Goal: Task Accomplishment & Management: Manage account settings

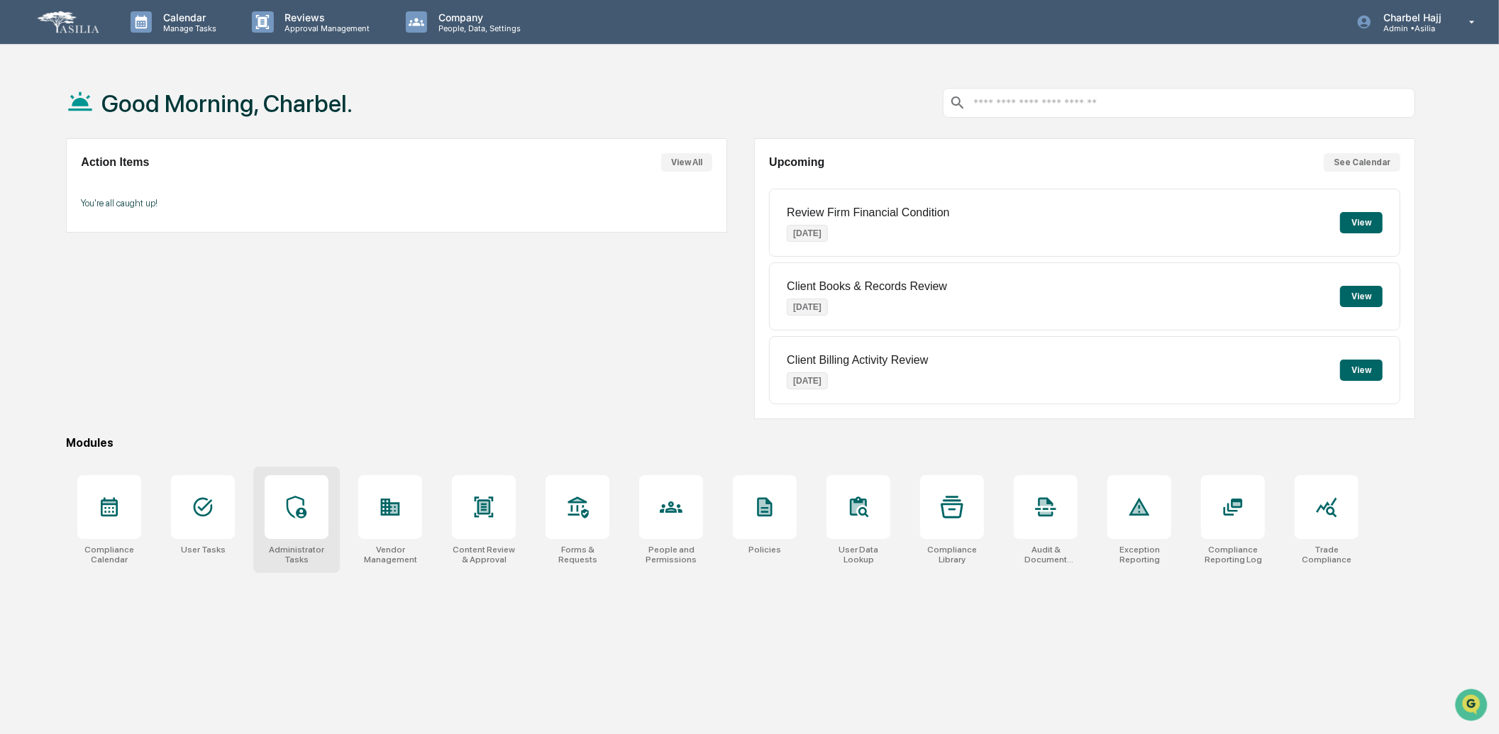
click at [306, 540] on div "Administrator Tasks" at bounding box center [296, 520] width 87 height 106
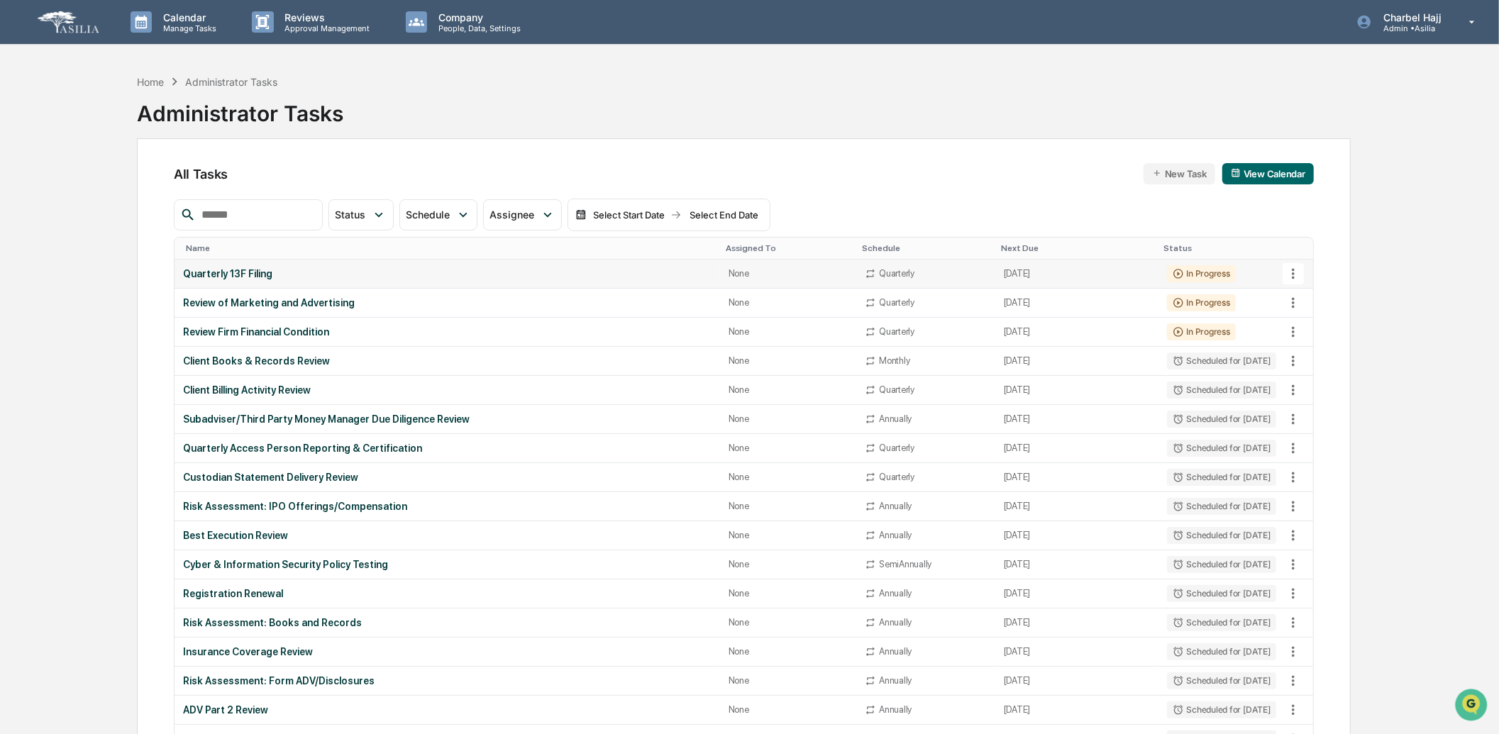
click at [1298, 277] on icon at bounding box center [1293, 274] width 16 height 16
click at [1321, 353] on li "Delete Task" at bounding box center [1346, 351] width 113 height 26
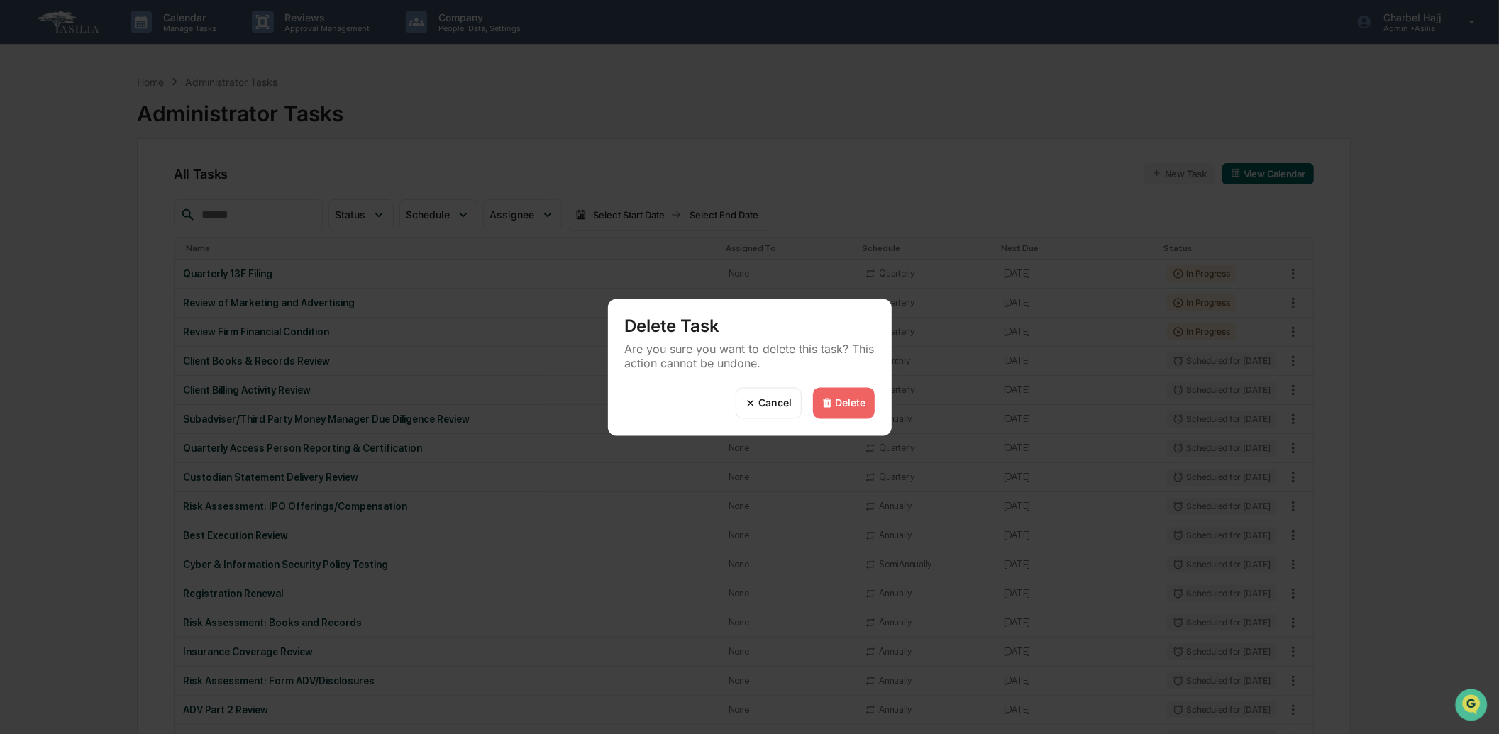
click at [833, 402] on div "Delete" at bounding box center [844, 402] width 62 height 31
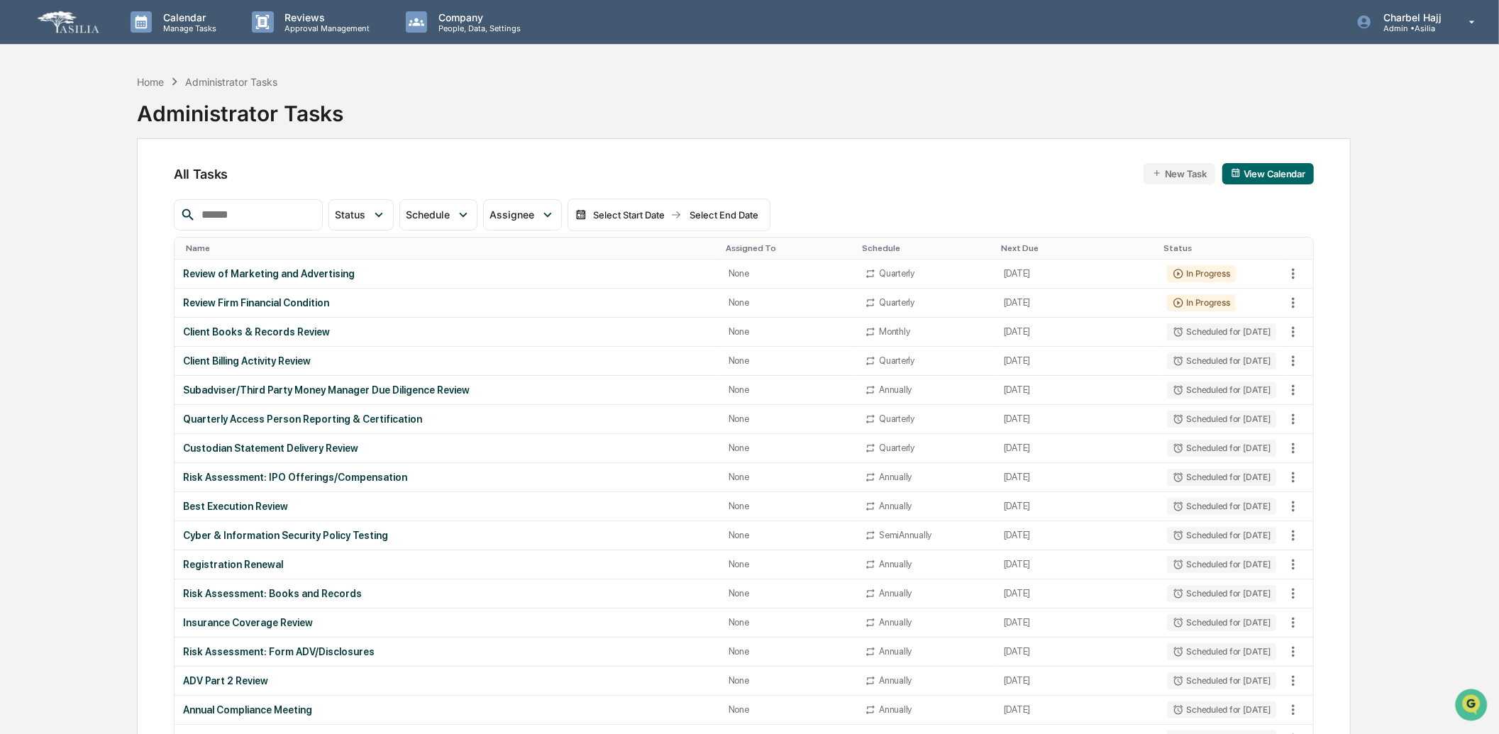
click at [850, 404] on div "Delete" at bounding box center [851, 403] width 31 height 12
click at [1295, 277] on icon at bounding box center [1293, 274] width 16 height 16
click at [1328, 355] on li "Delete Task" at bounding box center [1346, 351] width 113 height 26
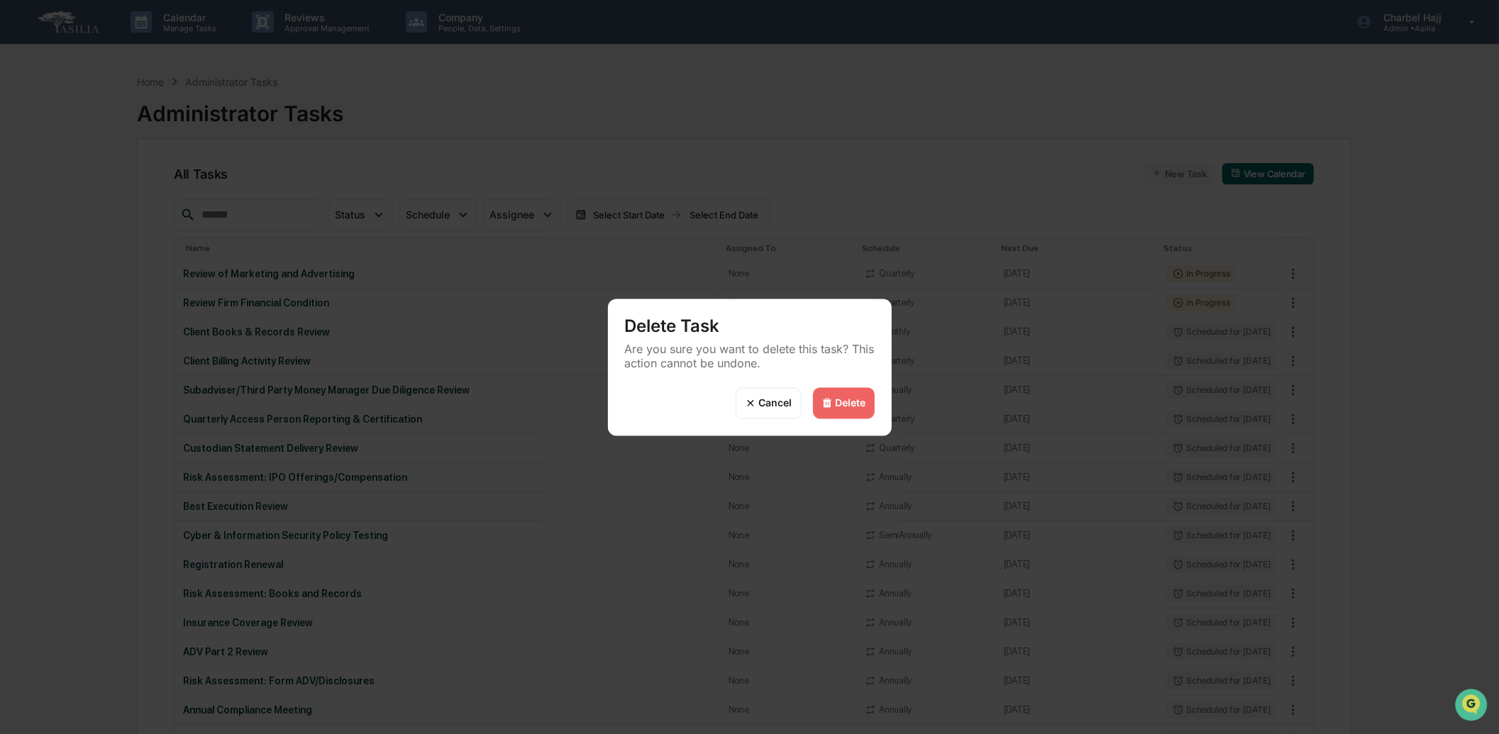
click at [847, 401] on div "Delete" at bounding box center [851, 403] width 31 height 12
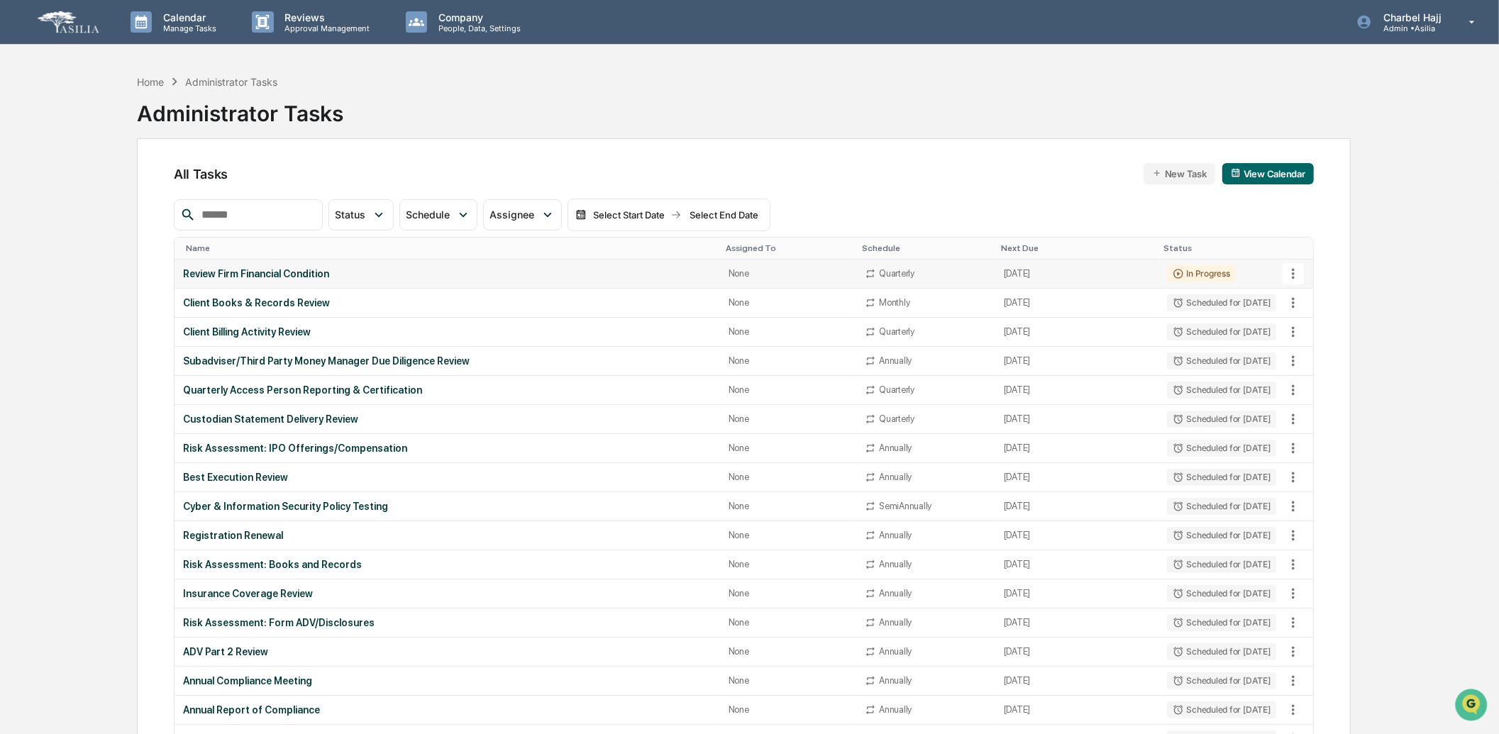
click at [1294, 273] on icon at bounding box center [1293, 273] width 3 height 11
click at [1319, 357] on li "Delete Task" at bounding box center [1346, 351] width 113 height 26
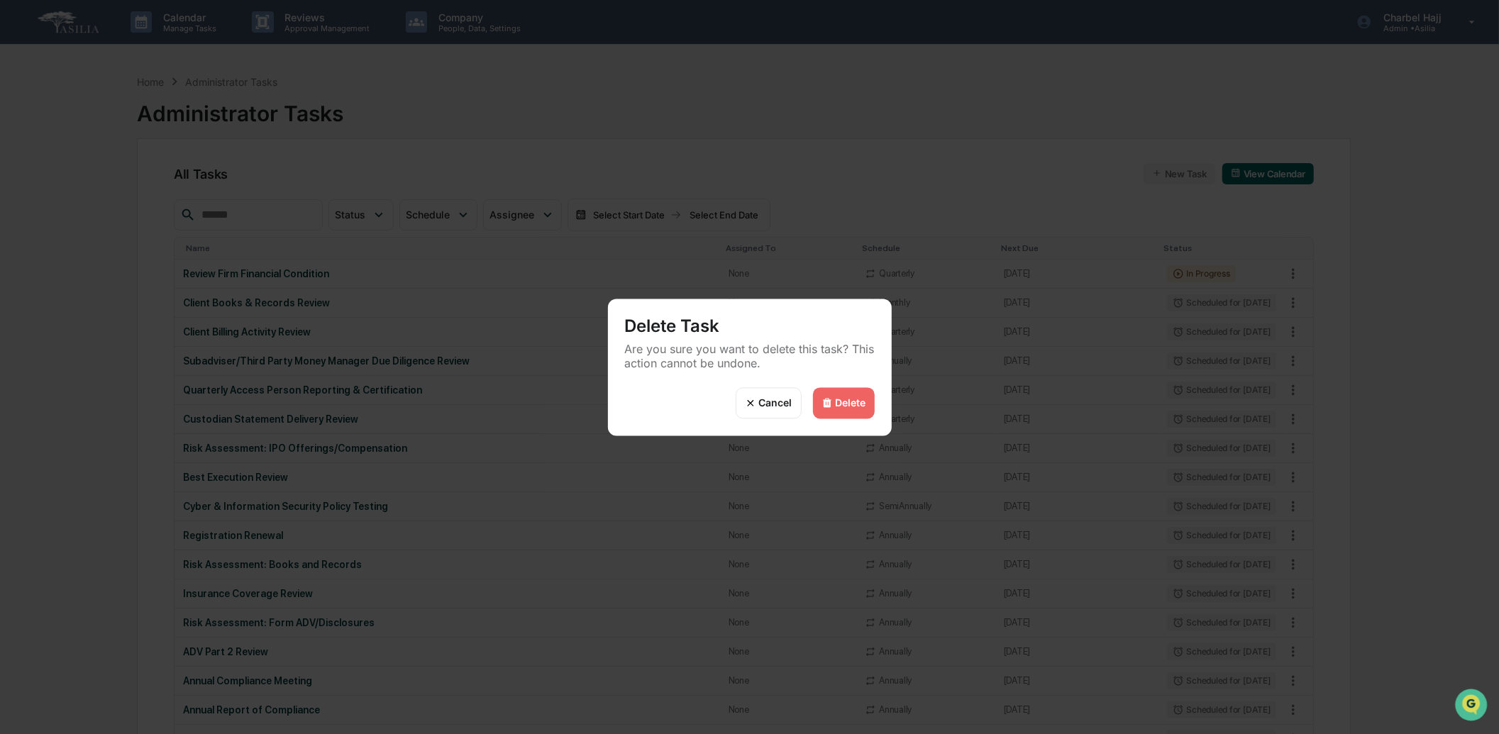
click at [867, 403] on div "Delete" at bounding box center [844, 402] width 62 height 31
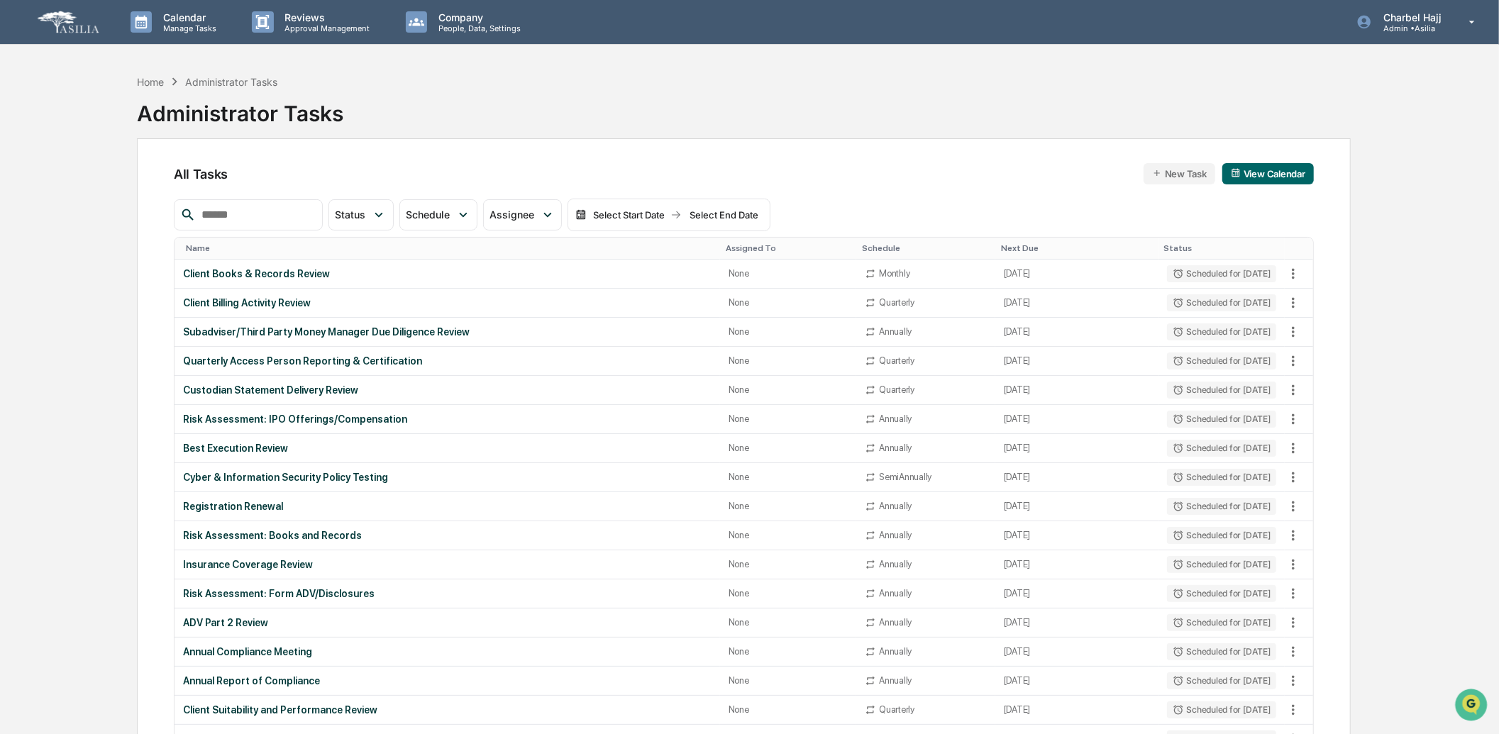
click at [858, 394] on div "Delete" at bounding box center [844, 402] width 62 height 31
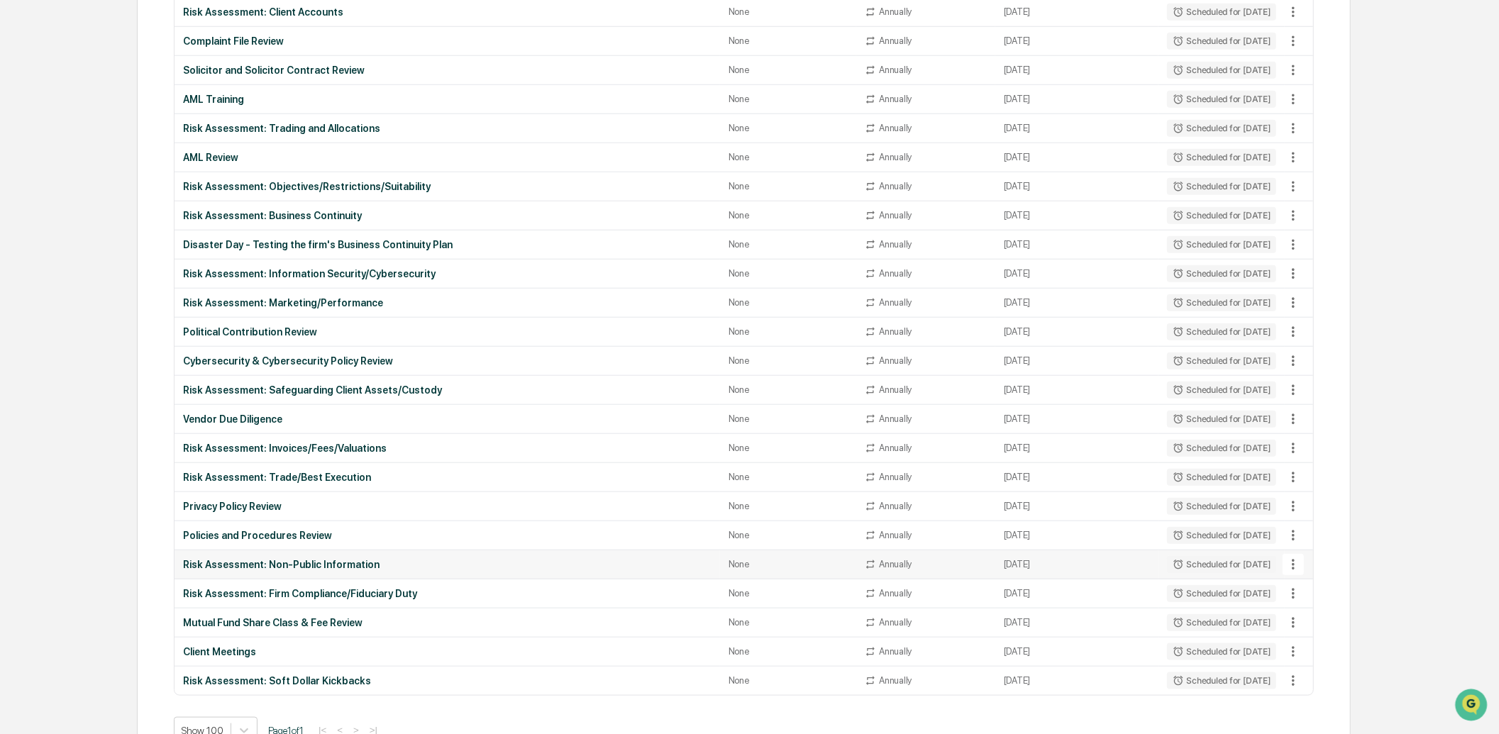
scroll to position [1083, 0]
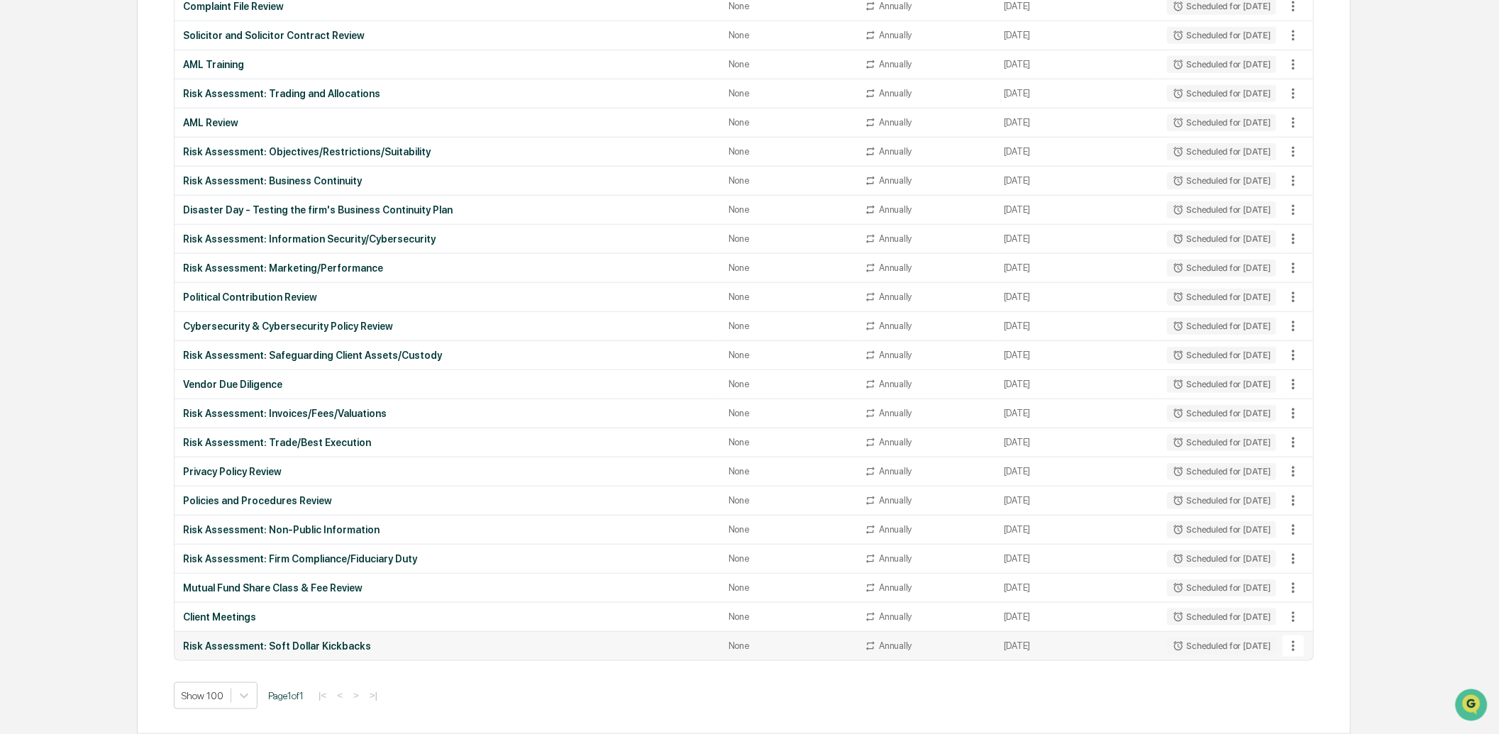
click at [1299, 653] on icon at bounding box center [1293, 646] width 16 height 16
click at [1313, 703] on li "Delete Task" at bounding box center [1346, 709] width 113 height 26
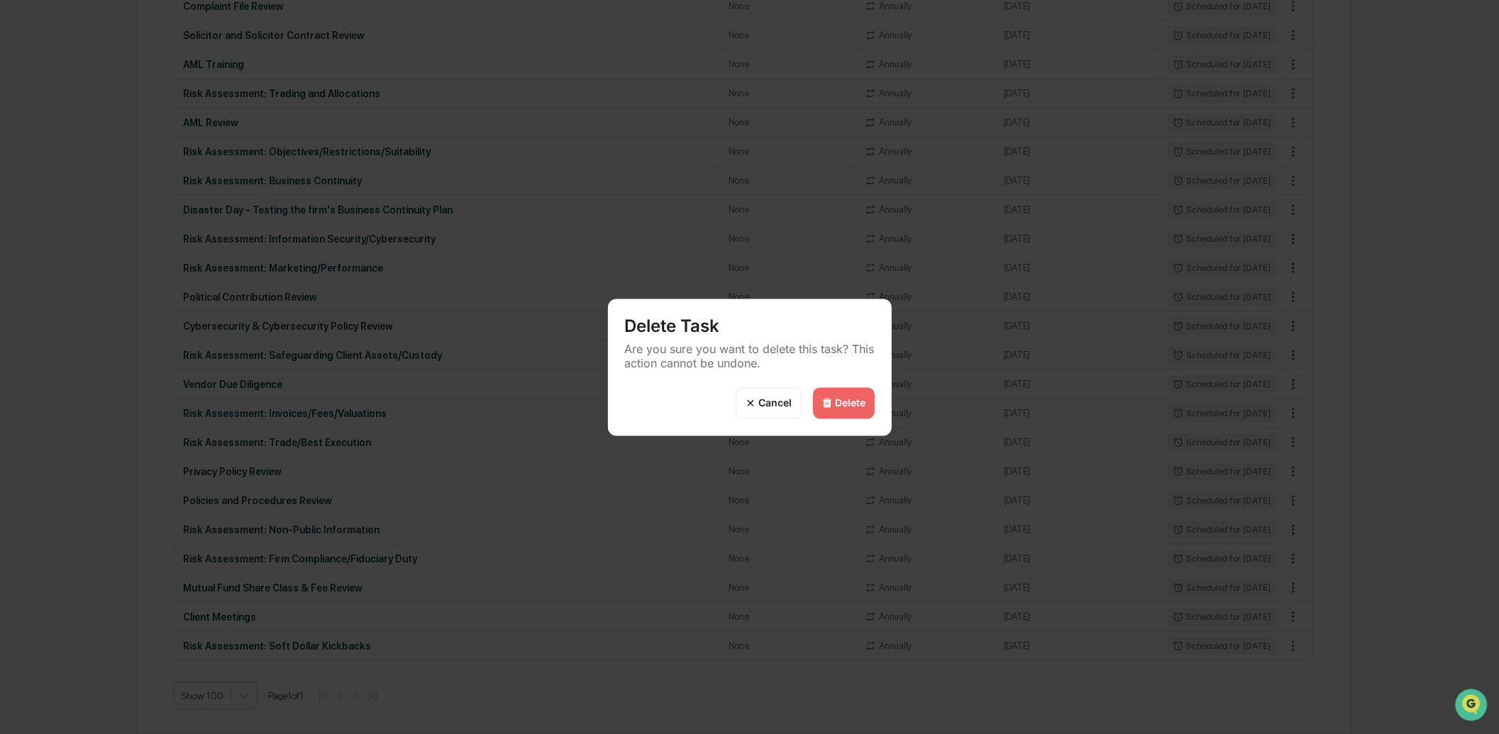
drag, startPoint x: 831, startPoint y: 399, endPoint x: 1039, endPoint y: 485, distance: 225.1
click at [833, 399] on div "Delete" at bounding box center [844, 402] width 62 height 31
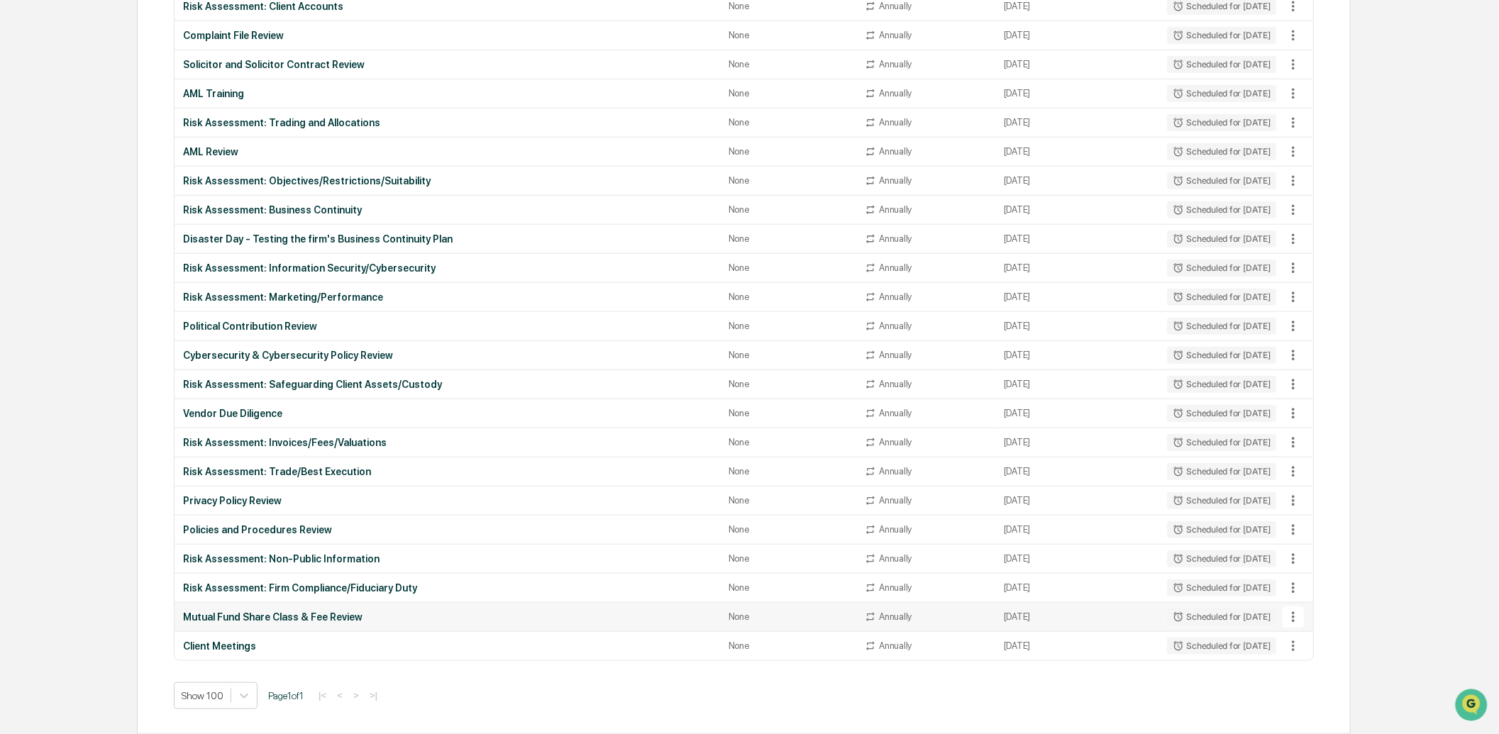
click at [1297, 614] on icon at bounding box center [1293, 617] width 16 height 16
click at [1324, 699] on li "Delete Task" at bounding box center [1346, 694] width 113 height 26
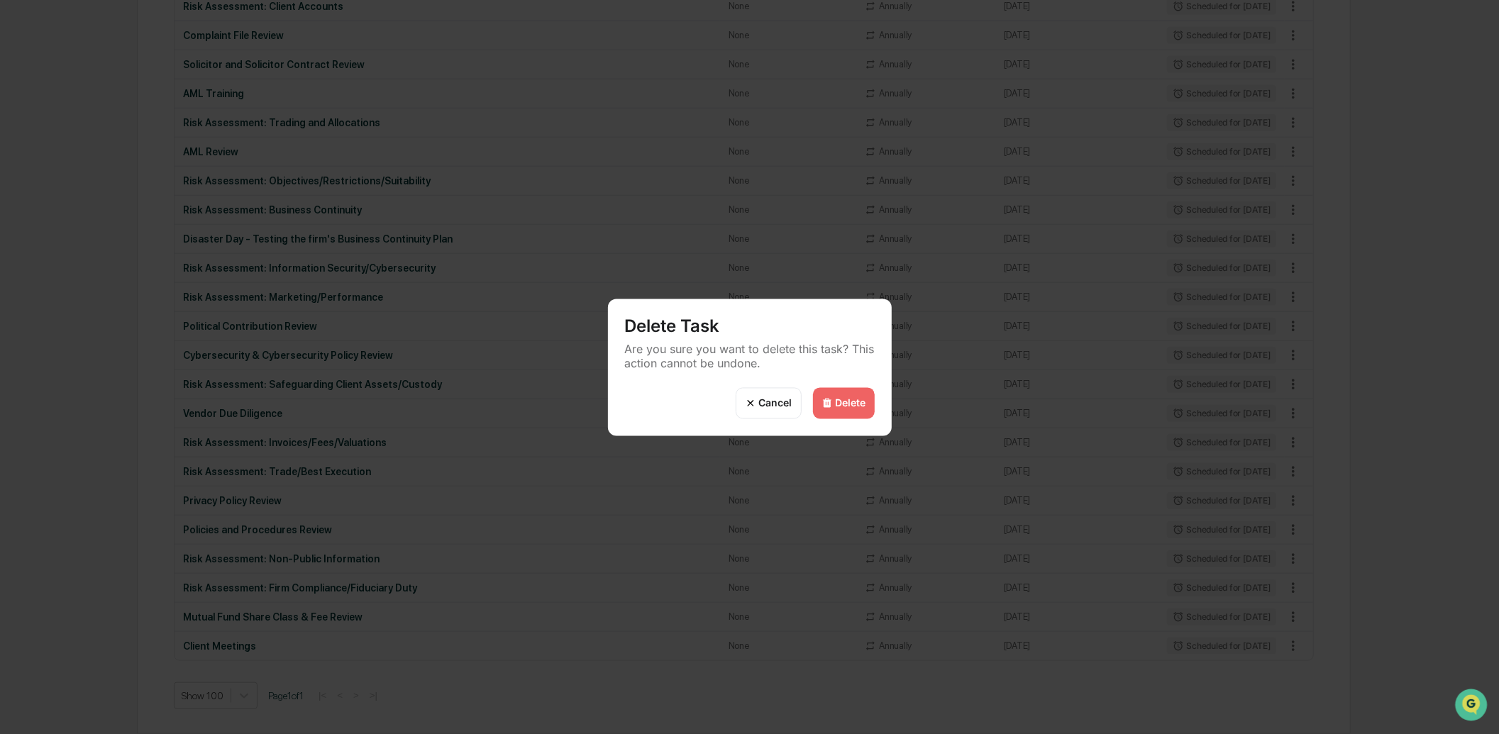
click at [862, 405] on div "Delete" at bounding box center [851, 403] width 31 height 12
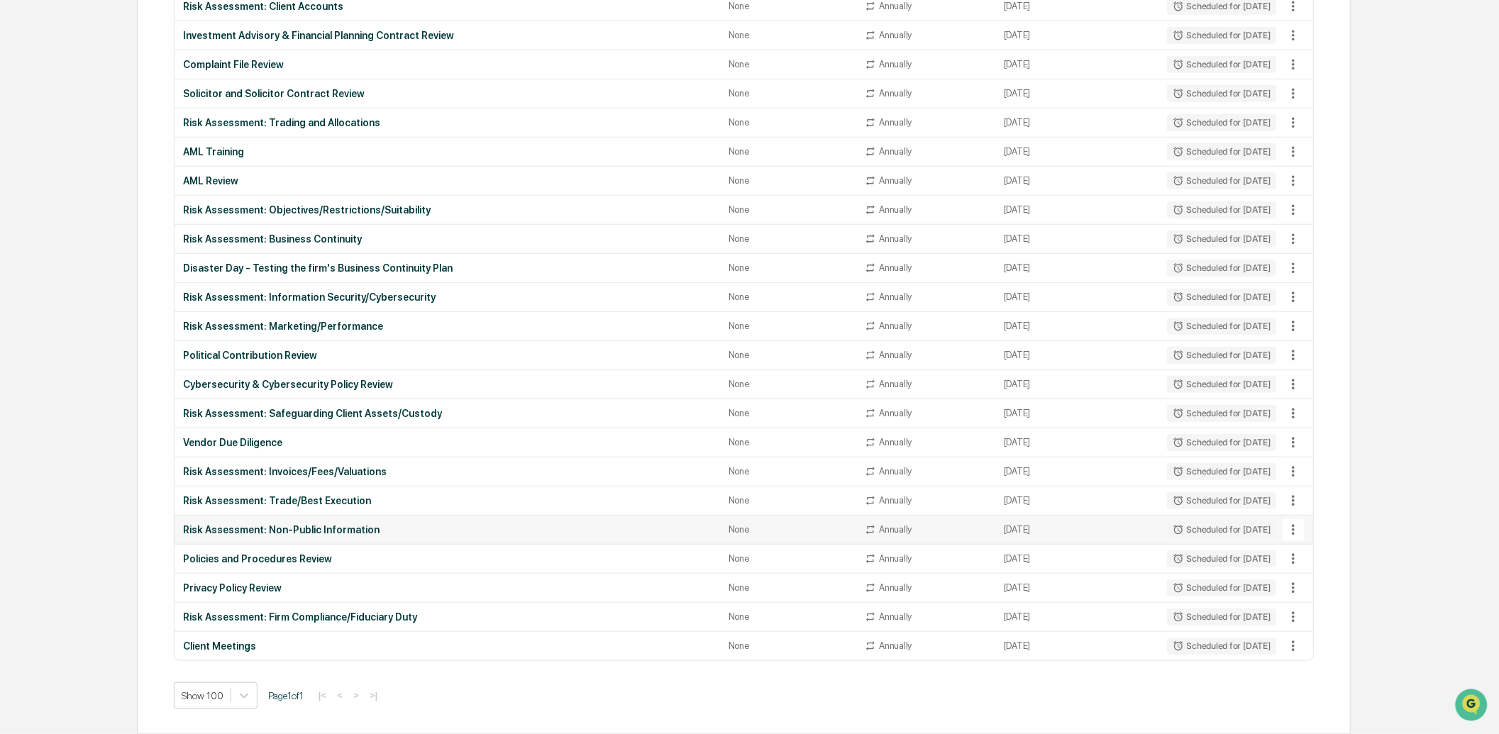
click at [1293, 523] on icon at bounding box center [1293, 530] width 16 height 16
drag, startPoint x: 1341, startPoint y: 612, endPoint x: 1260, endPoint y: 589, distance: 84.2
click at [1341, 612] on li "Delete Task" at bounding box center [1346, 607] width 113 height 26
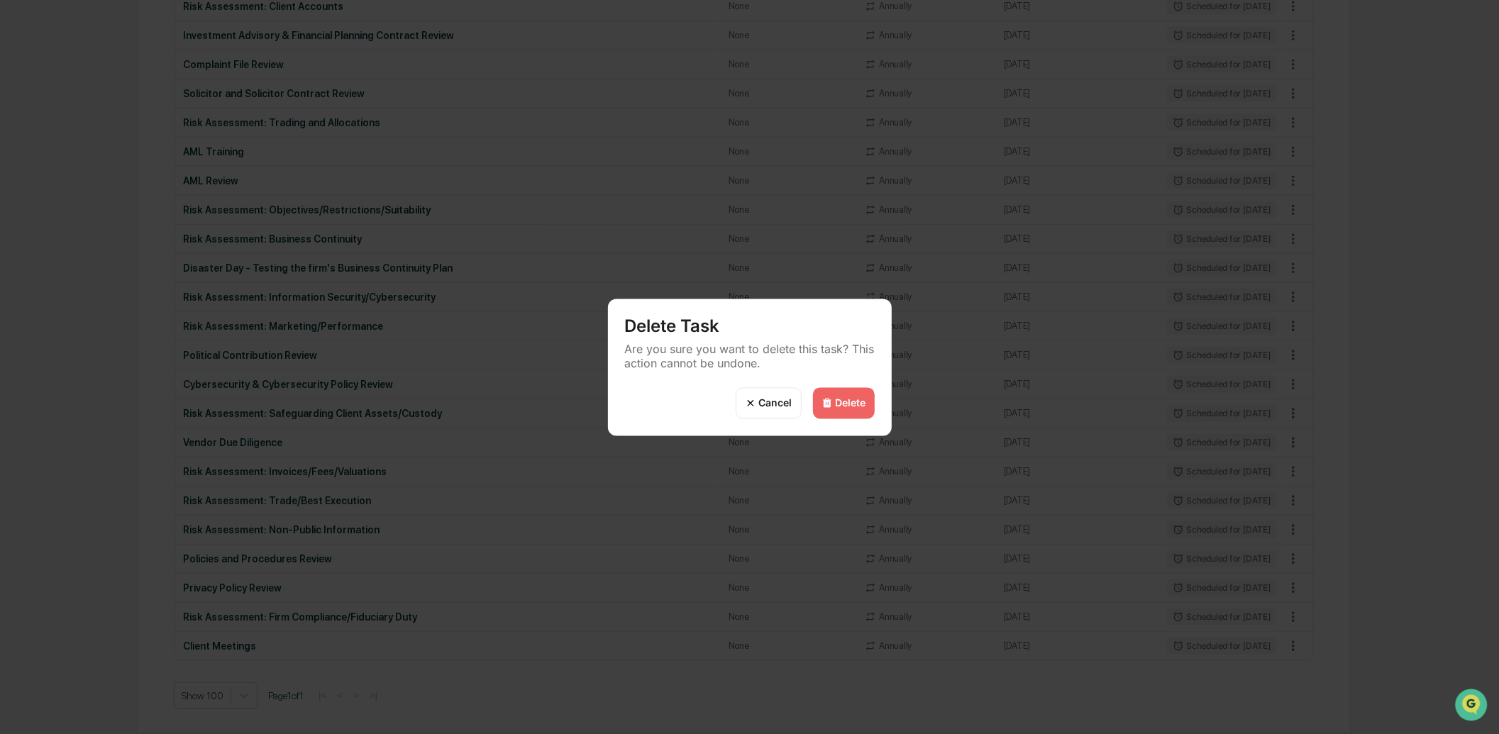
click at [844, 413] on div "Delete" at bounding box center [844, 402] width 62 height 31
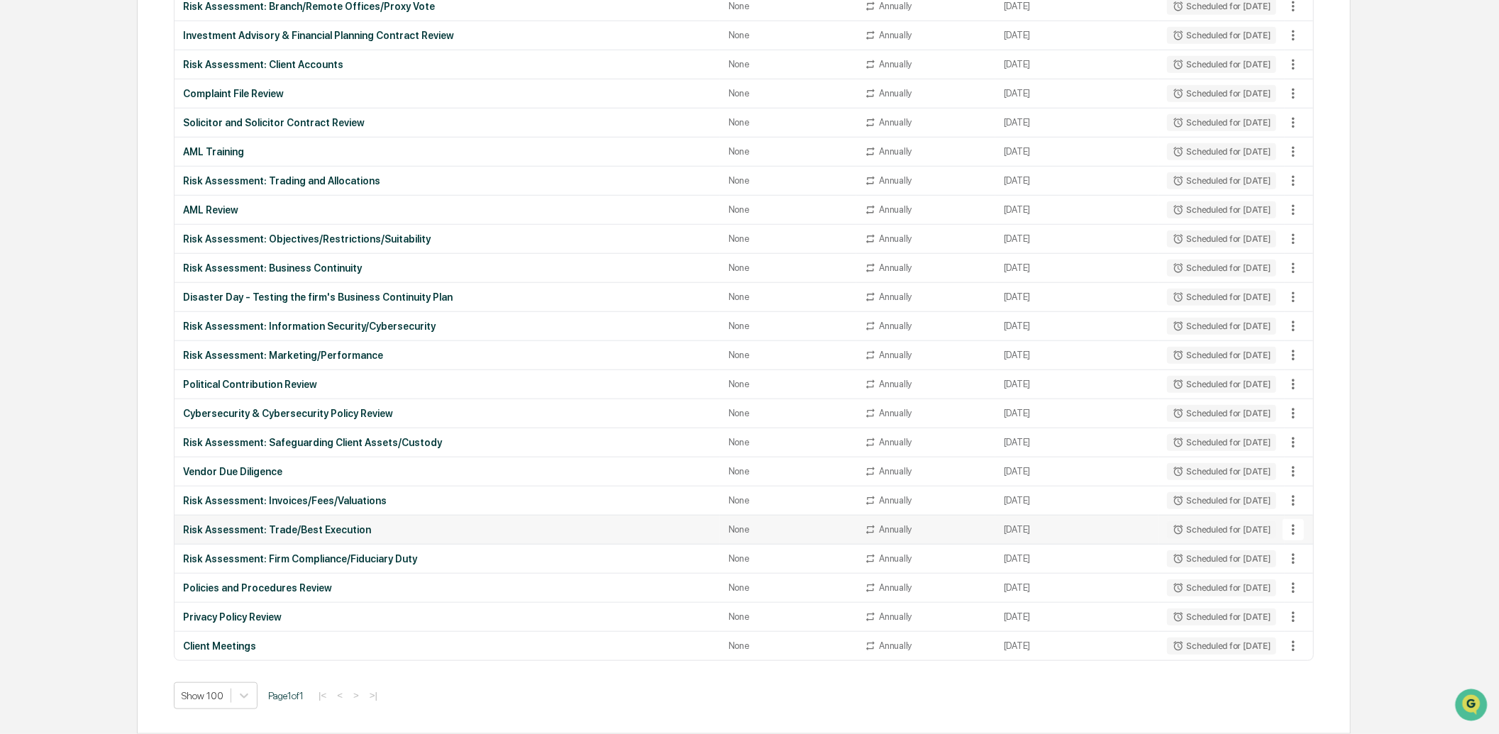
click at [1292, 528] on icon at bounding box center [1293, 530] width 16 height 16
drag, startPoint x: 1344, startPoint y: 608, endPoint x: 1332, endPoint y: 601, distance: 14.0
click at [1343, 607] on li "Delete Task" at bounding box center [1346, 607] width 113 height 26
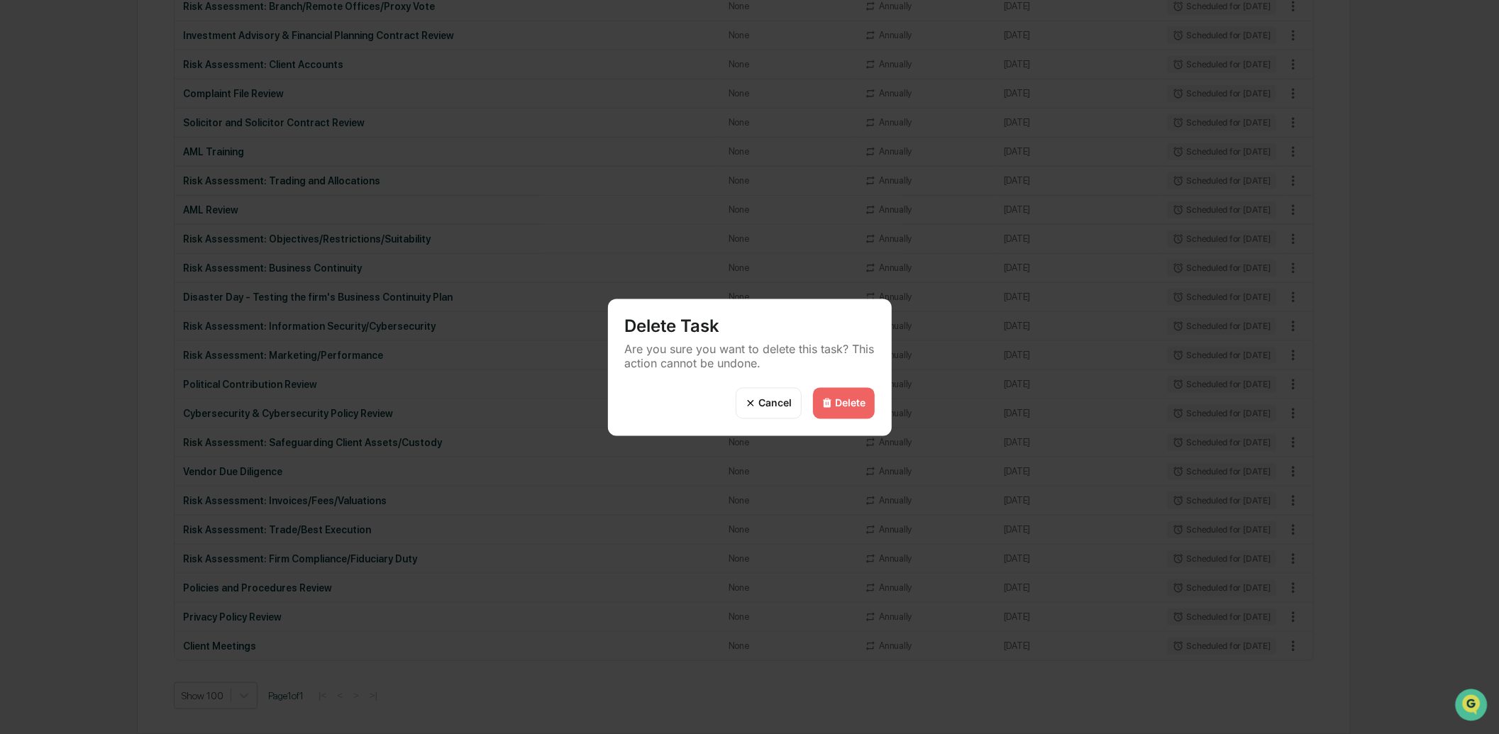
click at [855, 404] on div "Delete" at bounding box center [851, 403] width 31 height 12
click at [839, 401] on div "Delete" at bounding box center [851, 403] width 31 height 12
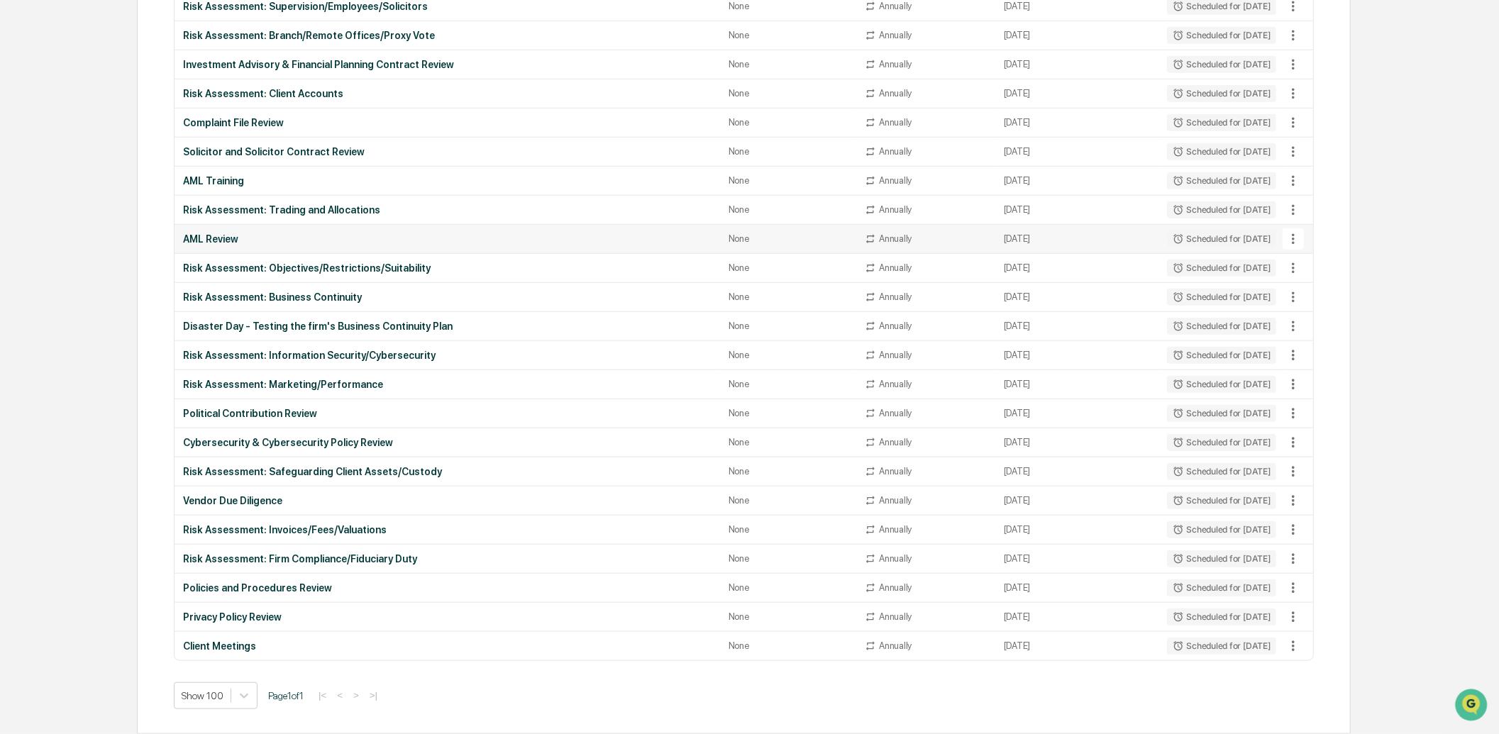
click at [1297, 236] on icon at bounding box center [1293, 239] width 16 height 16
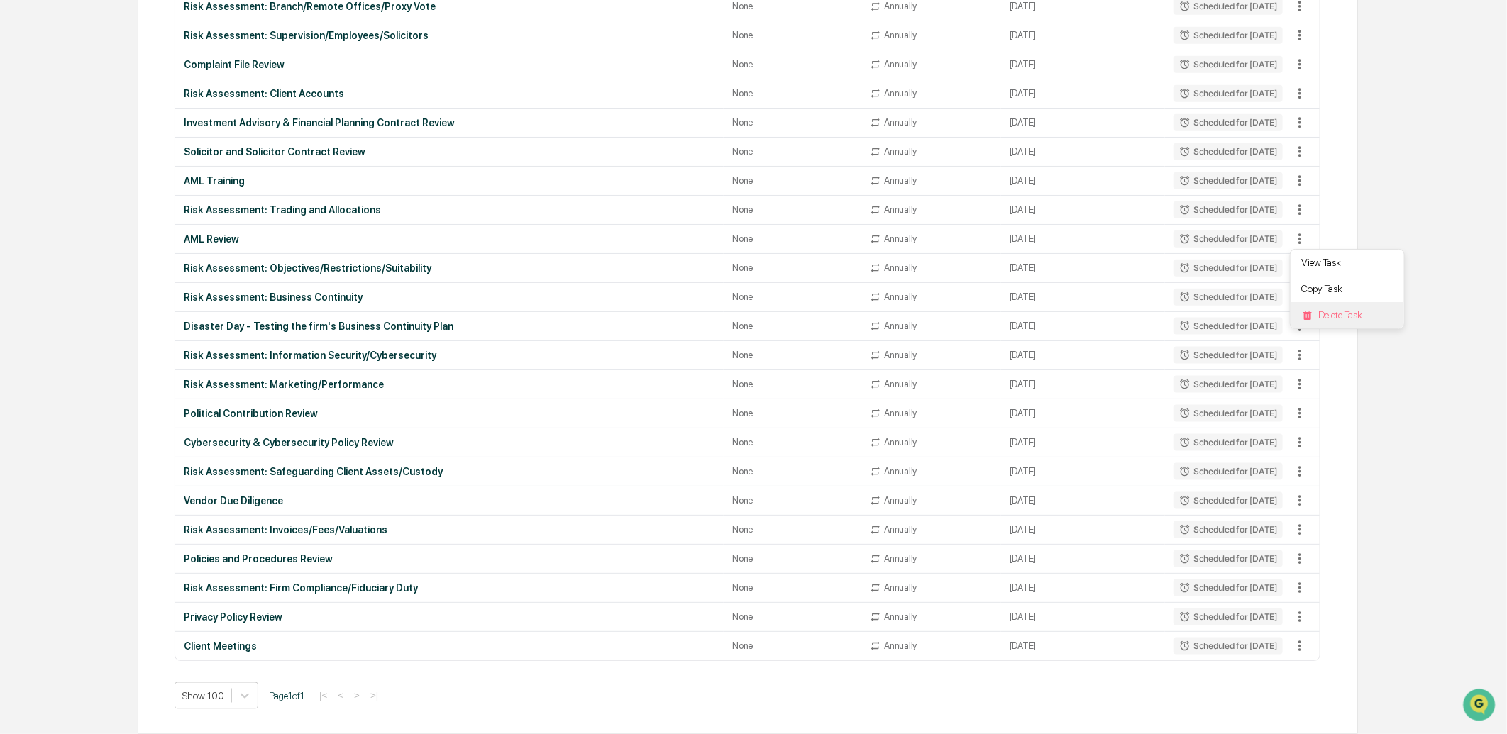
click at [1314, 315] on li "Delete Task" at bounding box center [1346, 315] width 113 height 26
click at [1293, 350] on icon at bounding box center [1293, 355] width 3 height 11
click at [1370, 423] on li "Delete Task" at bounding box center [1346, 431] width 113 height 26
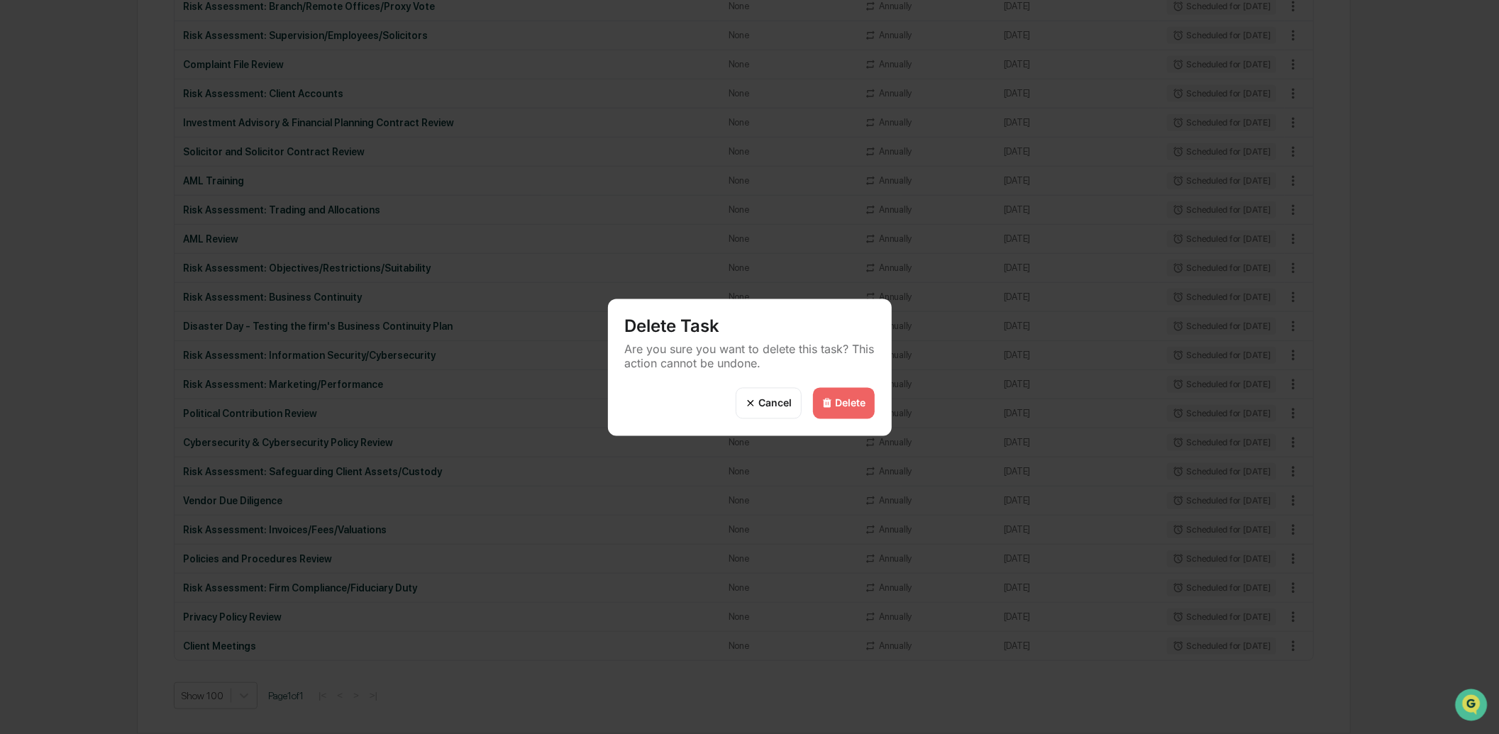
click at [862, 394] on div "Delete" at bounding box center [844, 402] width 62 height 31
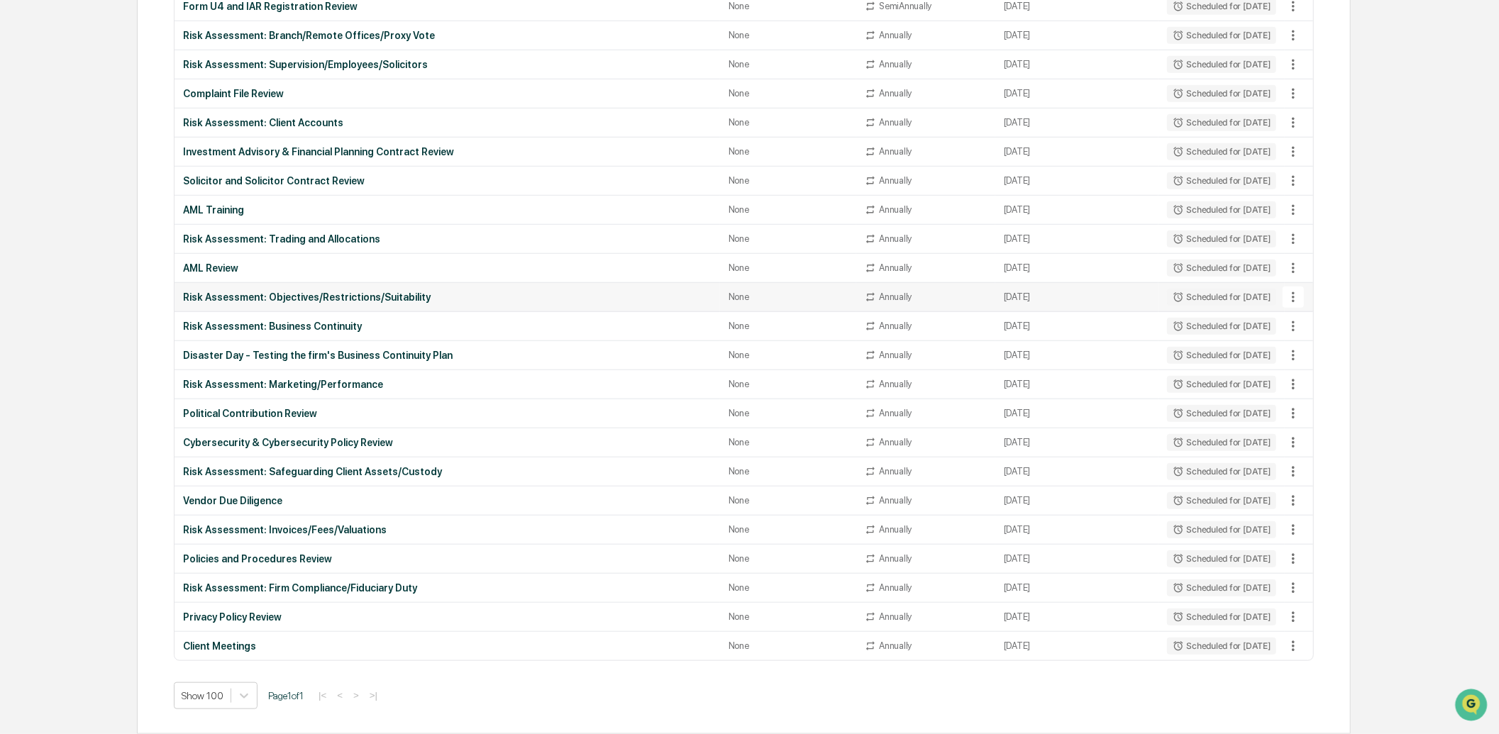
click at [1297, 296] on icon at bounding box center [1293, 297] width 16 height 16
click at [1307, 368] on img at bounding box center [1307, 373] width 11 height 11
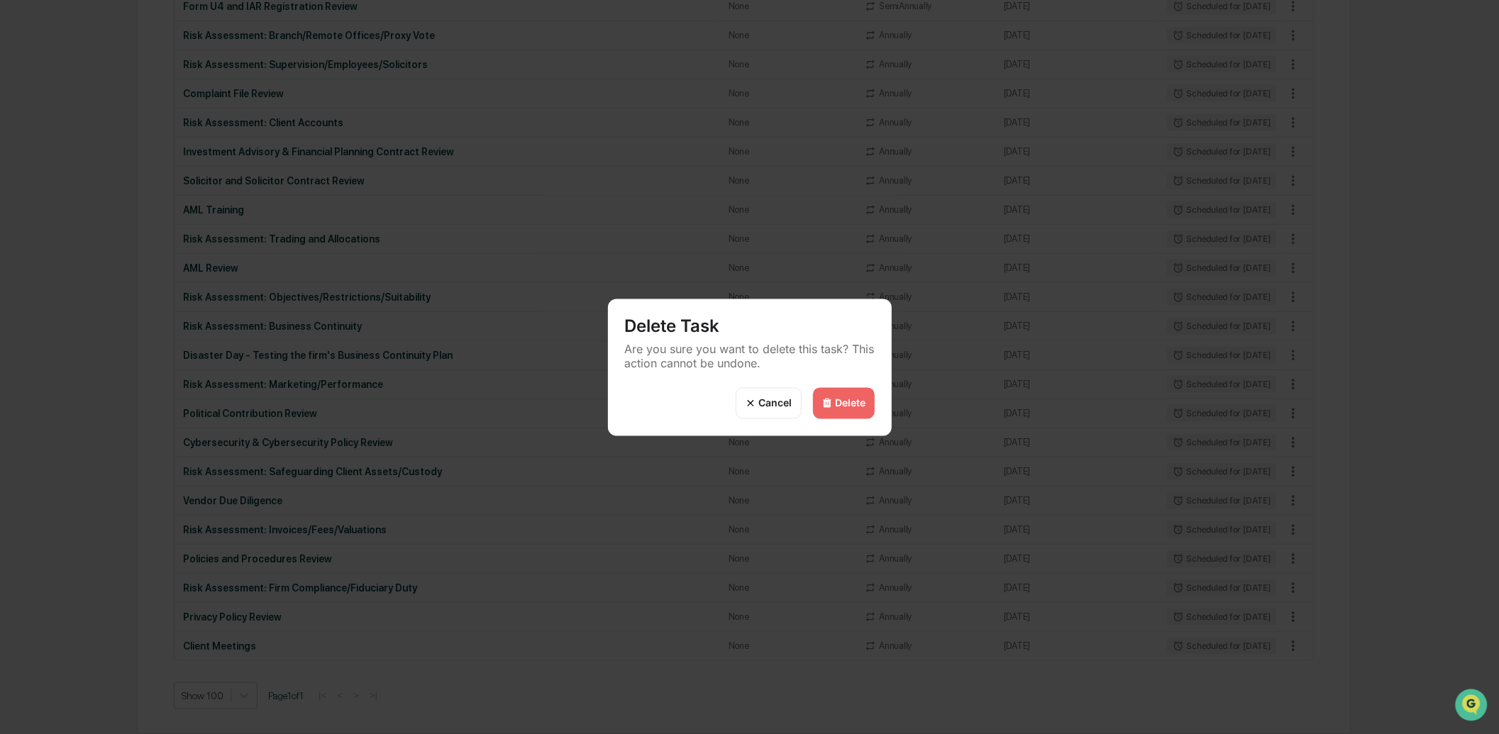
click at [846, 397] on div "Delete" at bounding box center [851, 403] width 31 height 12
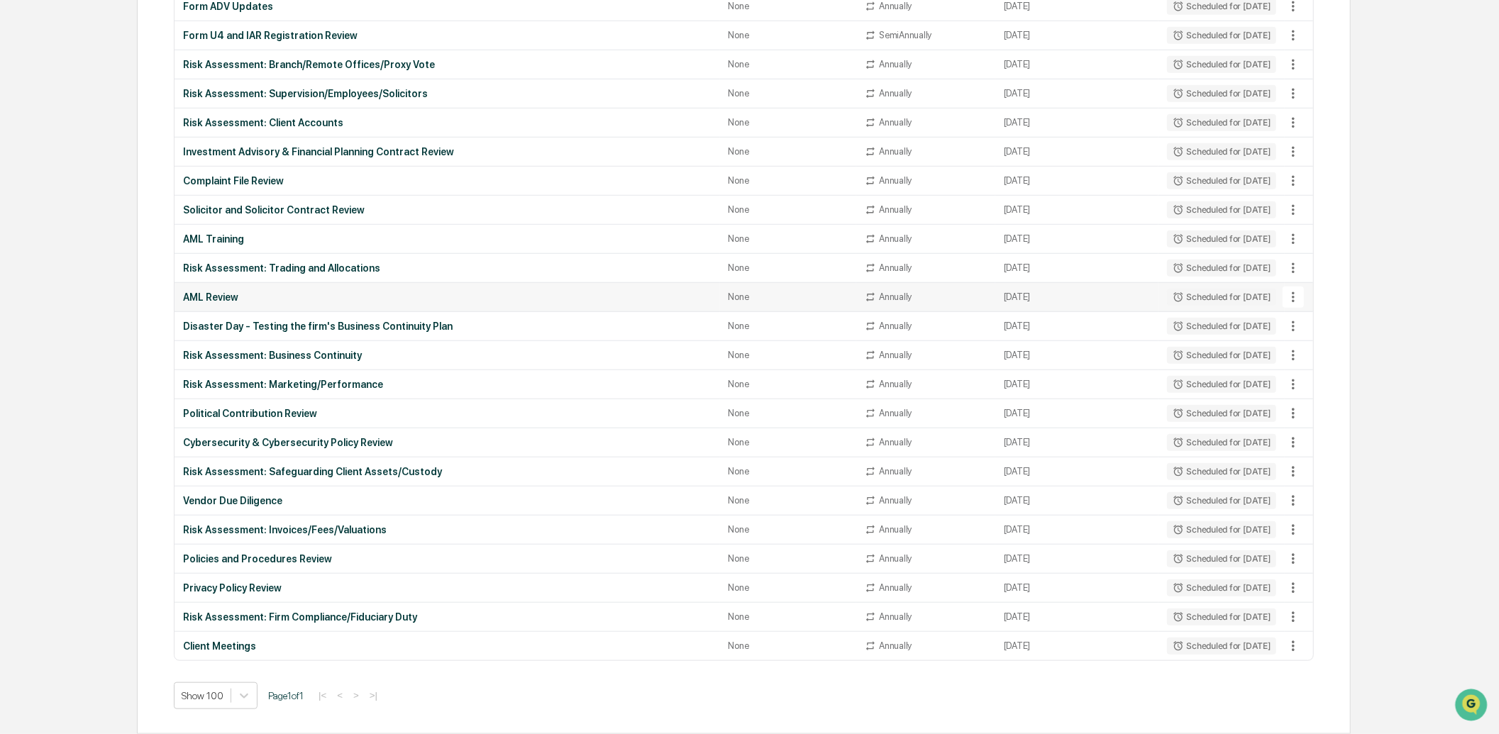
click at [1293, 299] on icon at bounding box center [1293, 297] width 16 height 16
click at [1350, 374] on li "Delete Task" at bounding box center [1346, 373] width 113 height 26
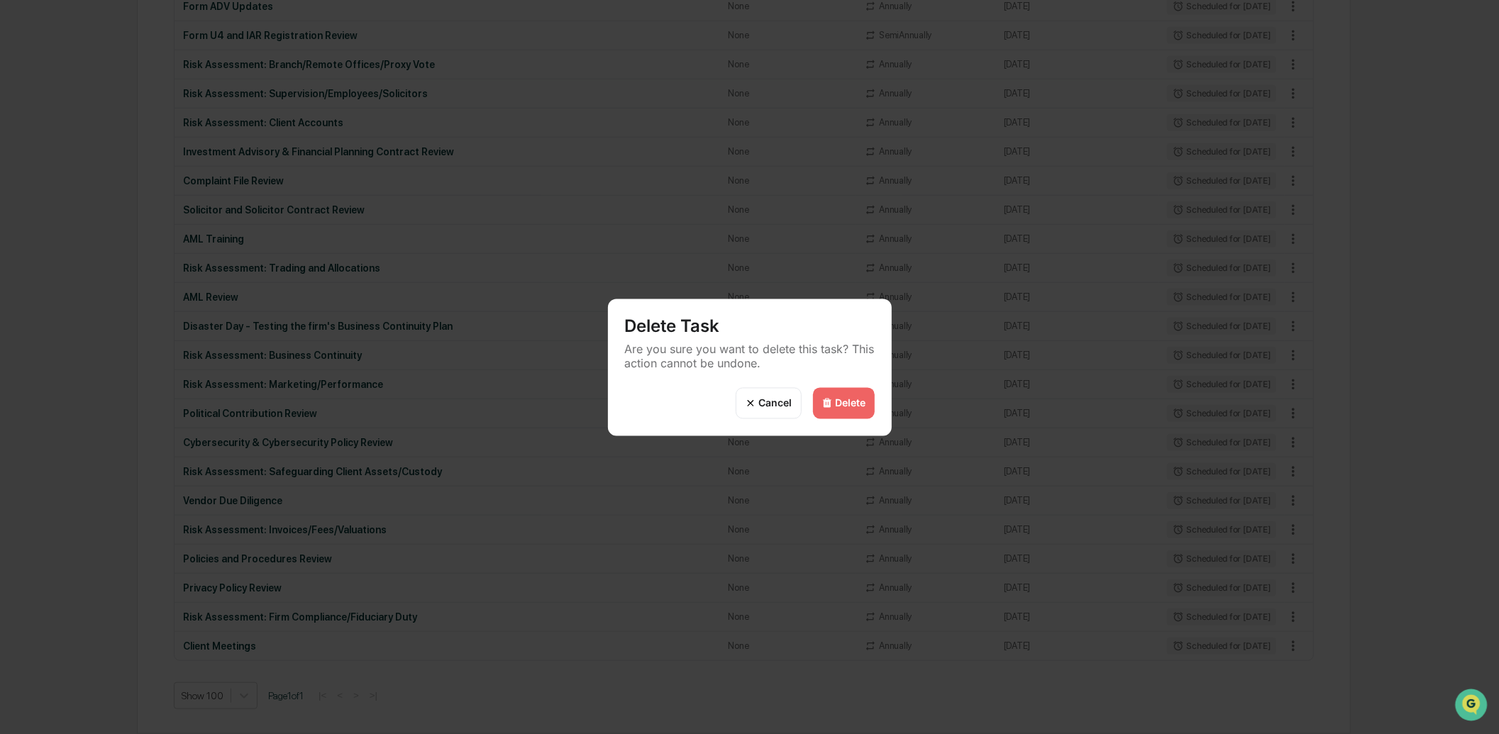
click at [855, 394] on div "Delete" at bounding box center [844, 402] width 62 height 31
click at [849, 397] on div "Delete" at bounding box center [851, 403] width 31 height 12
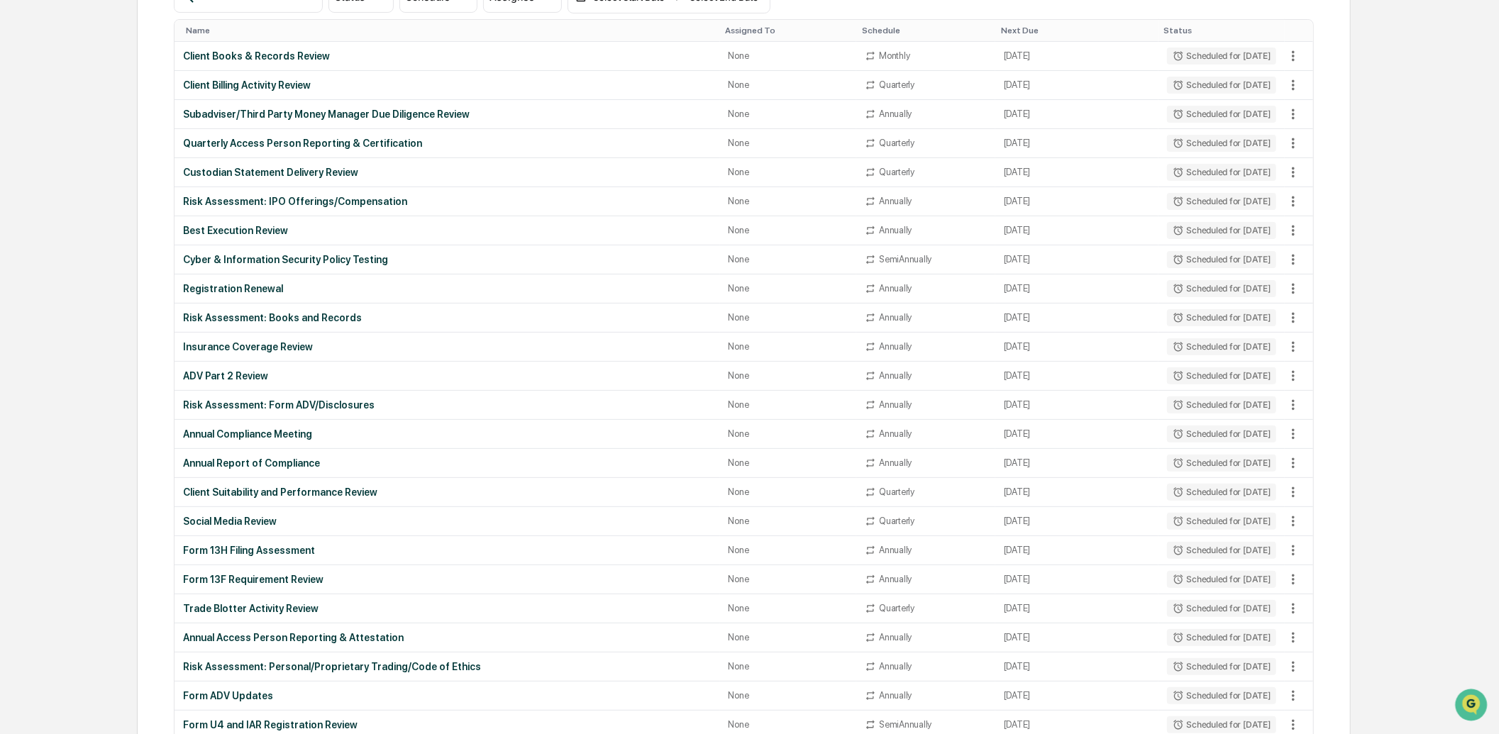
scroll to position [171, 0]
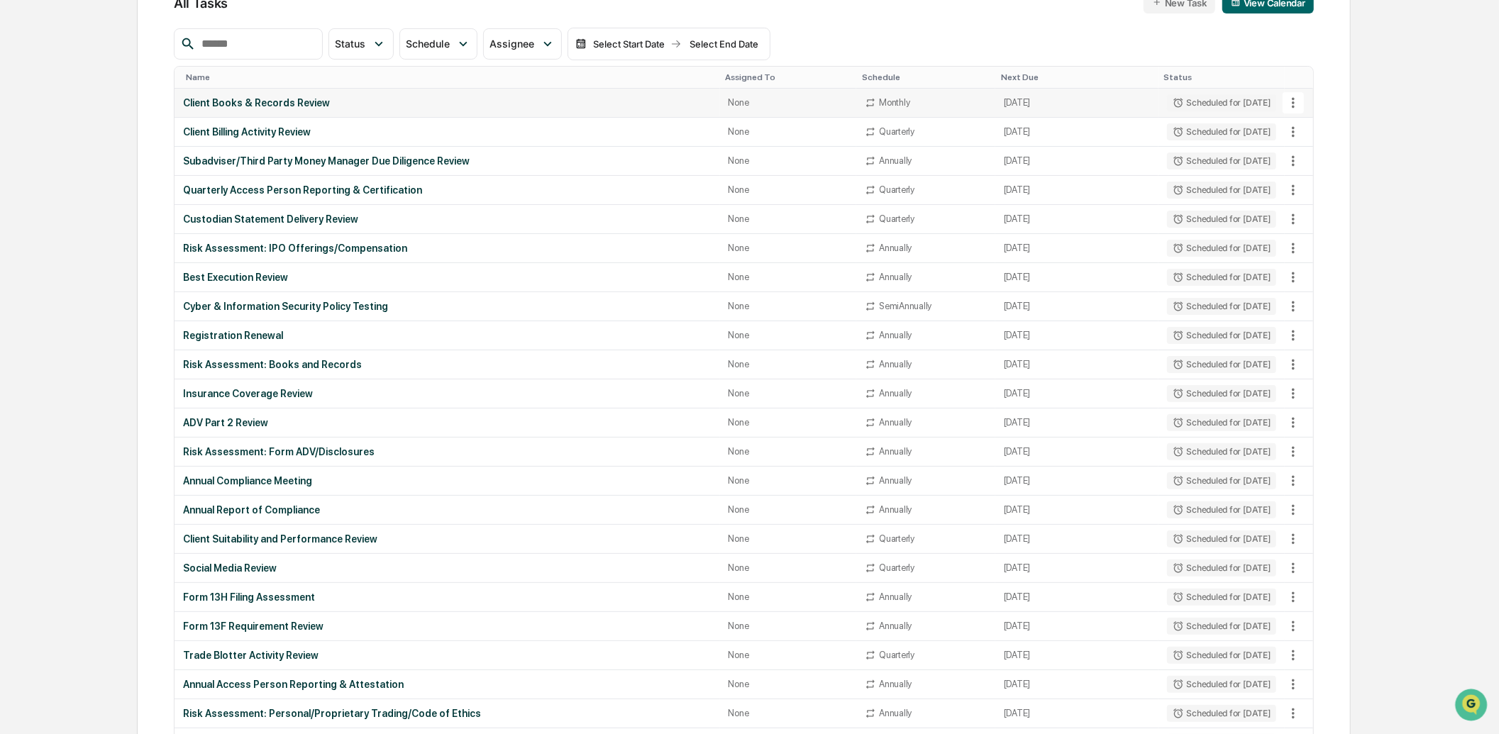
click at [1294, 103] on icon at bounding box center [1293, 103] width 16 height 16
click at [1309, 182] on img at bounding box center [1307, 180] width 11 height 11
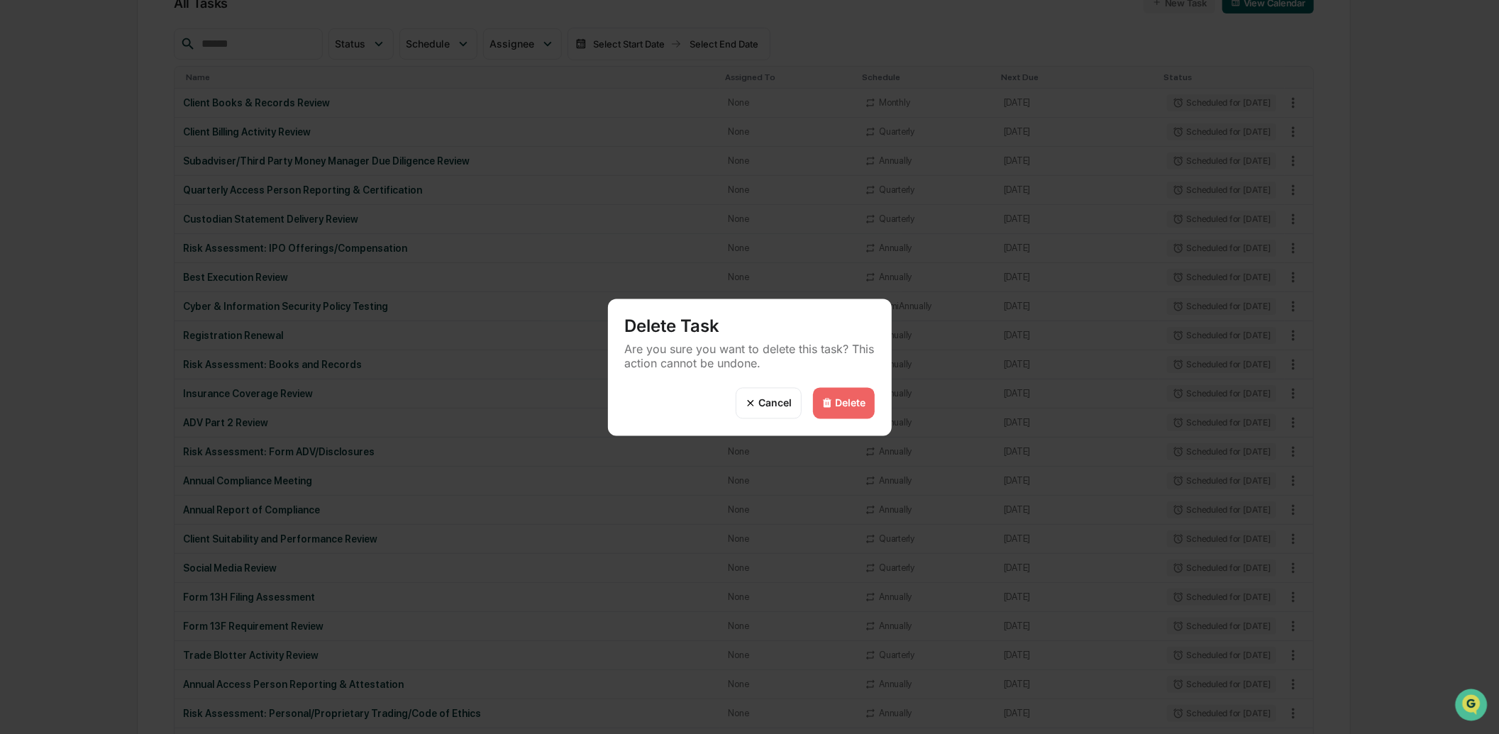
click at [856, 405] on div "Delete" at bounding box center [851, 403] width 31 height 12
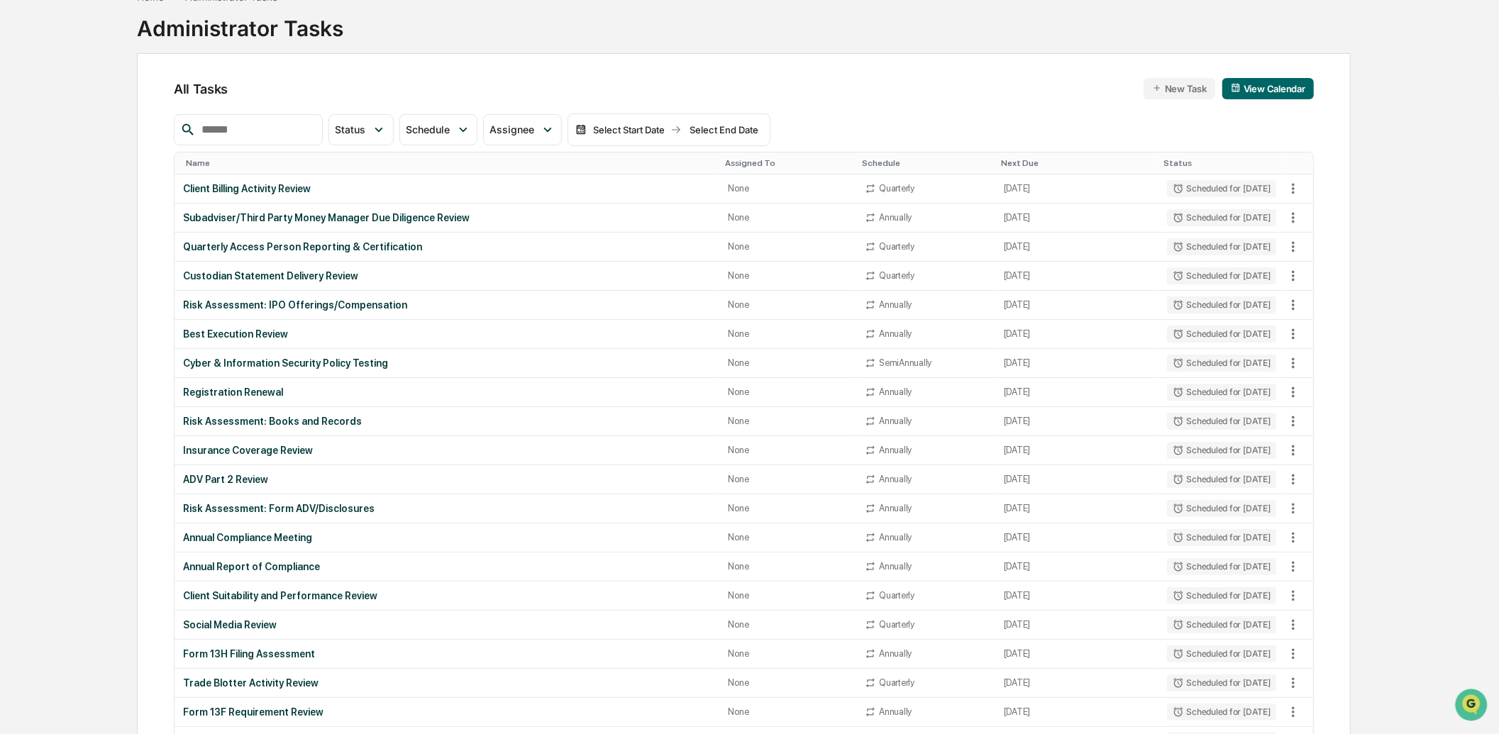
scroll to position [0, 0]
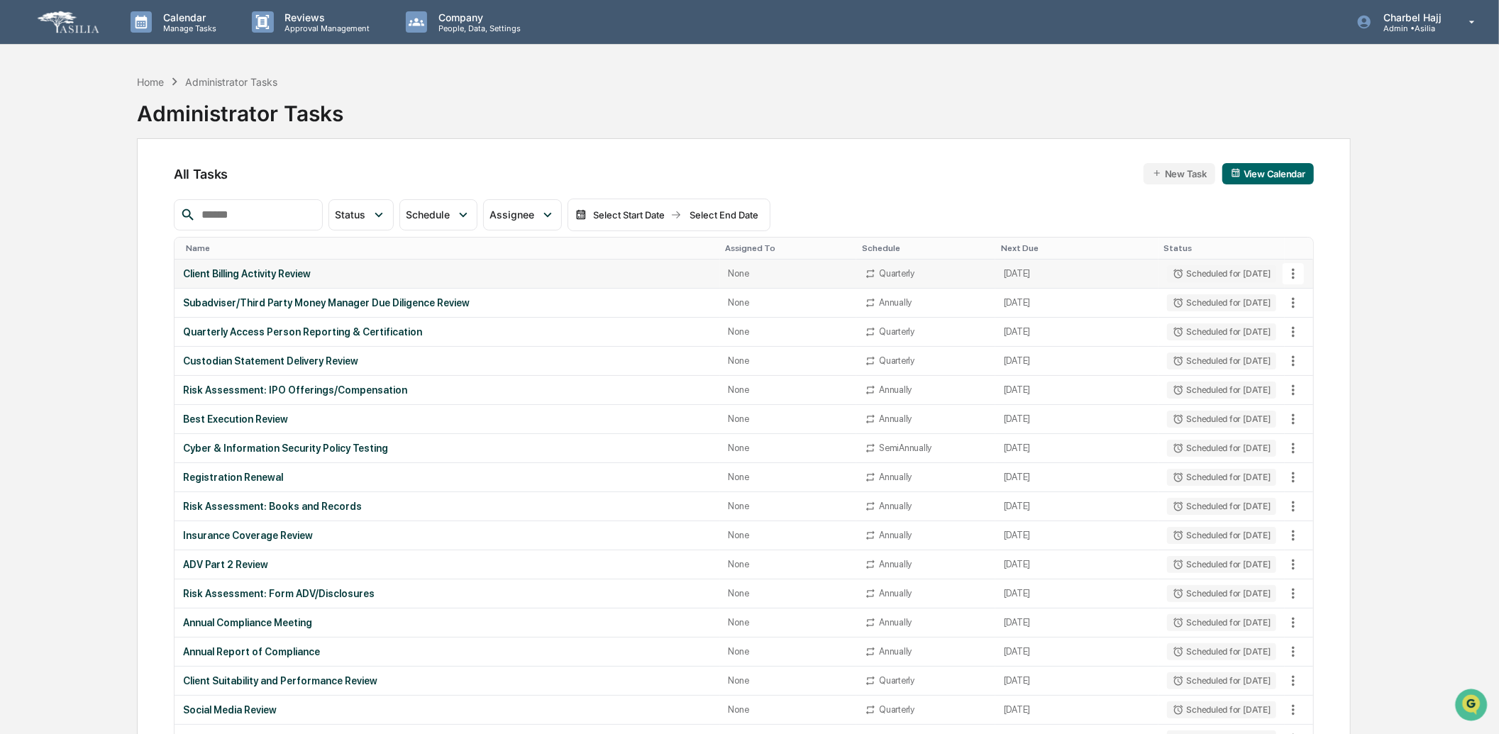
click at [1296, 272] on icon at bounding box center [1293, 274] width 16 height 16
click at [1323, 357] on li "Delete Task" at bounding box center [1346, 351] width 113 height 26
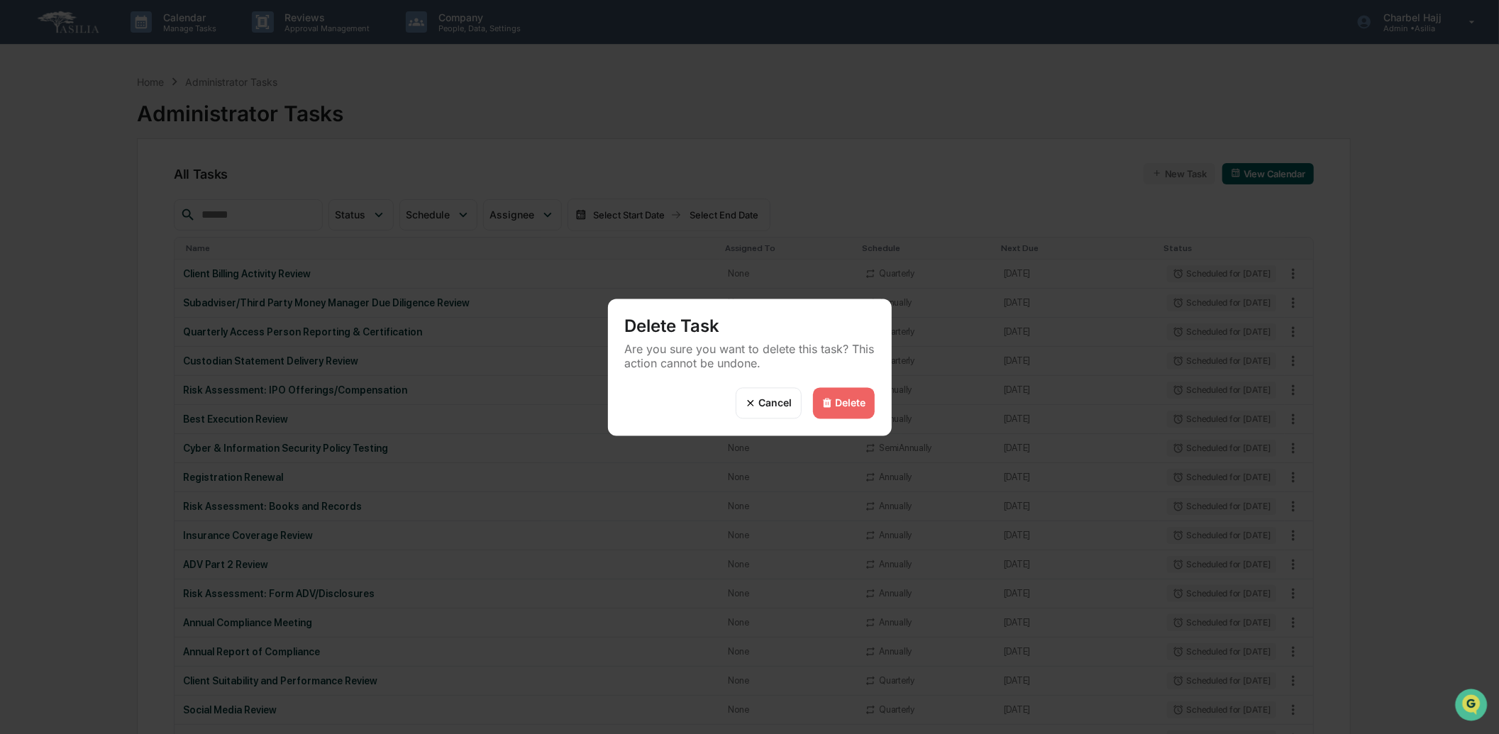
click at [843, 397] on div "Delete" at bounding box center [851, 403] width 31 height 12
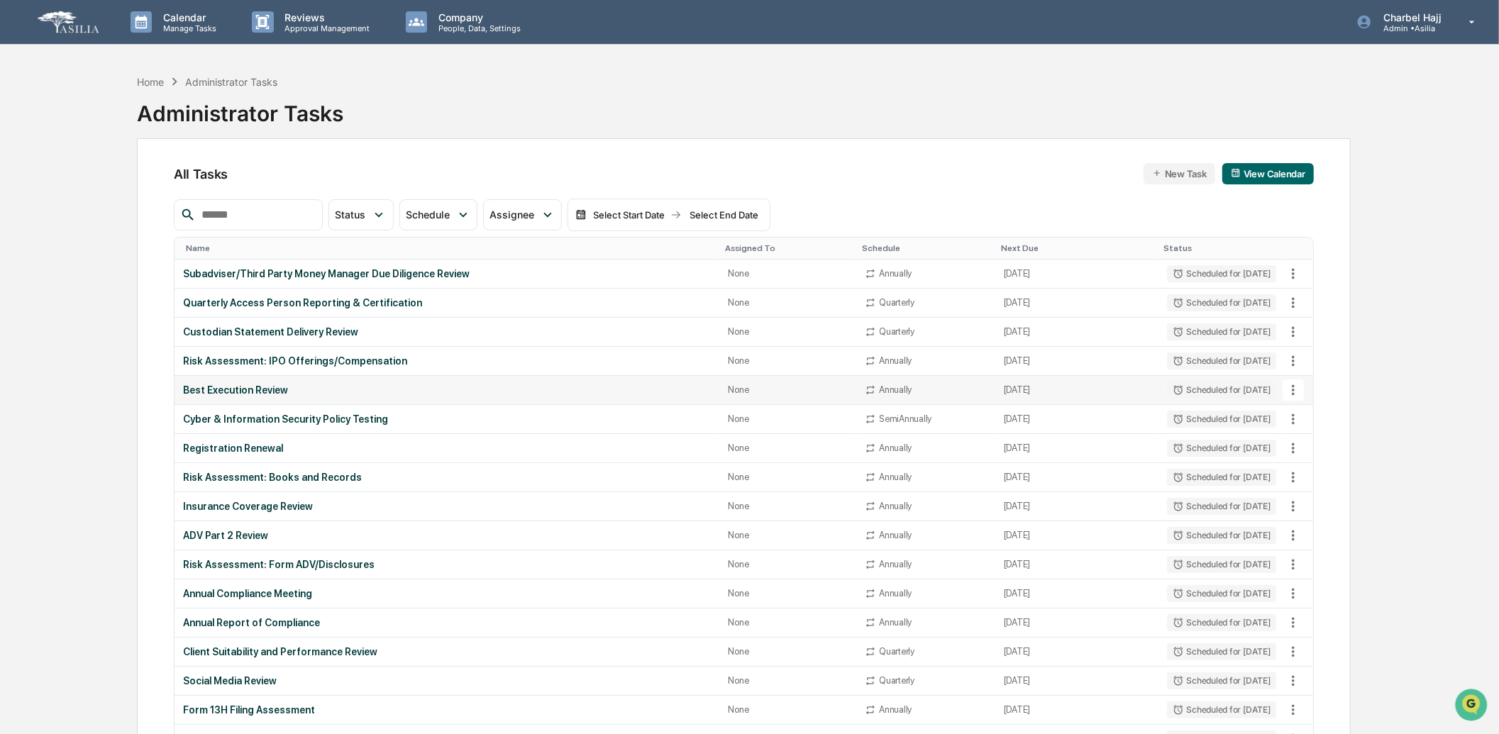
click at [838, 402] on td "None" at bounding box center [788, 390] width 137 height 29
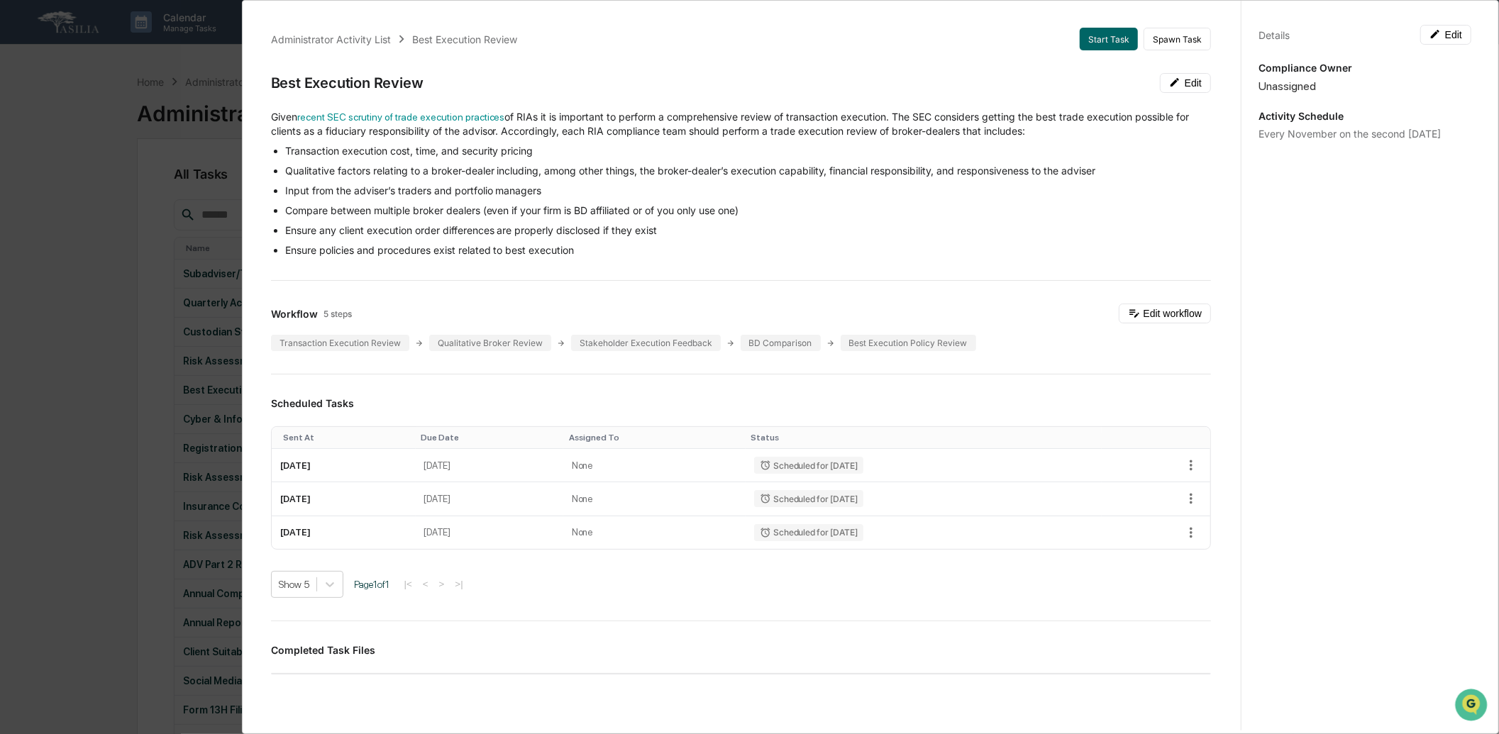
click at [172, 105] on div "Administrator Activity List Best Execution Review Start Task Spawn Task Best Ex…" at bounding box center [749, 367] width 1499 height 734
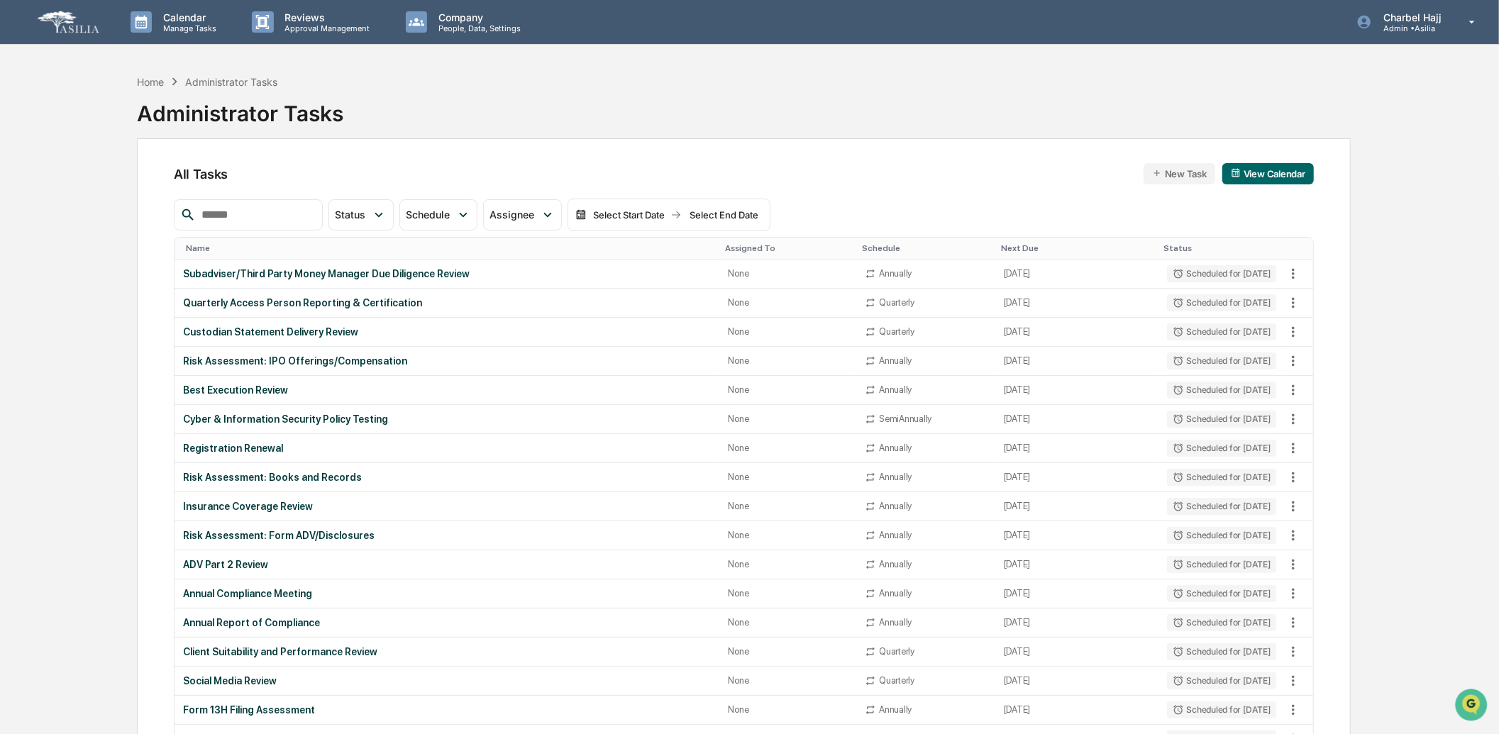
click at [245, 116] on div "Administrator Tasks" at bounding box center [240, 107] width 206 height 37
copy div "Administrator Tasks"
click at [1298, 275] on icon at bounding box center [1293, 274] width 16 height 16
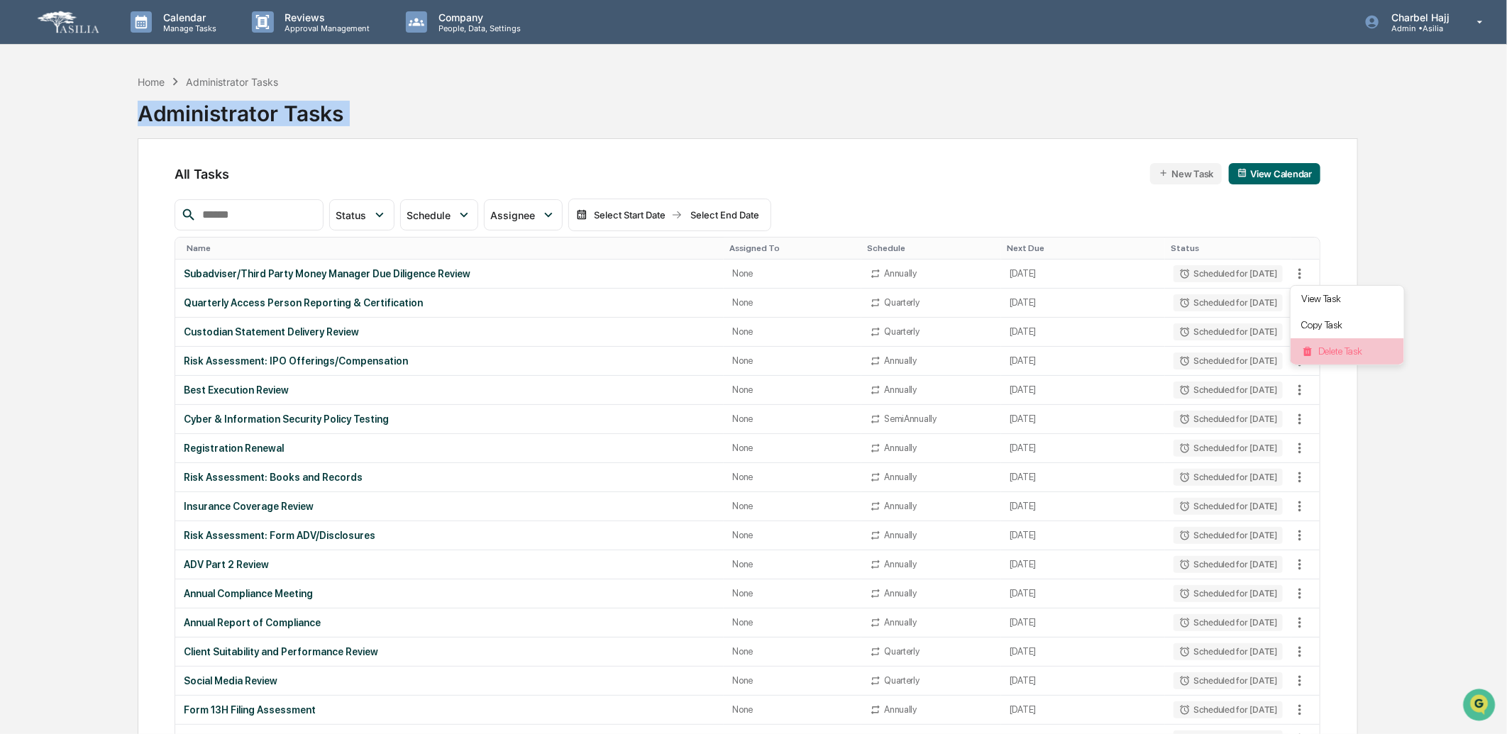
click at [1338, 355] on li "Delete Task" at bounding box center [1346, 351] width 113 height 26
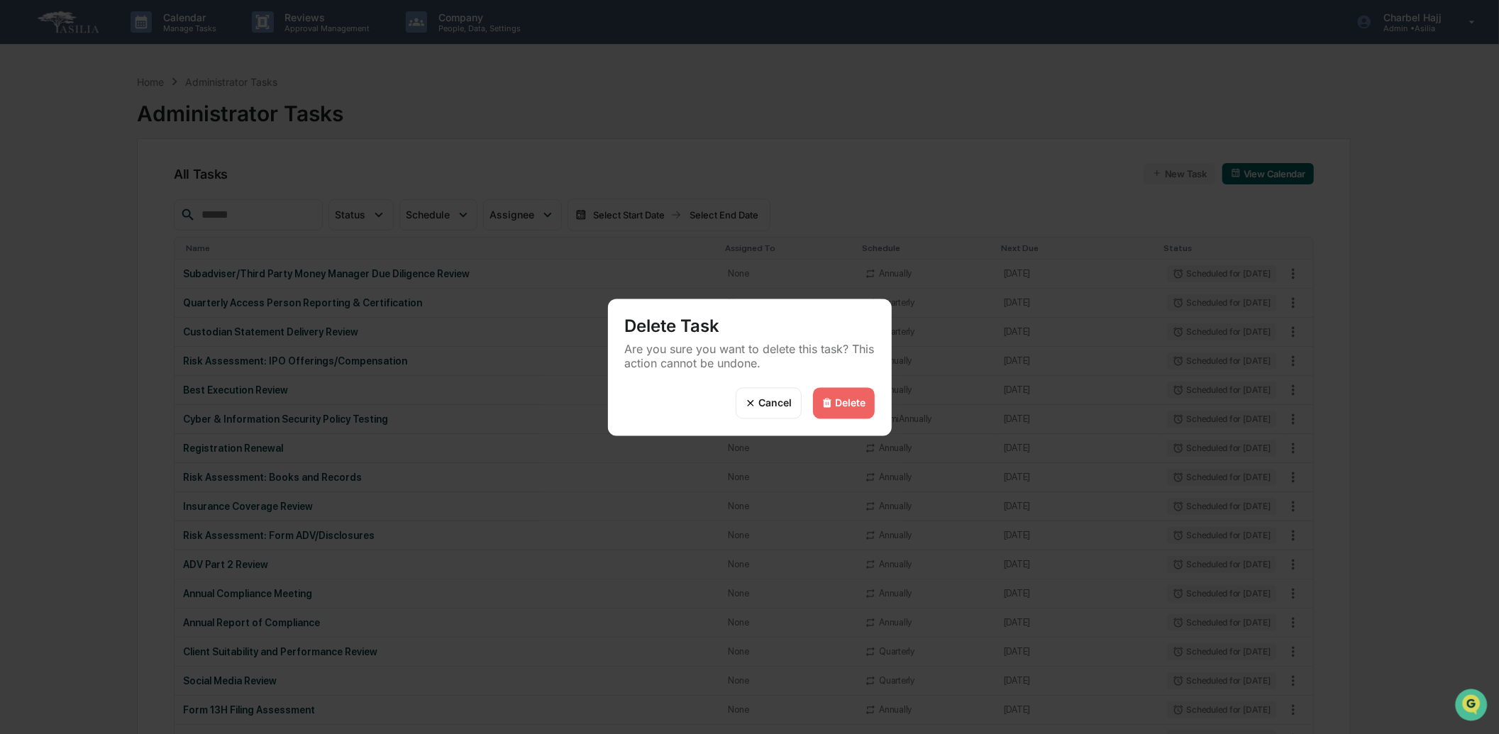
click at [838, 412] on div "Delete" at bounding box center [844, 402] width 62 height 31
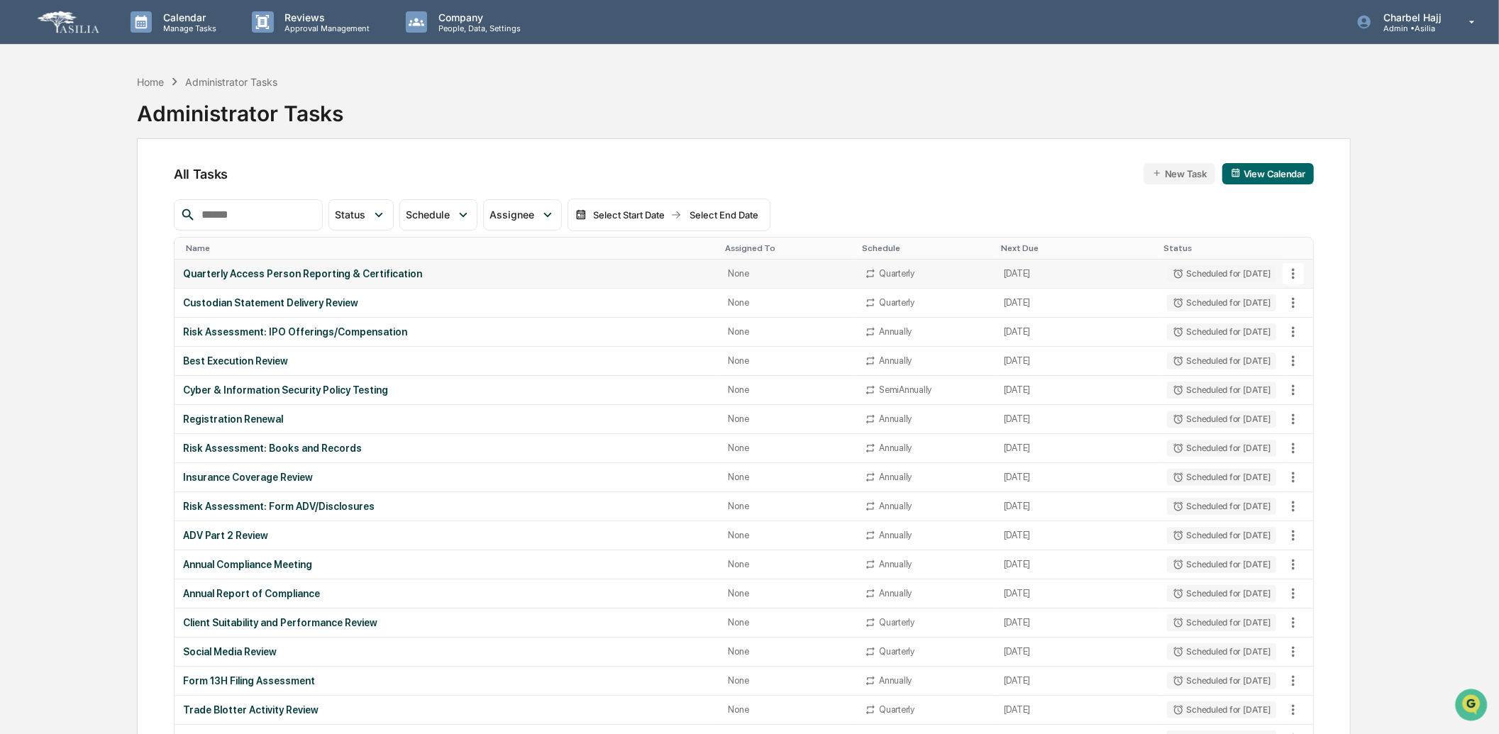
click at [1299, 272] on icon at bounding box center [1293, 274] width 16 height 16
drag, startPoint x: 1309, startPoint y: 344, endPoint x: 1274, endPoint y: 352, distance: 35.6
click at [1309, 344] on li "Delete Task" at bounding box center [1346, 351] width 113 height 26
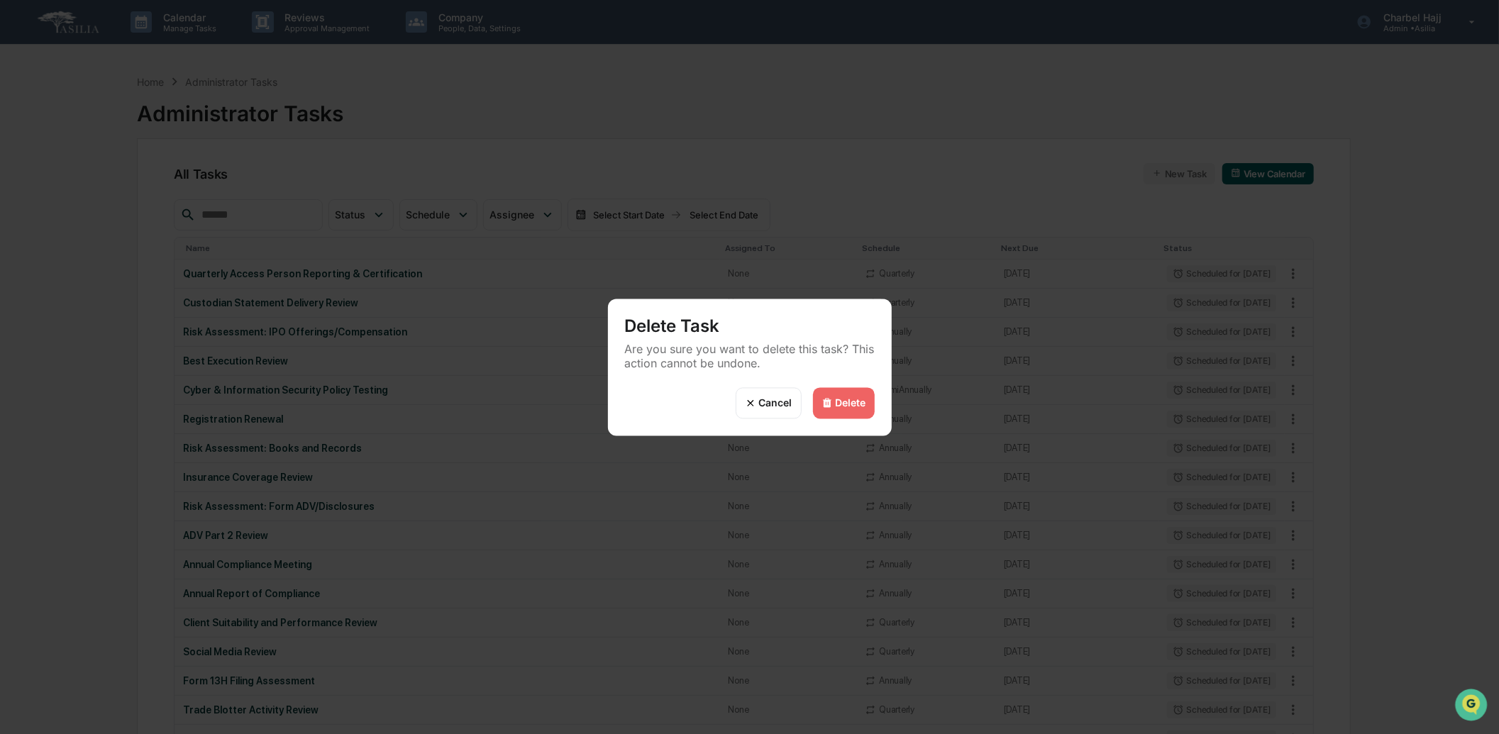
drag, startPoint x: 851, startPoint y: 401, endPoint x: 910, endPoint y: 379, distance: 62.8
click at [850, 401] on div "Delete" at bounding box center [851, 403] width 31 height 12
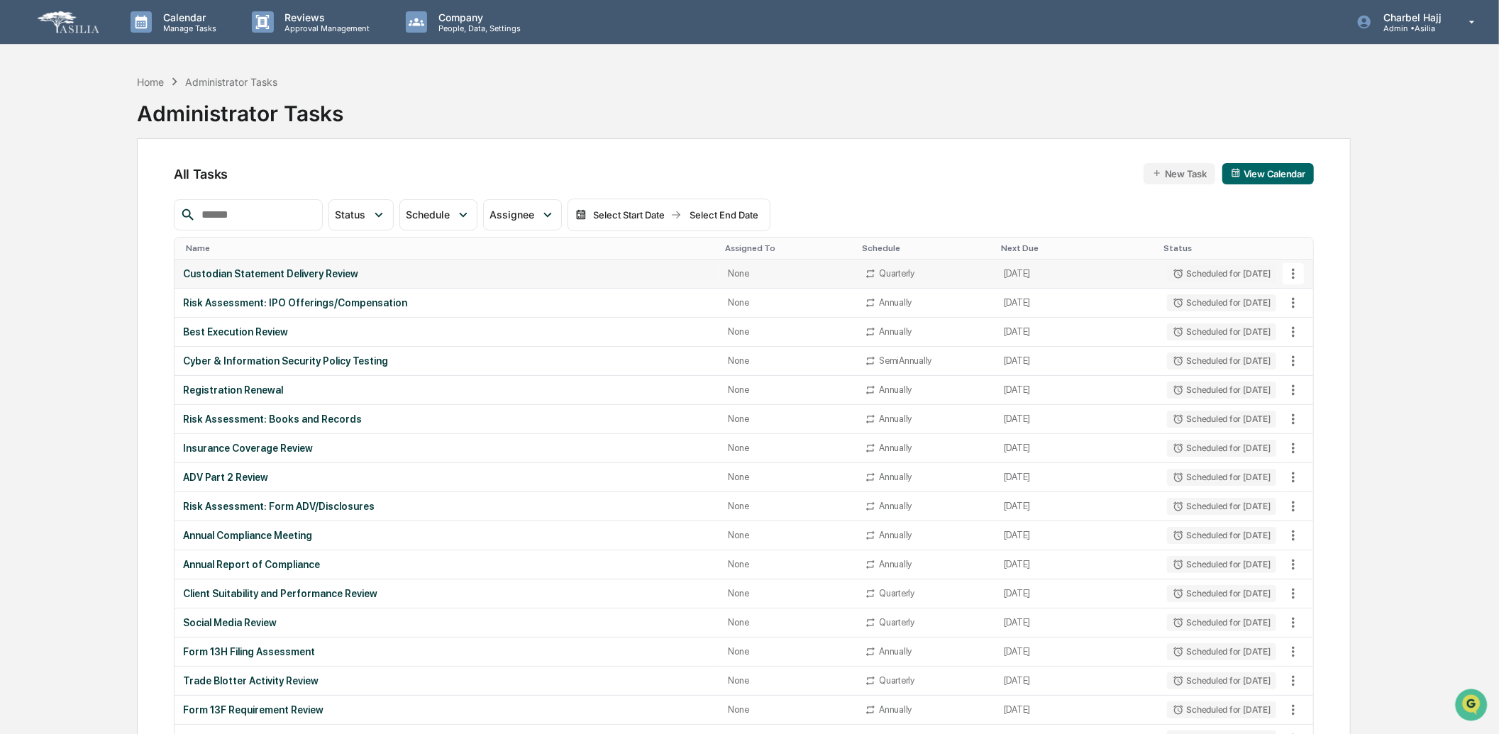
click at [1292, 280] on icon at bounding box center [1293, 274] width 16 height 16
drag, startPoint x: 1323, startPoint y: 357, endPoint x: 1296, endPoint y: 303, distance: 60.9
click at [1323, 357] on li "Delete Task" at bounding box center [1346, 351] width 113 height 26
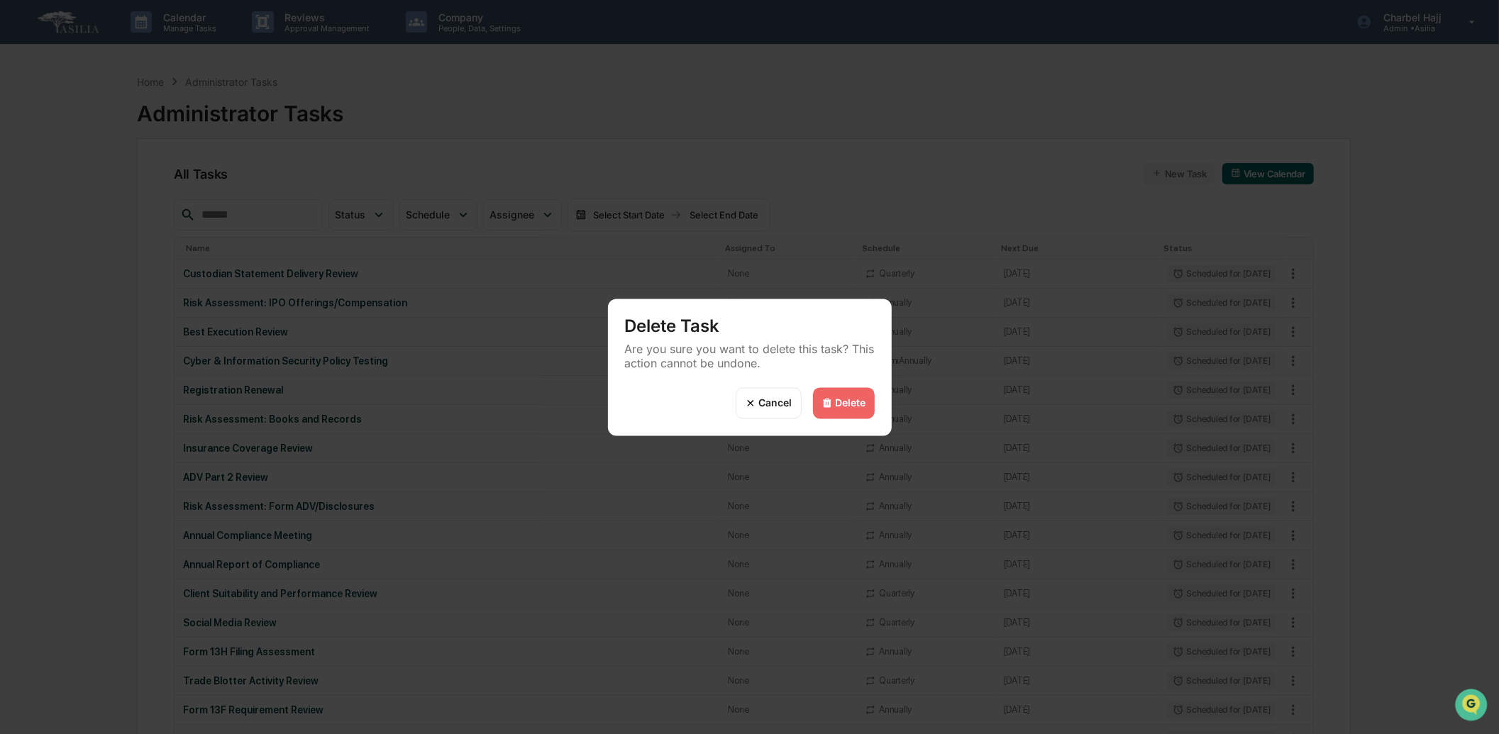
drag, startPoint x: 834, startPoint y: 400, endPoint x: 858, endPoint y: 399, distance: 24.2
click at [836, 400] on div "Delete" at bounding box center [851, 403] width 31 height 12
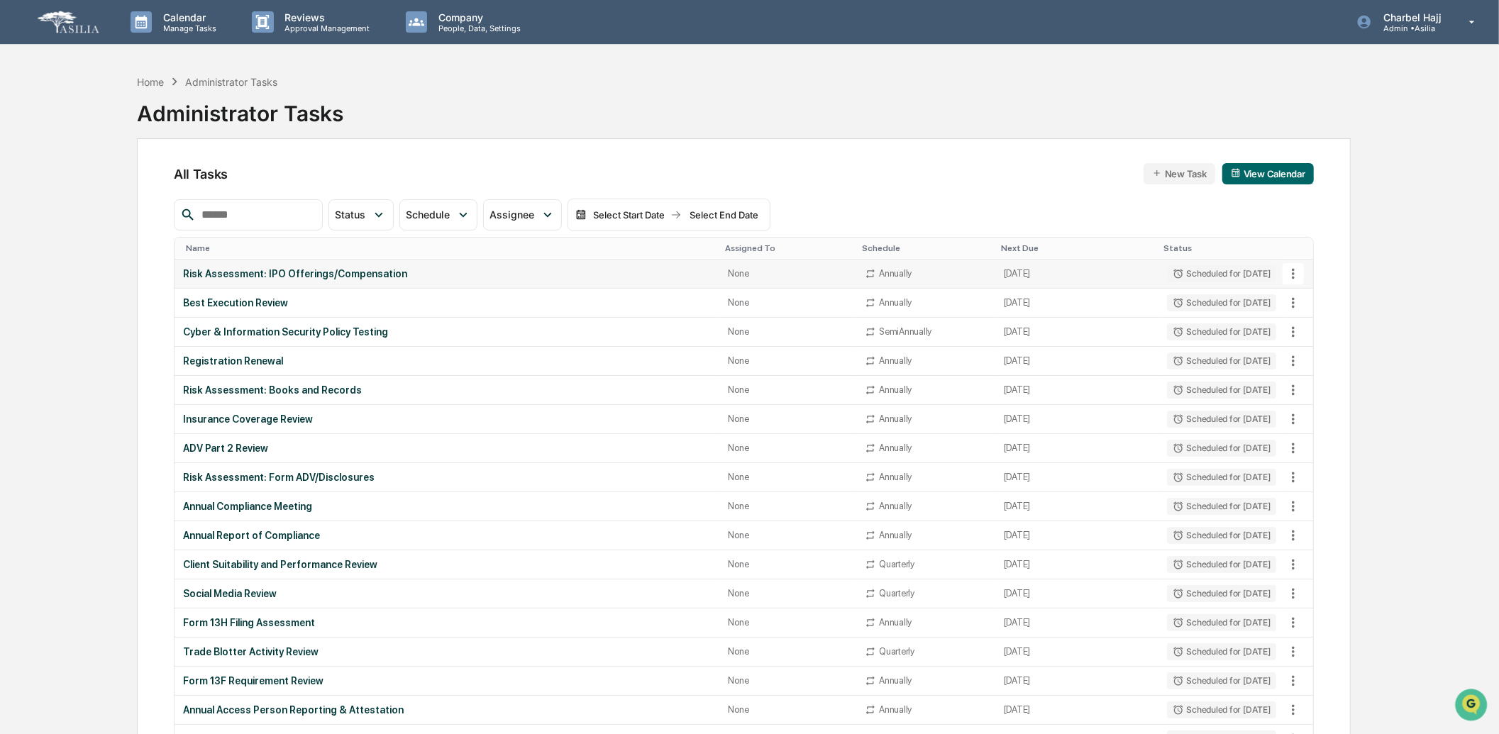
click at [1291, 272] on icon at bounding box center [1293, 274] width 16 height 16
click at [1294, 350] on li "Delete Task" at bounding box center [1346, 351] width 113 height 26
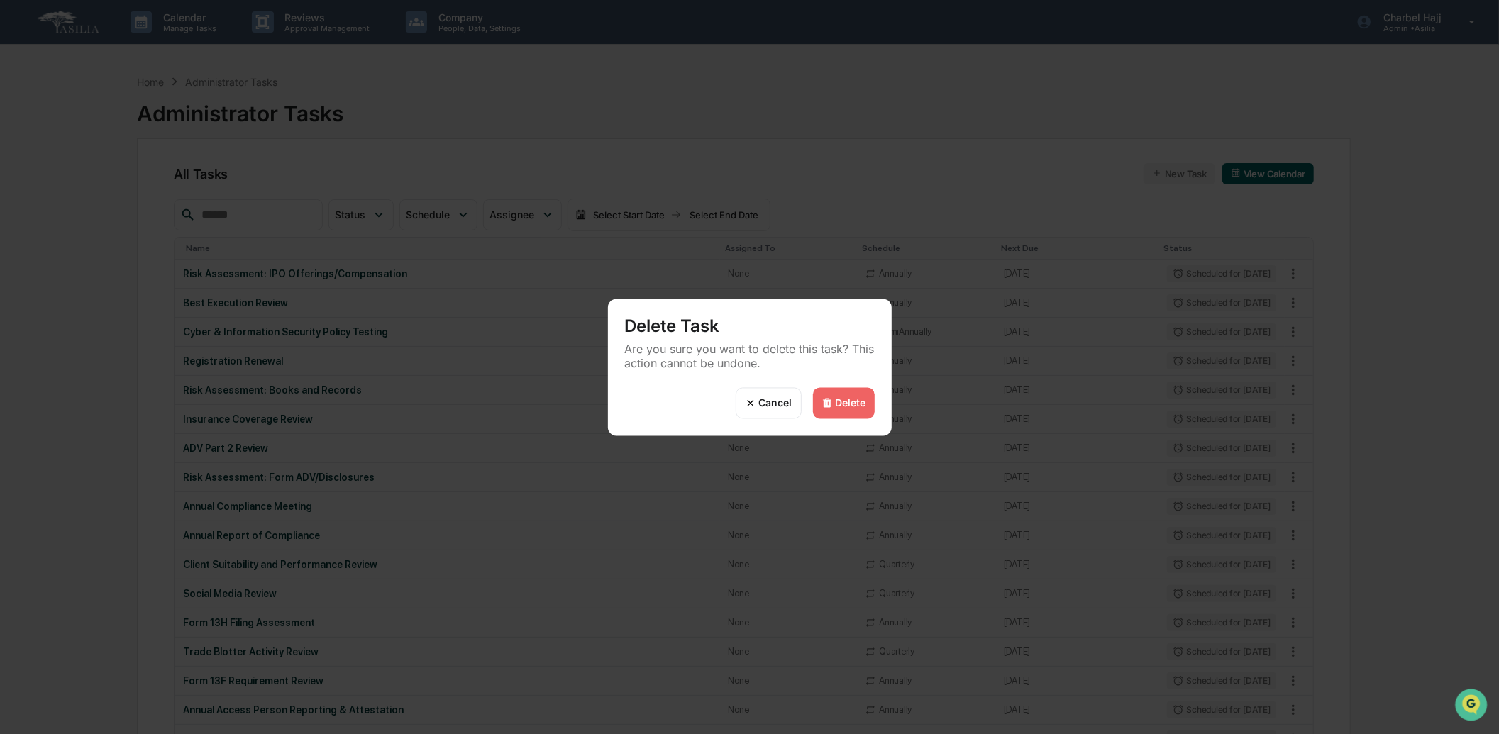
click at [874, 401] on div "Delete" at bounding box center [844, 402] width 62 height 31
click at [860, 405] on div "Delete" at bounding box center [851, 403] width 31 height 12
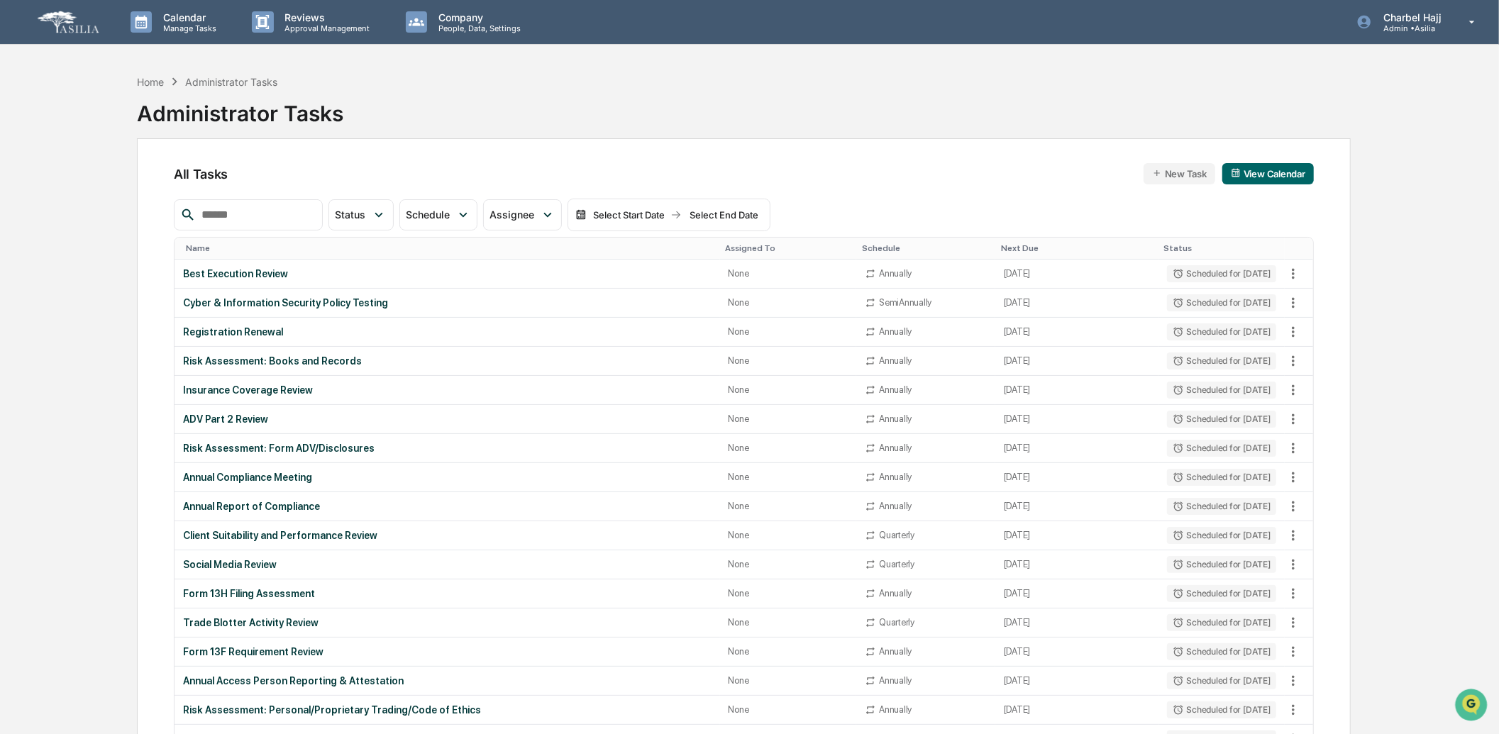
click at [842, 397] on div "Delete" at bounding box center [851, 403] width 31 height 12
click at [1295, 367] on icon at bounding box center [1293, 361] width 16 height 16
click at [1307, 433] on img at bounding box center [1307, 438] width 11 height 11
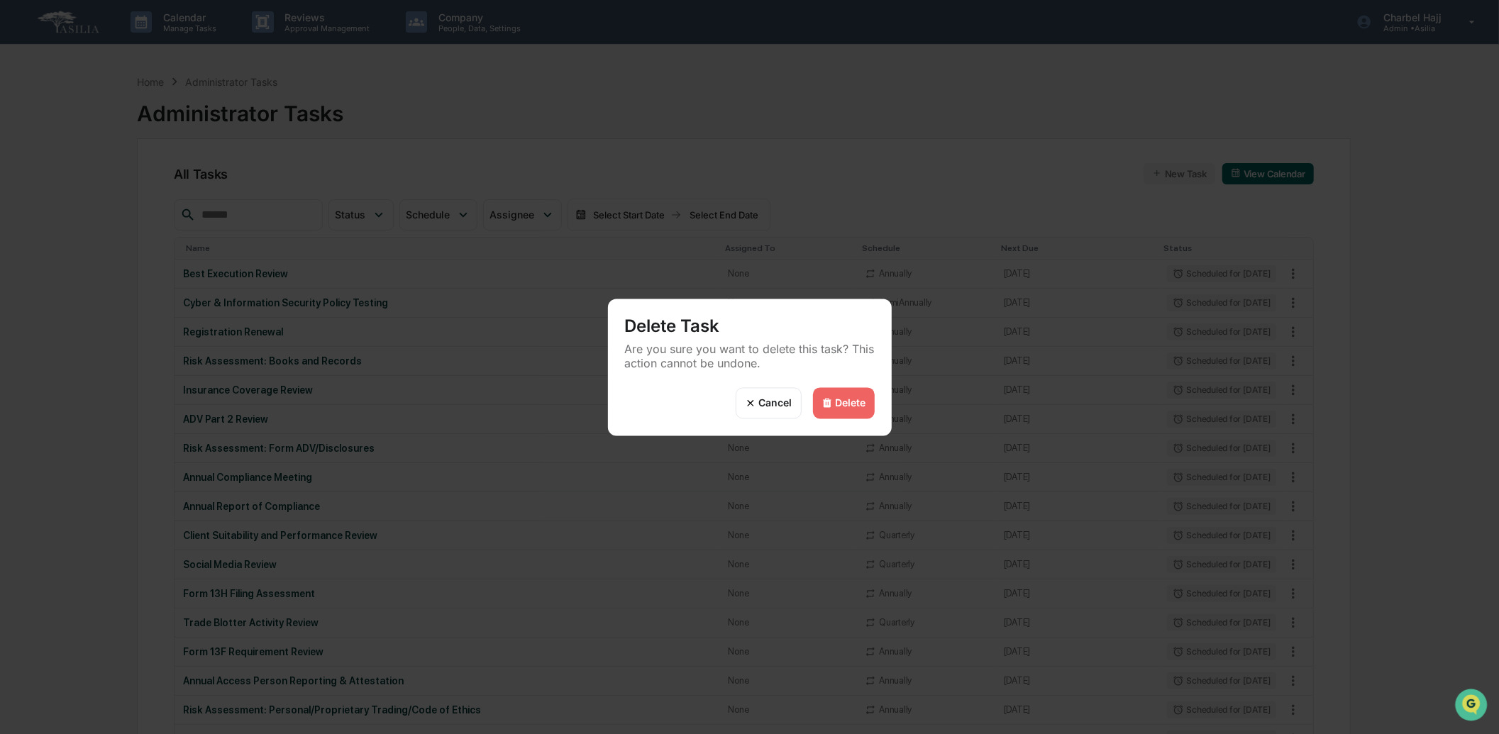
click at [853, 392] on div "Delete" at bounding box center [844, 402] width 62 height 31
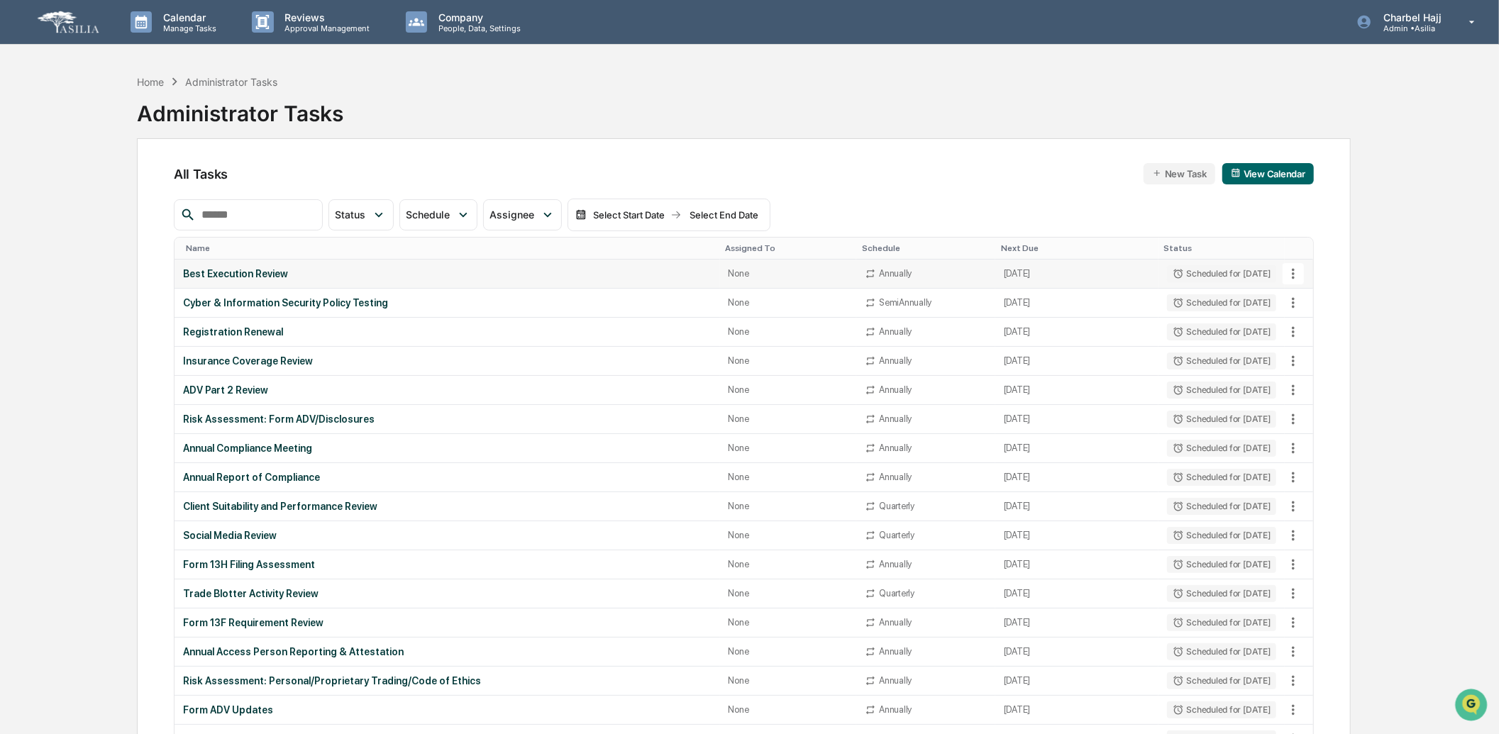
click at [1294, 278] on icon at bounding box center [1293, 273] width 3 height 11
click at [1321, 353] on li "Delete Task" at bounding box center [1346, 351] width 113 height 26
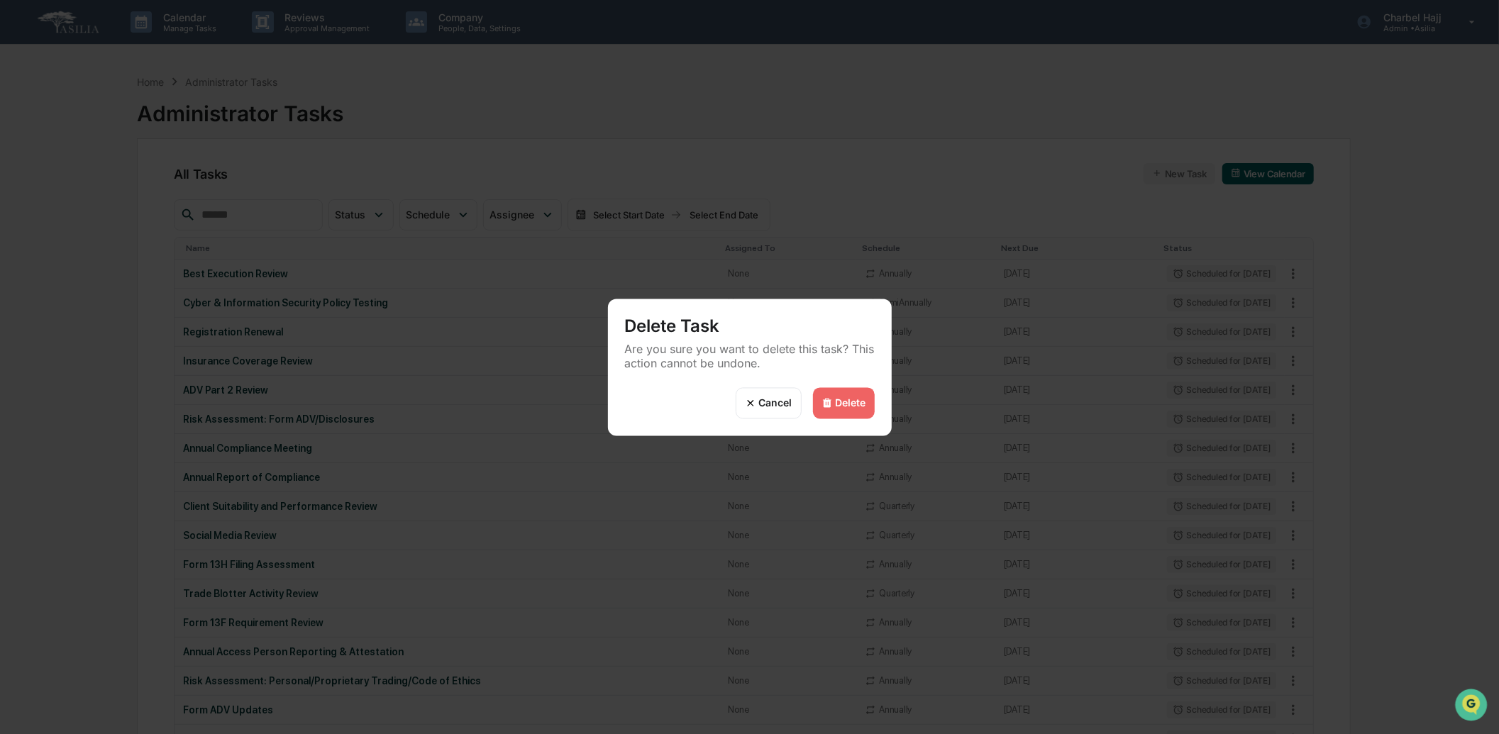
drag, startPoint x: 848, startPoint y: 401, endPoint x: 866, endPoint y: 399, distance: 17.9
click at [848, 401] on div "Delete" at bounding box center [851, 403] width 31 height 12
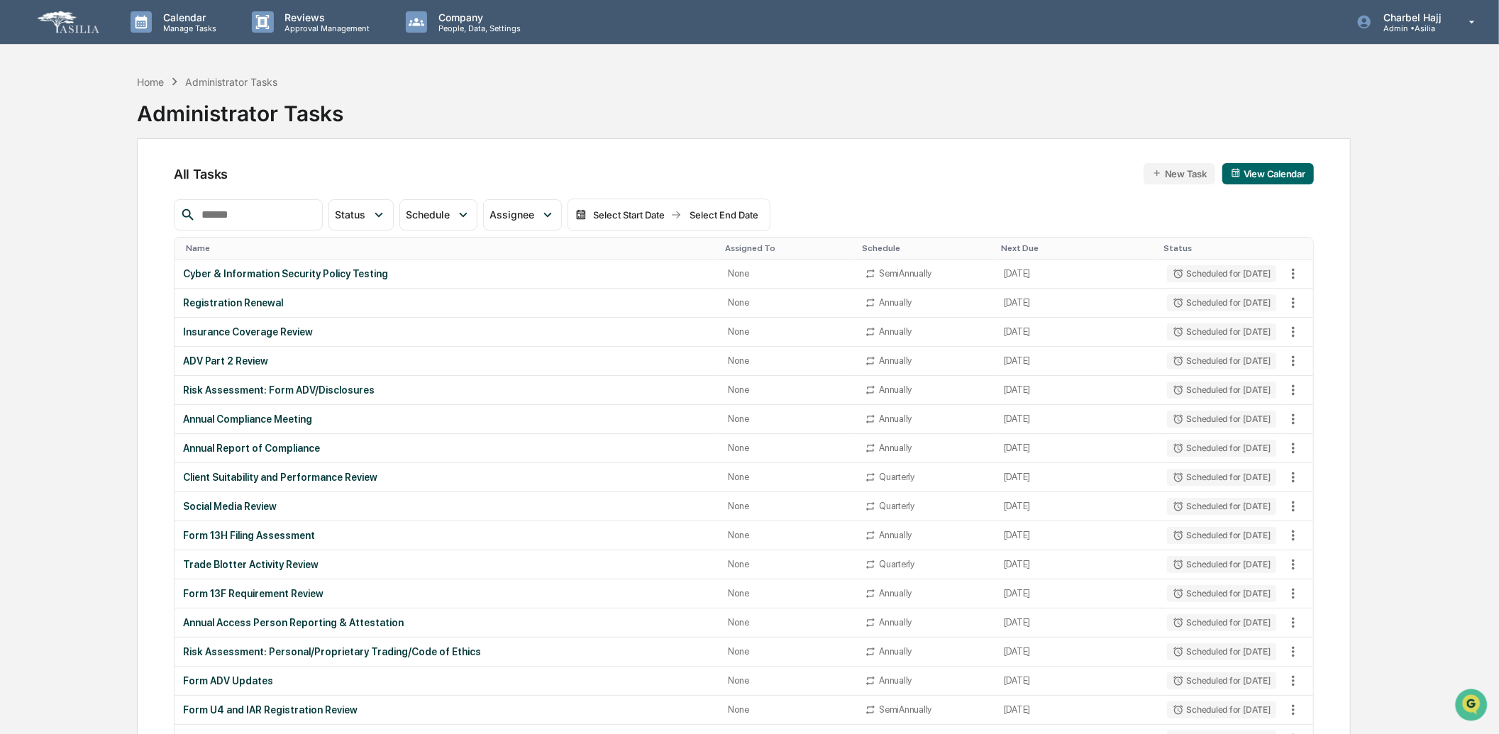
click at [854, 406] on div "Delete" at bounding box center [851, 403] width 31 height 12
click at [1290, 539] on icon at bounding box center [1293, 536] width 16 height 16
click at [1326, 611] on li "Delete Task" at bounding box center [1346, 613] width 113 height 26
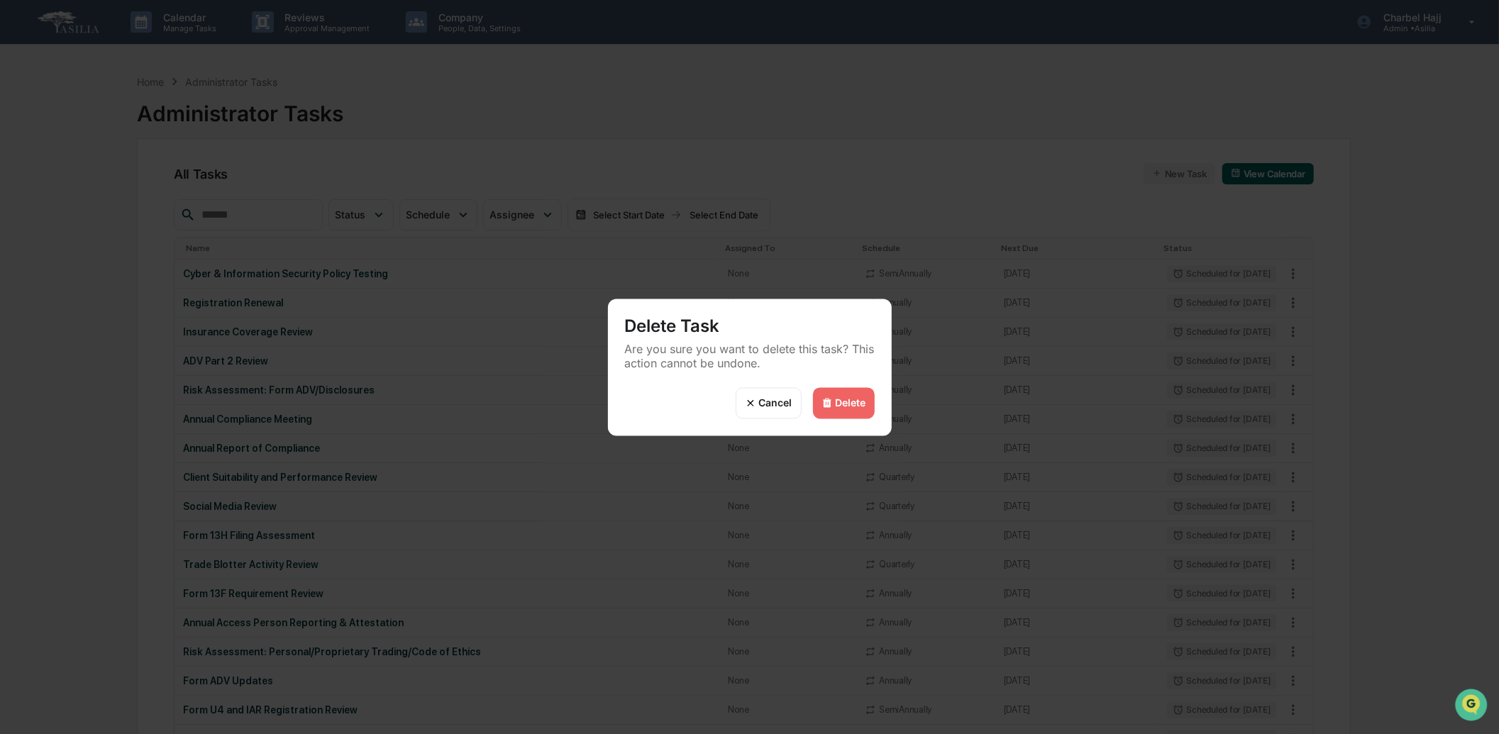
drag, startPoint x: 846, startPoint y: 404, endPoint x: 898, endPoint y: 401, distance: 51.9
click at [846, 401] on div "Delete" at bounding box center [851, 403] width 31 height 12
click at [855, 400] on div "Delete" at bounding box center [851, 403] width 31 height 12
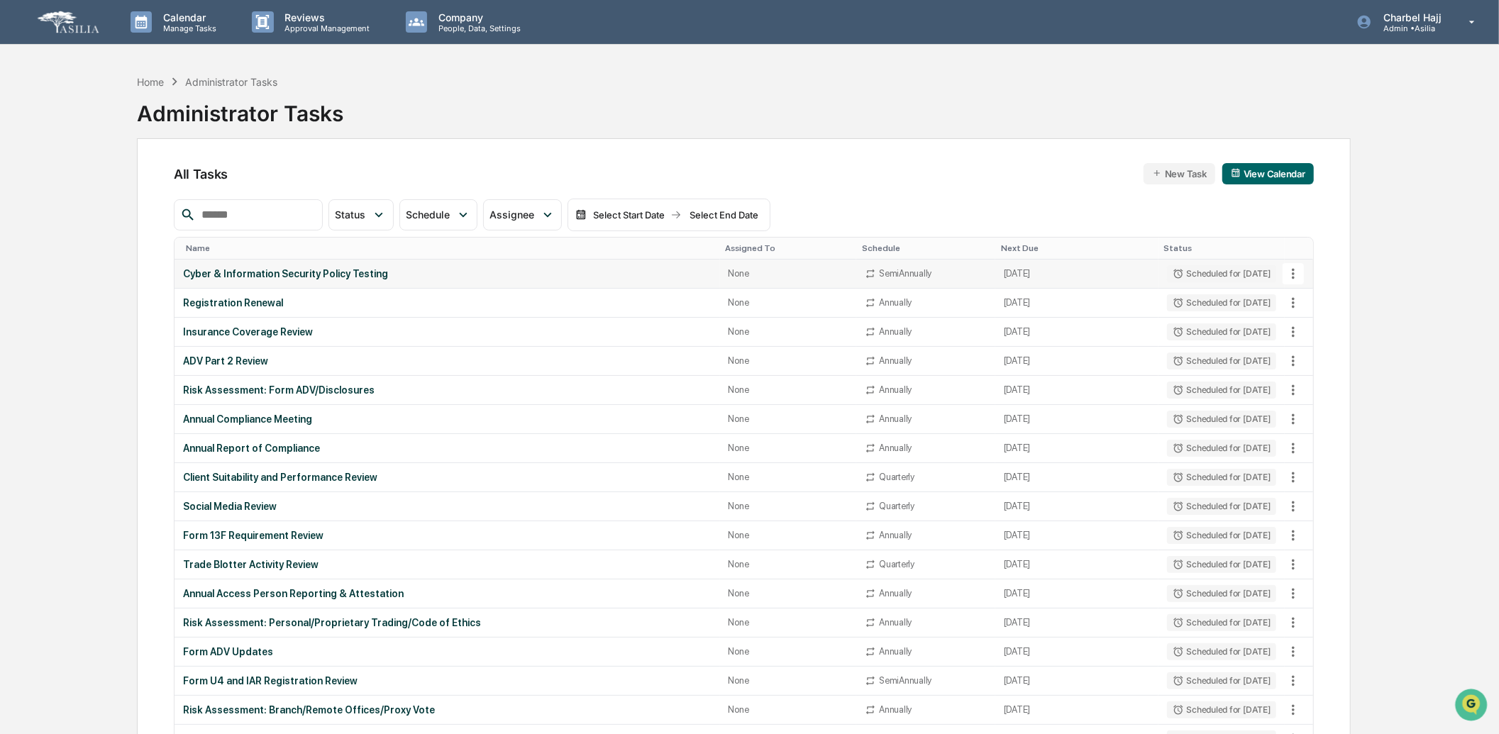
click at [1289, 275] on icon at bounding box center [1293, 274] width 16 height 16
click at [1313, 357] on li "Delete Task" at bounding box center [1346, 351] width 113 height 26
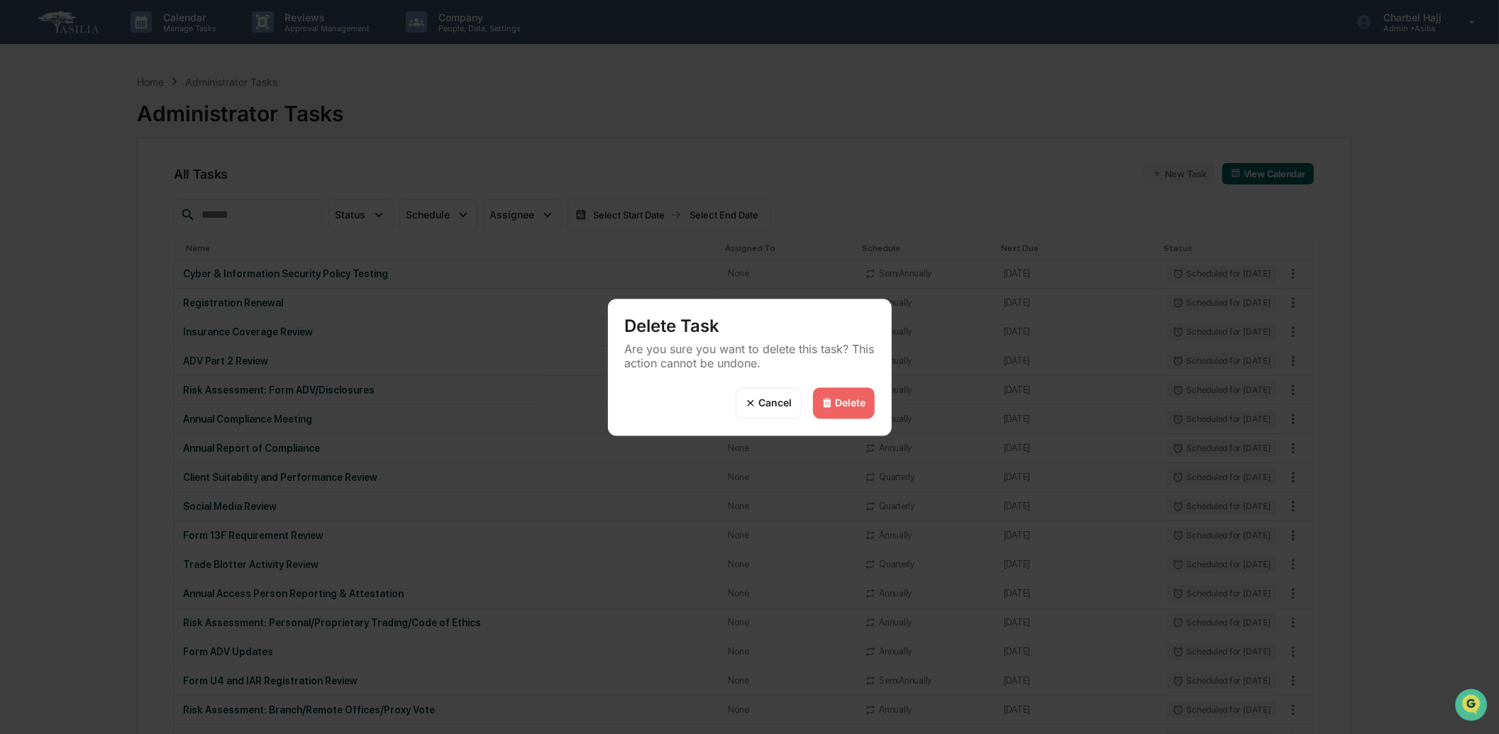
click at [840, 397] on div "Delete" at bounding box center [851, 403] width 31 height 12
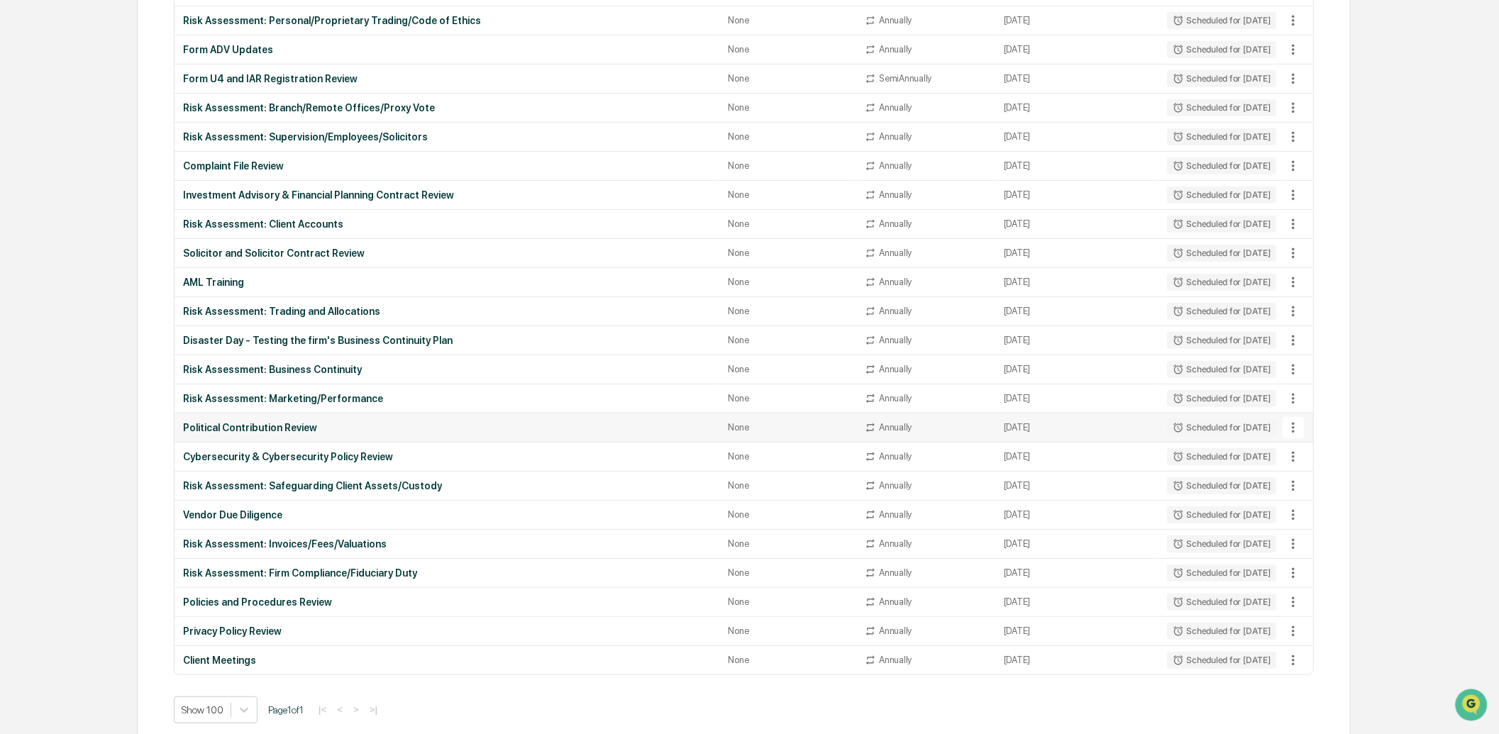
scroll to position [589, 0]
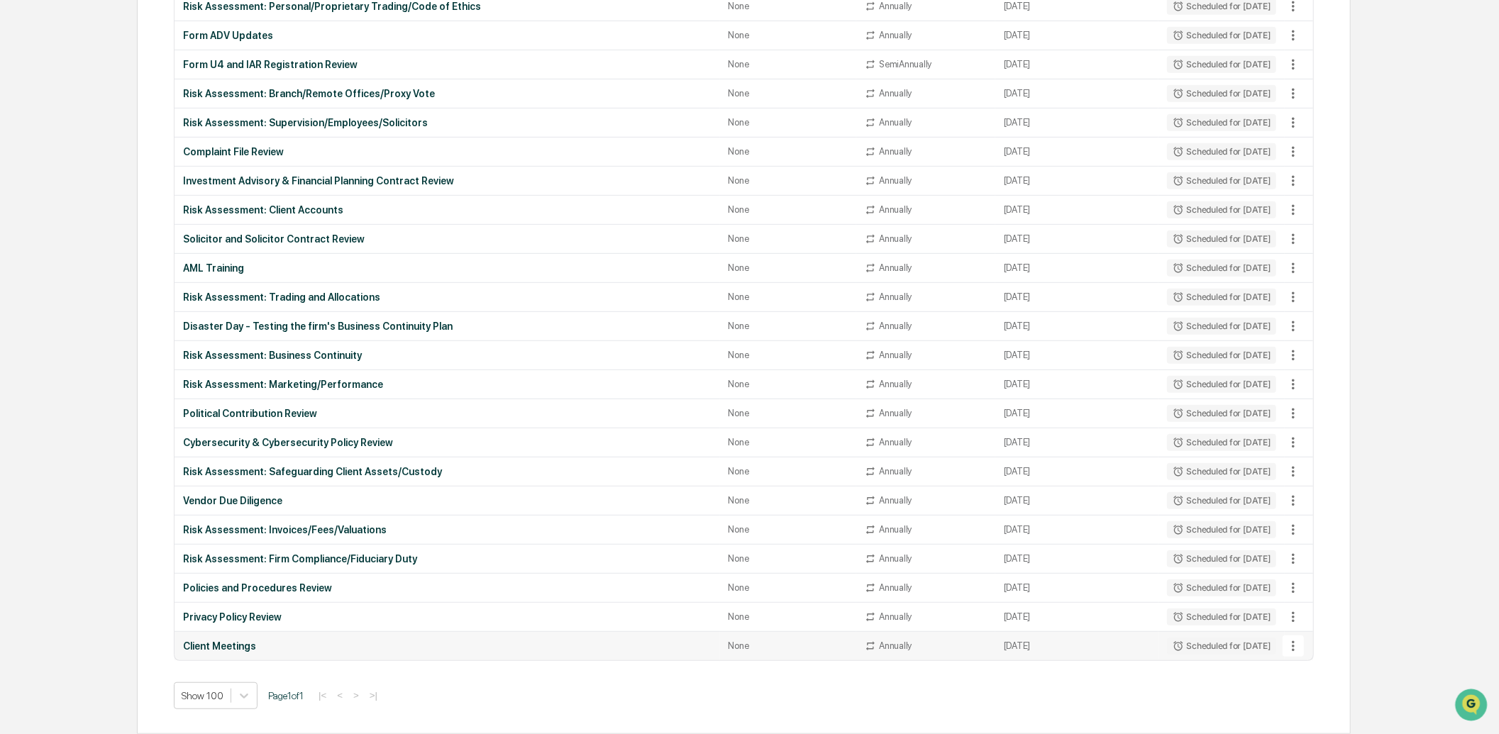
click at [1298, 648] on icon at bounding box center [1293, 646] width 16 height 16
click at [1353, 714] on li "Delete Task" at bounding box center [1346, 709] width 113 height 26
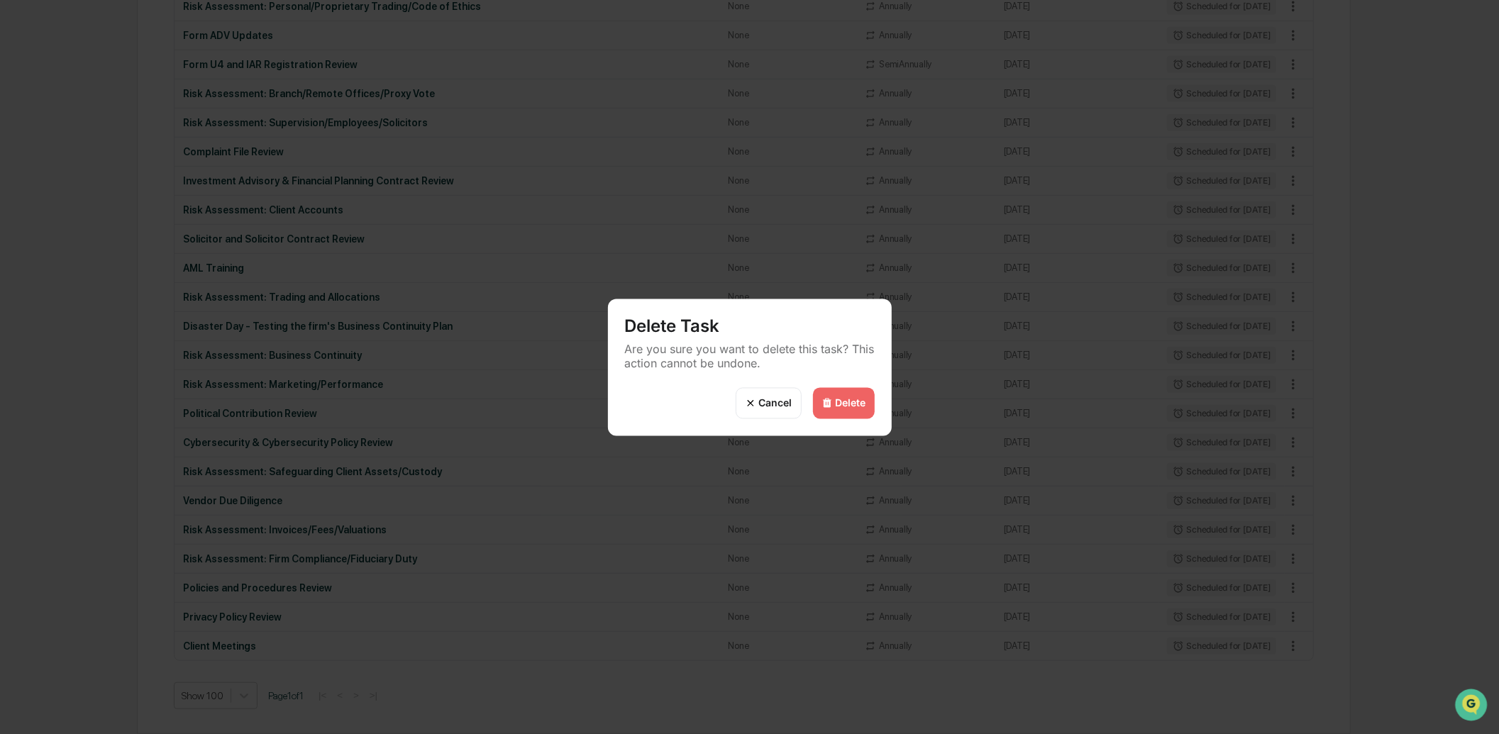
click at [838, 398] on div "Delete" at bounding box center [851, 403] width 31 height 12
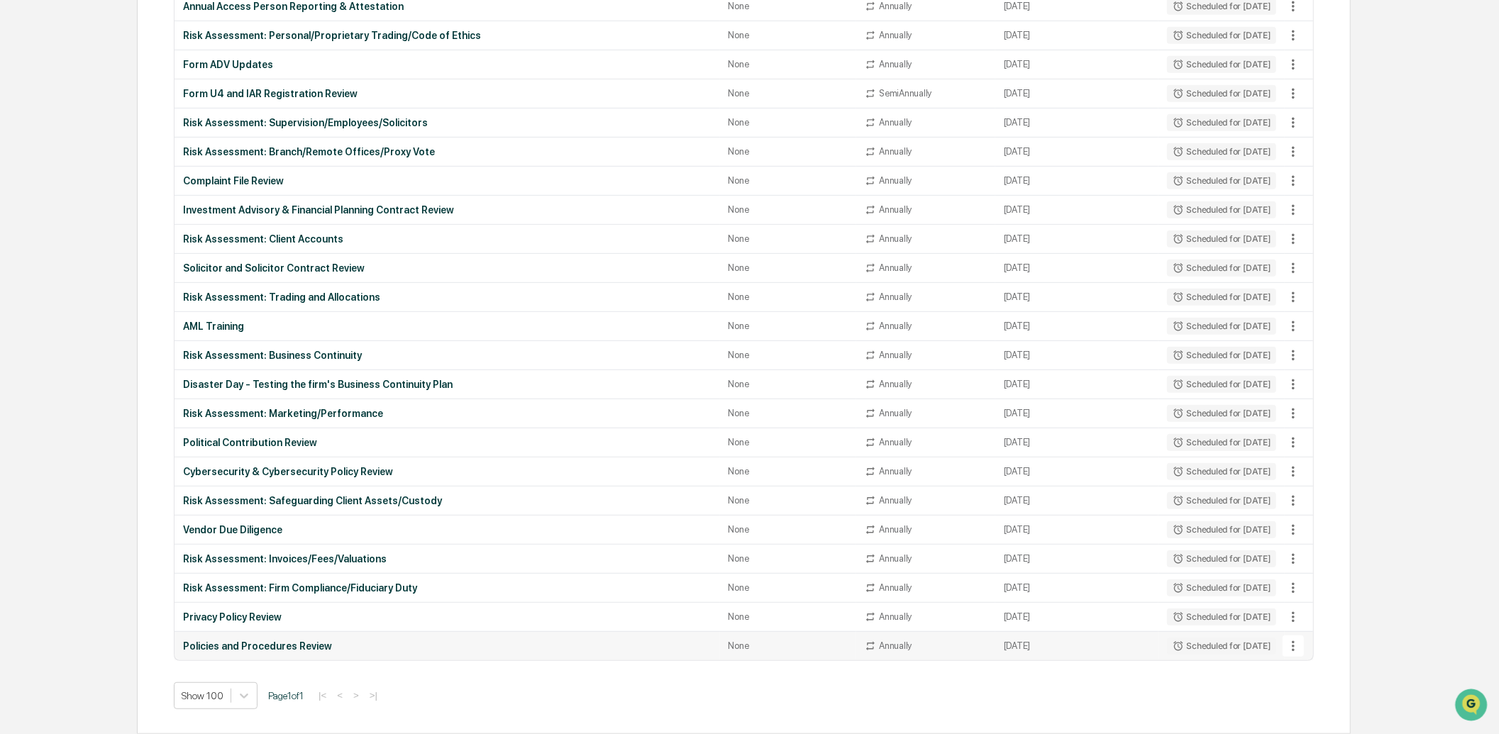
click at [1297, 643] on icon at bounding box center [1293, 646] width 16 height 16
click at [1334, 712] on li "Delete Task" at bounding box center [1346, 709] width 113 height 26
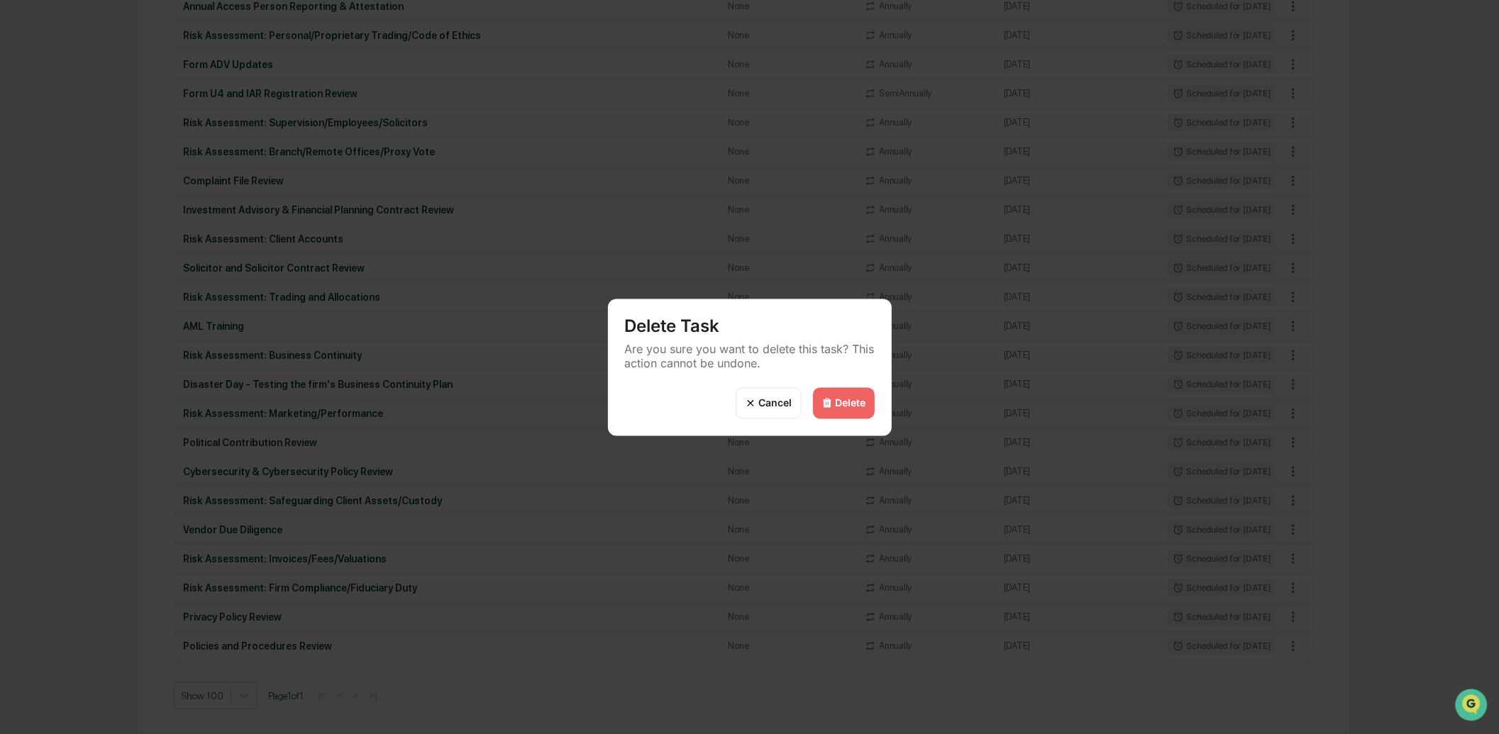
click at [838, 399] on div "Delete" at bounding box center [851, 403] width 31 height 12
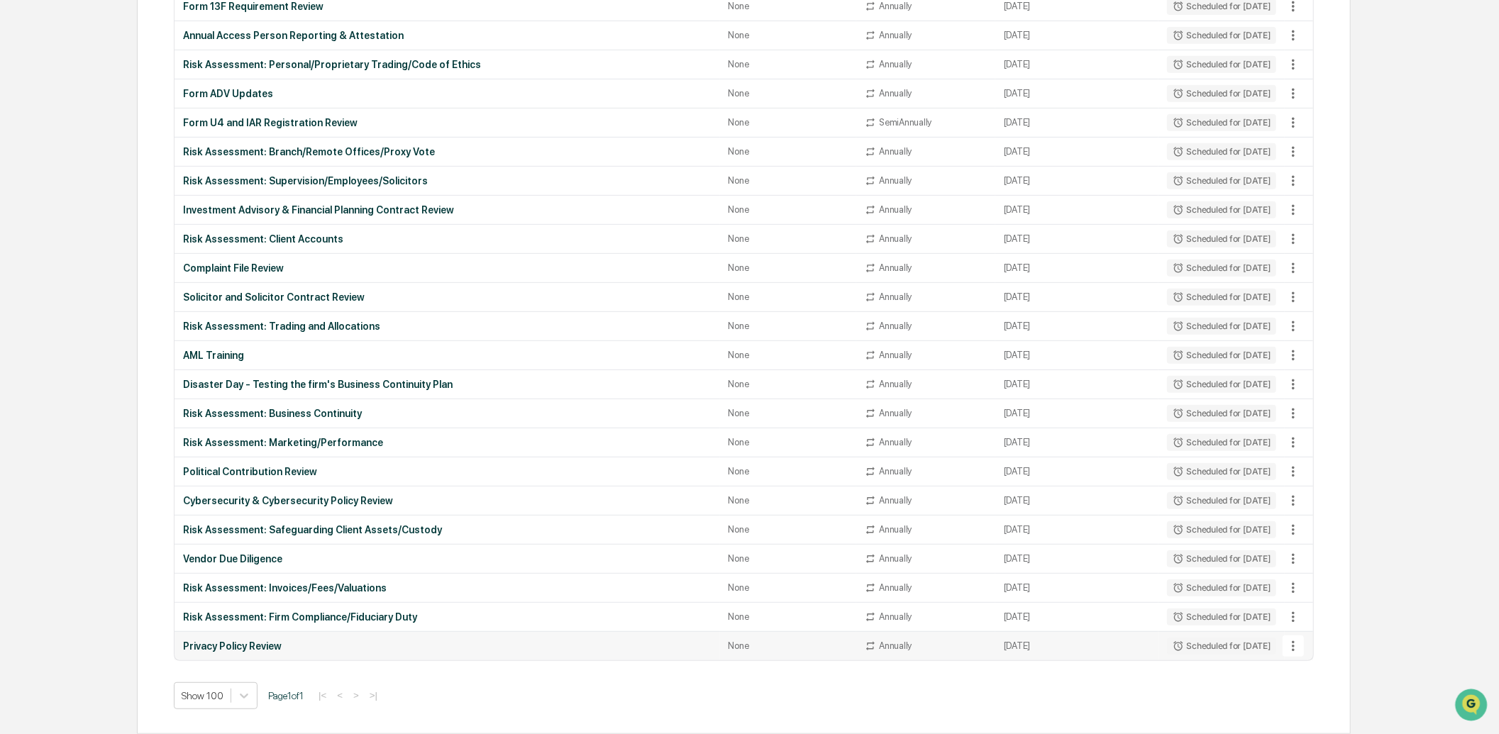
click at [1291, 646] on icon at bounding box center [1293, 646] width 16 height 16
click at [1339, 704] on li "Delete Task" at bounding box center [1346, 709] width 113 height 26
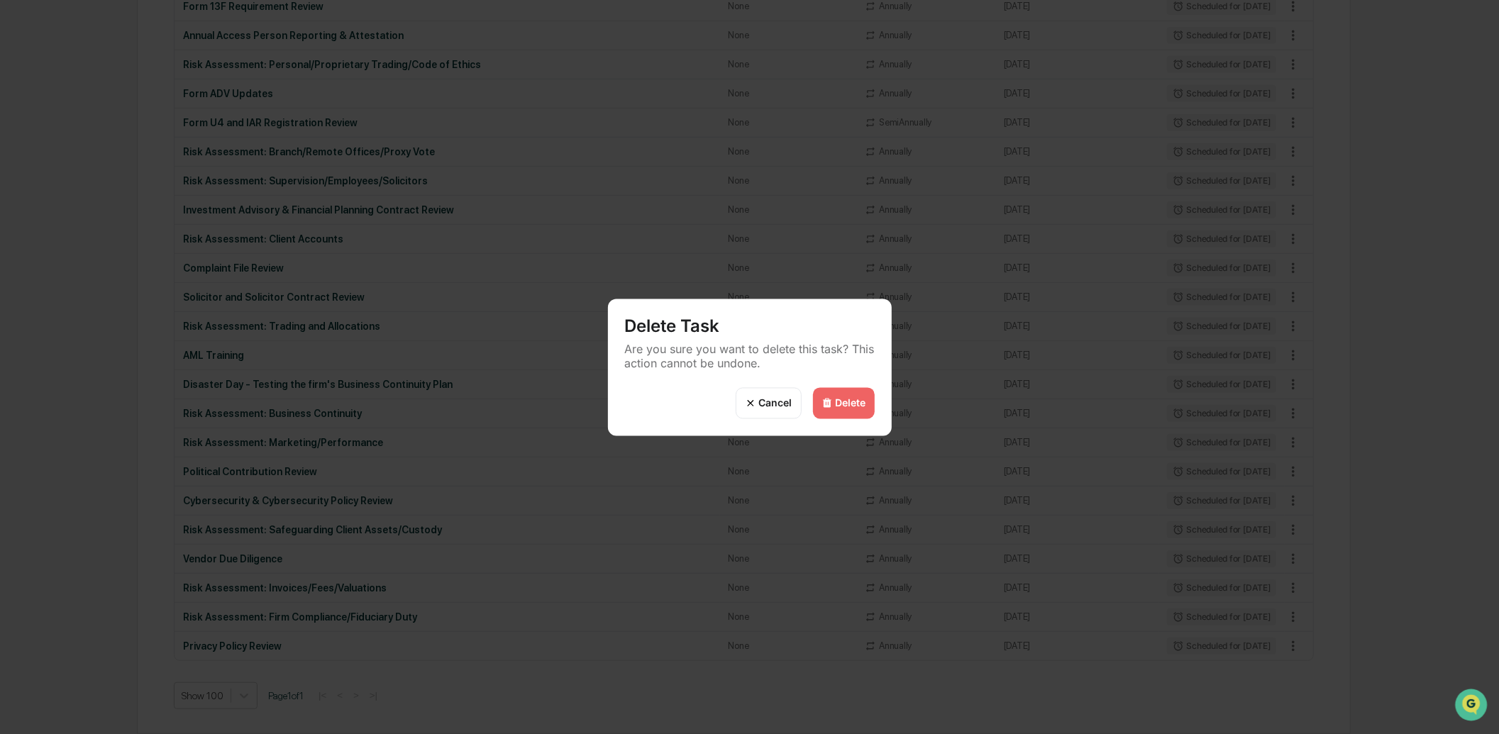
click at [852, 402] on div "Delete" at bounding box center [851, 403] width 31 height 12
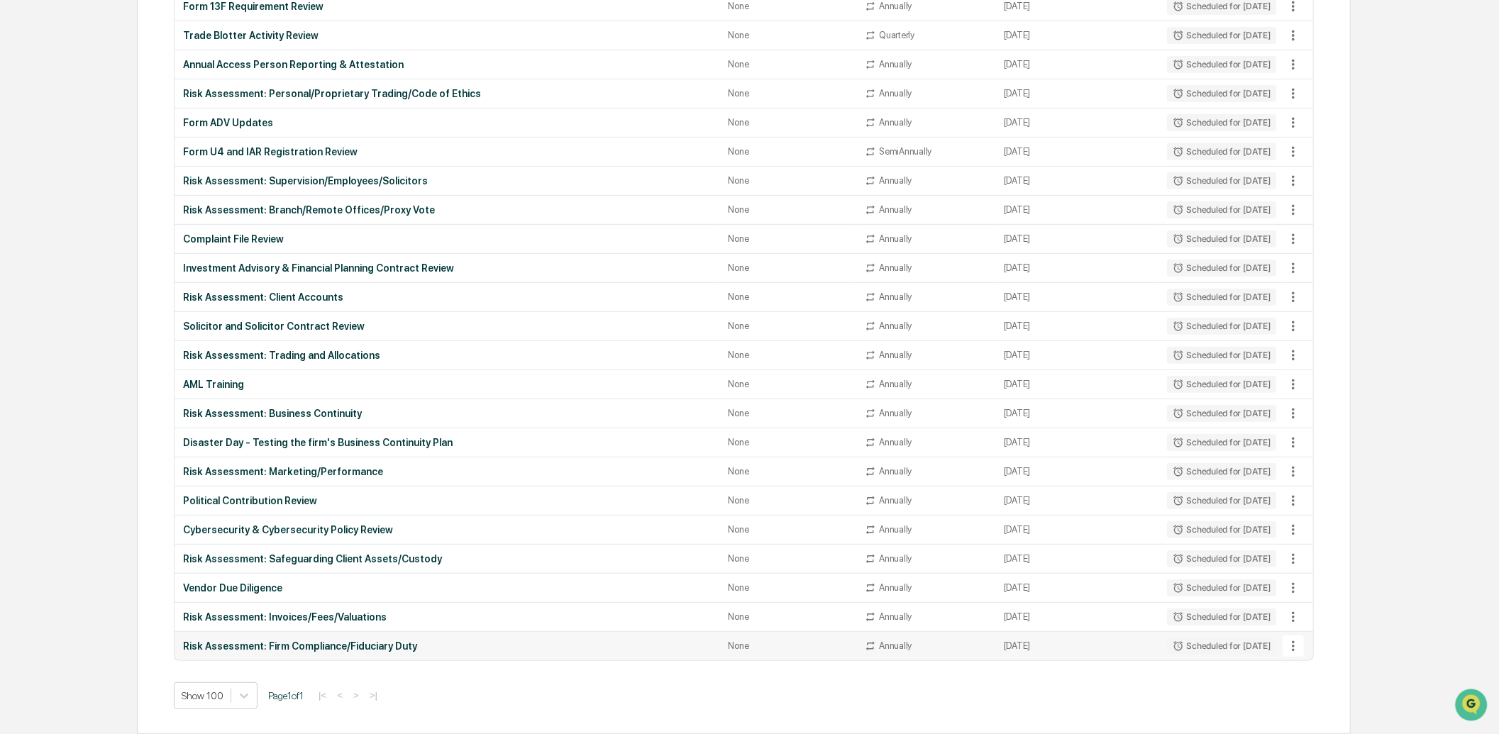
click at [1296, 648] on icon at bounding box center [1293, 646] width 16 height 16
drag, startPoint x: 1338, startPoint y: 713, endPoint x: 1316, endPoint y: 706, distance: 22.9
click at [1338, 713] on li "Delete Task" at bounding box center [1346, 709] width 113 height 26
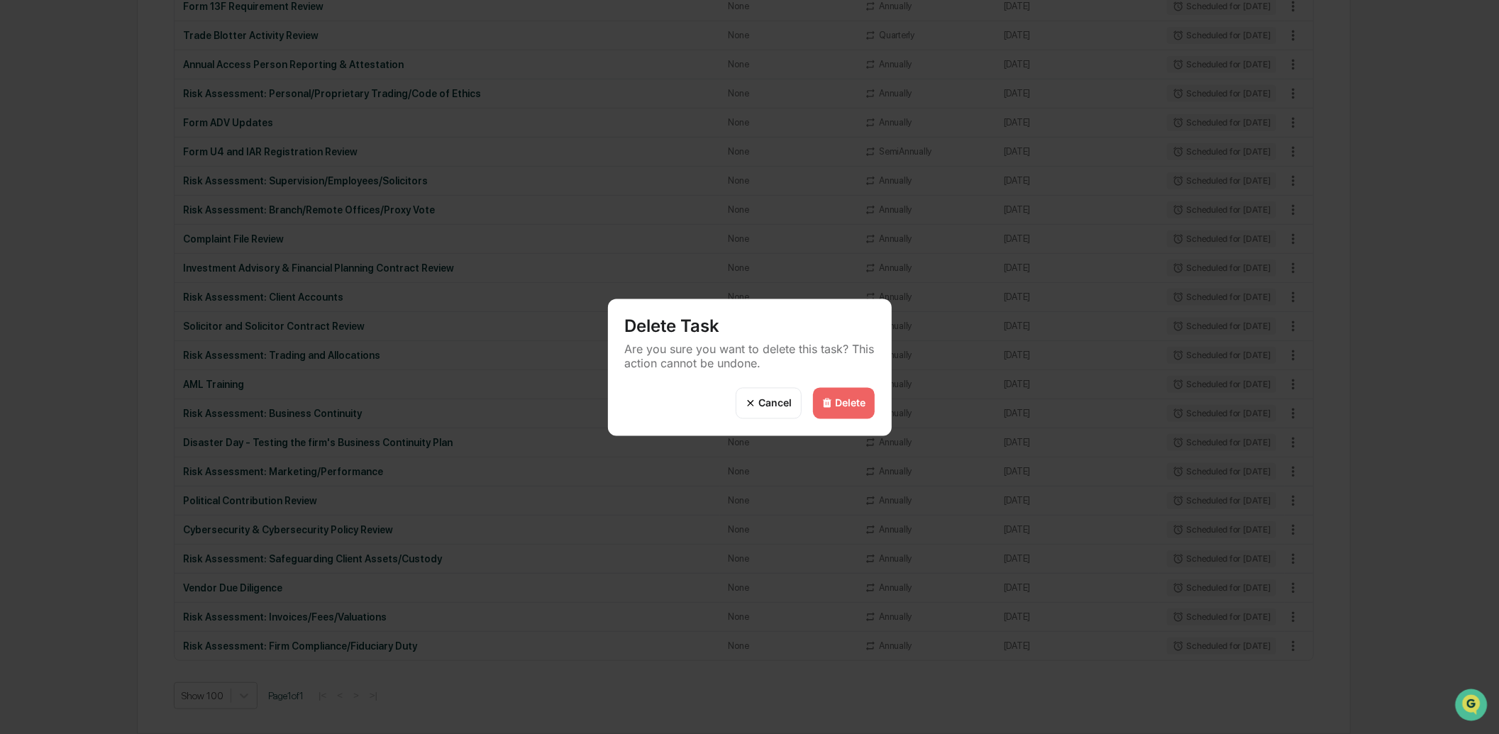
drag, startPoint x: 842, startPoint y: 405, endPoint x: 875, endPoint y: 419, distance: 36.2
click at [842, 406] on div "Delete" at bounding box center [851, 403] width 31 height 12
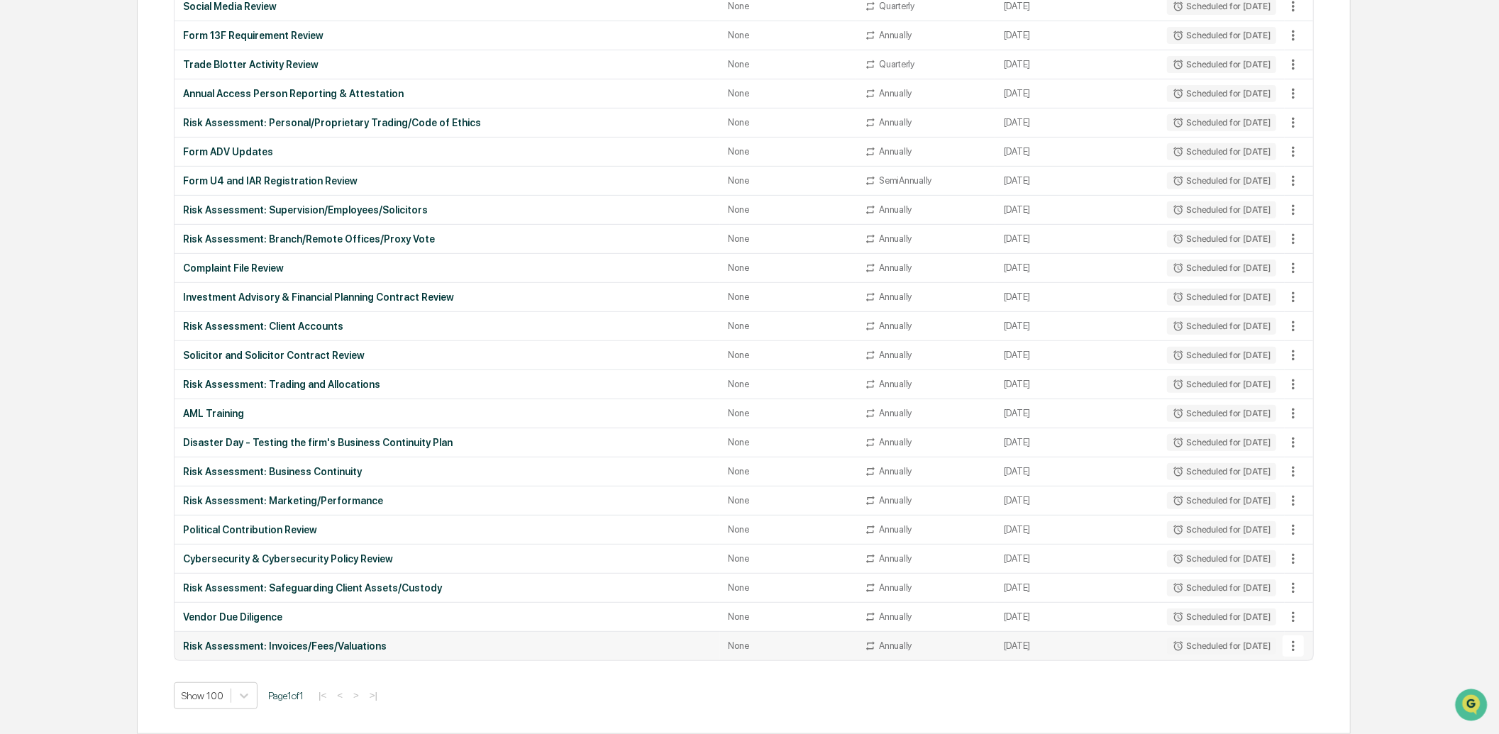
click at [1294, 643] on icon at bounding box center [1293, 646] width 3 height 11
click at [1338, 707] on li "Delete Task" at bounding box center [1346, 709] width 113 height 26
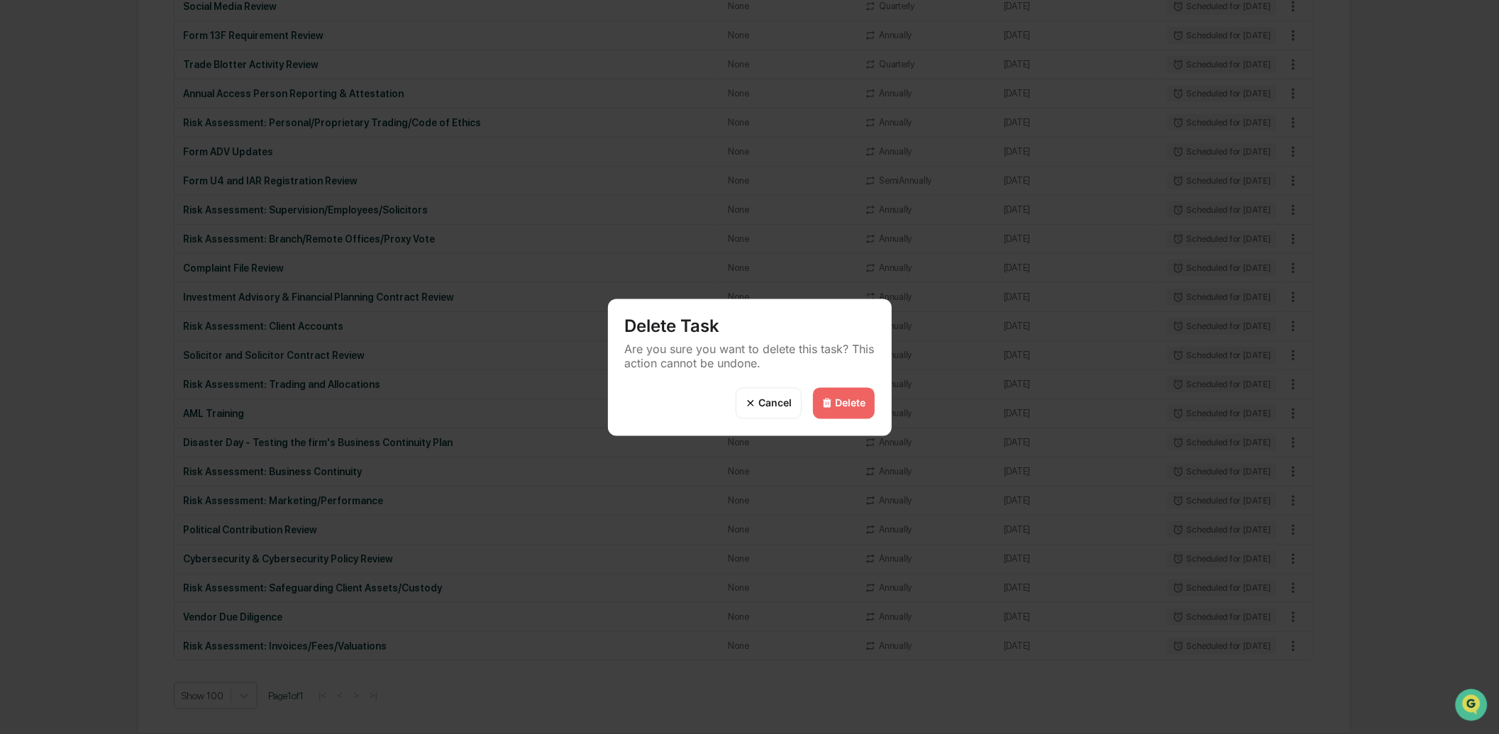
click at [860, 407] on div "Delete" at bounding box center [851, 403] width 31 height 12
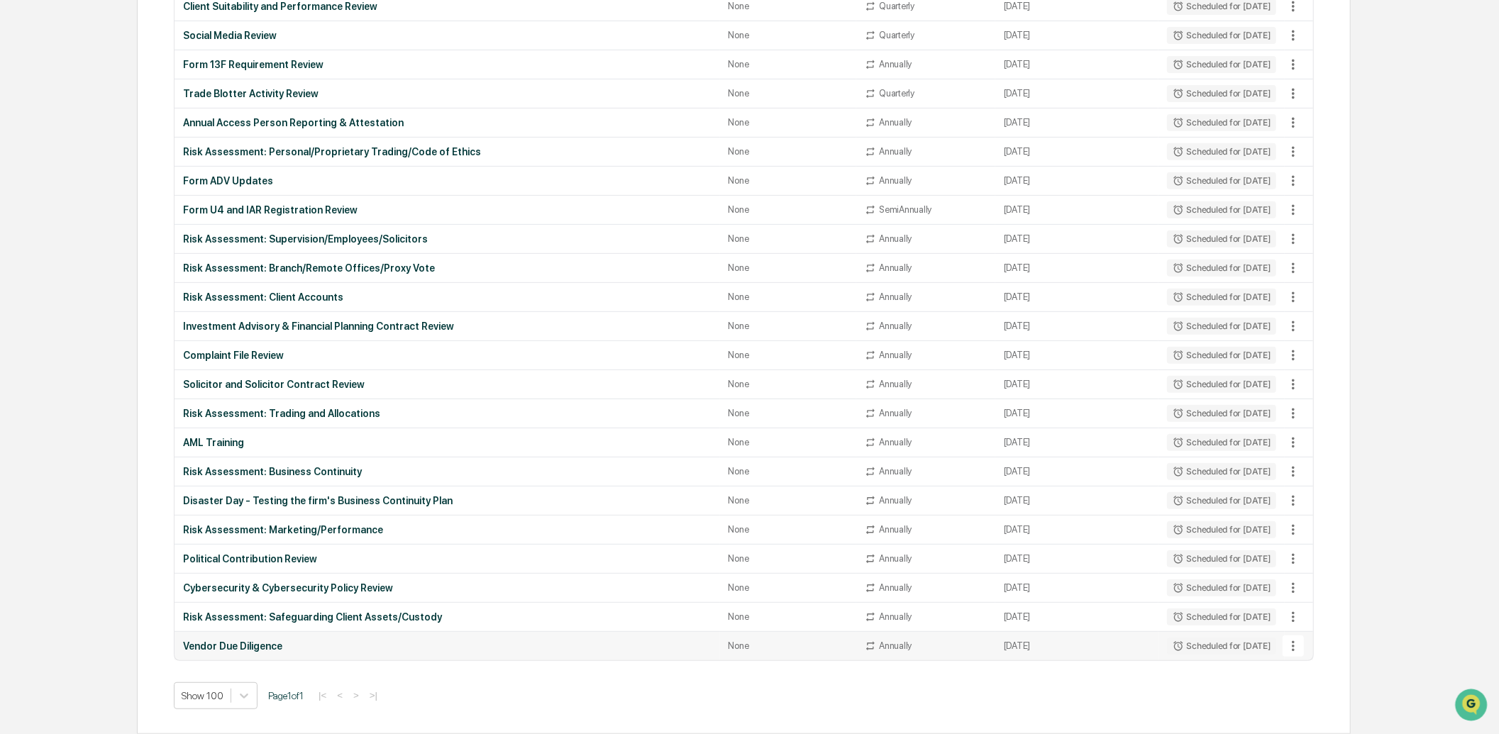
click at [1294, 646] on icon at bounding box center [1293, 646] width 3 height 11
click at [1338, 706] on li "Delete Task" at bounding box center [1346, 709] width 113 height 26
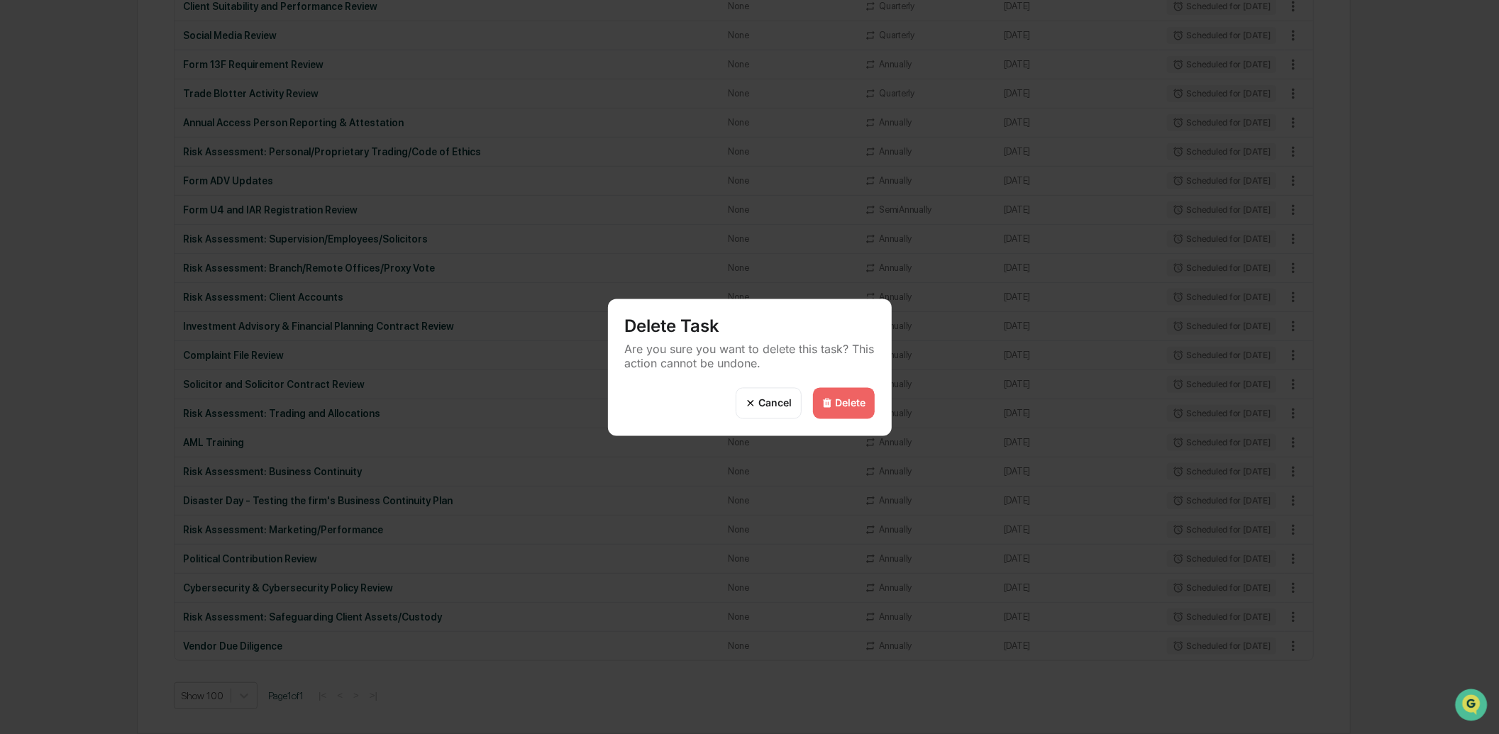
click at [859, 392] on div "Delete" at bounding box center [844, 402] width 62 height 31
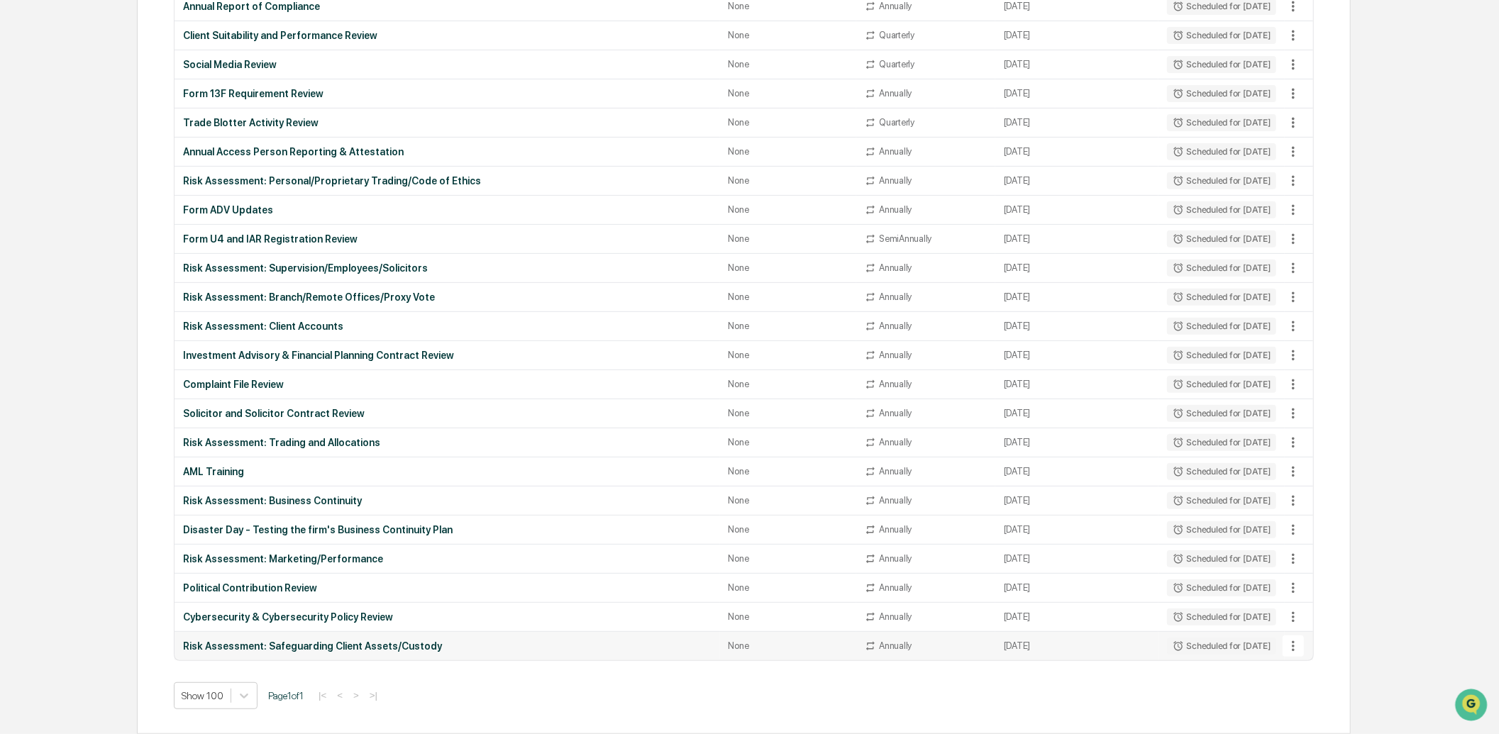
click at [1291, 645] on icon at bounding box center [1293, 646] width 16 height 16
click at [1327, 704] on li "Delete Task" at bounding box center [1346, 709] width 113 height 26
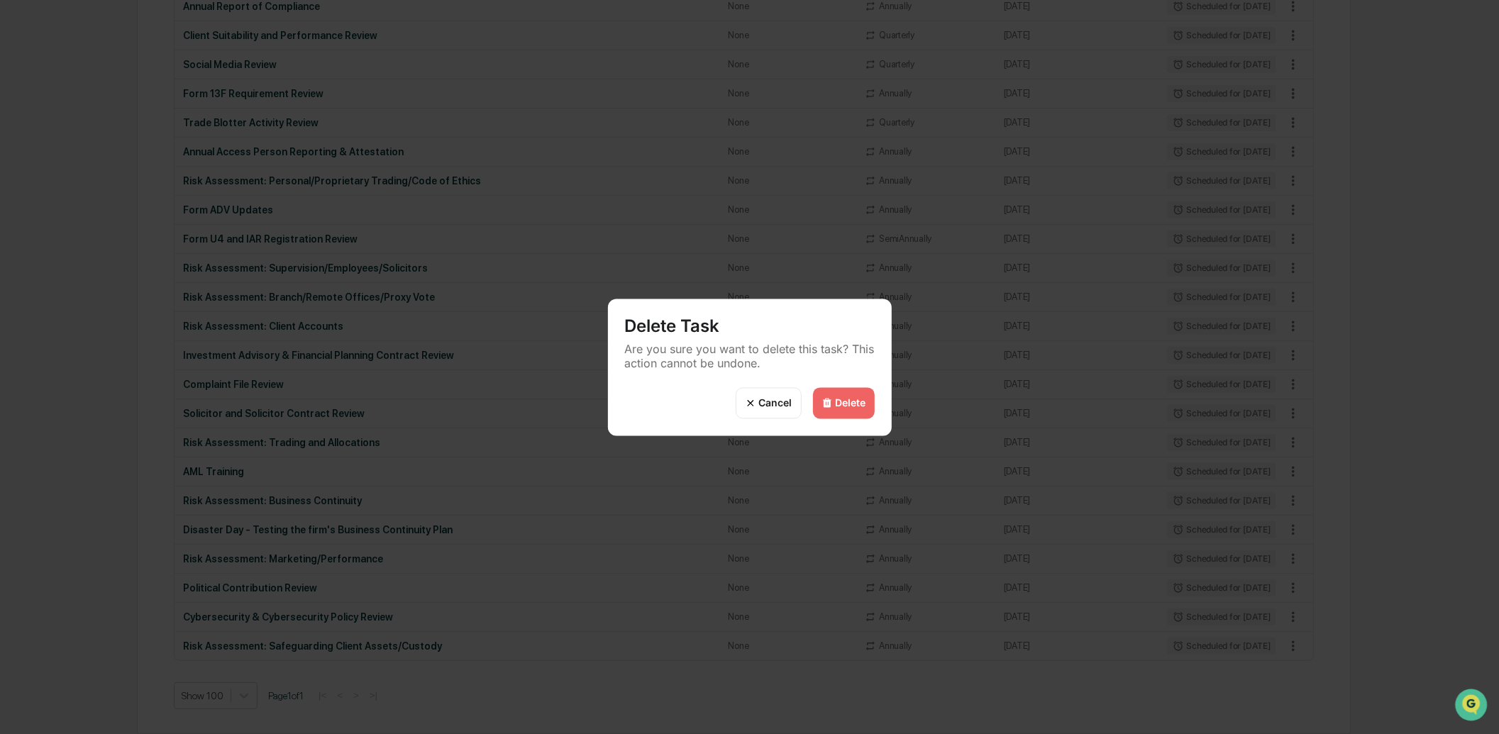
drag, startPoint x: 853, startPoint y: 401, endPoint x: 870, endPoint y: 414, distance: 20.9
click at [853, 401] on div "Delete" at bounding box center [851, 403] width 31 height 12
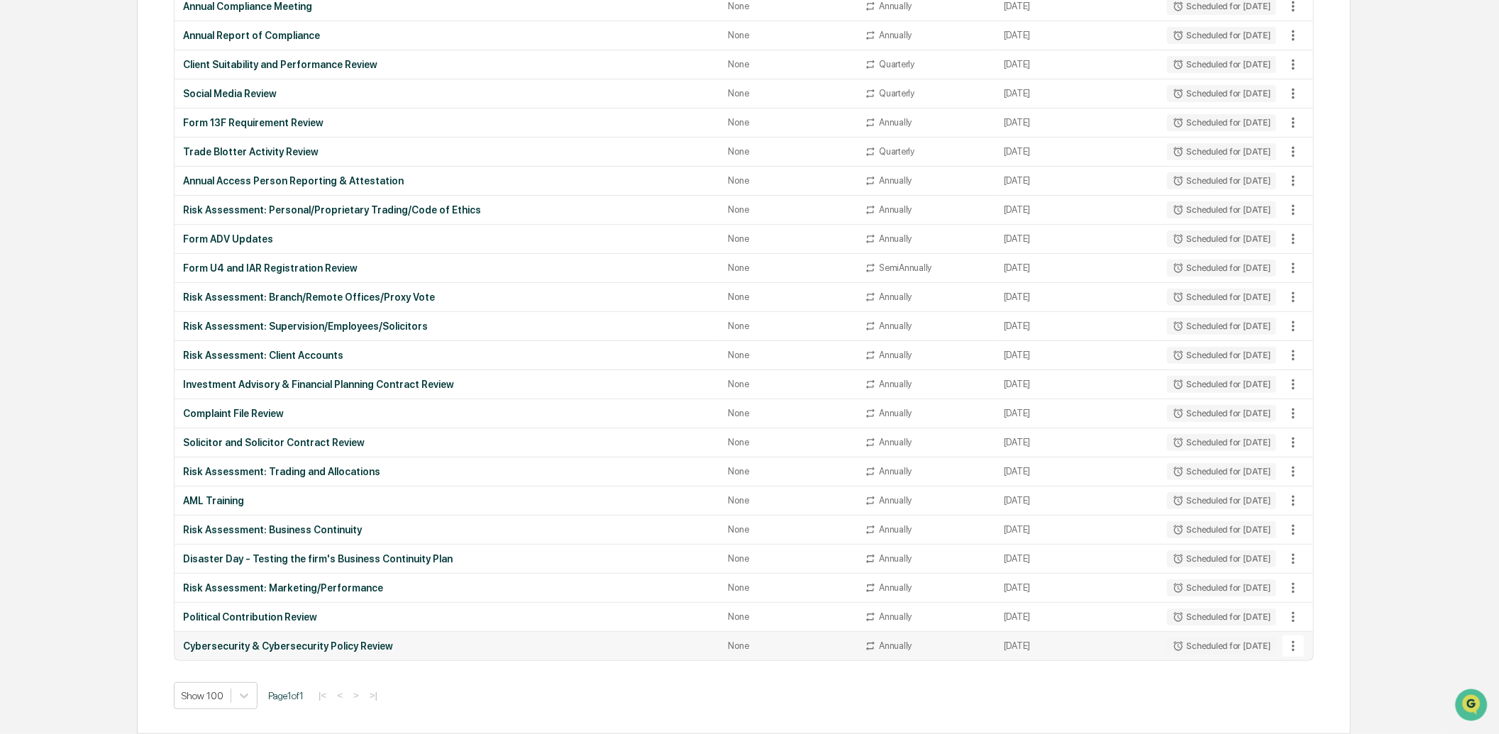
click at [1296, 642] on icon at bounding box center [1293, 646] width 16 height 16
click at [1336, 706] on li "Delete Task" at bounding box center [1346, 709] width 113 height 26
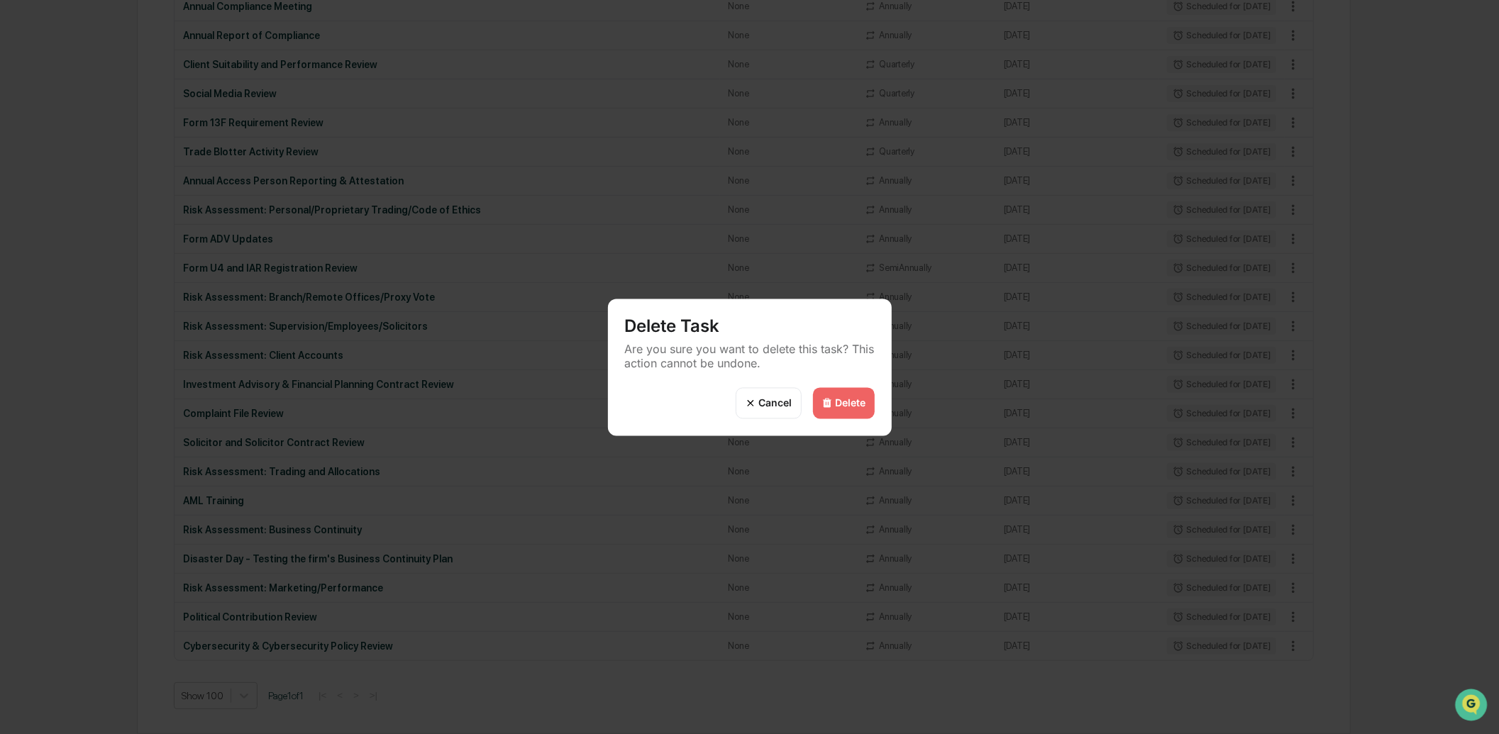
click at [832, 398] on div "Delete" at bounding box center [844, 402] width 62 height 31
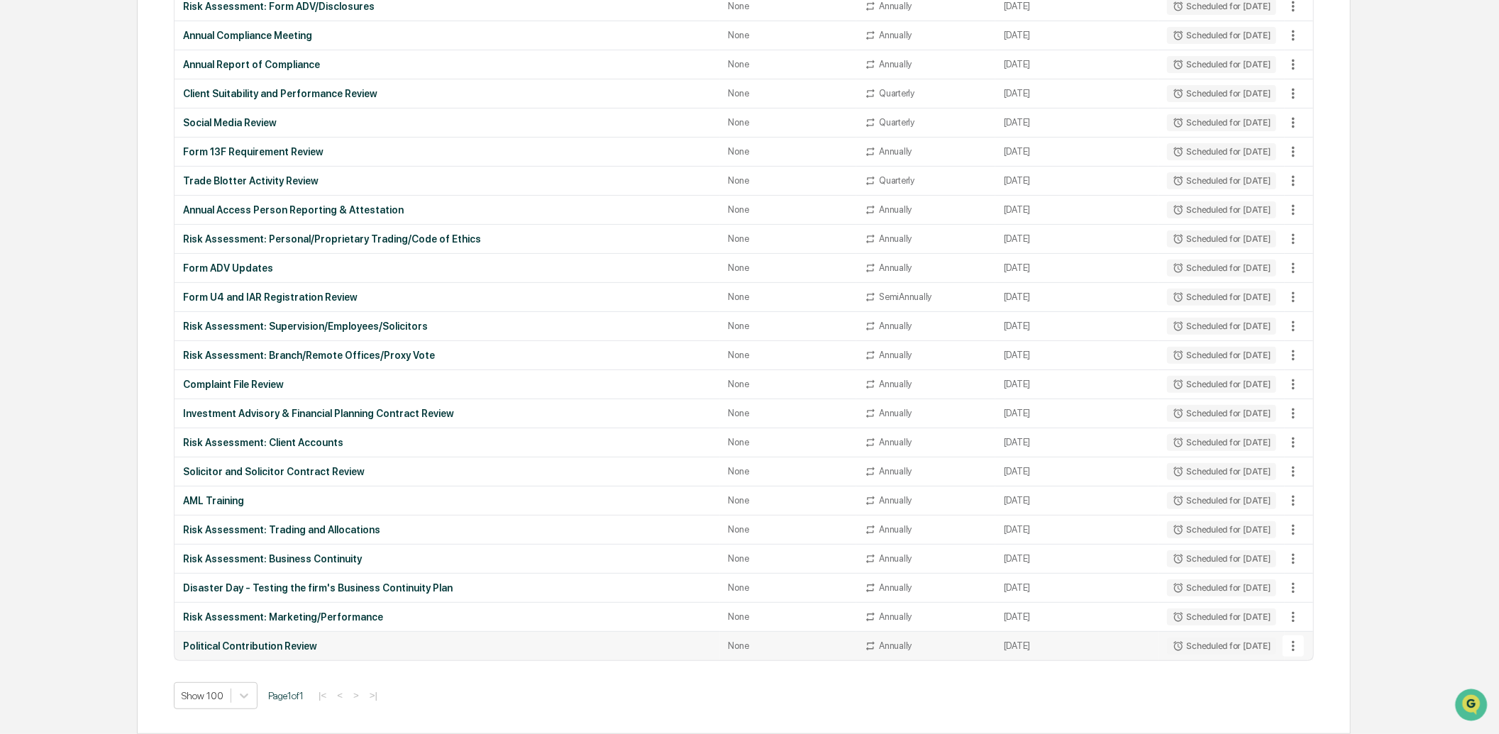
click at [1287, 645] on icon at bounding box center [1293, 646] width 16 height 16
click at [1315, 698] on li "Delete Task" at bounding box center [1346, 709] width 113 height 26
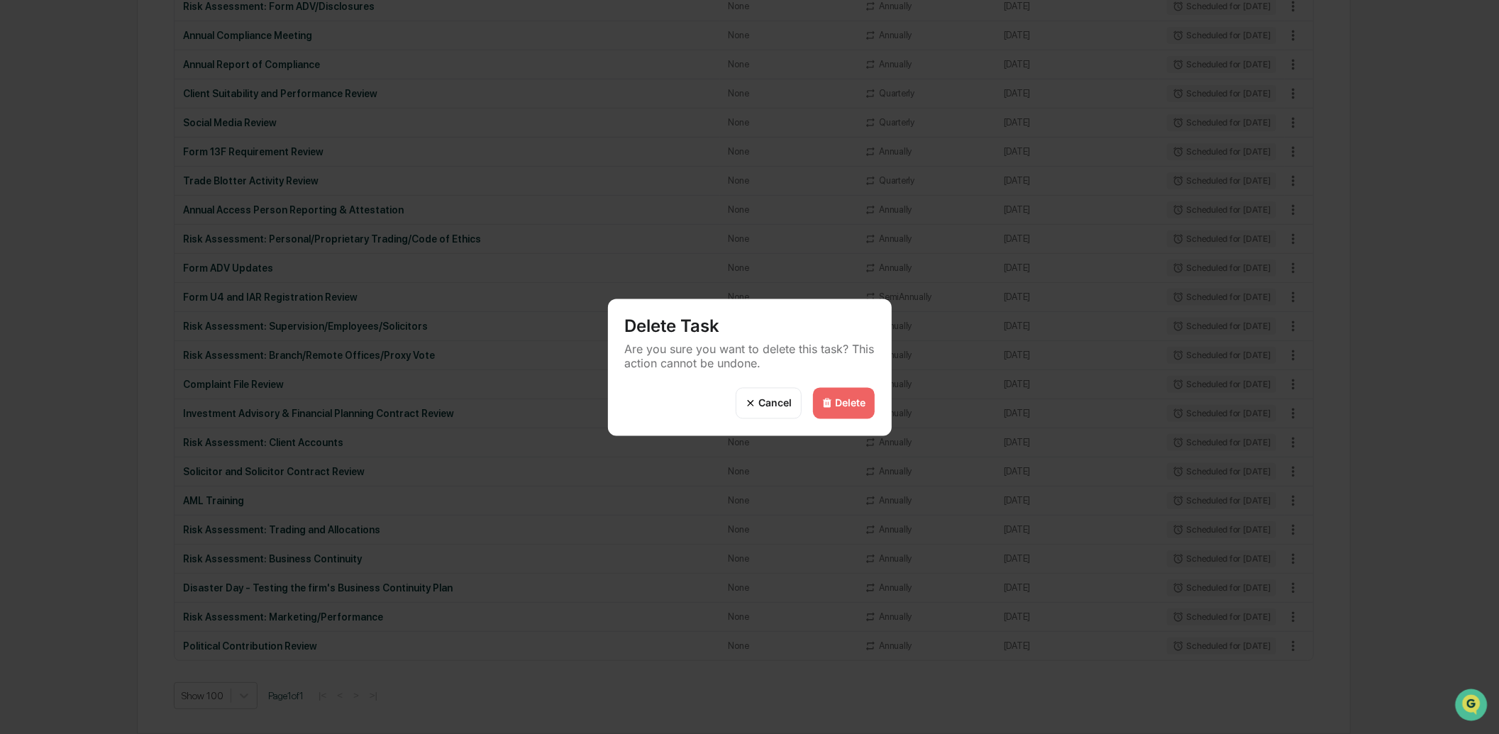
click at [838, 400] on div "Delete" at bounding box center [851, 403] width 31 height 12
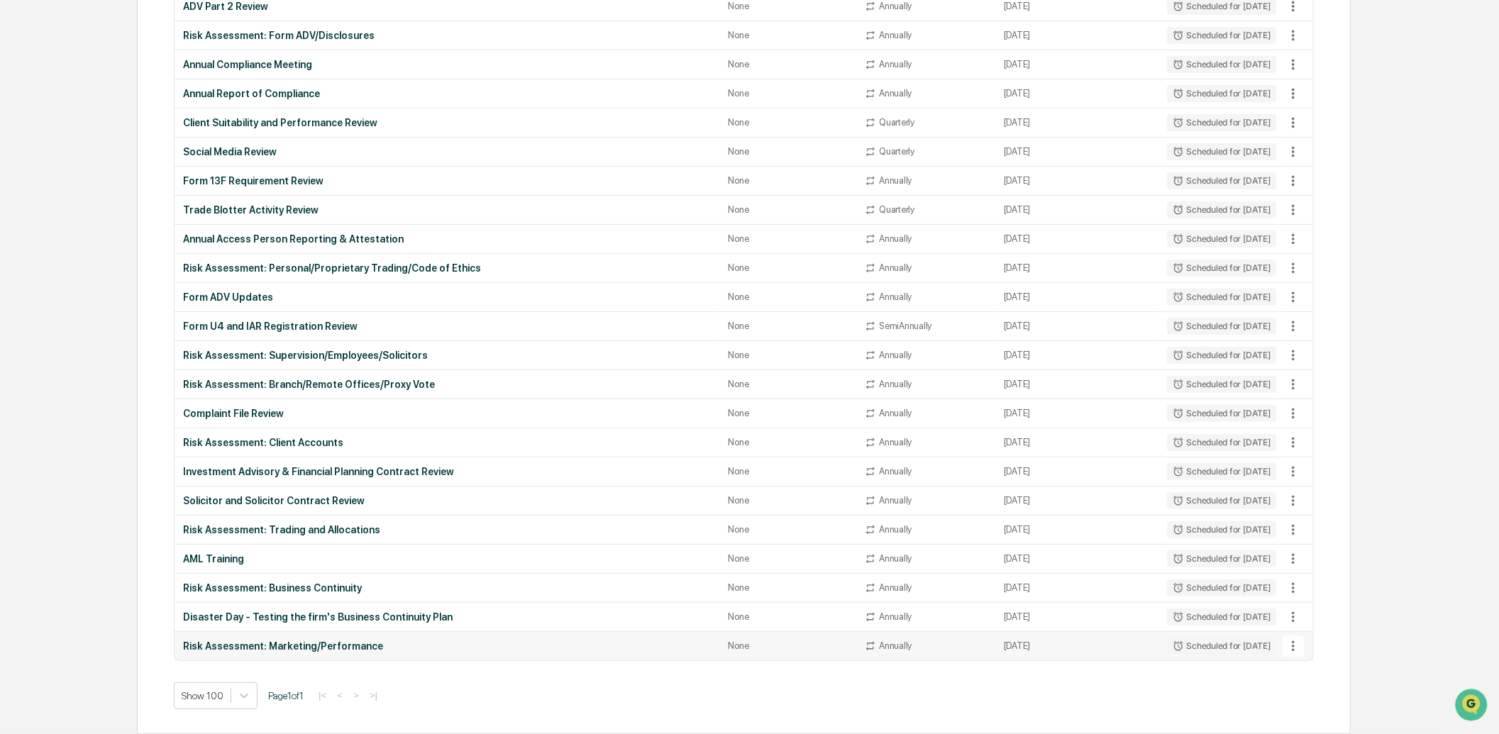
click at [1292, 650] on icon at bounding box center [1293, 646] width 16 height 16
click at [1362, 714] on li "Delete Task" at bounding box center [1346, 709] width 113 height 26
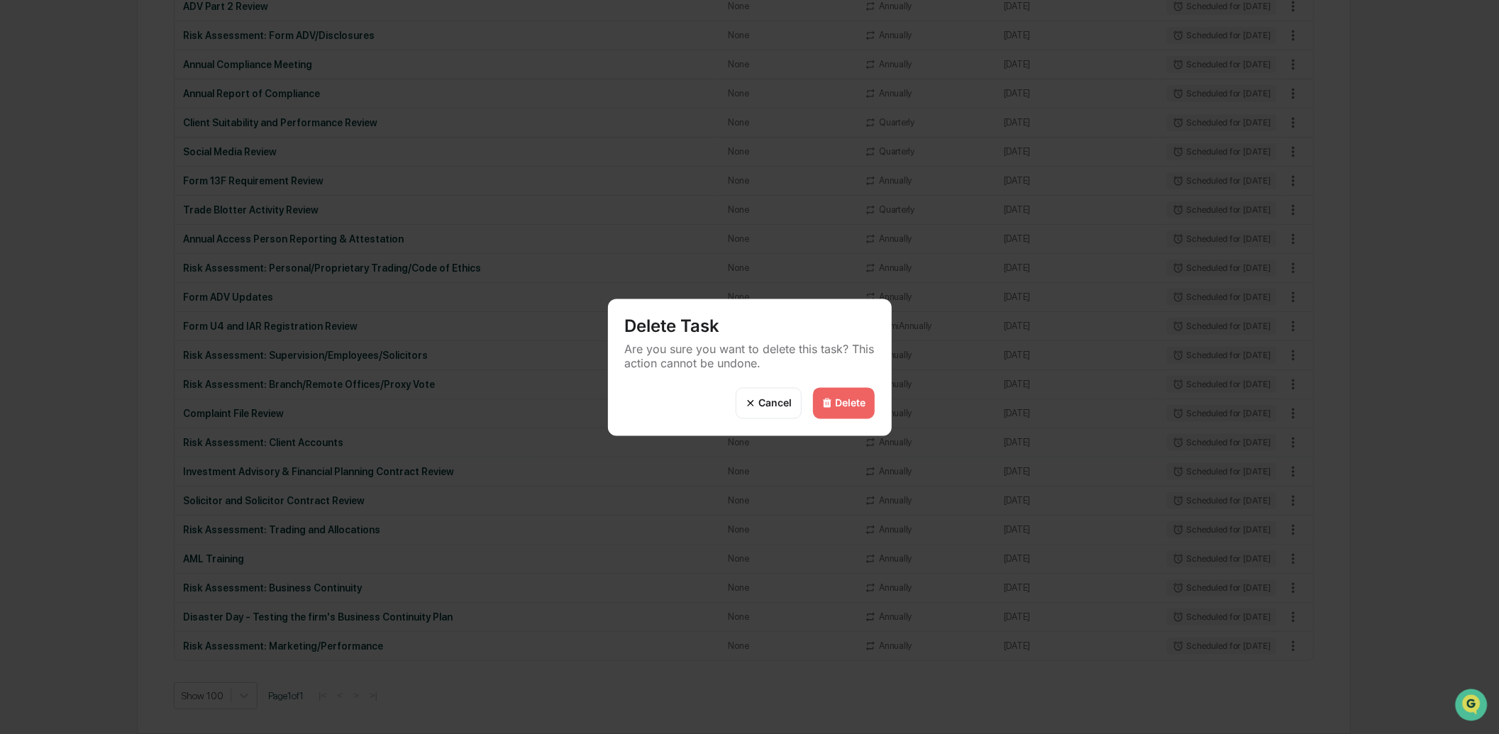
click at [838, 401] on div "Delete" at bounding box center [851, 403] width 31 height 12
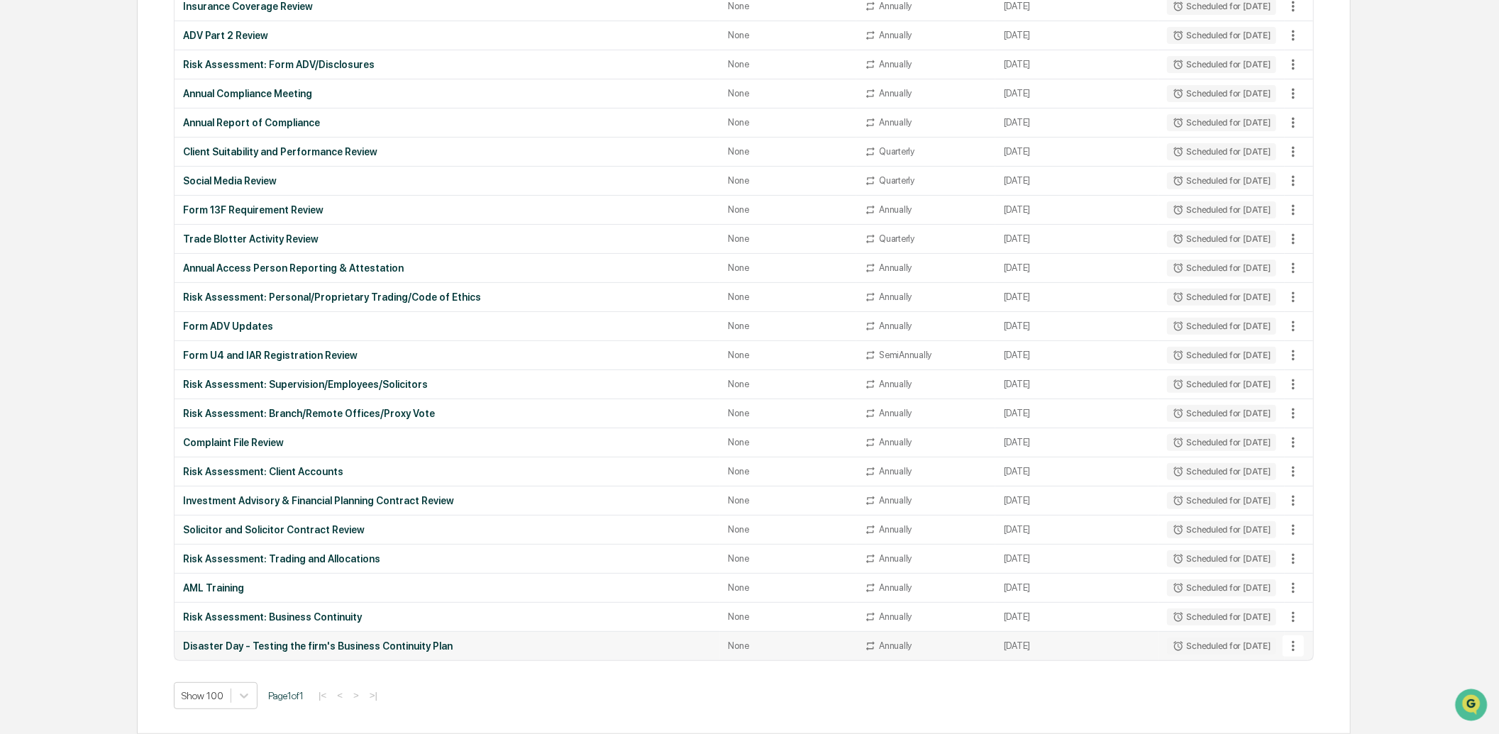
click at [1293, 648] on icon at bounding box center [1293, 646] width 16 height 16
click at [1339, 703] on li "Delete Task" at bounding box center [1346, 709] width 113 height 26
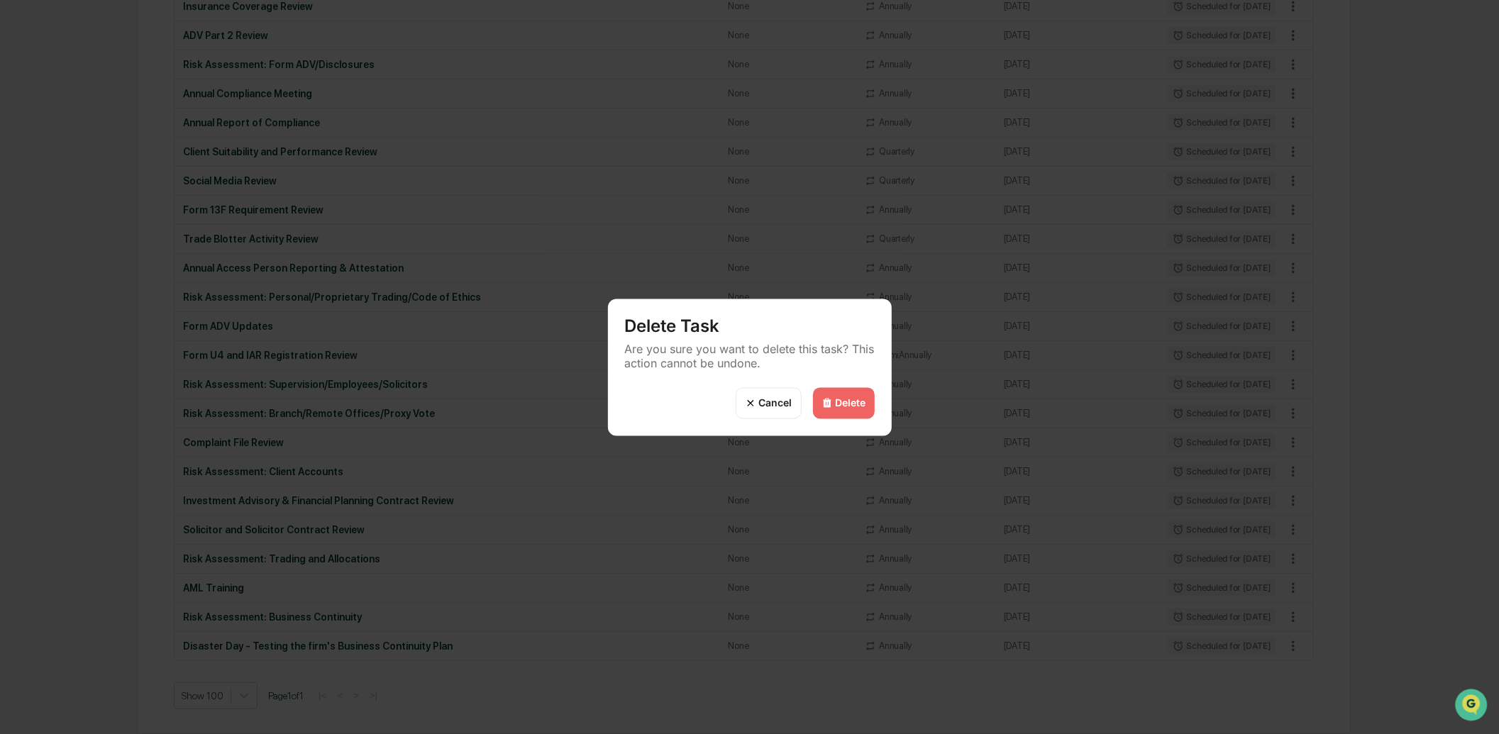
click at [828, 407] on img at bounding box center [826, 402] width 11 height 11
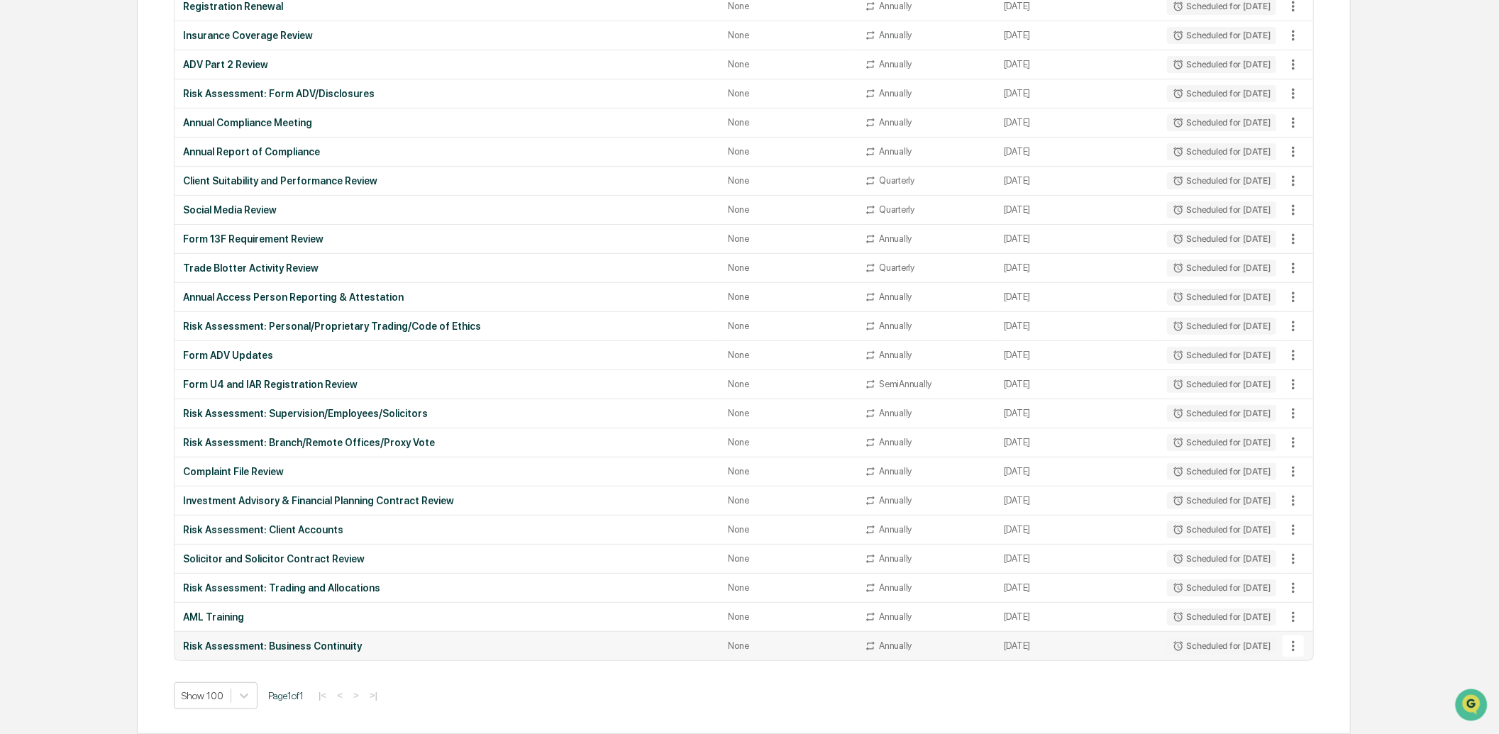
click at [1291, 646] on icon at bounding box center [1293, 646] width 16 height 16
click at [1326, 706] on li "Delete Task" at bounding box center [1346, 709] width 113 height 26
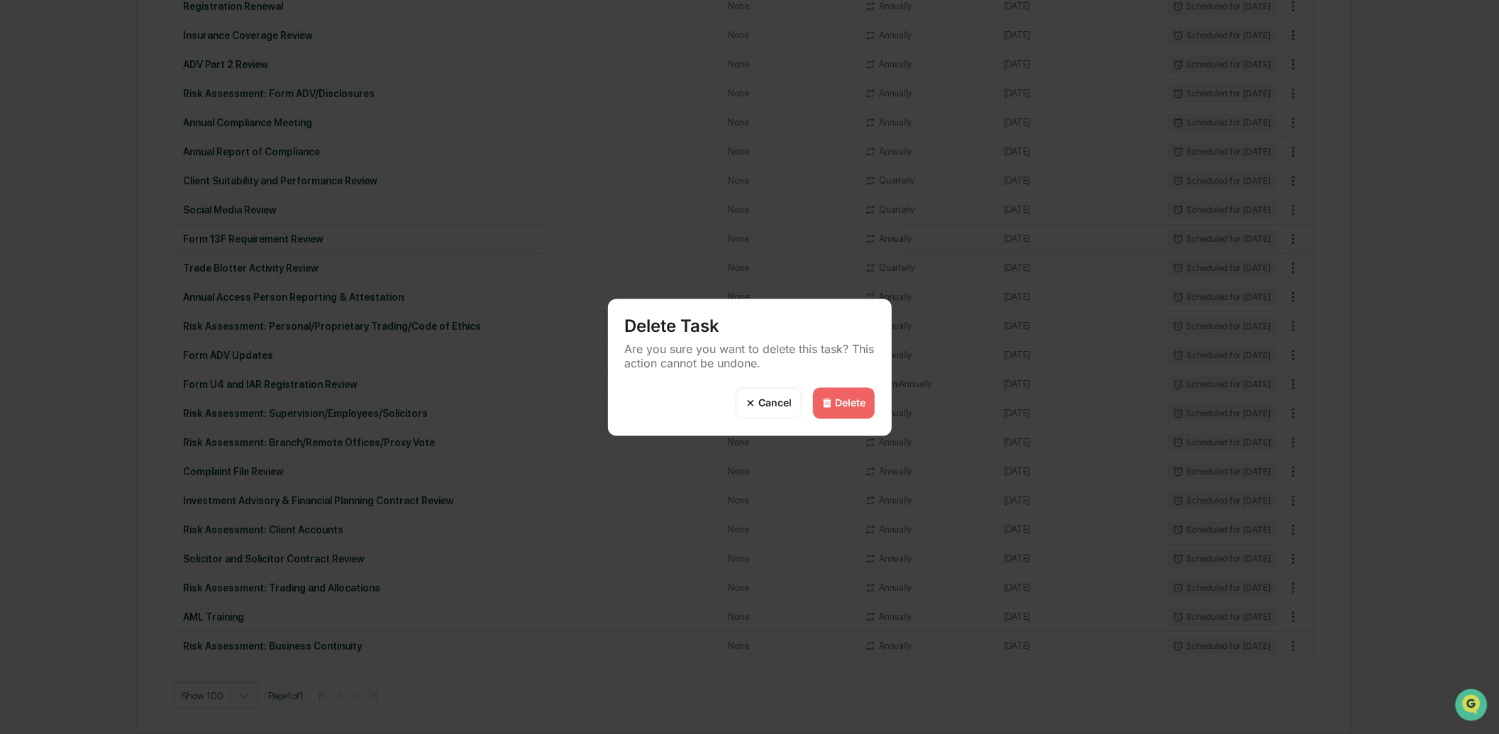
click at [871, 411] on div "Delete" at bounding box center [844, 402] width 62 height 31
click at [841, 400] on div "Delete" at bounding box center [851, 403] width 31 height 12
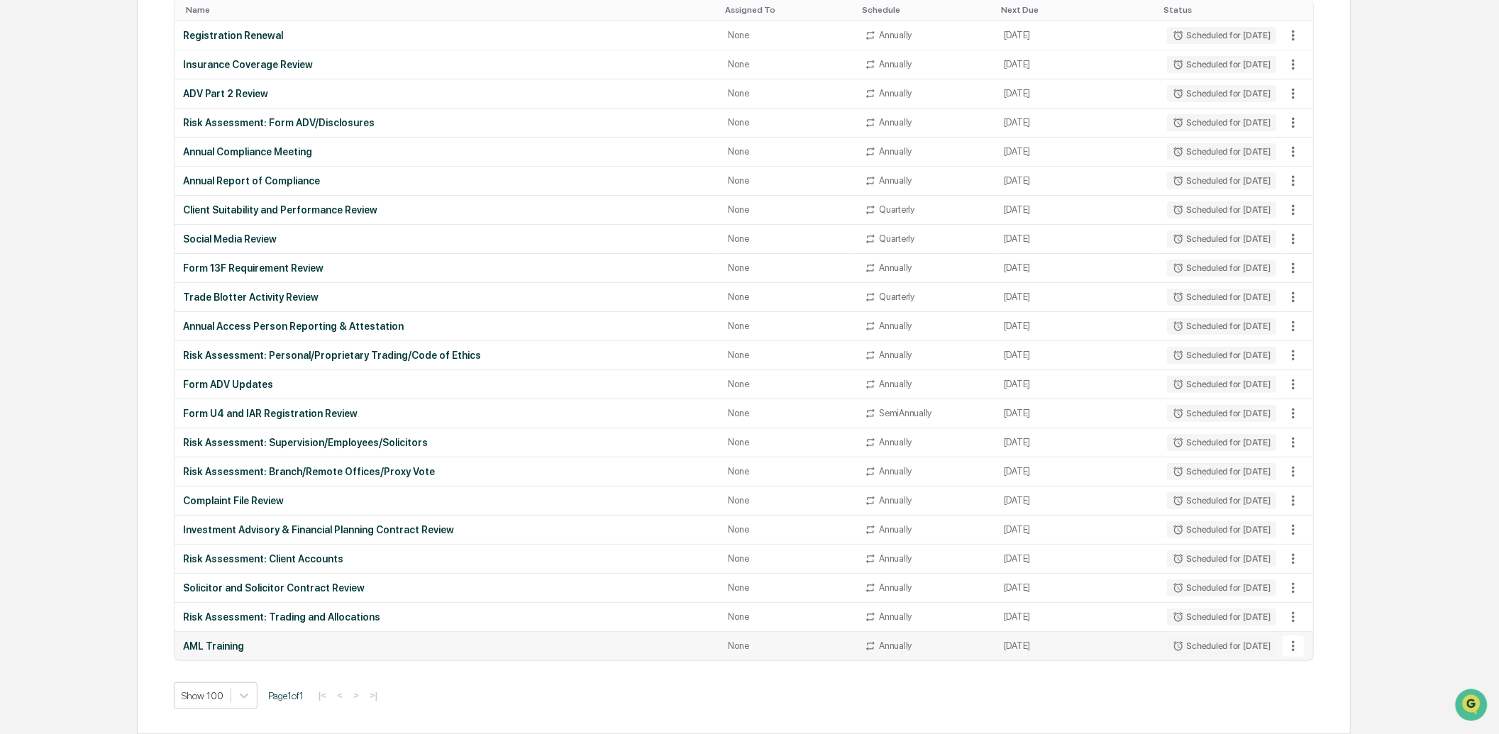
click at [1287, 649] on icon at bounding box center [1293, 646] width 16 height 16
click at [1326, 708] on li "Delete Task" at bounding box center [1346, 709] width 113 height 26
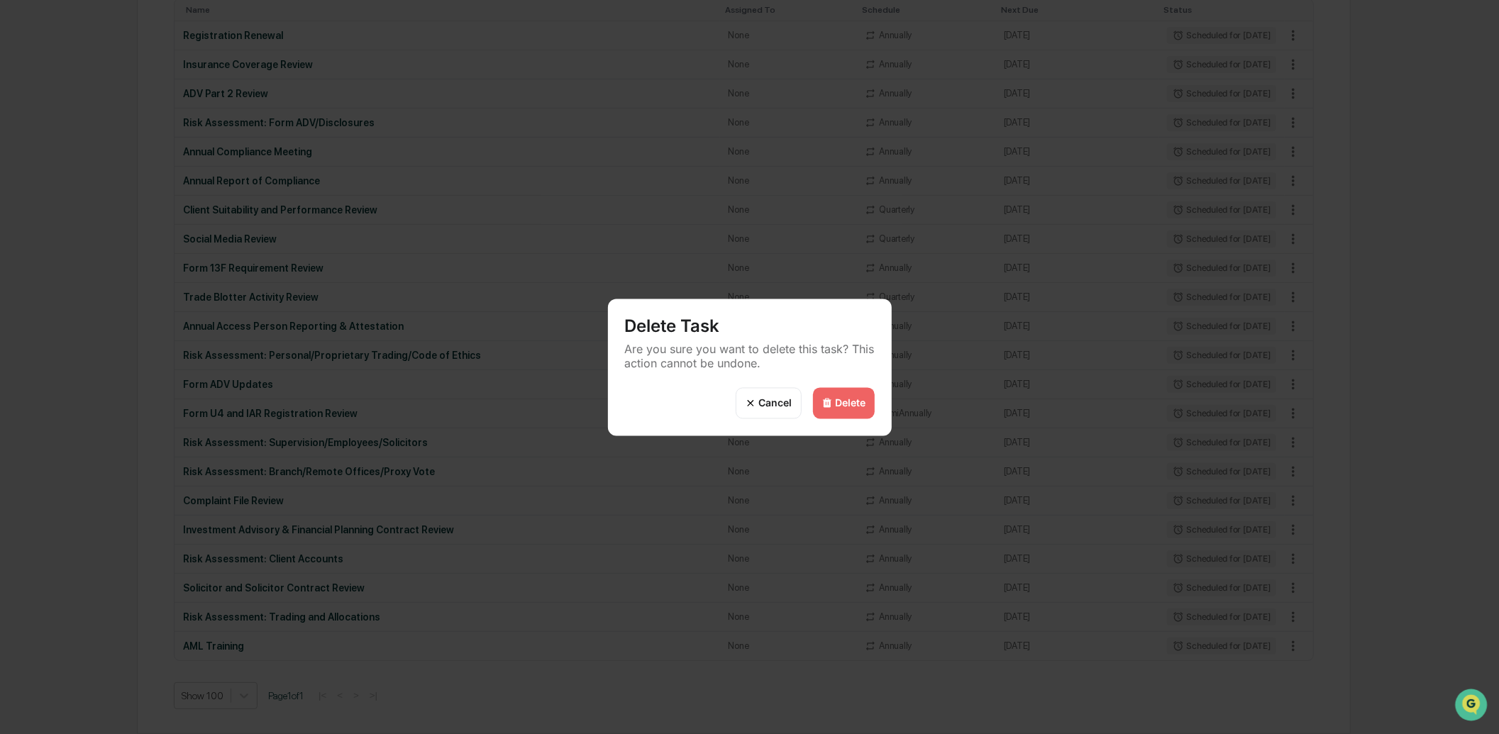
click at [845, 410] on div "Delete" at bounding box center [844, 402] width 62 height 31
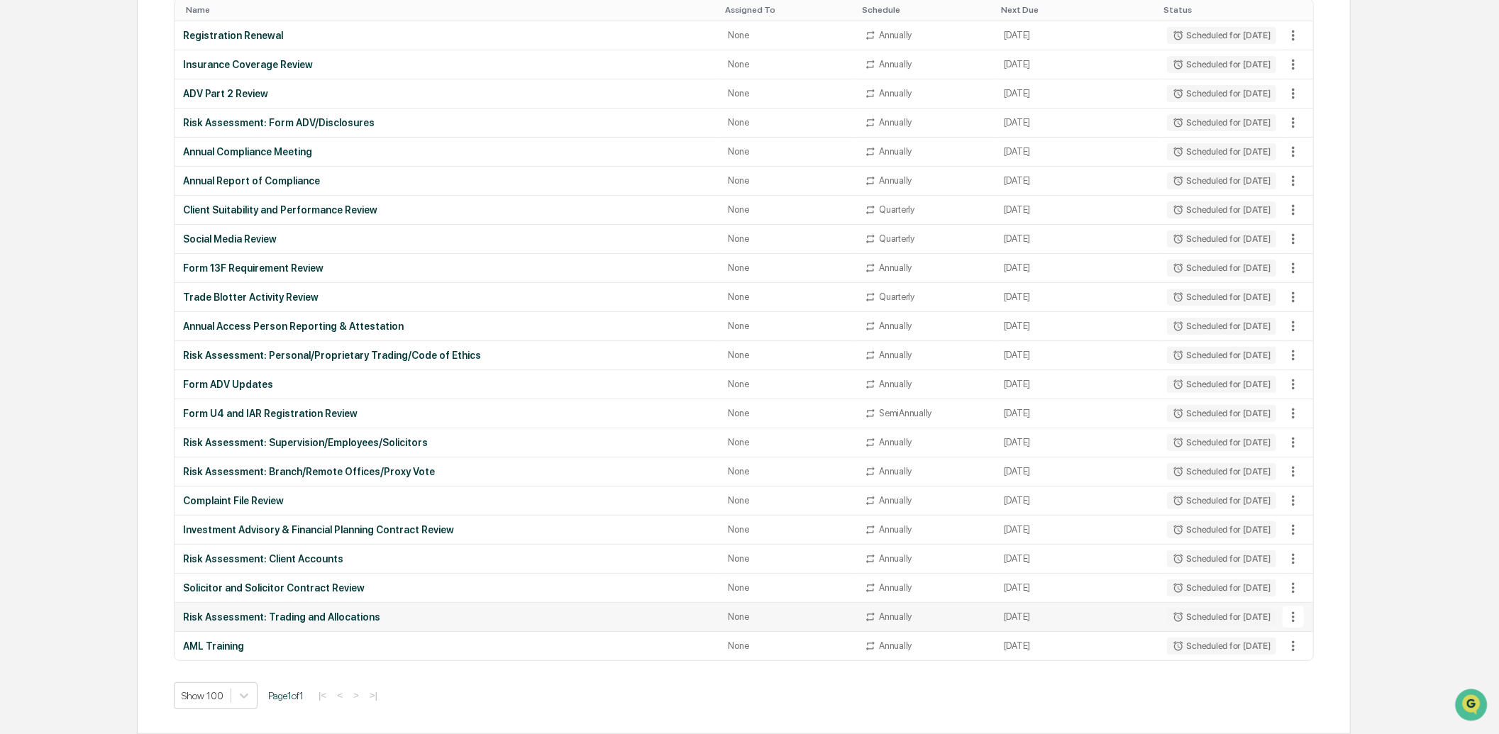
click at [1296, 619] on icon at bounding box center [1293, 617] width 16 height 16
click at [1323, 688] on li "Delete Task" at bounding box center [1346, 694] width 113 height 26
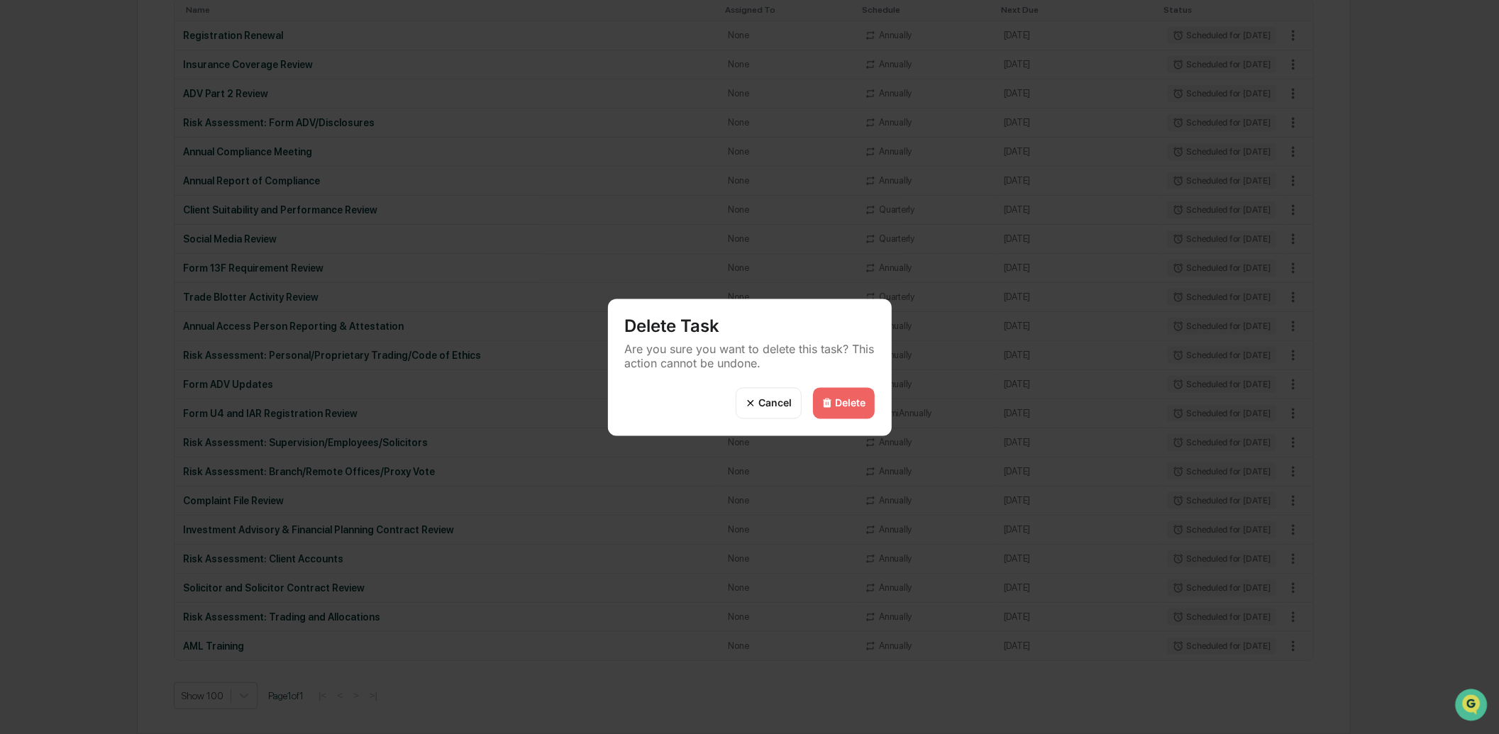
click at [865, 408] on div "Delete" at bounding box center [844, 402] width 62 height 31
click at [836, 397] on div "Delete" at bounding box center [851, 403] width 31 height 12
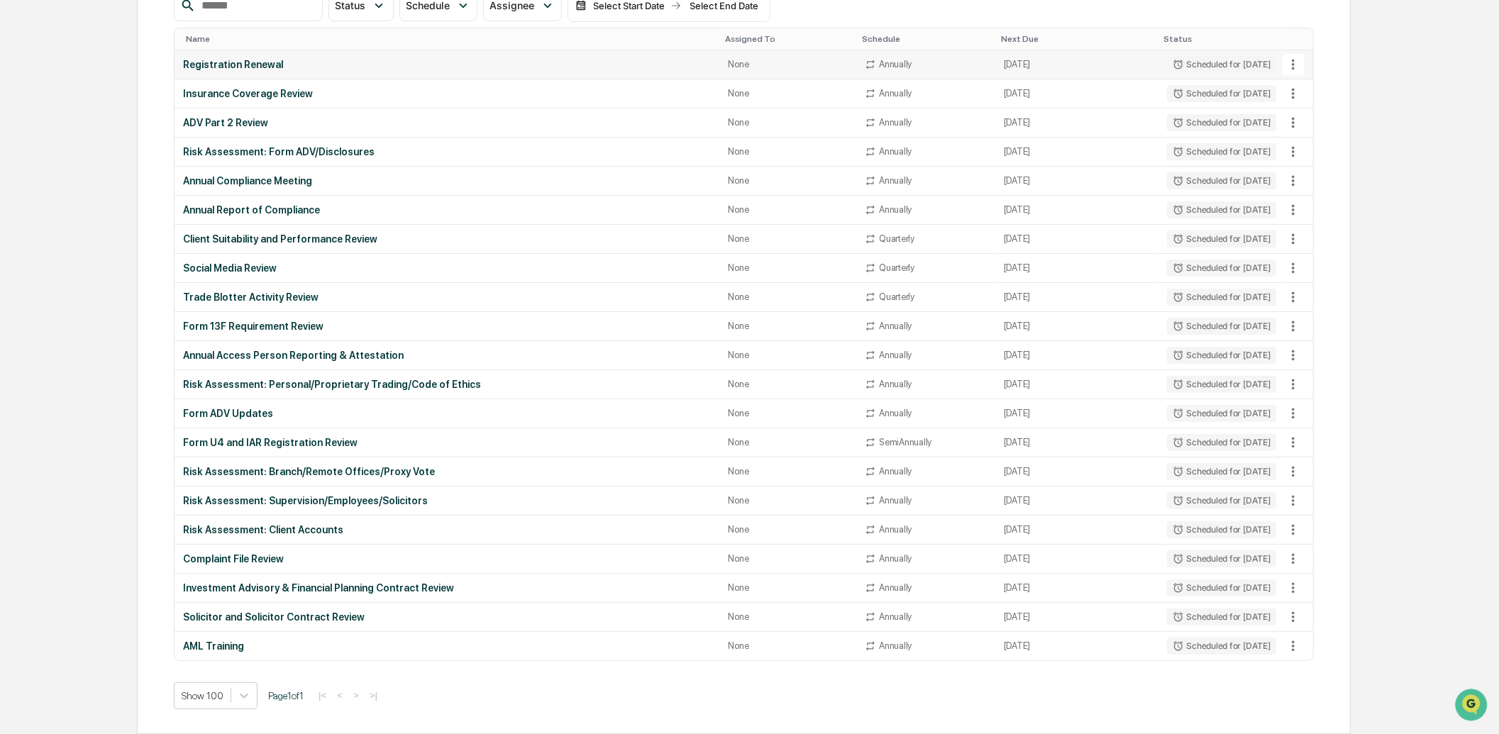
click at [1294, 60] on icon at bounding box center [1293, 65] width 16 height 16
click at [1325, 146] on li "Delete Task" at bounding box center [1346, 141] width 113 height 26
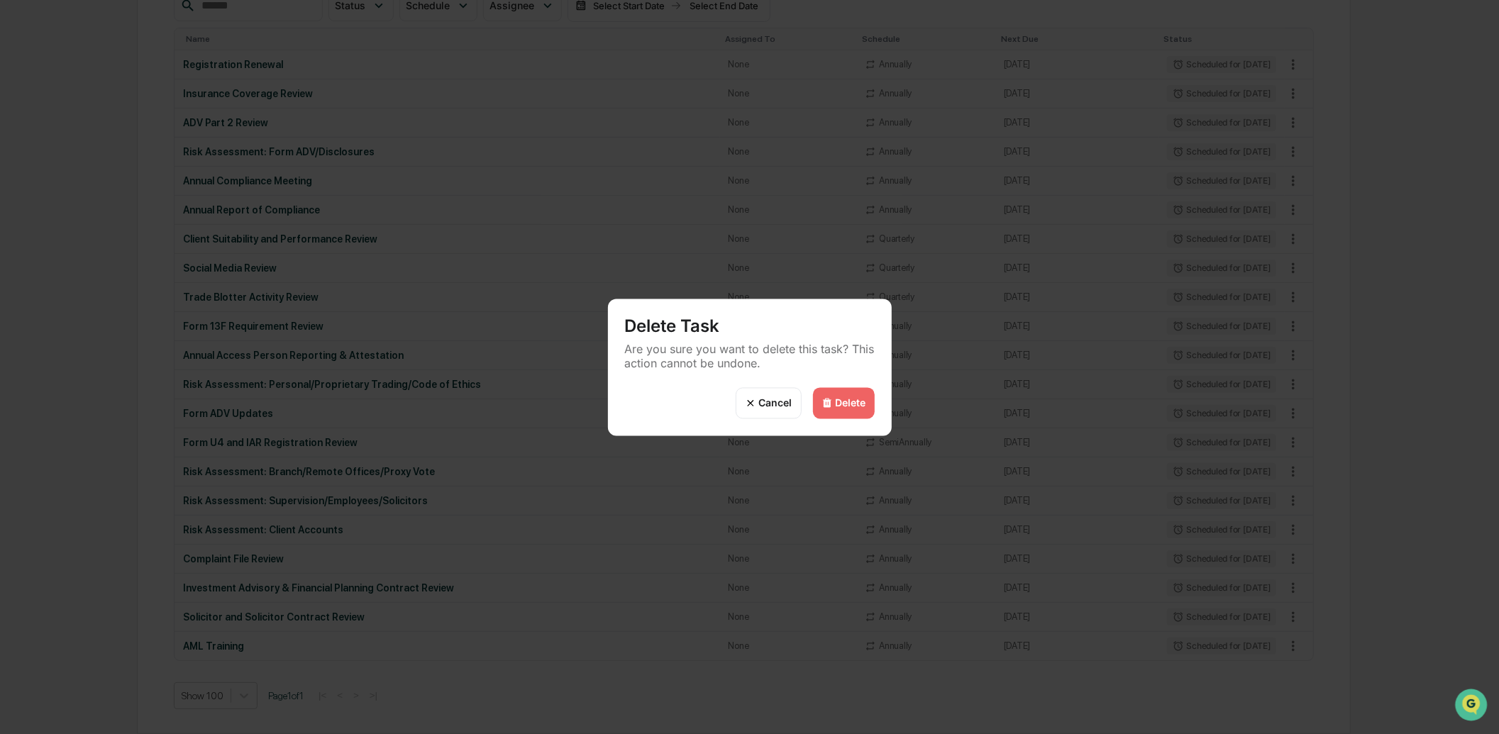
click at [860, 399] on div "Delete" at bounding box center [851, 403] width 31 height 12
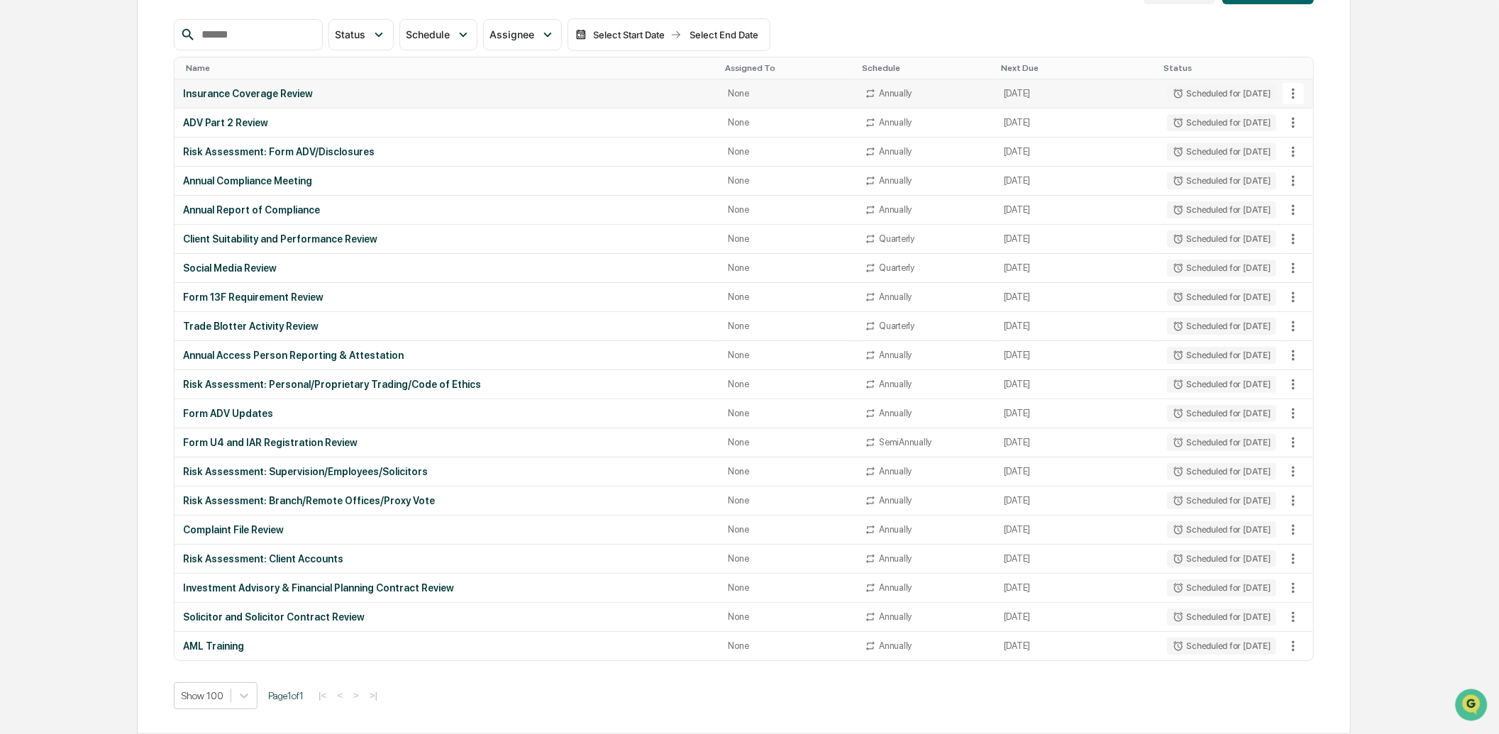
click at [1290, 98] on icon at bounding box center [1293, 94] width 16 height 16
click at [1324, 172] on li "Delete Task" at bounding box center [1346, 170] width 113 height 26
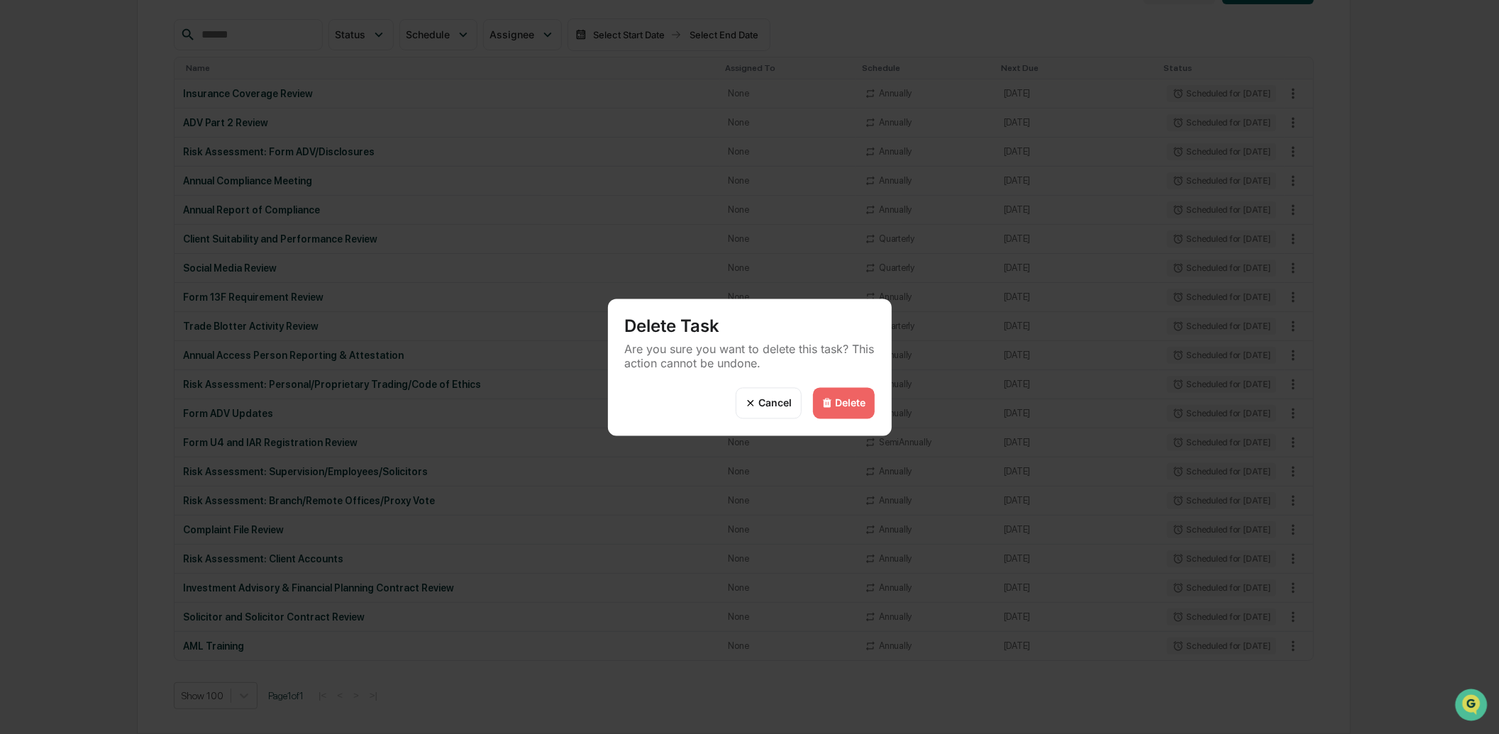
click at [854, 409] on div "Delete" at bounding box center [844, 402] width 62 height 31
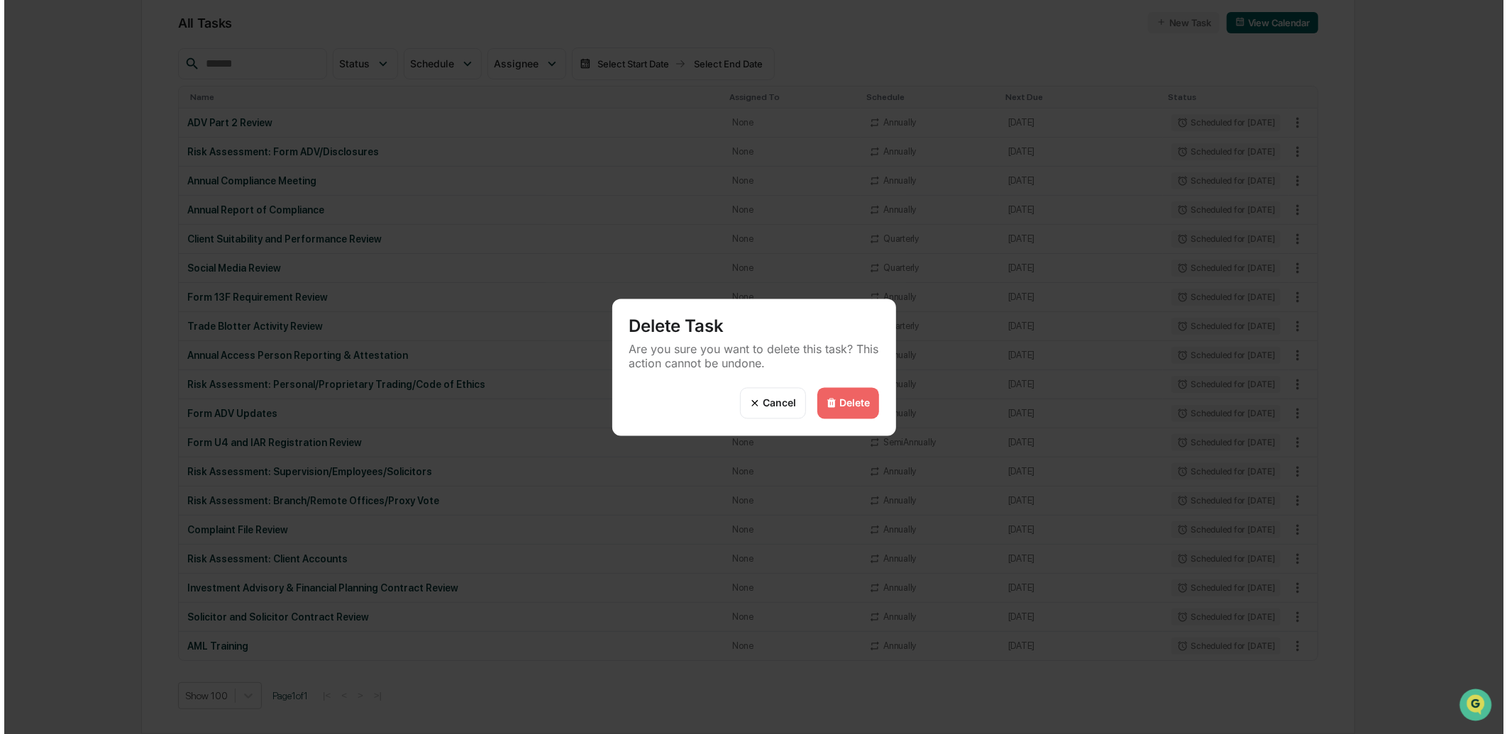
scroll to position [152, 0]
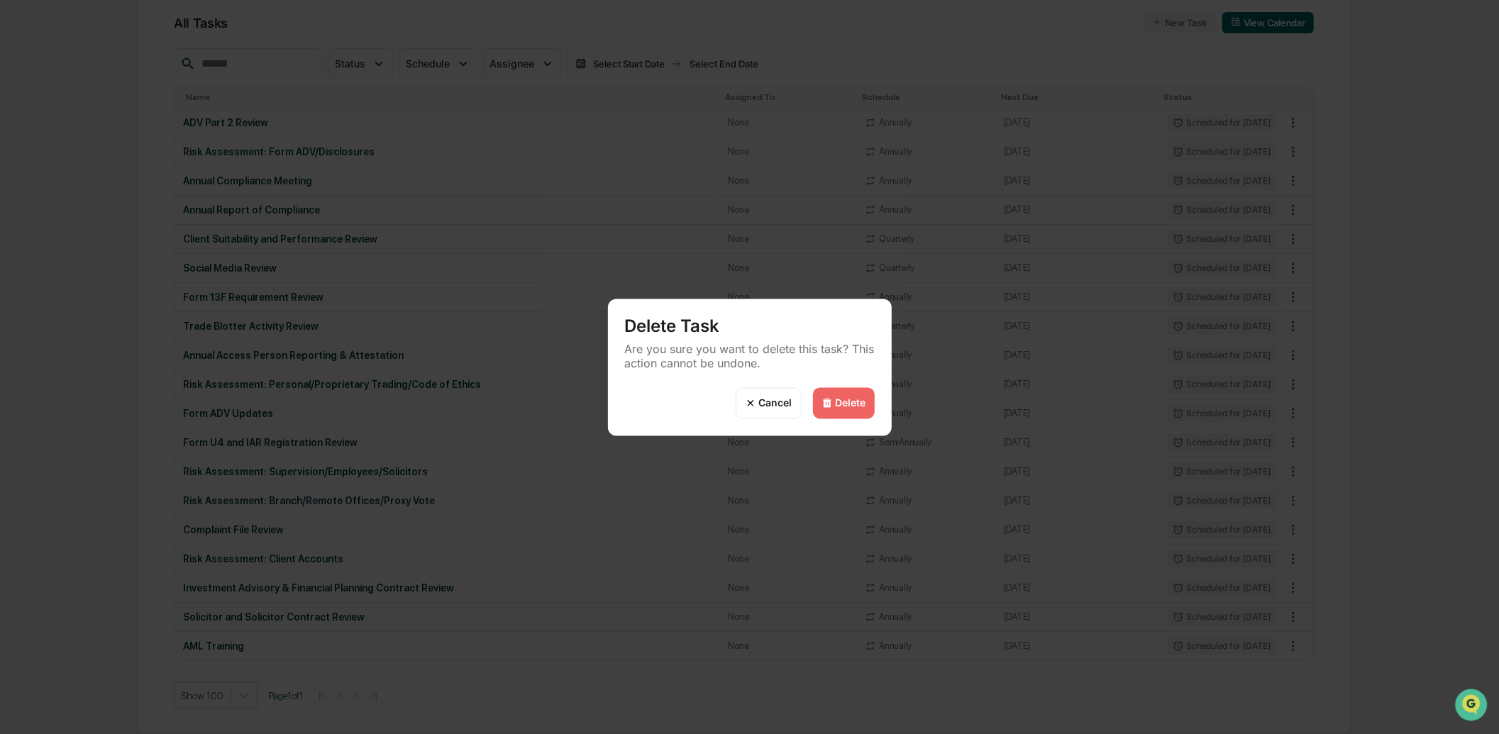
click at [841, 402] on div "Delete" at bounding box center [851, 403] width 31 height 12
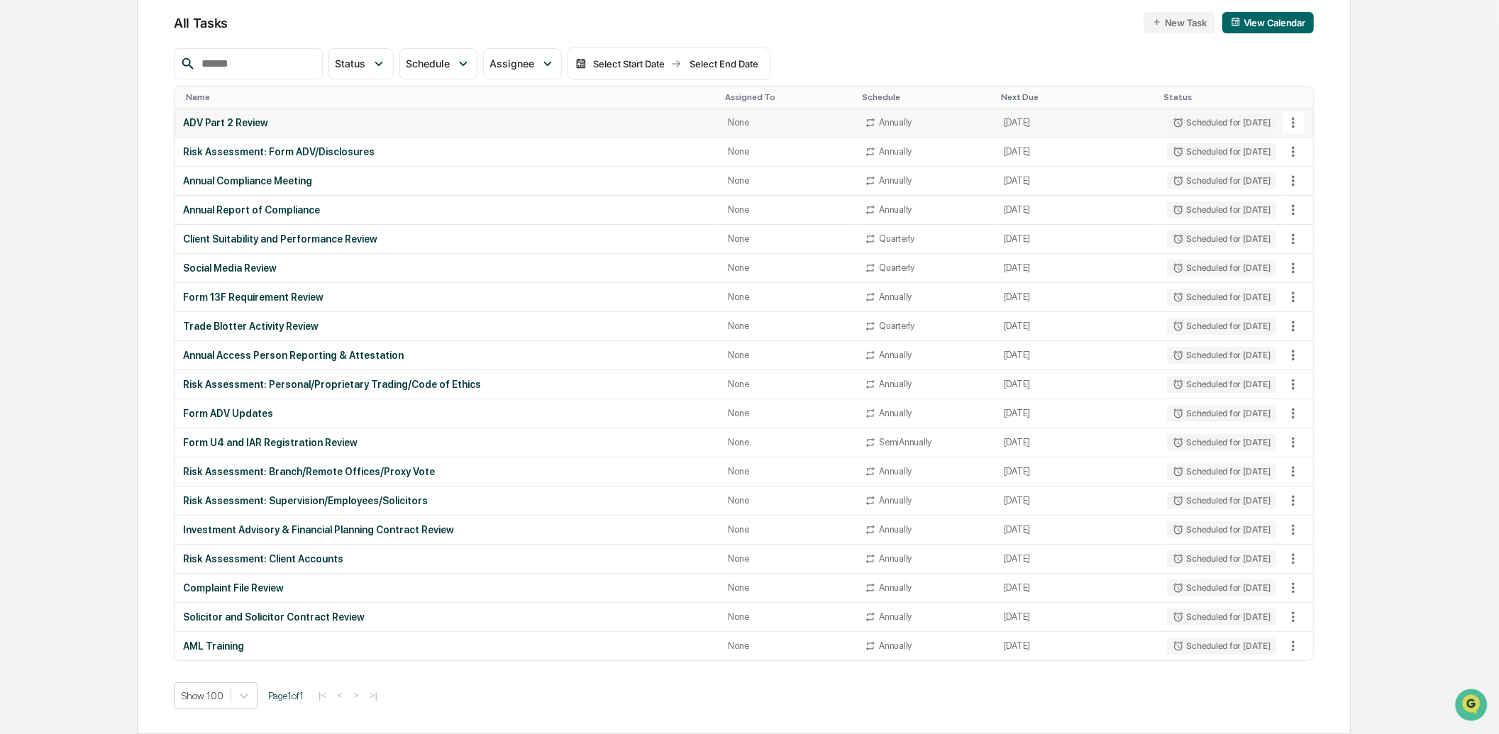
click at [1299, 121] on icon at bounding box center [1293, 123] width 16 height 16
click at [1344, 210] on li "Delete Task" at bounding box center [1346, 199] width 113 height 26
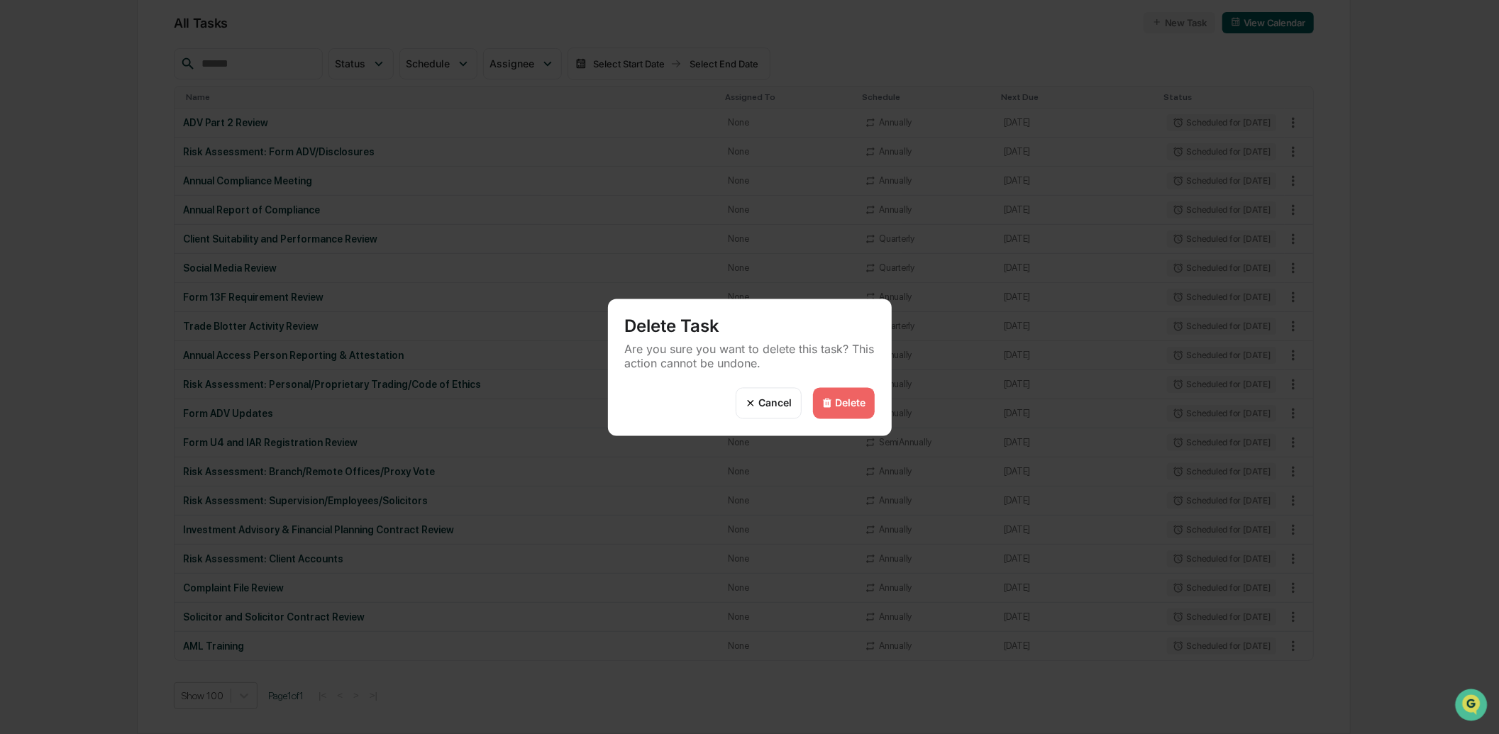
click at [841, 401] on div "Delete" at bounding box center [851, 403] width 31 height 12
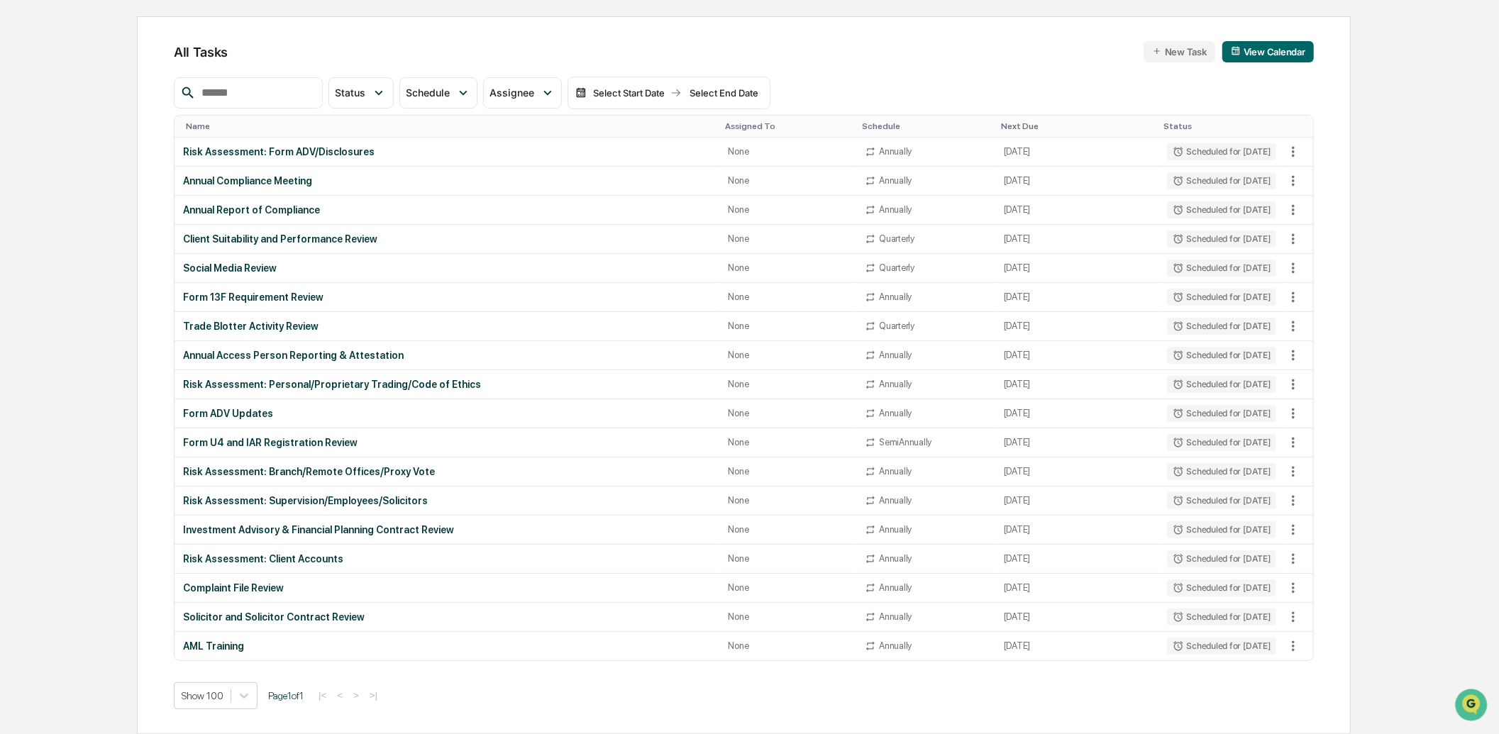
click at [852, 401] on div "Delete" at bounding box center [851, 403] width 31 height 12
click at [1287, 153] on icon at bounding box center [1293, 152] width 16 height 16
click at [1336, 234] on li "Delete Task" at bounding box center [1346, 228] width 113 height 26
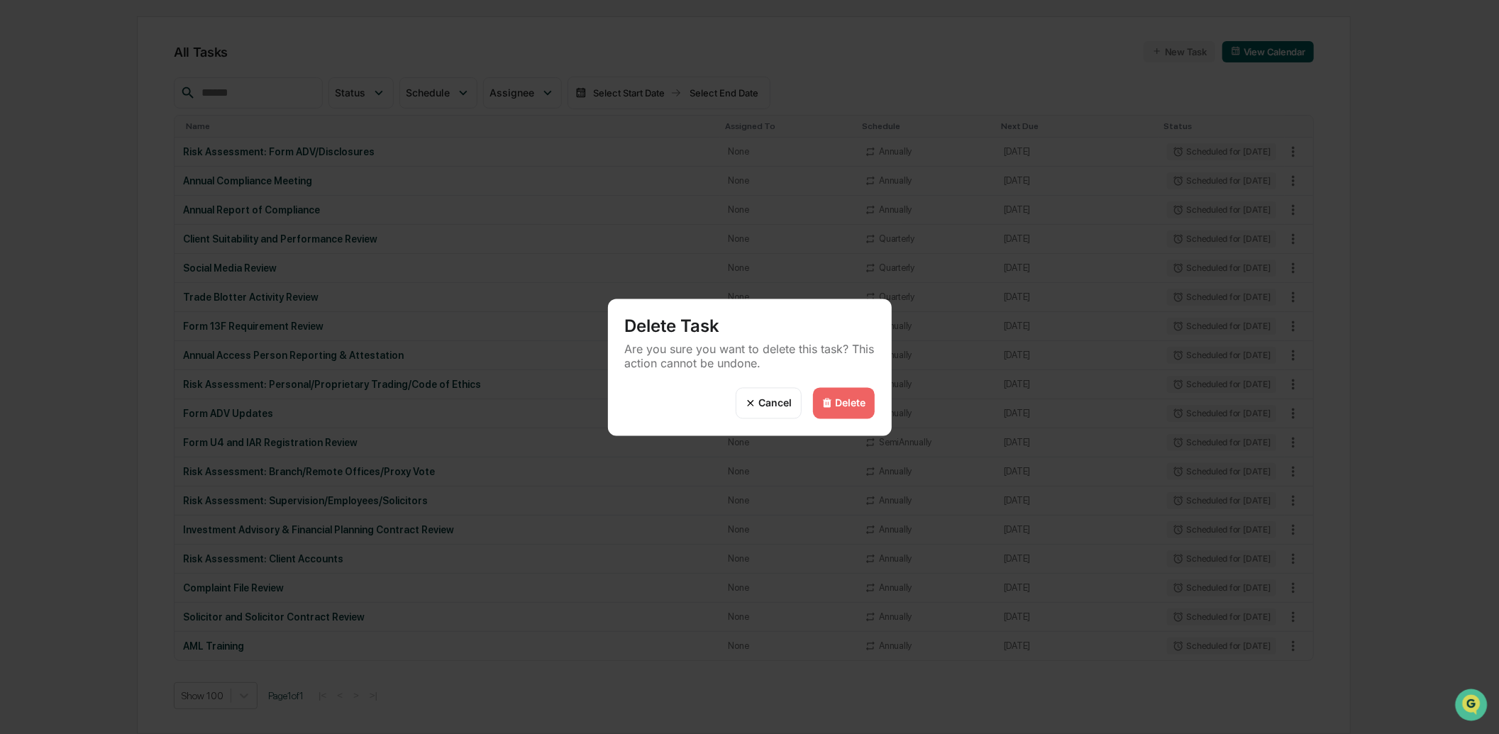
click at [837, 397] on div "Delete" at bounding box center [851, 403] width 31 height 12
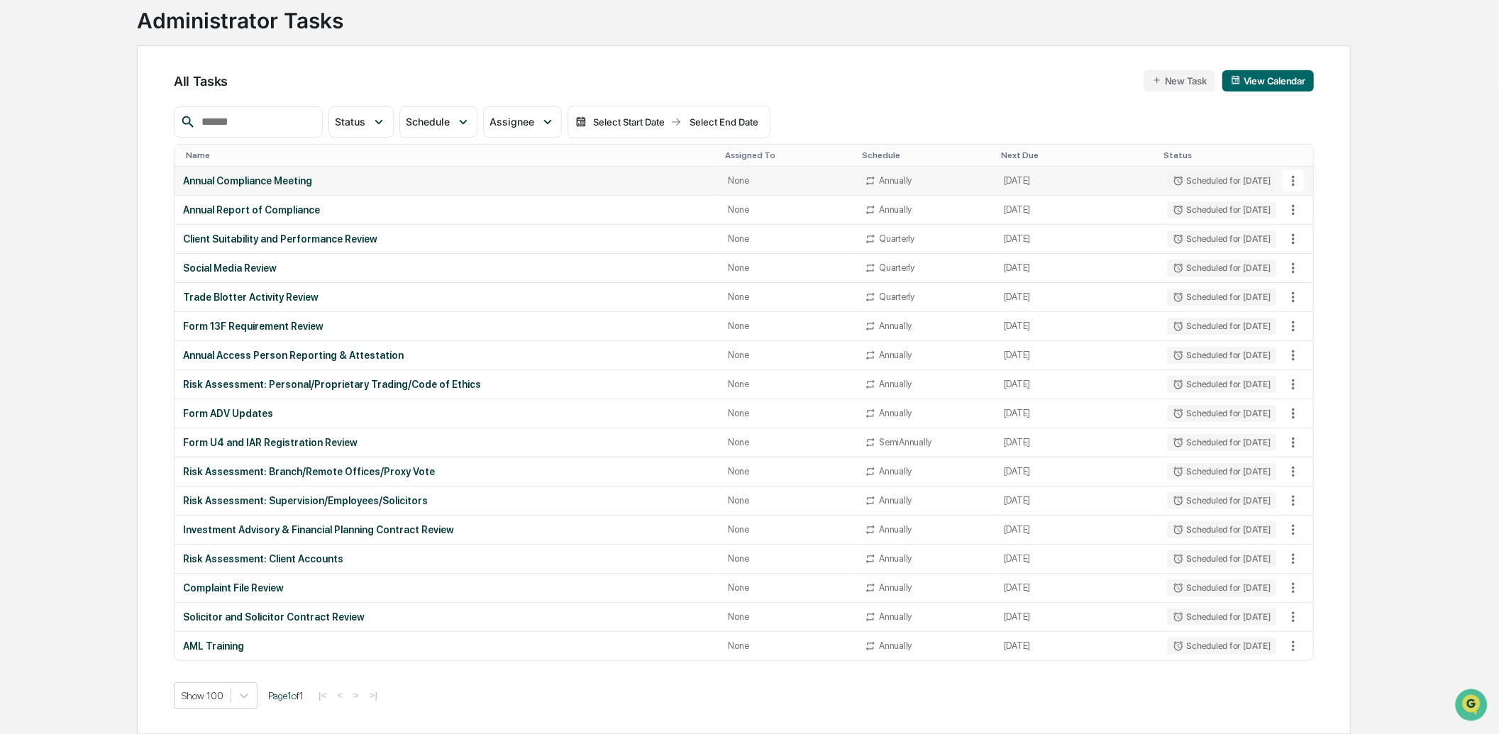
click at [1292, 179] on icon at bounding box center [1293, 181] width 16 height 16
click at [1320, 249] on li "Delete Task" at bounding box center [1346, 257] width 113 height 26
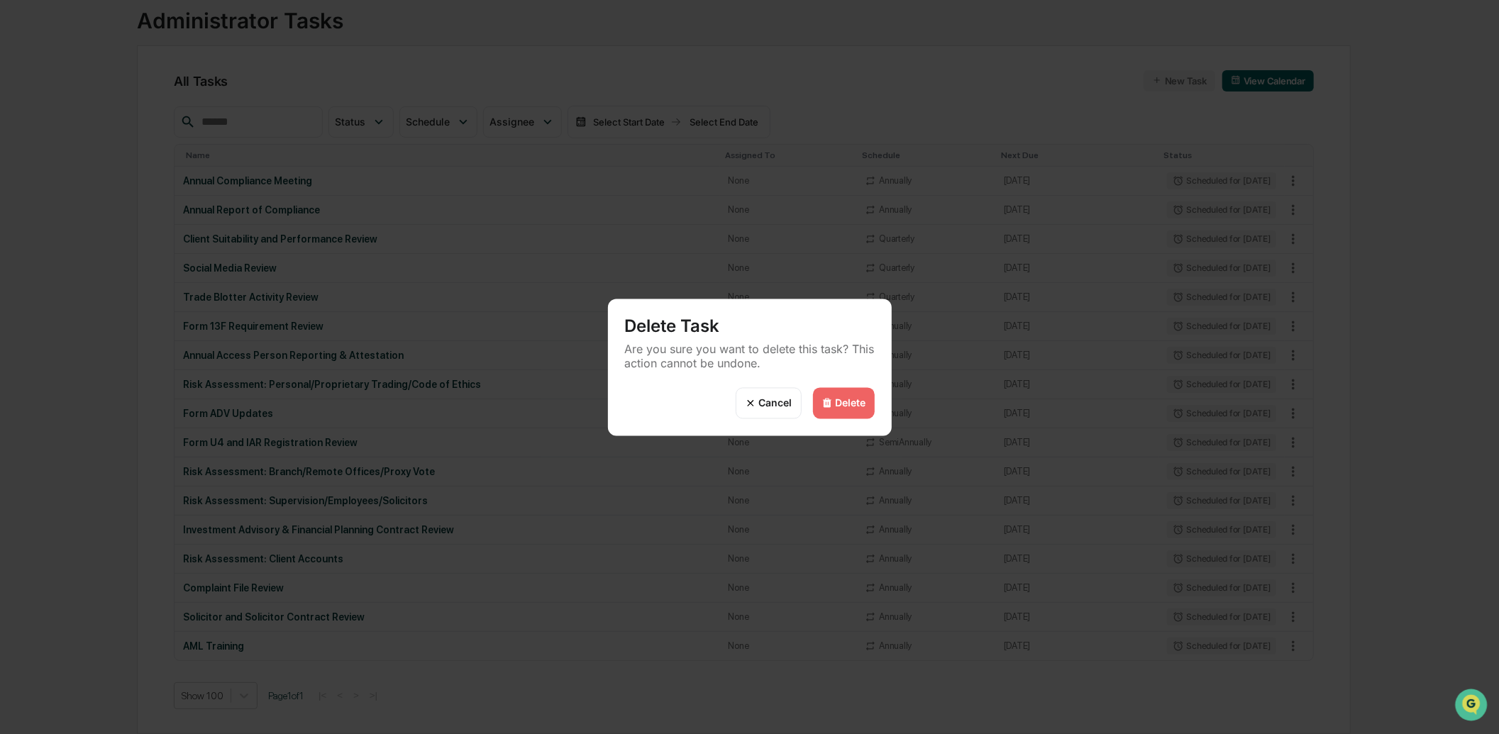
drag, startPoint x: 836, startPoint y: 404, endPoint x: 844, endPoint y: 399, distance: 10.2
click at [837, 404] on div "Delete" at bounding box center [851, 403] width 31 height 12
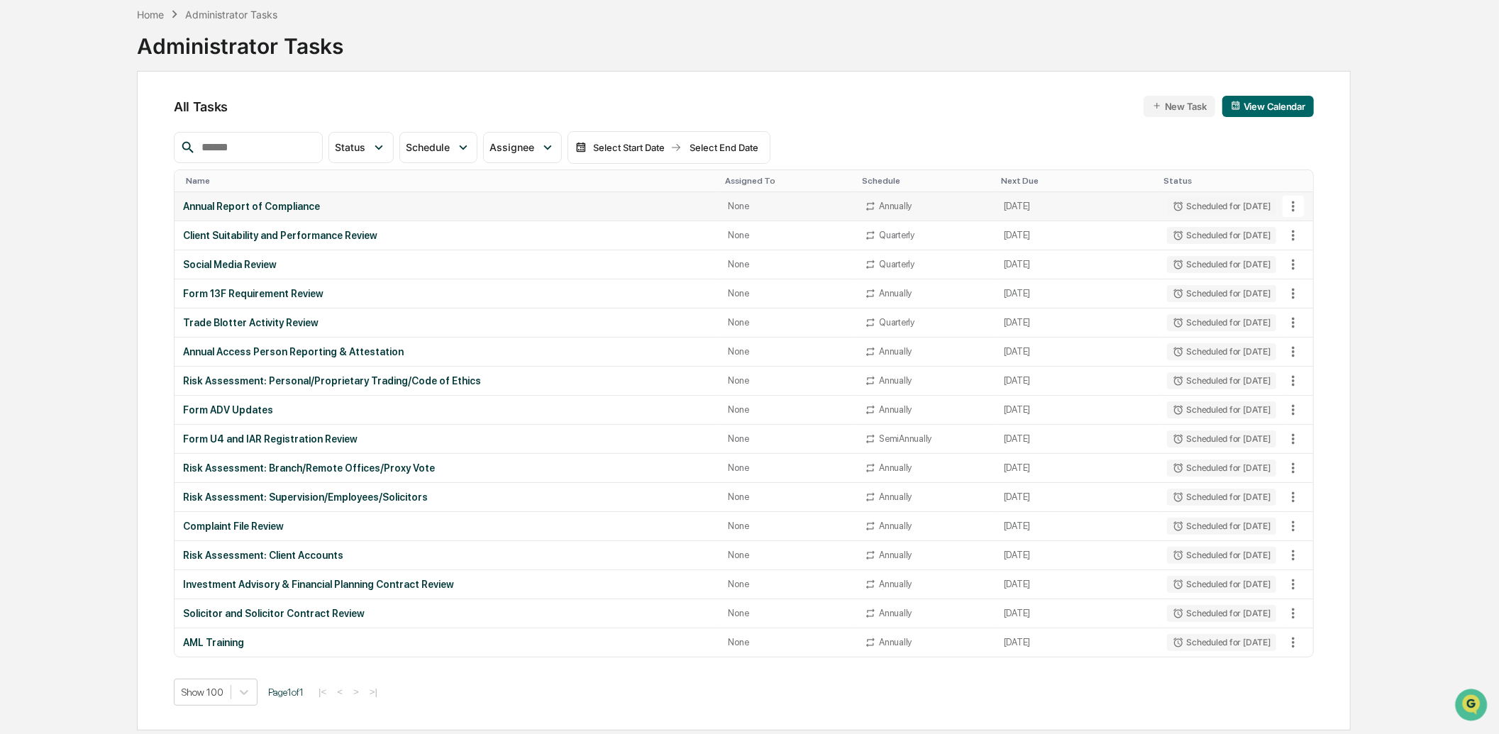
click at [1294, 210] on icon at bounding box center [1293, 207] width 16 height 16
click at [1316, 289] on li "Delete Task" at bounding box center [1346, 283] width 113 height 26
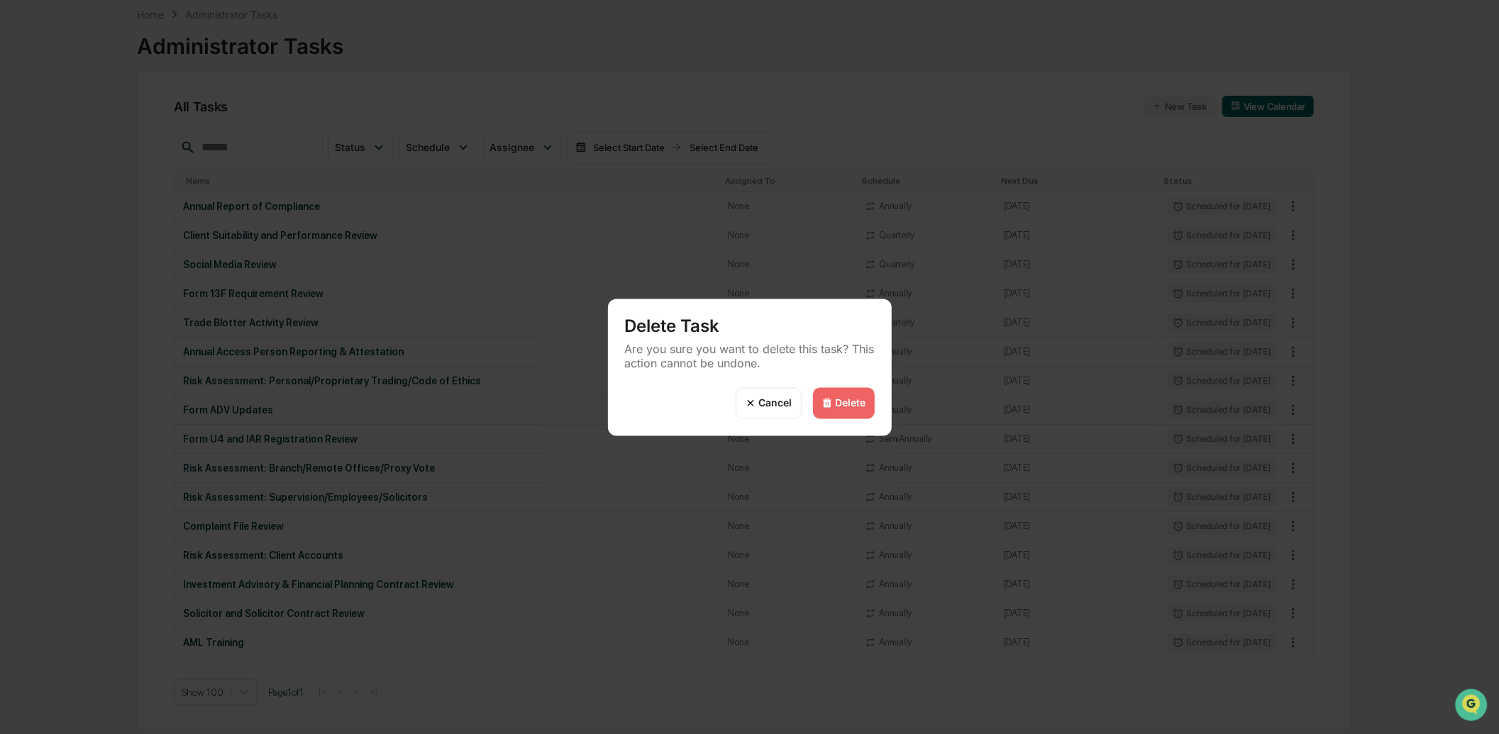
click at [863, 403] on div "Delete" at bounding box center [851, 403] width 31 height 12
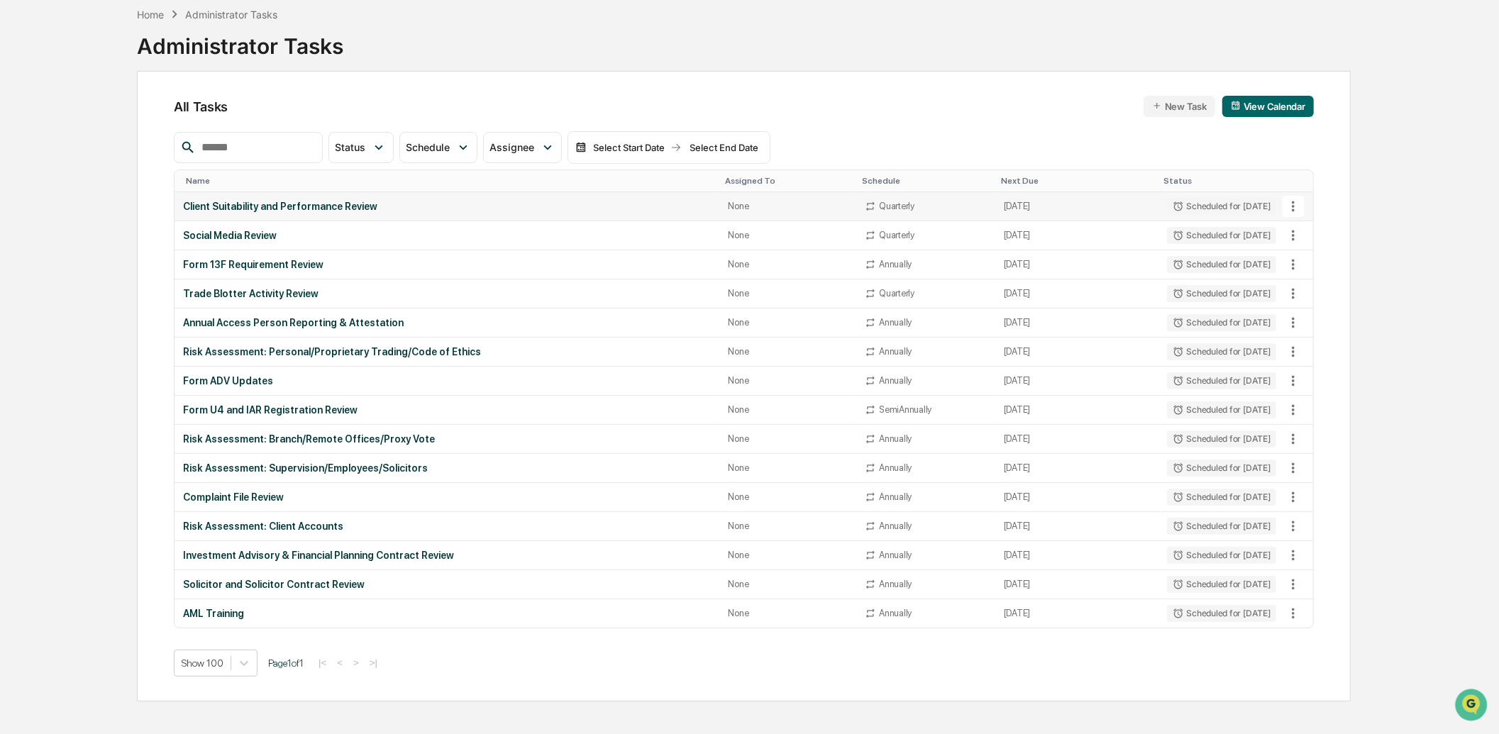
click at [1289, 209] on icon at bounding box center [1293, 207] width 16 height 16
click at [1312, 281] on img at bounding box center [1307, 283] width 11 height 11
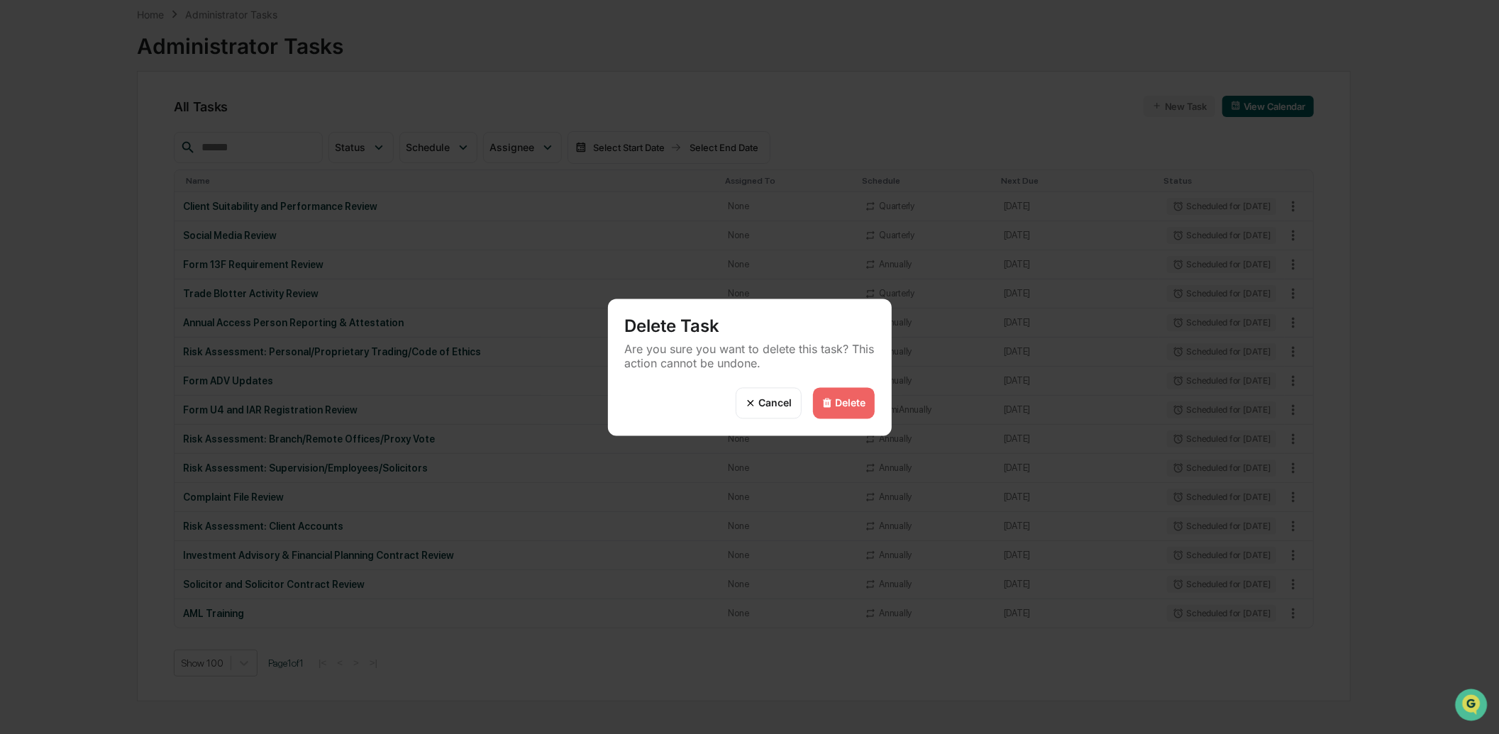
click at [867, 398] on div "Delete" at bounding box center [844, 402] width 62 height 31
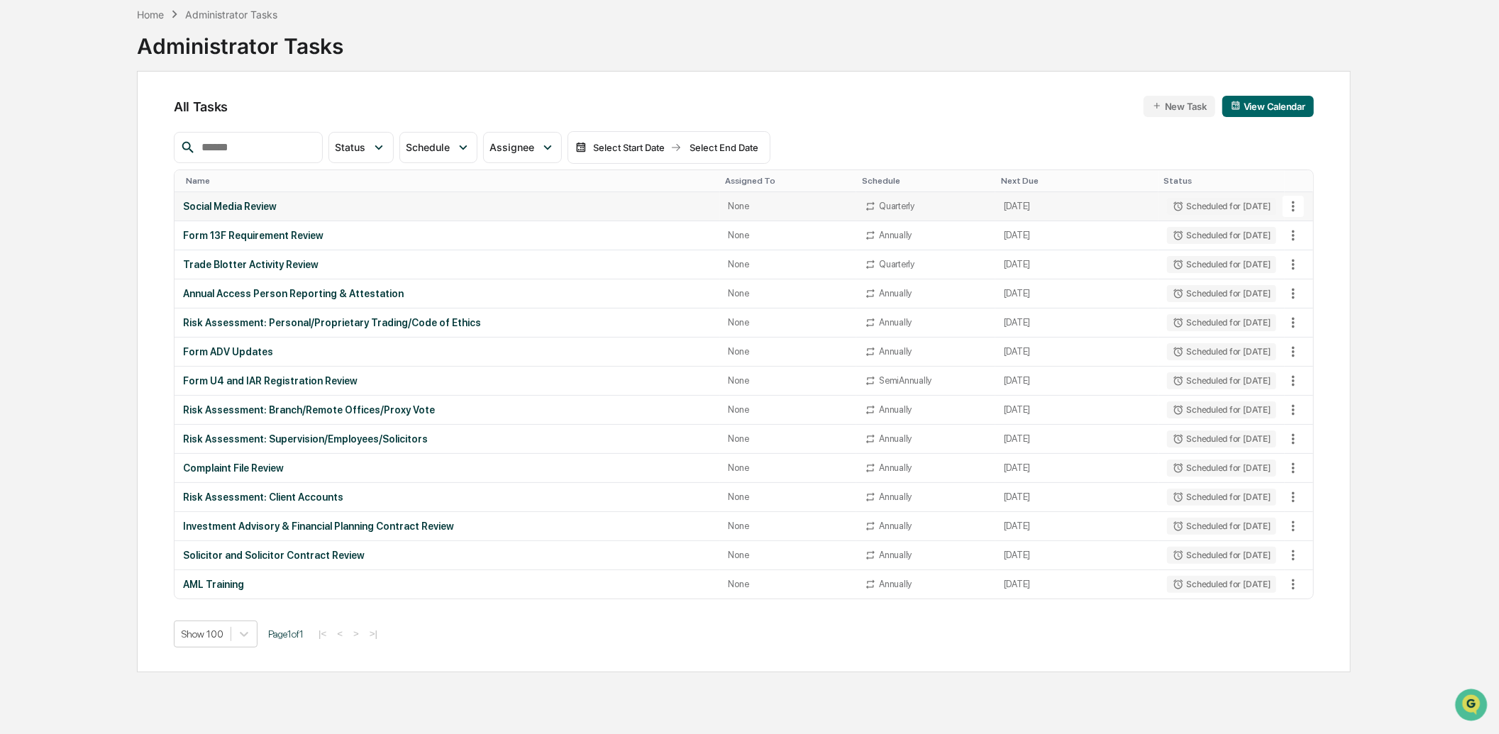
click at [1292, 209] on icon at bounding box center [1293, 206] width 3 height 11
click at [1329, 275] on li "Delete Task" at bounding box center [1346, 283] width 113 height 26
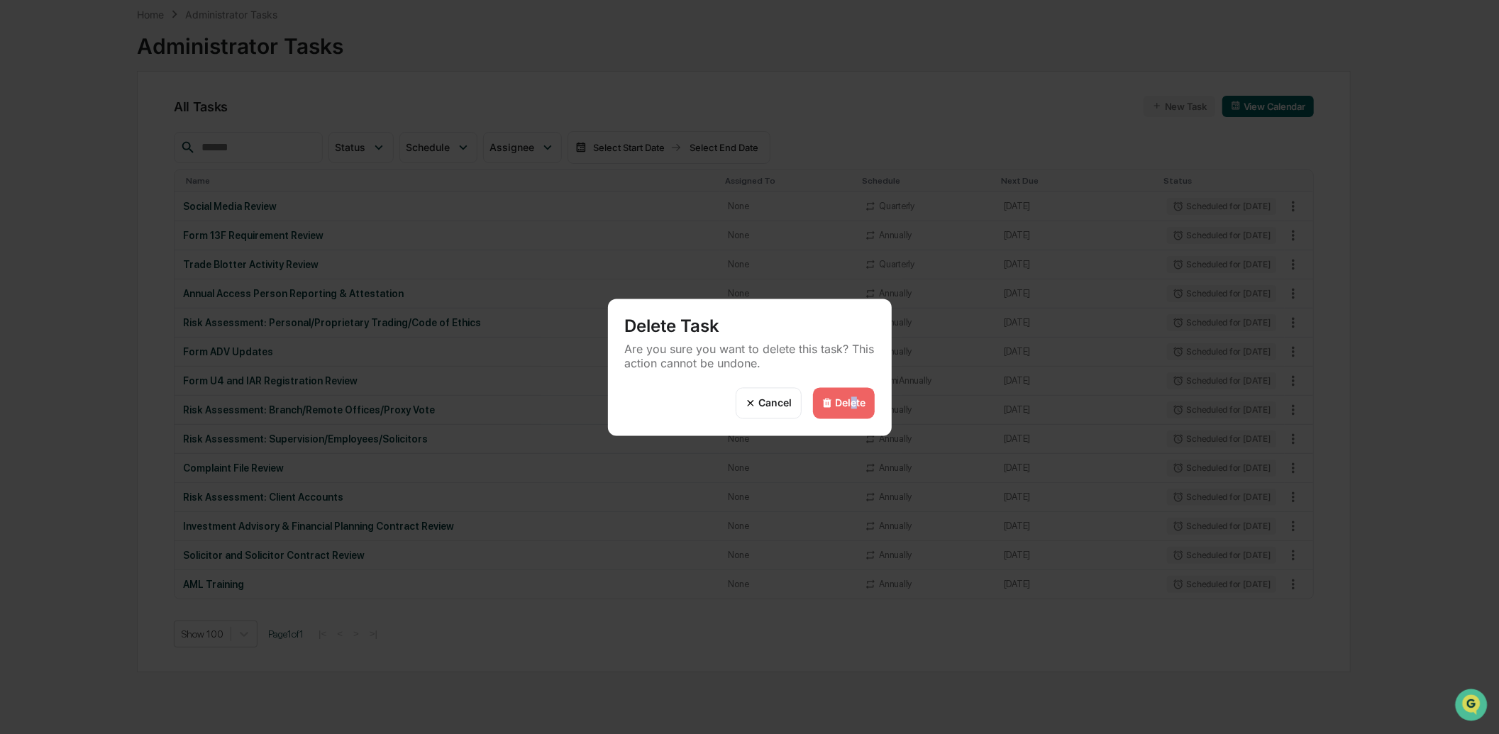
click at [855, 402] on div "Delete" at bounding box center [851, 403] width 31 height 12
click at [851, 401] on div "Delete" at bounding box center [851, 403] width 31 height 12
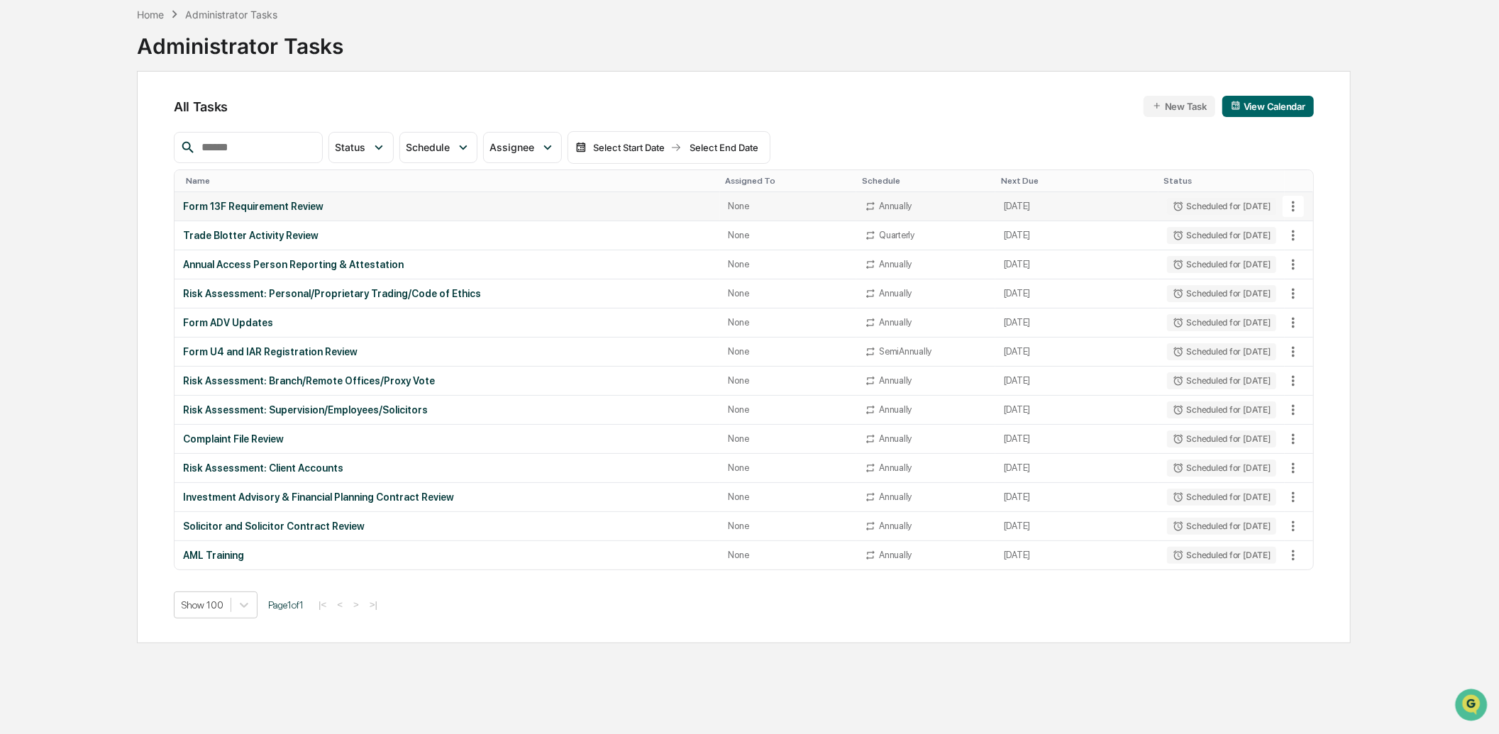
click at [1292, 208] on icon at bounding box center [1293, 207] width 16 height 16
click at [1323, 282] on li "Delete Task" at bounding box center [1346, 283] width 113 height 26
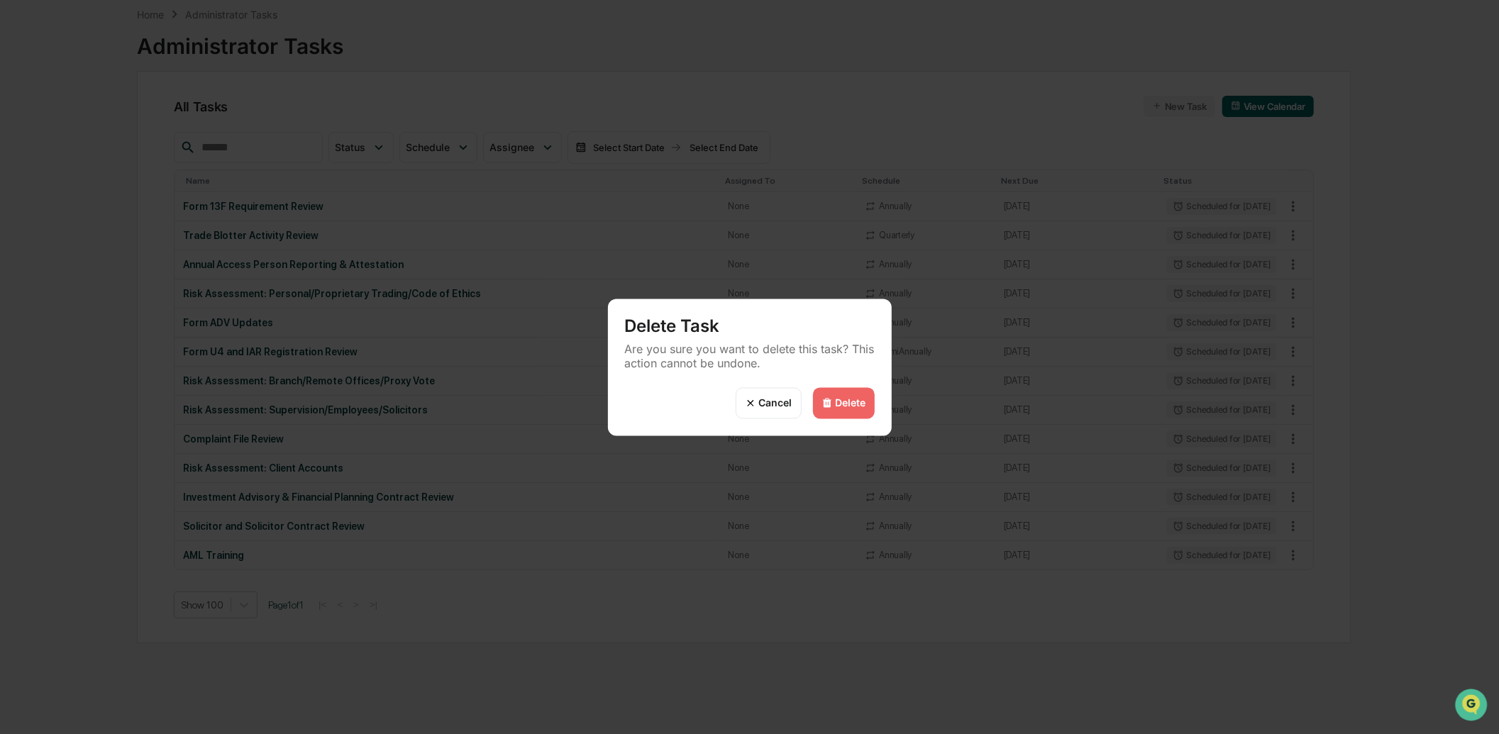
click at [867, 400] on div "Delete" at bounding box center [844, 402] width 62 height 31
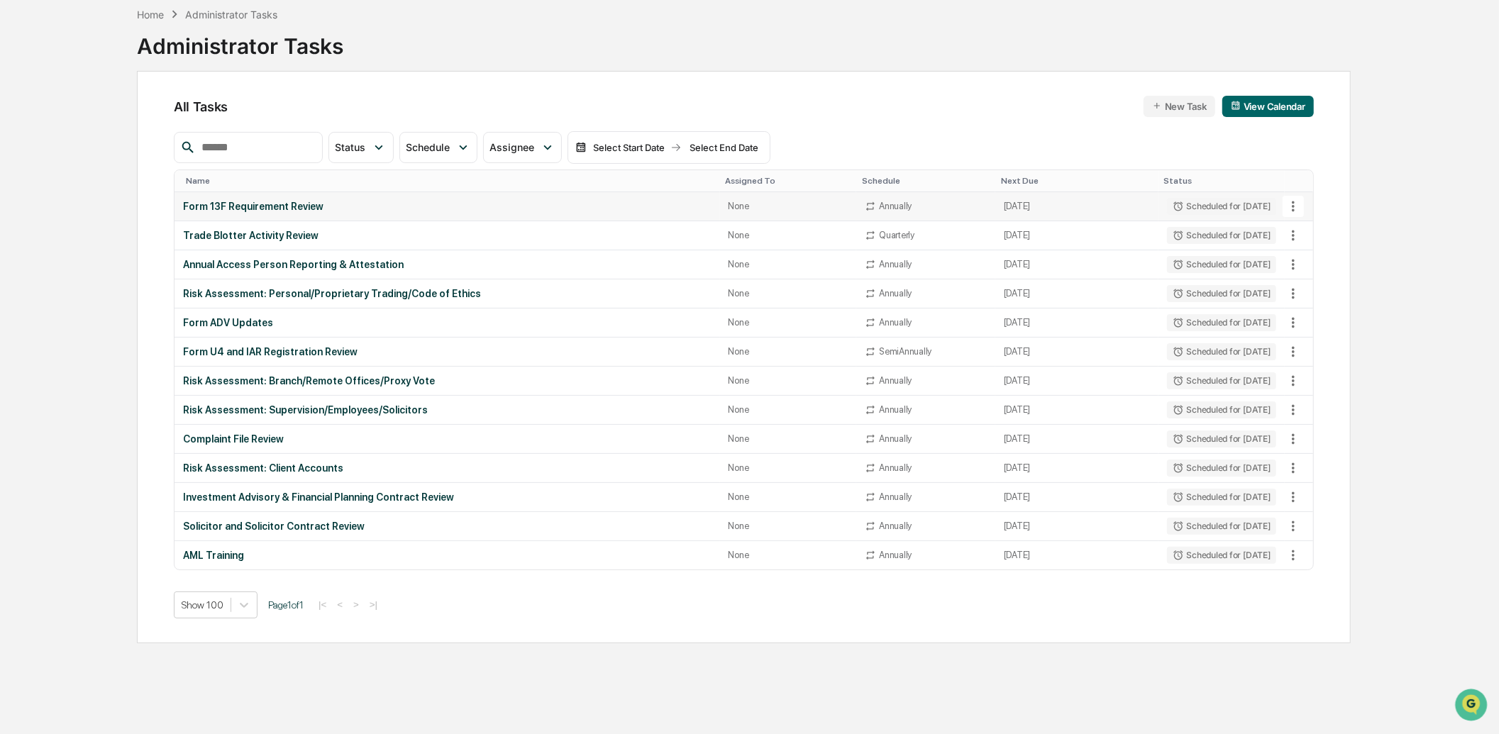
click at [1295, 213] on icon at bounding box center [1293, 207] width 16 height 16
click at [1320, 279] on li "Delete Task" at bounding box center [1346, 283] width 113 height 26
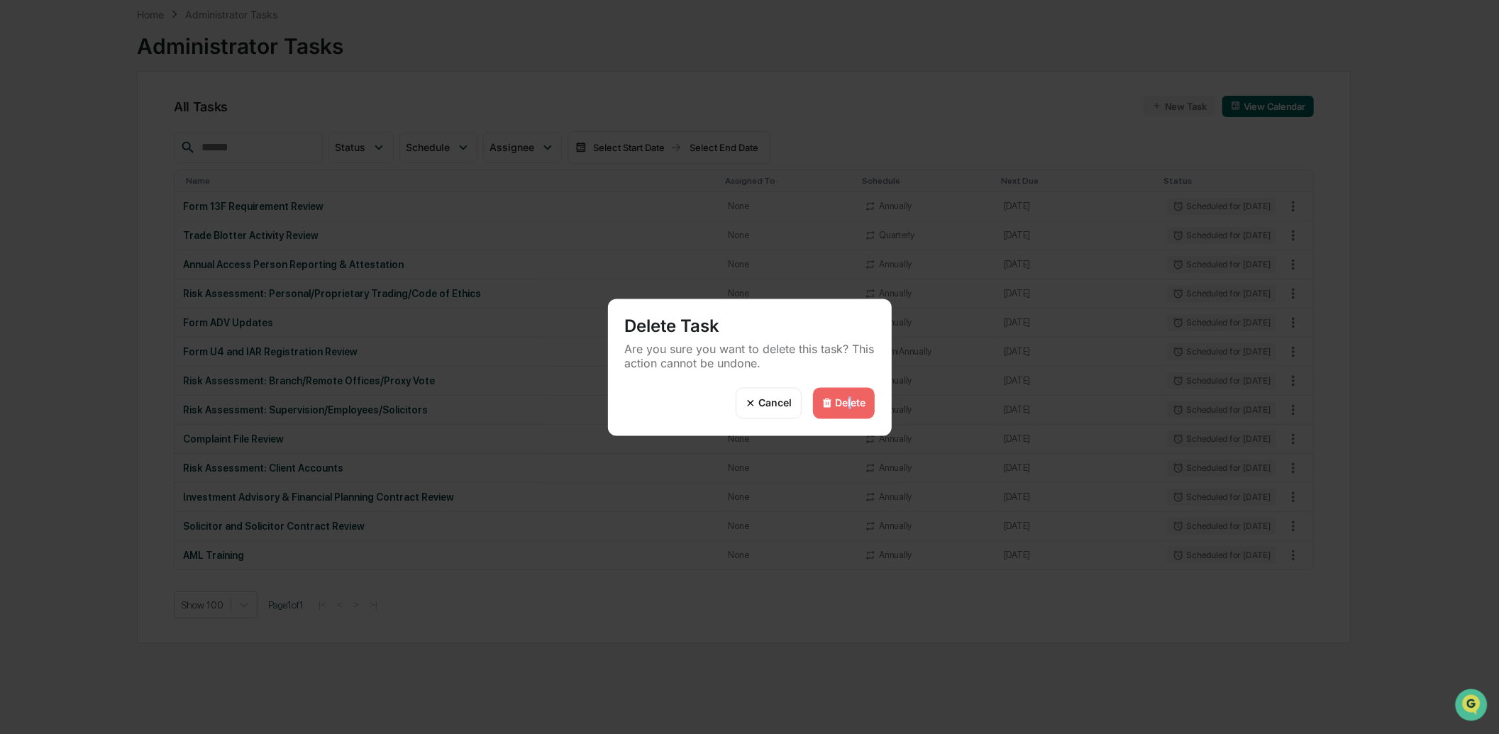
click at [846, 399] on div "Delete" at bounding box center [851, 403] width 31 height 12
click at [826, 406] on img at bounding box center [826, 402] width 11 height 11
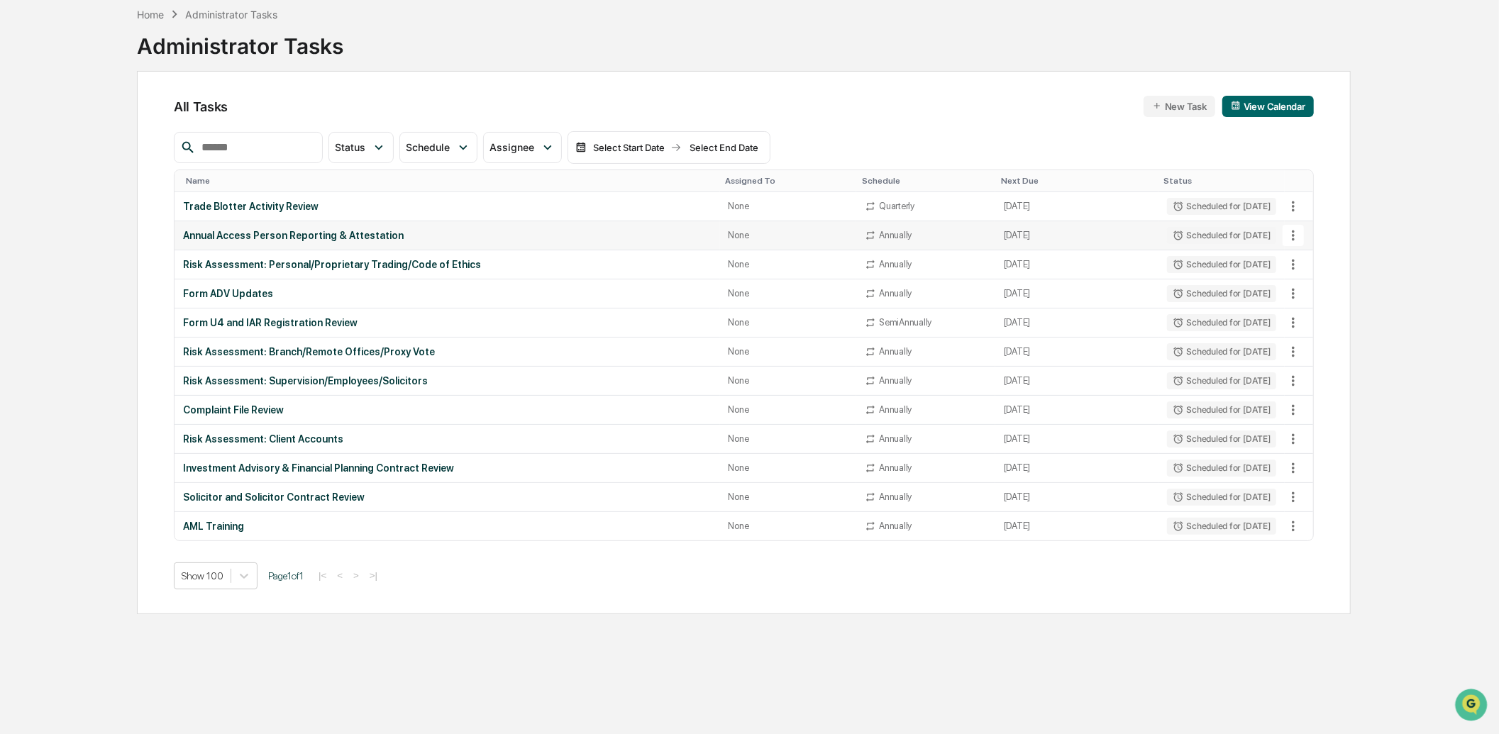
click at [1292, 238] on icon at bounding box center [1293, 236] width 16 height 16
drag, startPoint x: 1329, startPoint y: 317, endPoint x: 1311, endPoint y: 331, distance: 22.8
click at [1329, 316] on li "Delete Task" at bounding box center [1346, 312] width 113 height 26
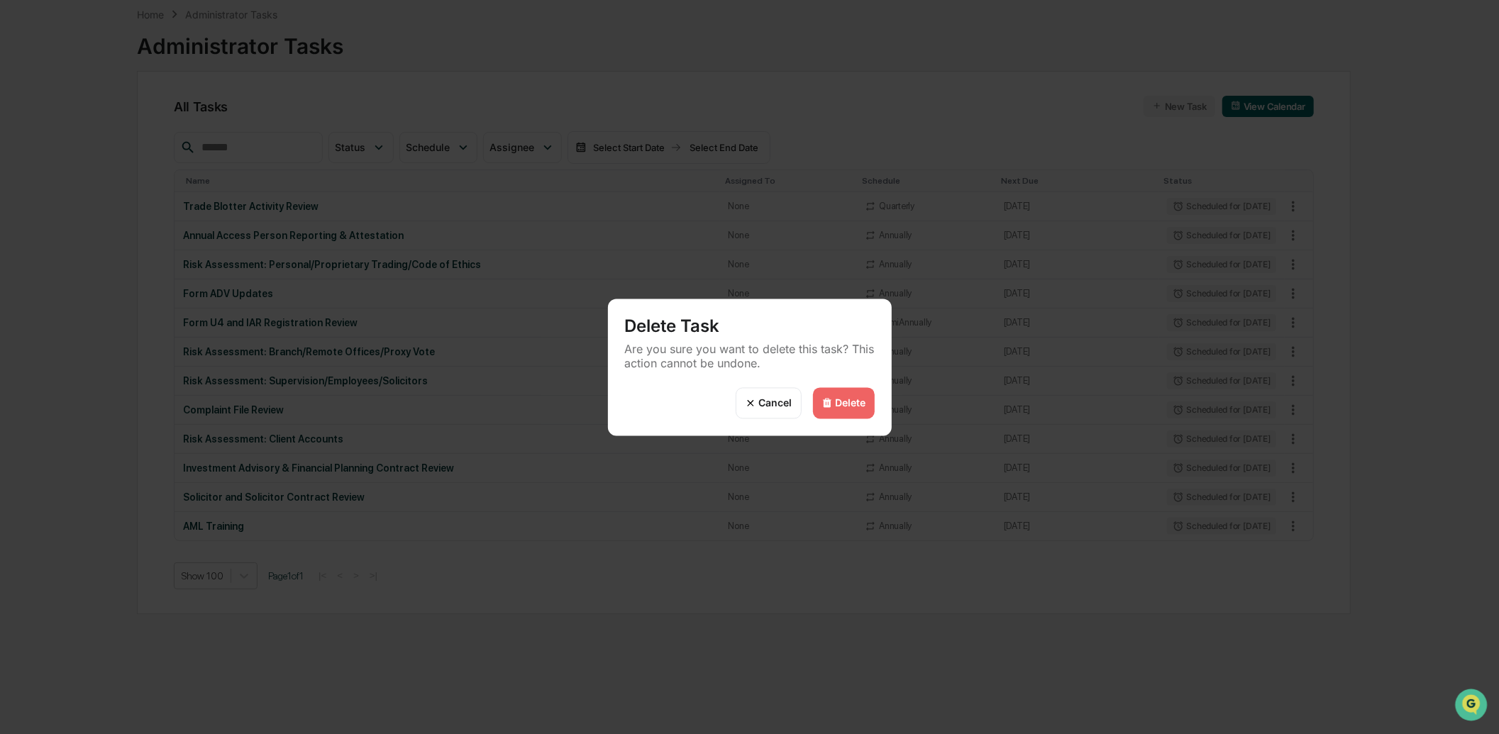
click at [875, 401] on div "Cancel Delete" at bounding box center [750, 411] width 284 height 48
click at [863, 404] on div "Delete" at bounding box center [851, 403] width 31 height 12
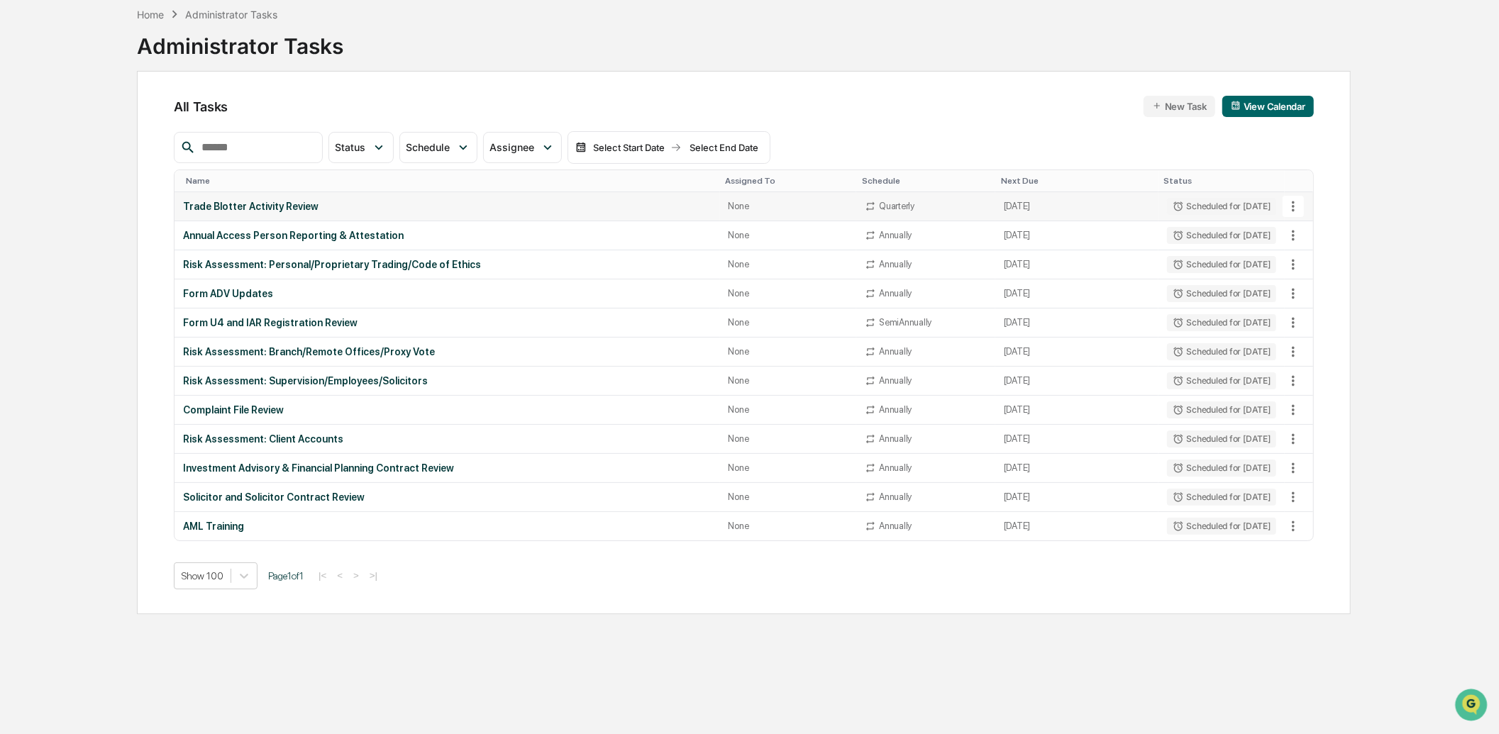
click at [1293, 209] on icon at bounding box center [1293, 206] width 3 height 11
drag, startPoint x: 1332, startPoint y: 285, endPoint x: 1307, endPoint y: 292, distance: 25.8
click at [1331, 285] on li "Delete Task" at bounding box center [1346, 283] width 113 height 26
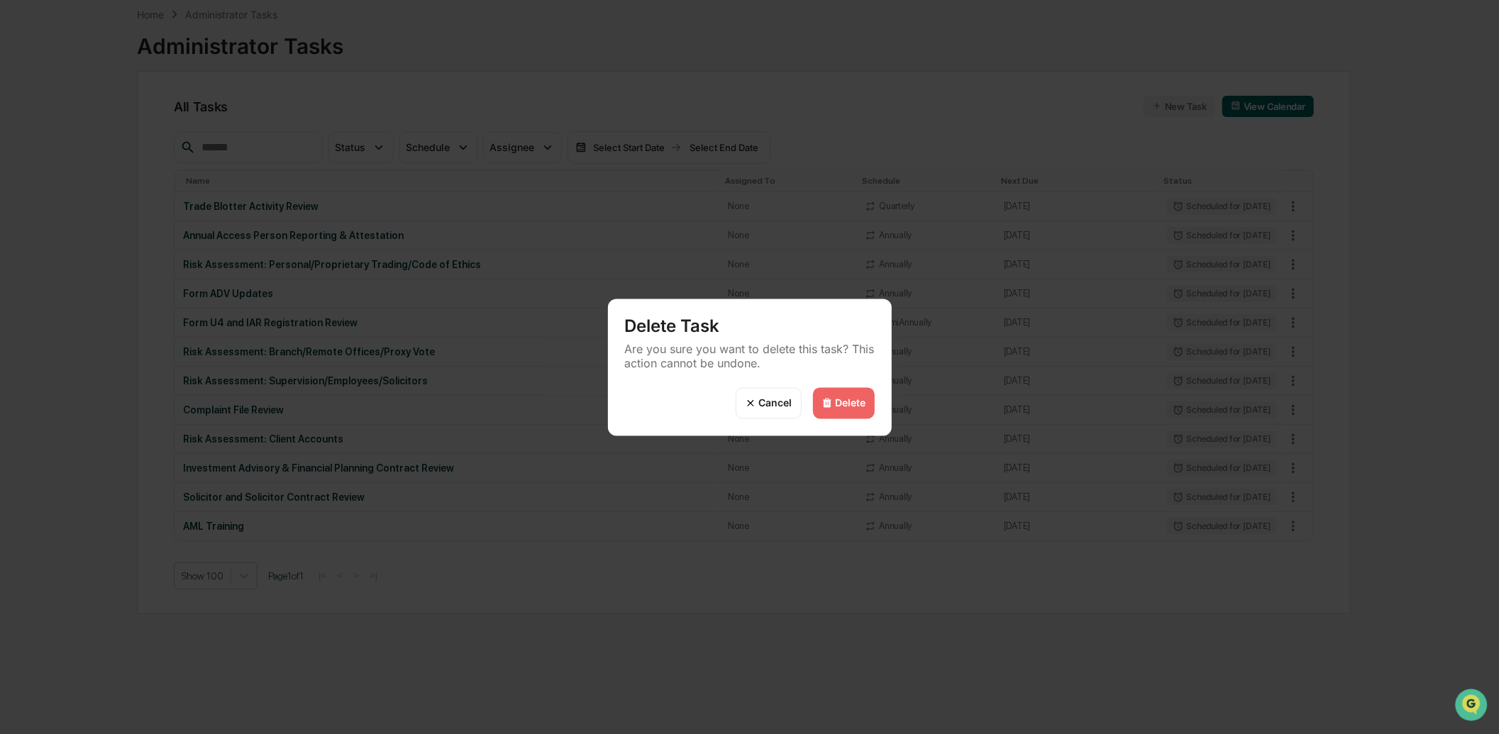
click at [841, 405] on div "Delete" at bounding box center [851, 403] width 31 height 12
click at [836, 411] on div "Delete" at bounding box center [844, 402] width 62 height 31
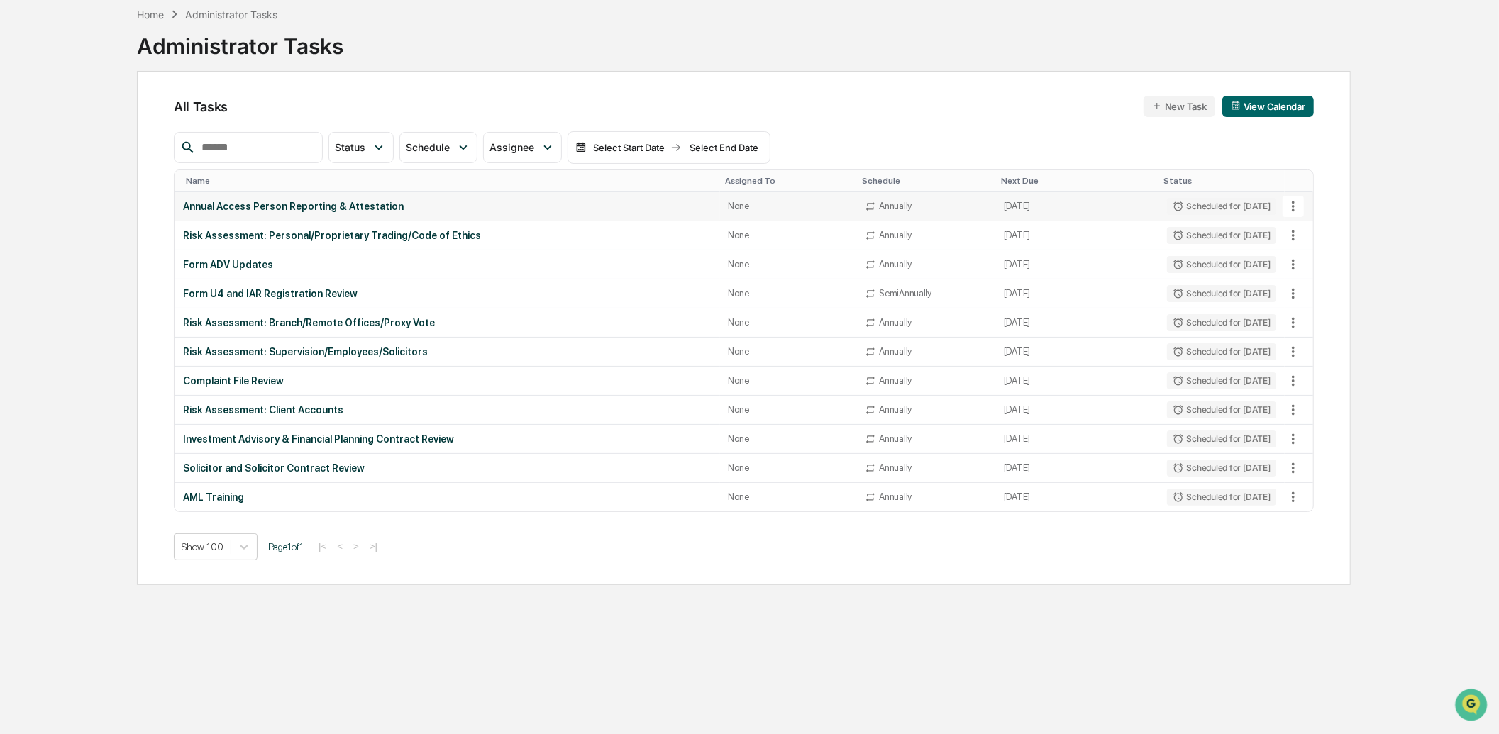
click at [1292, 207] on icon at bounding box center [1293, 207] width 16 height 16
click at [1323, 278] on li "Delete Task" at bounding box center [1346, 283] width 113 height 26
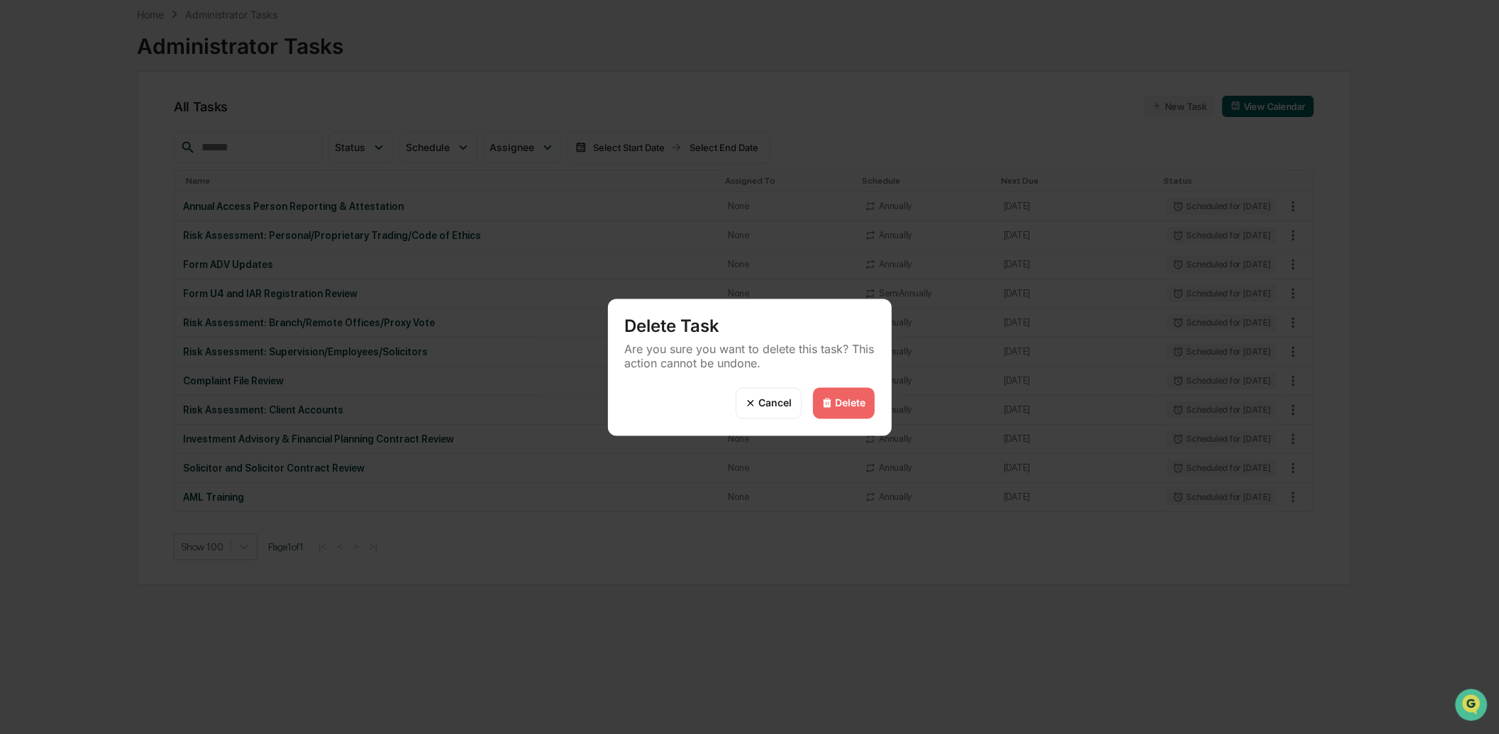
click at [857, 405] on div "Delete" at bounding box center [851, 403] width 31 height 12
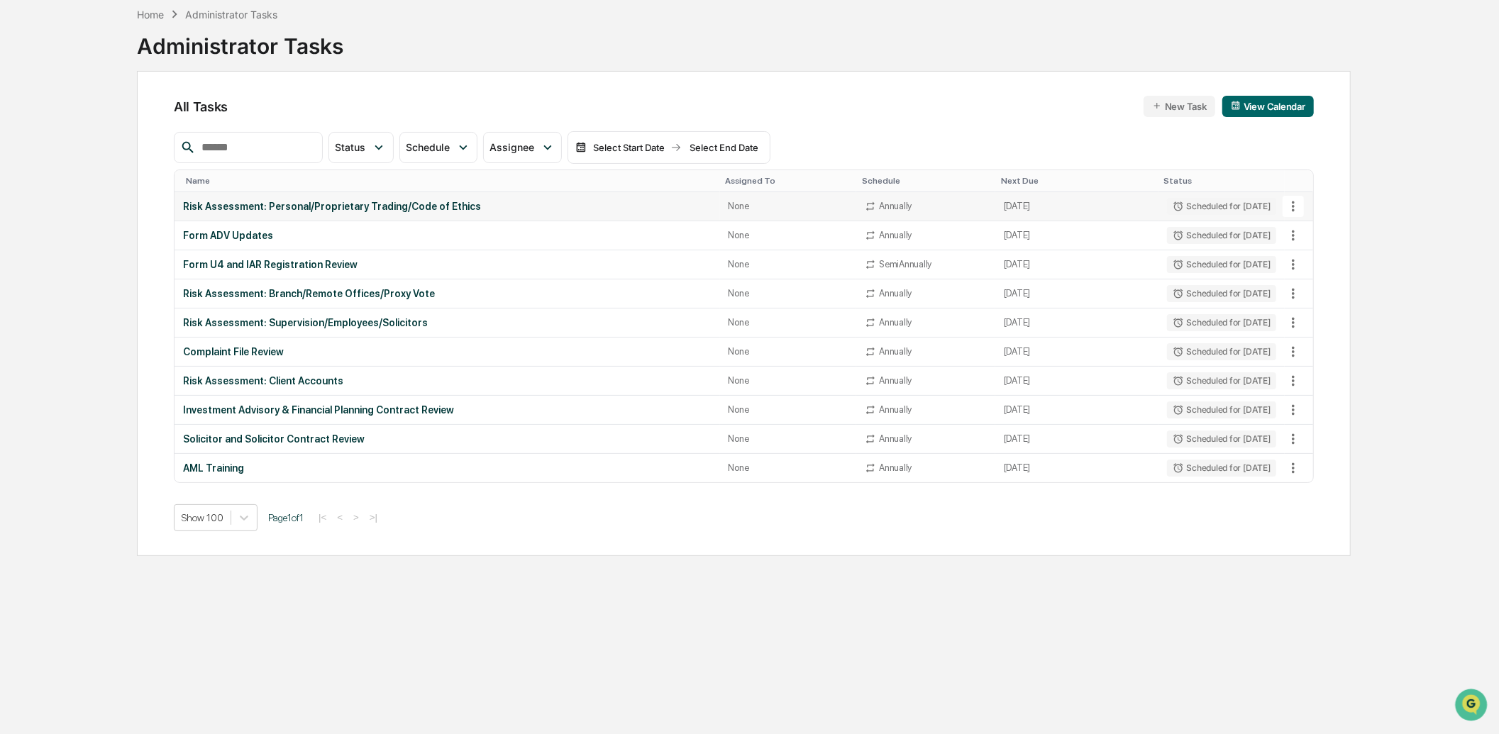
click at [1289, 209] on icon at bounding box center [1293, 207] width 16 height 16
drag, startPoint x: 1316, startPoint y: 284, endPoint x: 1258, endPoint y: 279, distance: 59.1
click at [1316, 284] on li "Delete Task" at bounding box center [1346, 283] width 113 height 26
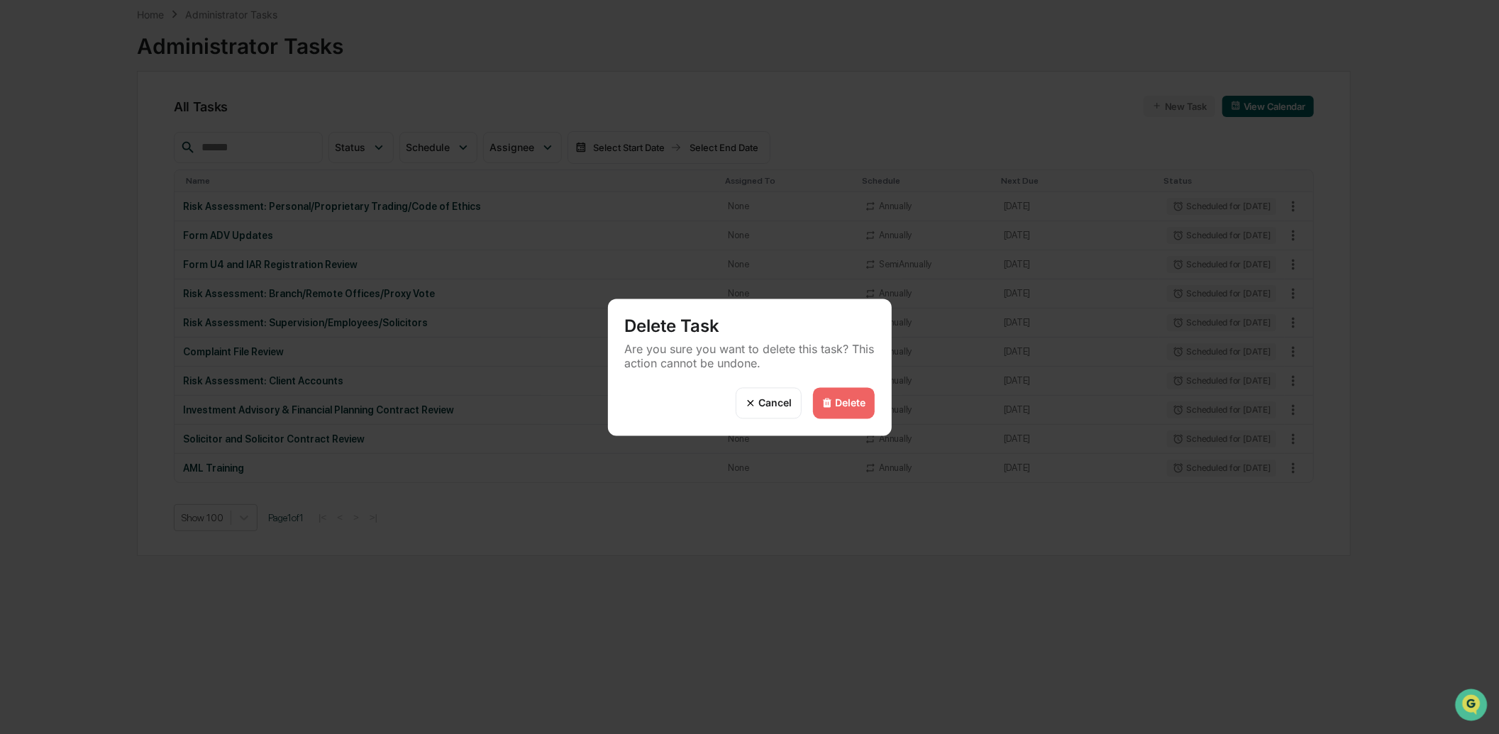
click at [843, 399] on div "Delete" at bounding box center [851, 403] width 31 height 12
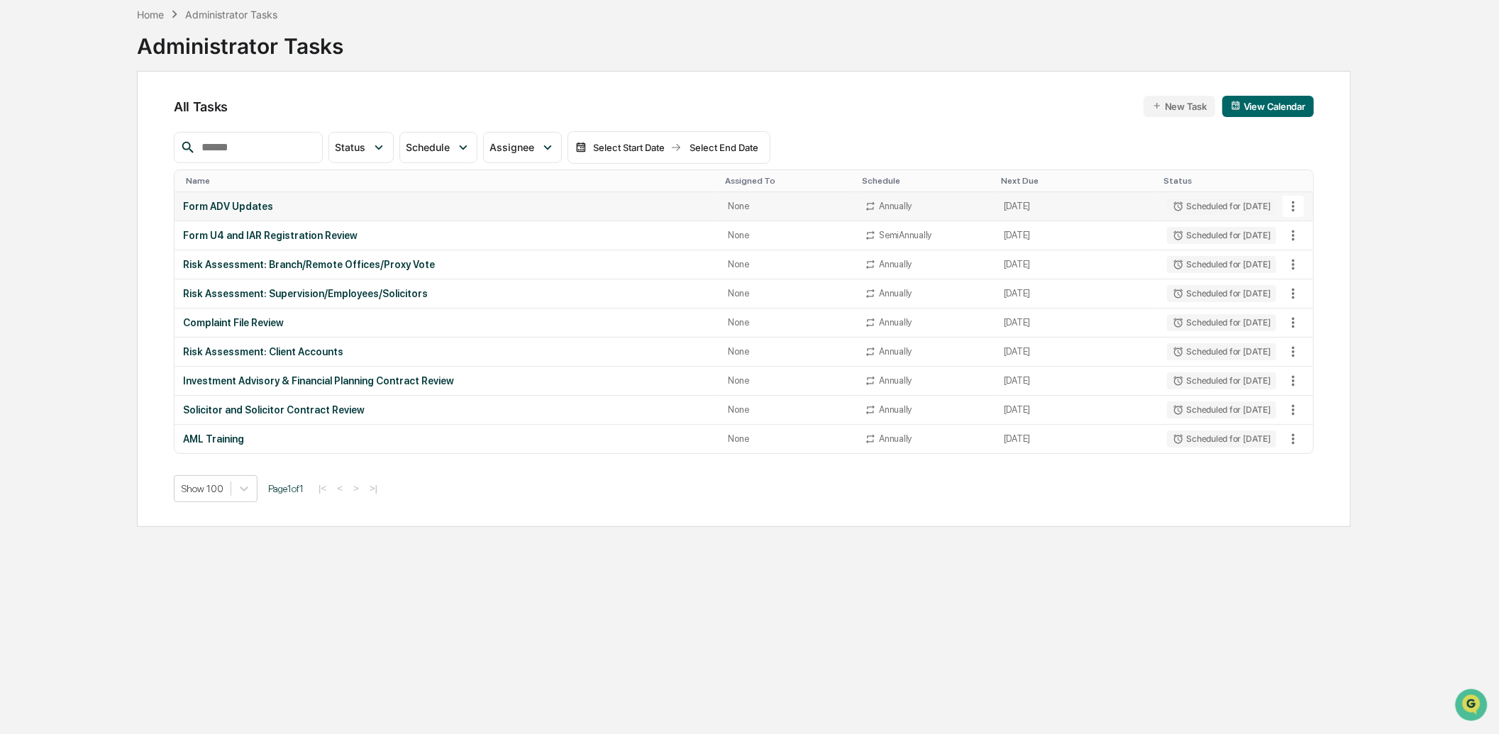
click at [1291, 209] on icon at bounding box center [1293, 207] width 16 height 16
drag, startPoint x: 1317, startPoint y: 285, endPoint x: 1298, endPoint y: 263, distance: 29.2
click at [1316, 285] on li "Delete Task" at bounding box center [1346, 283] width 113 height 26
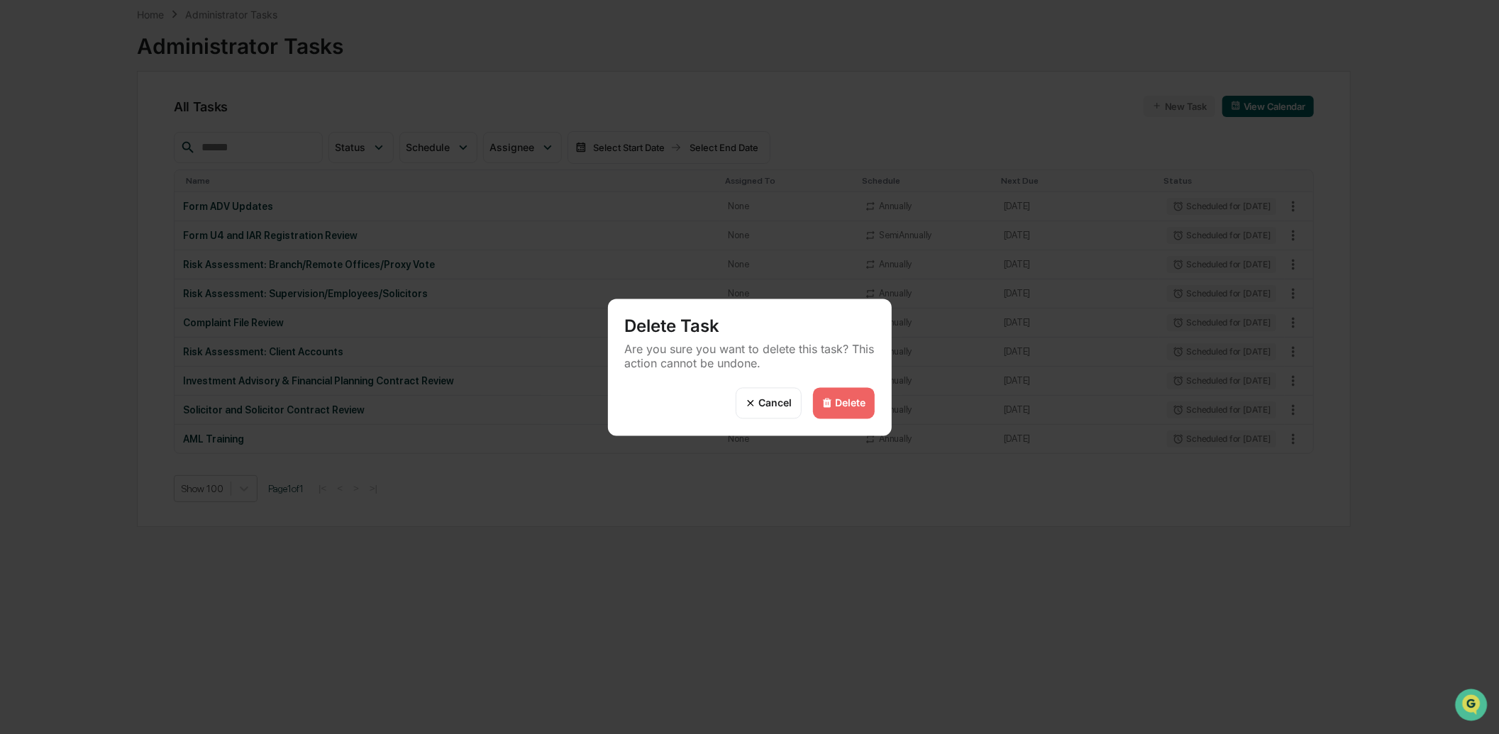
click at [837, 401] on div "Delete" at bounding box center [851, 403] width 31 height 12
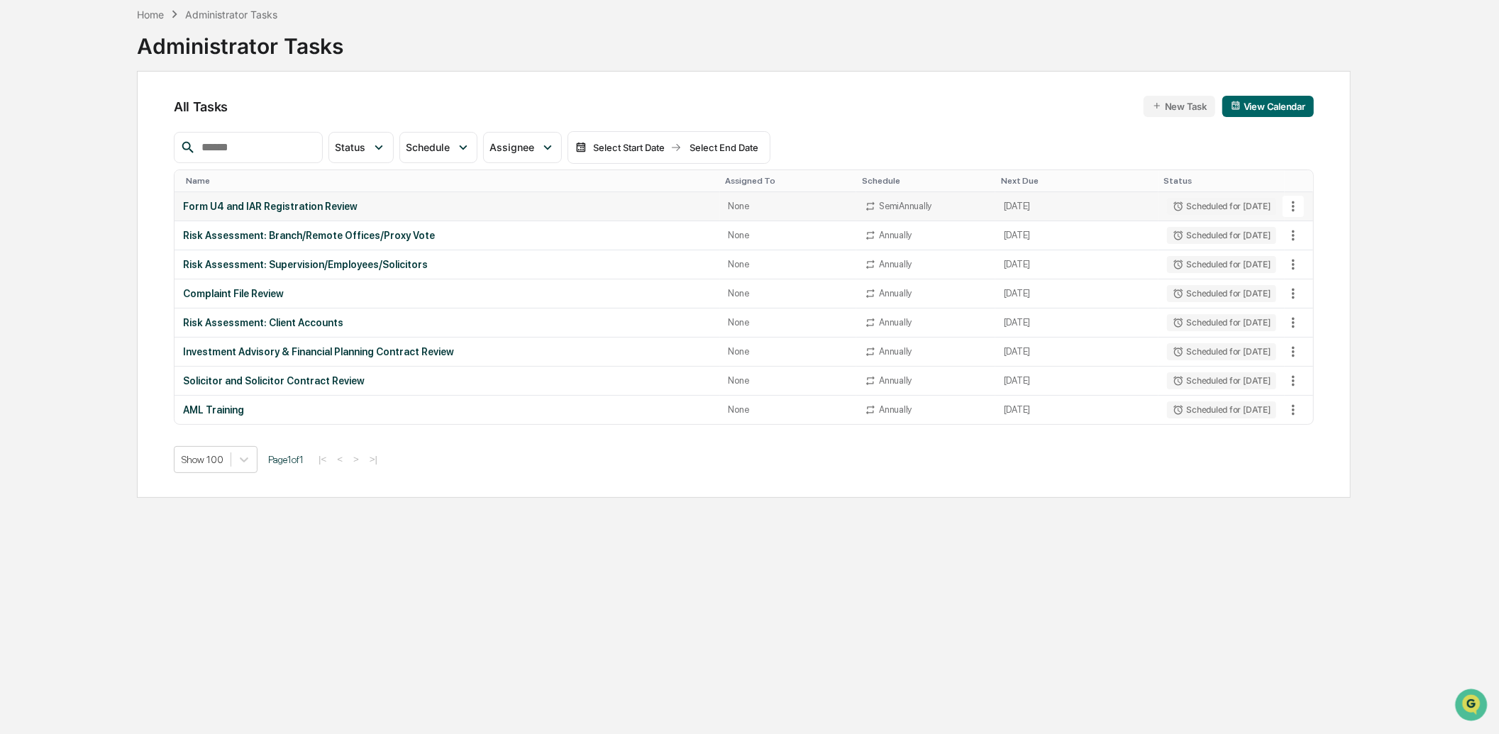
click at [1292, 209] on icon at bounding box center [1293, 207] width 16 height 16
click at [1324, 277] on li "Delete Task" at bounding box center [1346, 283] width 113 height 26
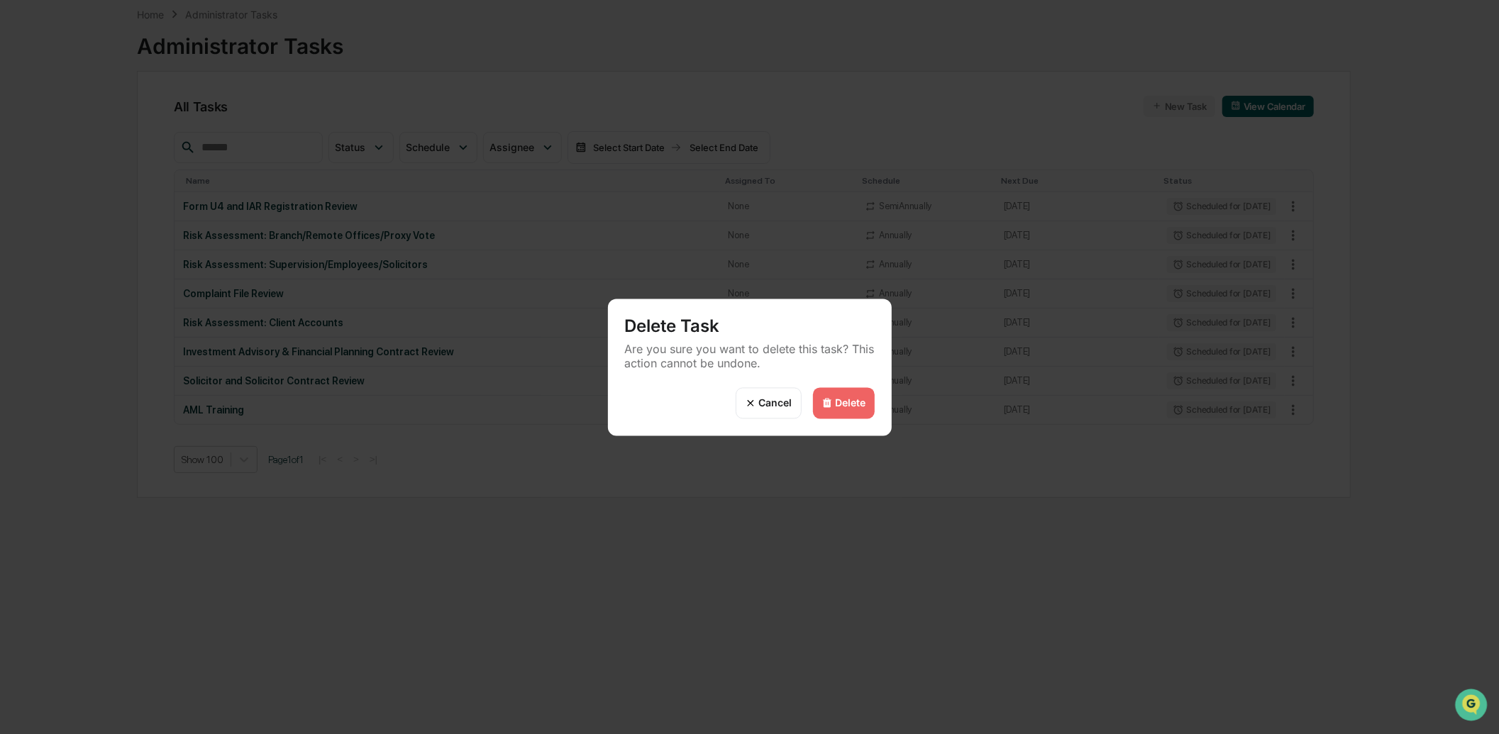
click at [833, 403] on div "Delete" at bounding box center [844, 402] width 62 height 31
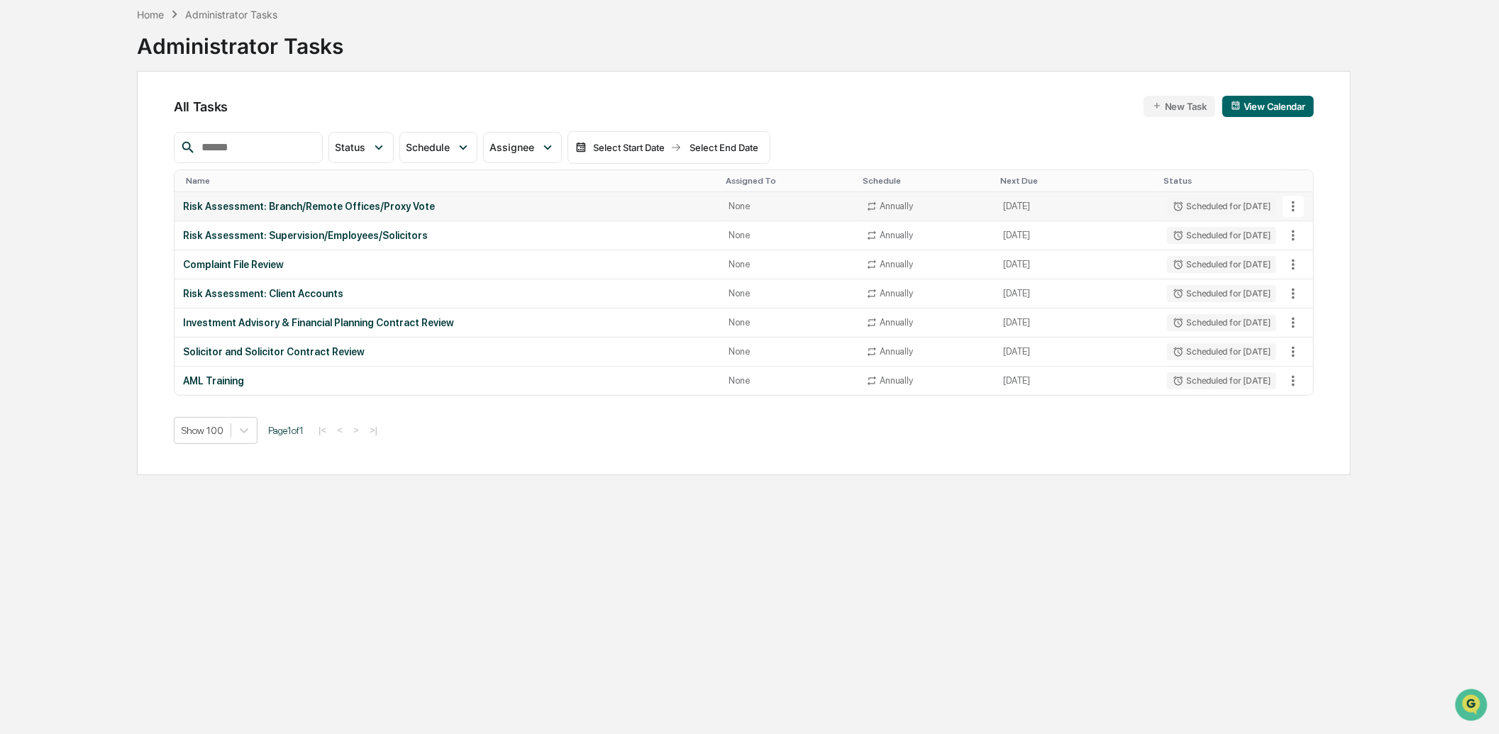
click at [1297, 206] on icon at bounding box center [1293, 207] width 16 height 16
click at [1314, 285] on li "Delete Task" at bounding box center [1346, 283] width 113 height 26
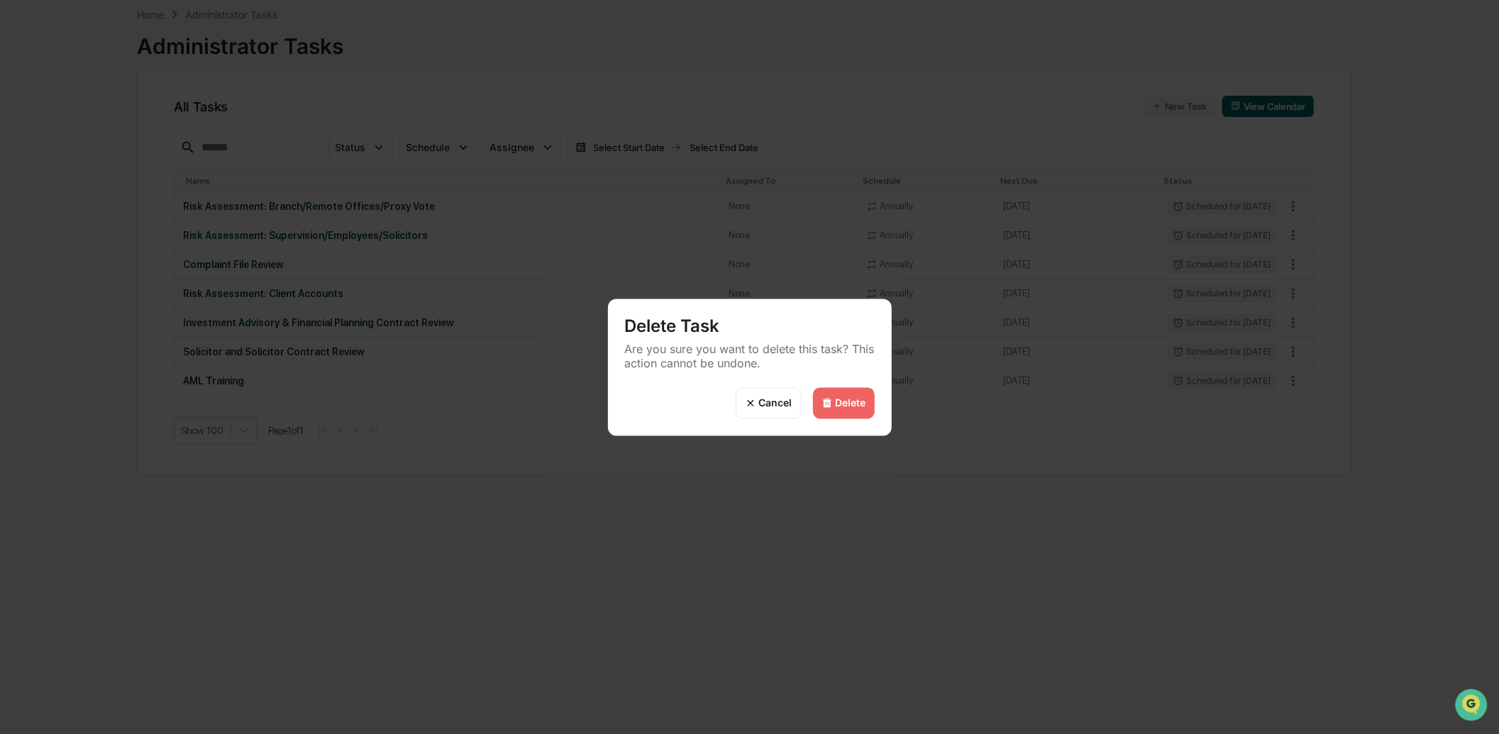
click at [832, 404] on div "Delete" at bounding box center [844, 402] width 62 height 31
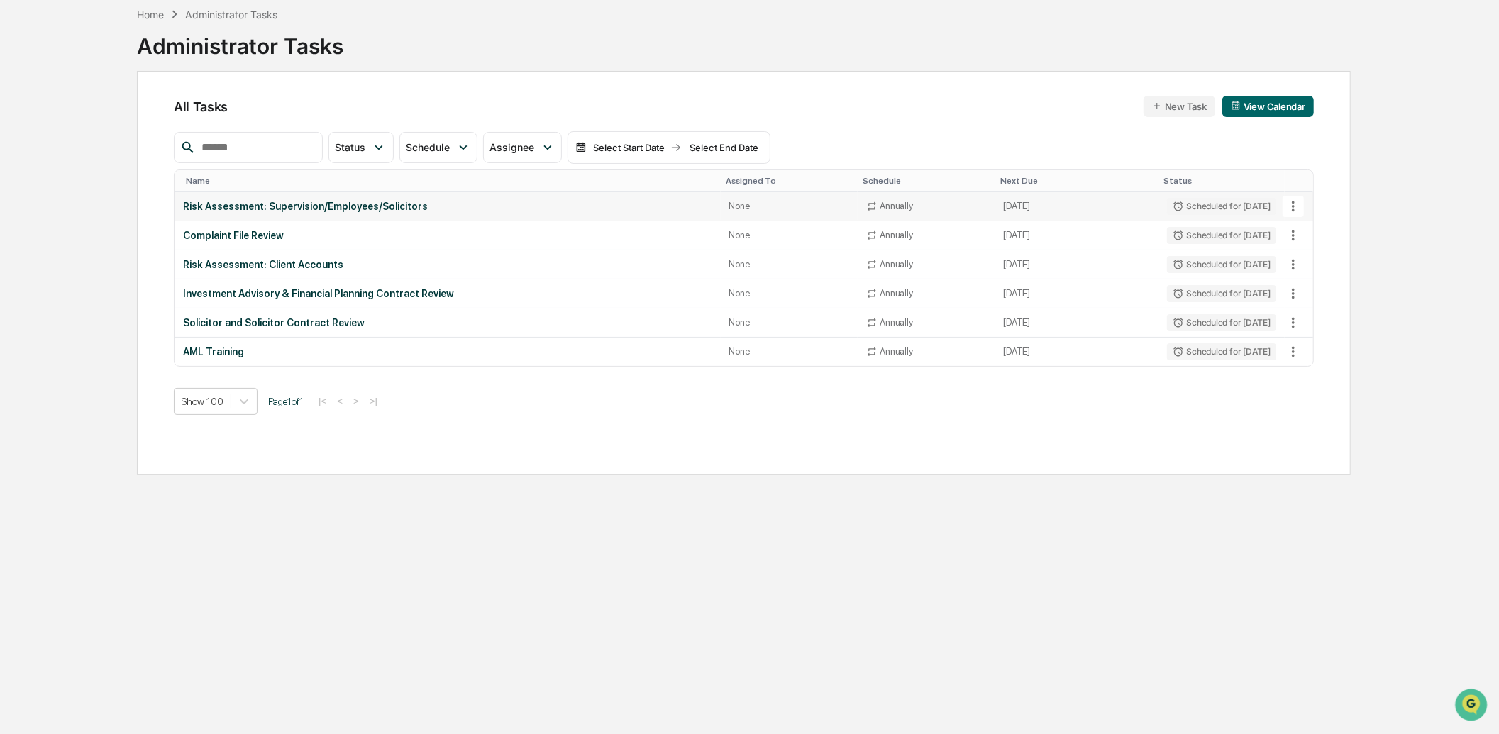
click at [1288, 210] on icon at bounding box center [1293, 207] width 16 height 16
click at [1322, 292] on li "Delete Task" at bounding box center [1346, 283] width 113 height 26
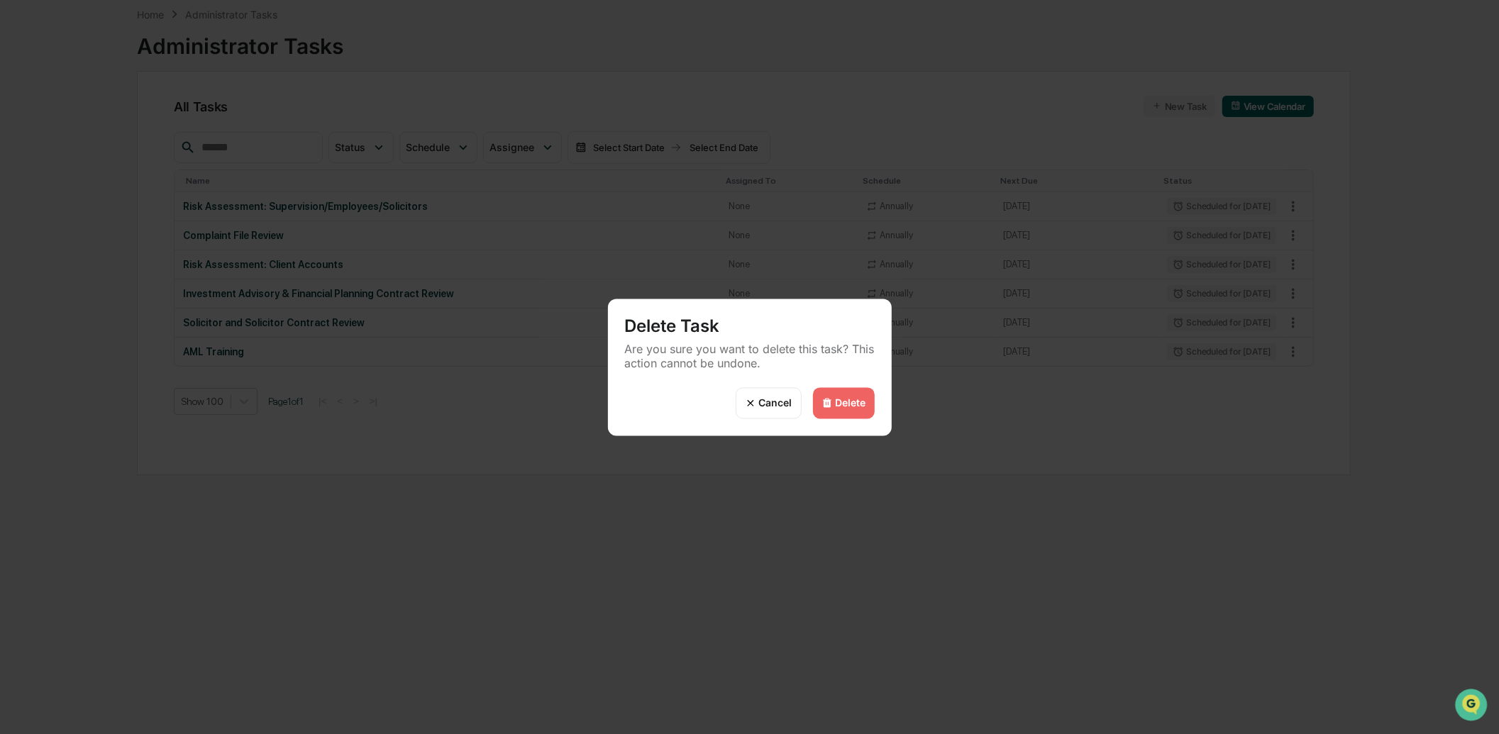
click at [848, 392] on div "Delete" at bounding box center [844, 402] width 62 height 31
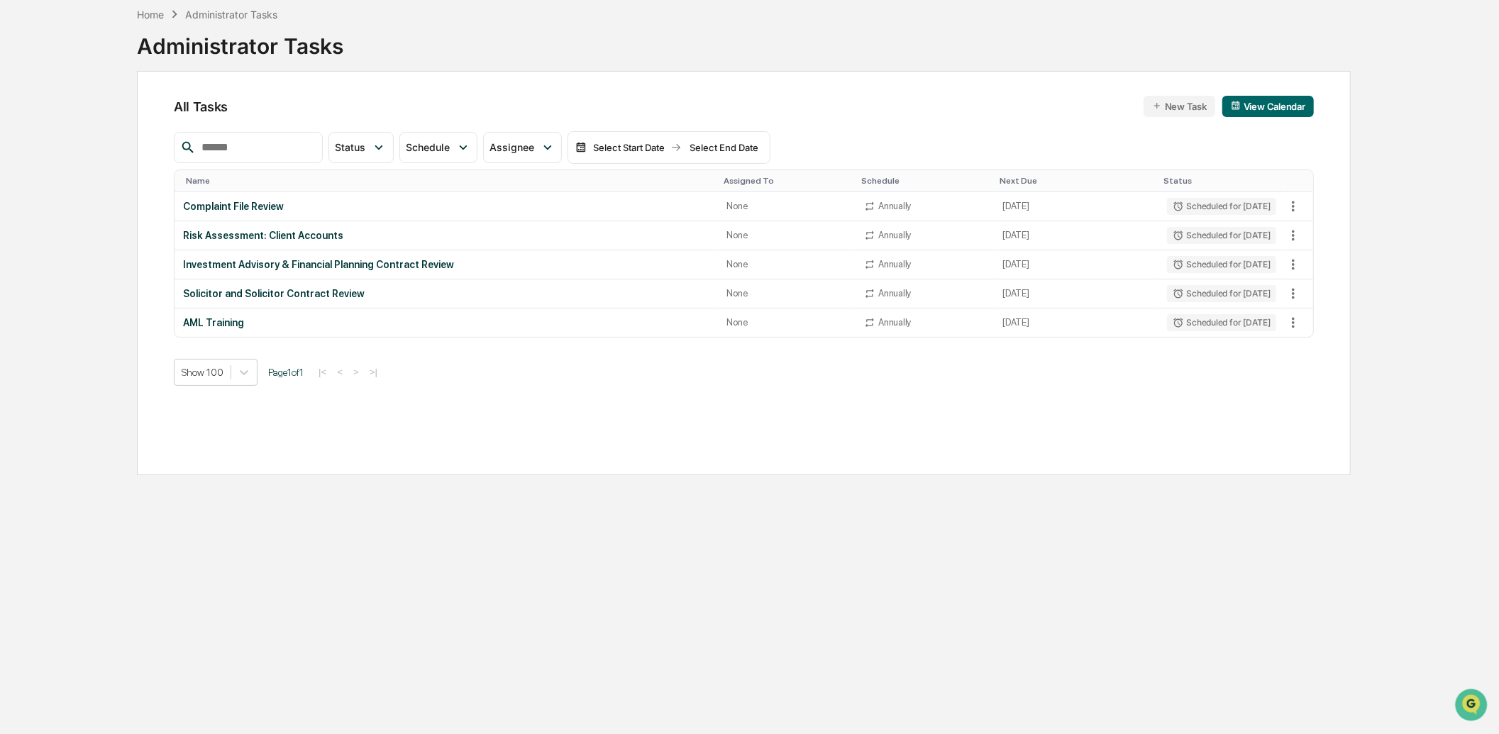
click at [844, 406] on div "Delete" at bounding box center [851, 403] width 31 height 12
click at [1292, 210] on icon at bounding box center [1293, 207] width 16 height 16
click at [1306, 272] on li "Delete Task" at bounding box center [1346, 283] width 113 height 26
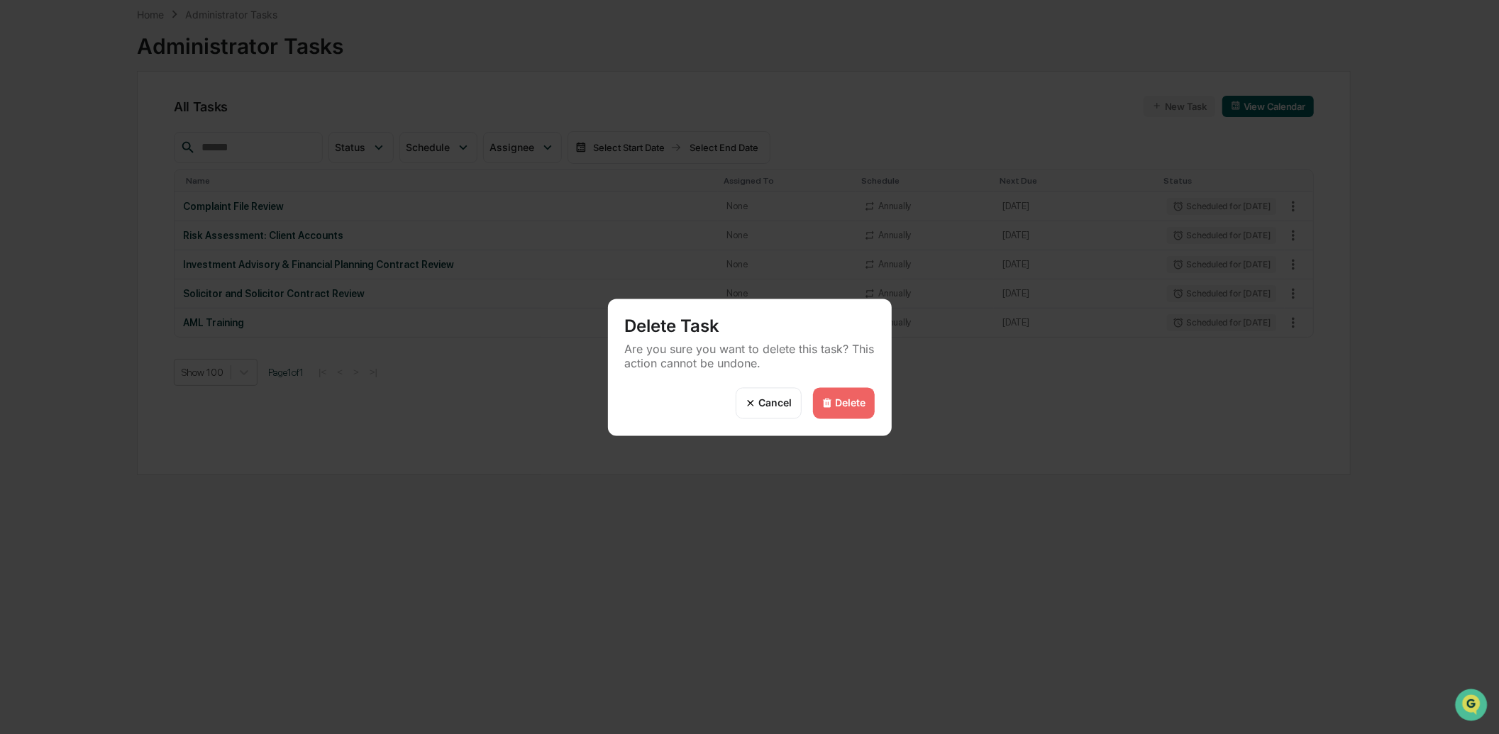
drag, startPoint x: 834, startPoint y: 404, endPoint x: 877, endPoint y: 137, distance: 270.8
click at [836, 402] on div "Delete" at bounding box center [851, 403] width 31 height 12
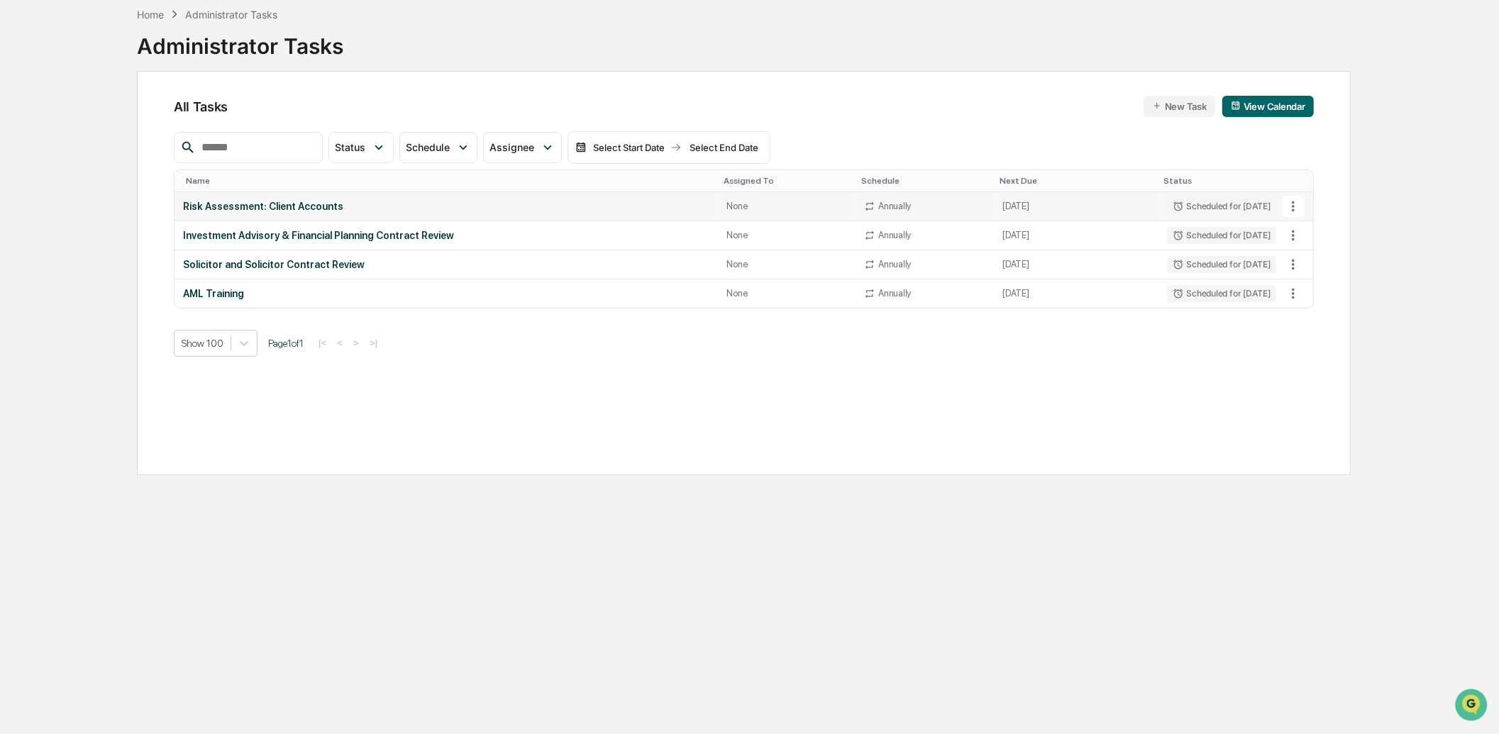
click at [1301, 203] on button at bounding box center [1292, 206] width 21 height 21
click at [1330, 289] on li "Delete Task" at bounding box center [1346, 283] width 113 height 26
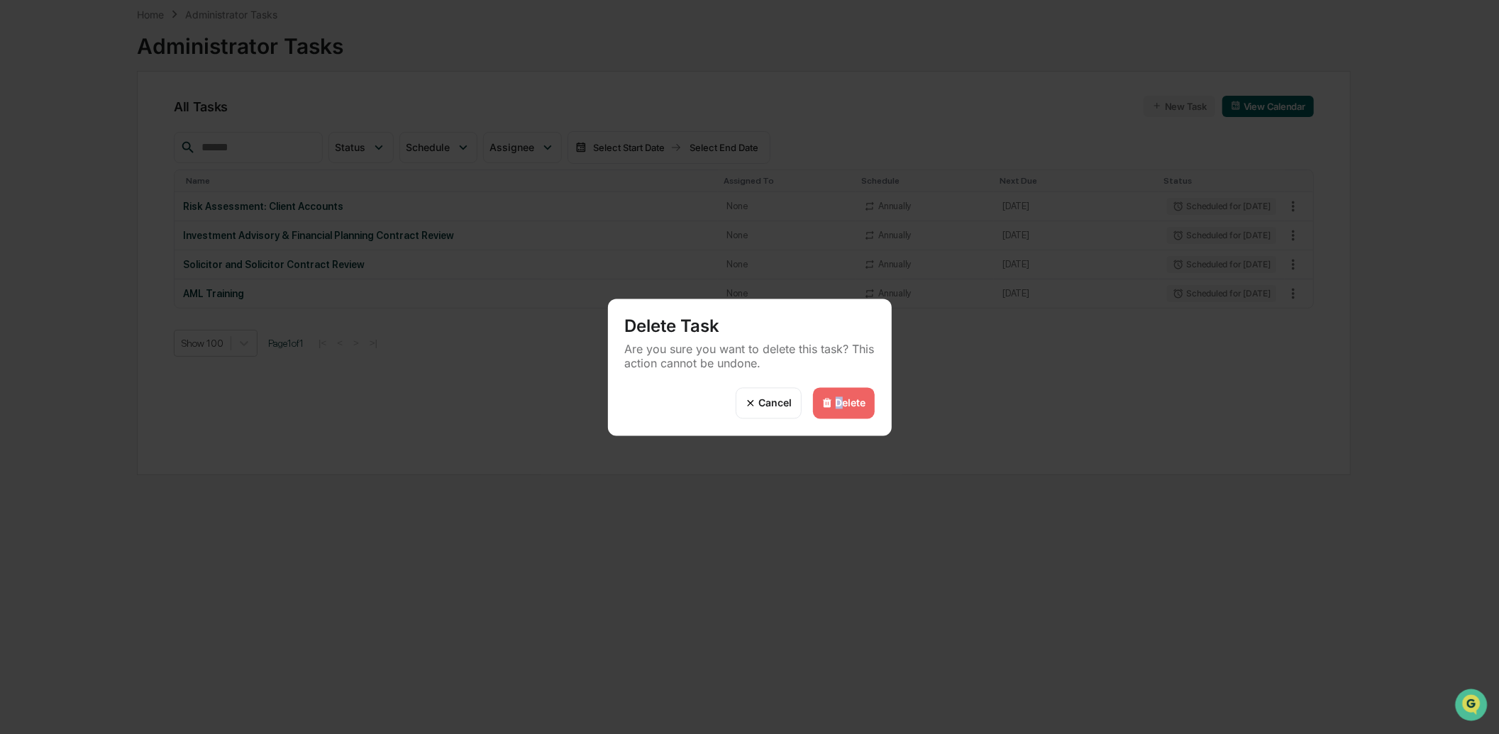
click at [839, 399] on div "Delete" at bounding box center [851, 403] width 31 height 12
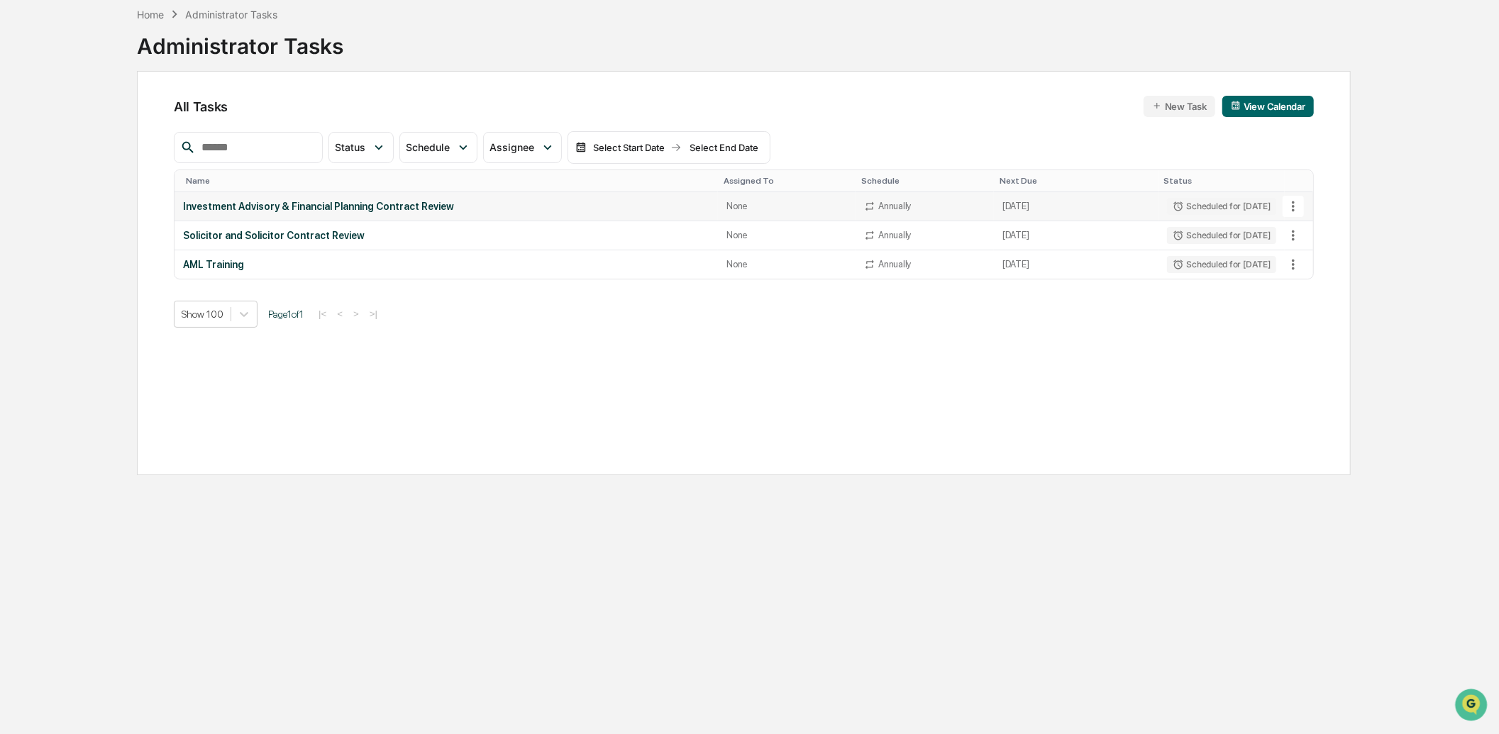
click at [1287, 206] on icon at bounding box center [1293, 207] width 16 height 16
click at [1322, 282] on li "Delete Task" at bounding box center [1346, 283] width 113 height 26
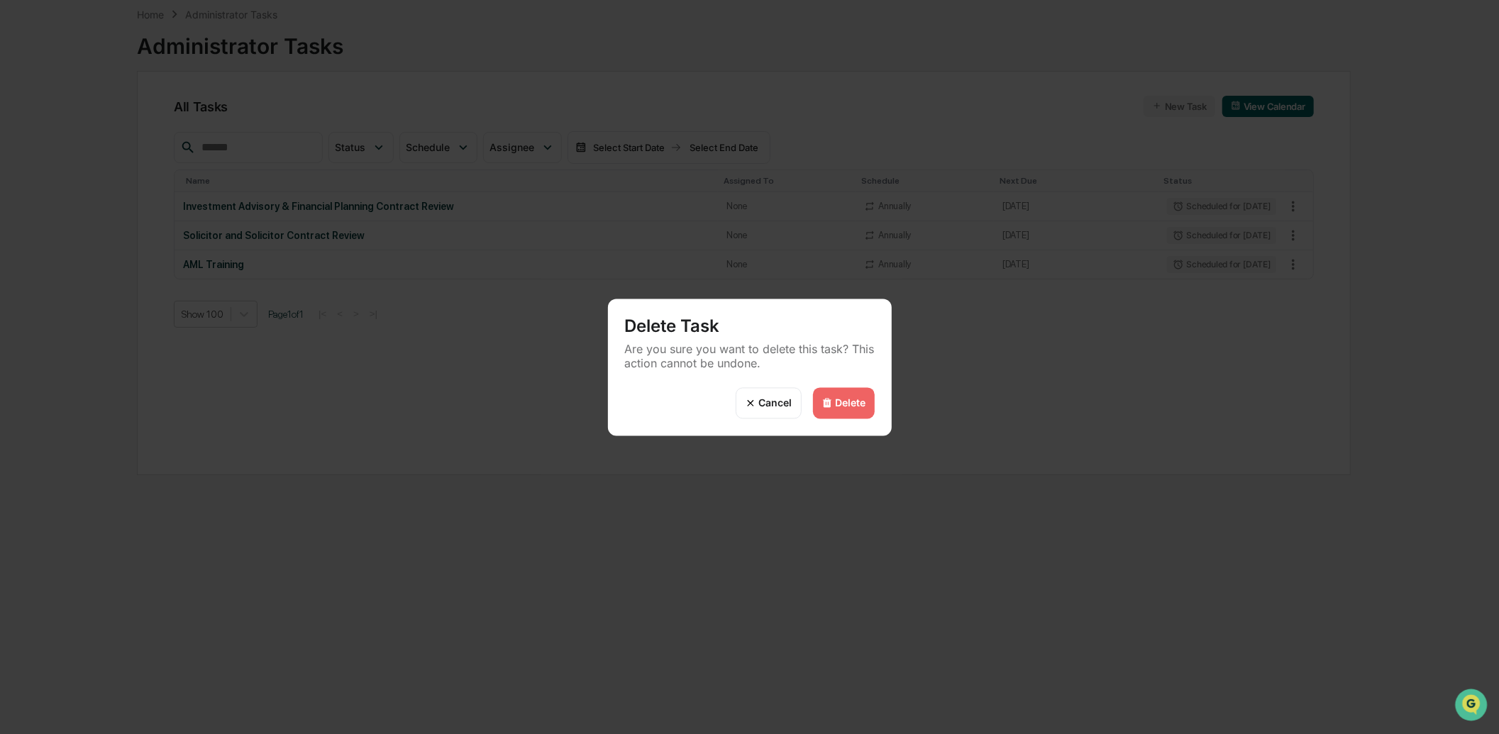
click at [828, 393] on div "Delete" at bounding box center [844, 402] width 62 height 31
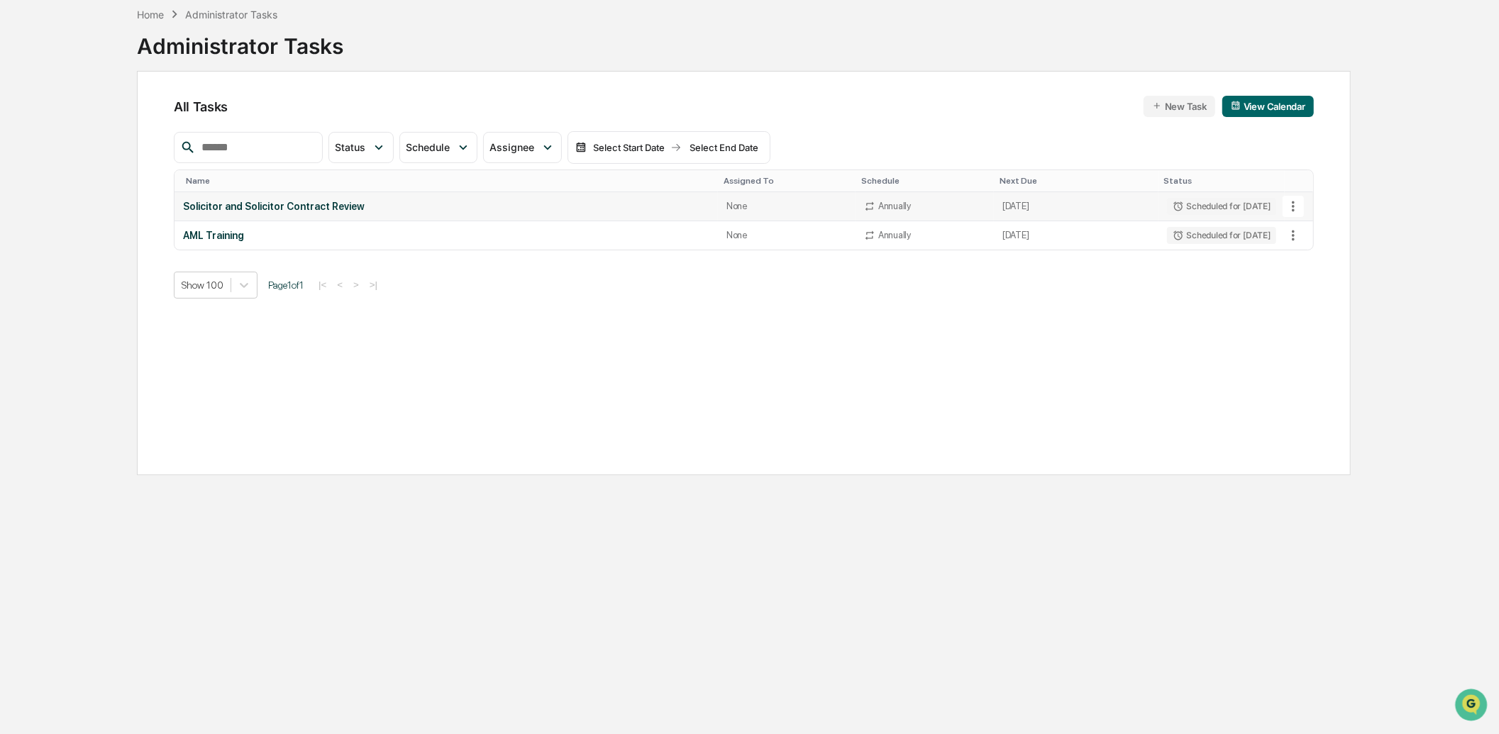
click at [1292, 209] on icon at bounding box center [1293, 207] width 16 height 16
click at [1311, 275] on li "Delete Task" at bounding box center [1346, 283] width 113 height 26
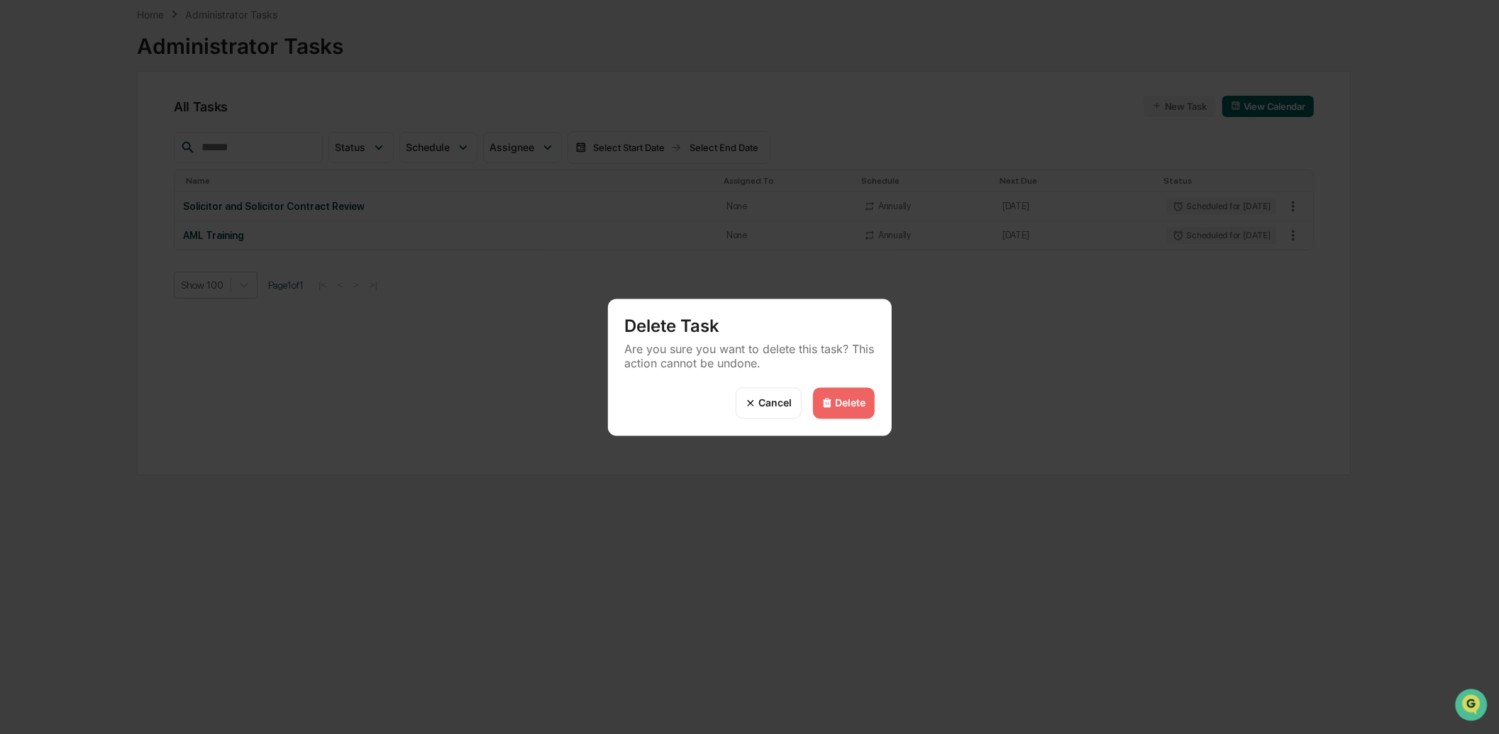
click at [863, 401] on div "Delete" at bounding box center [851, 403] width 31 height 12
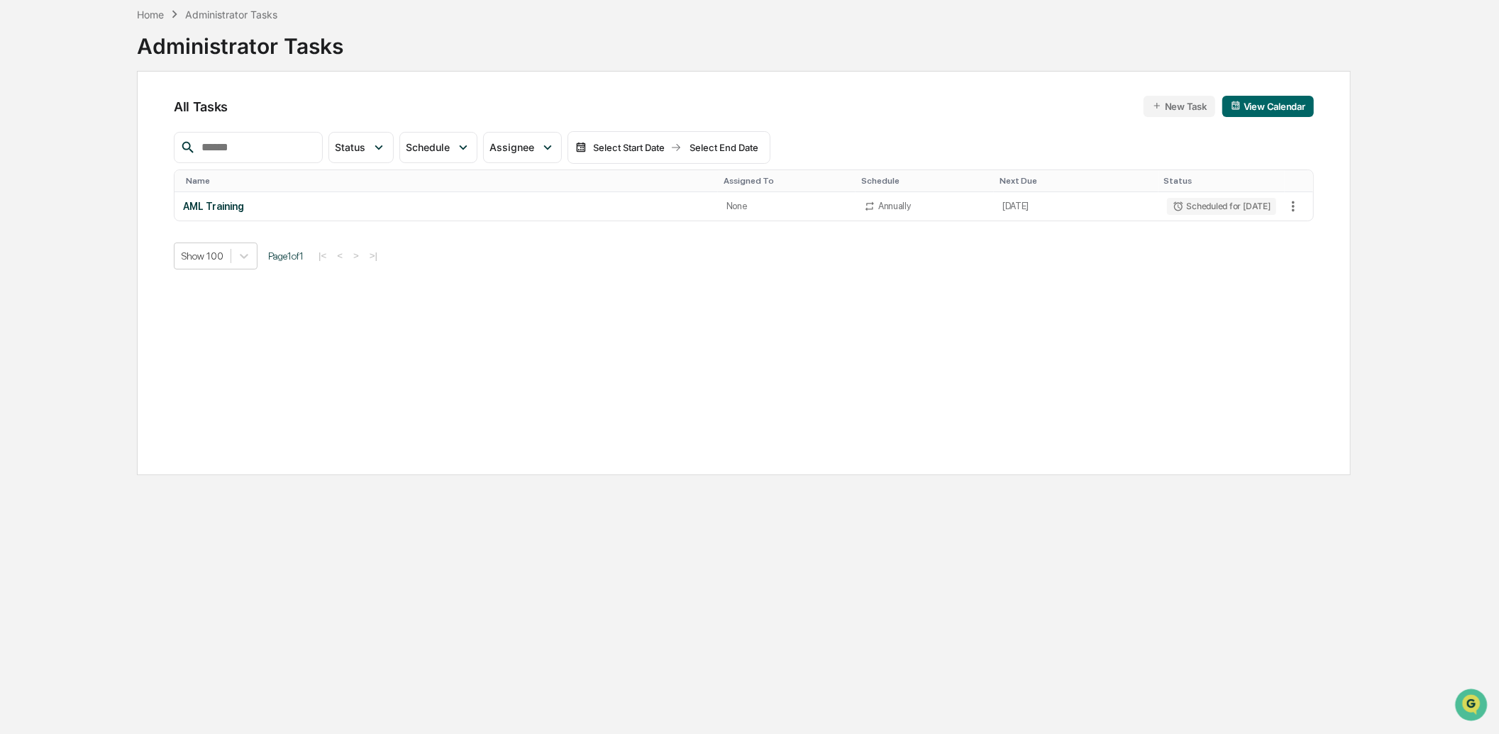
click at [831, 398] on img at bounding box center [826, 402] width 11 height 11
click at [1287, 203] on icon at bounding box center [1293, 207] width 16 height 16
click at [1321, 282] on li "Delete Task" at bounding box center [1346, 283] width 113 height 26
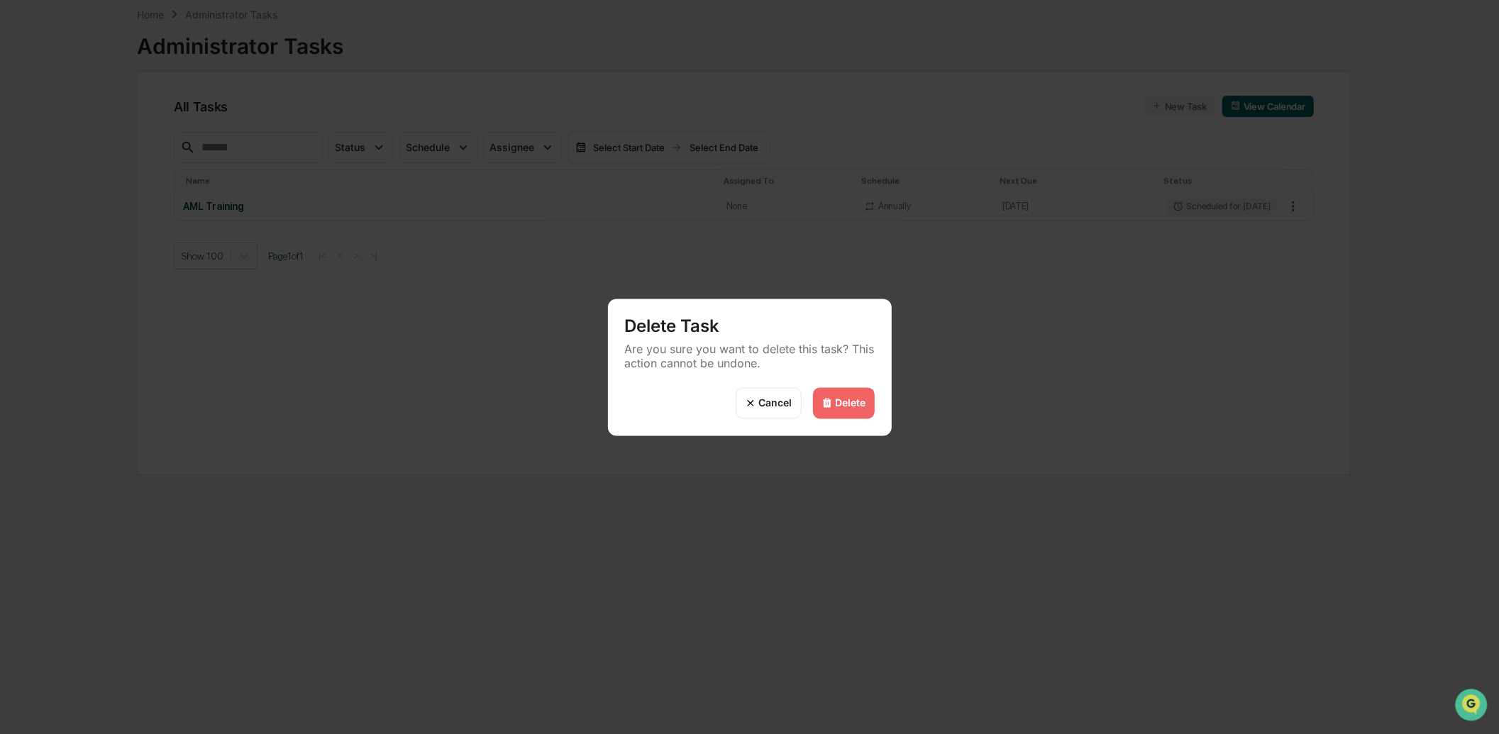
click at [842, 397] on div "Delete" at bounding box center [851, 403] width 31 height 12
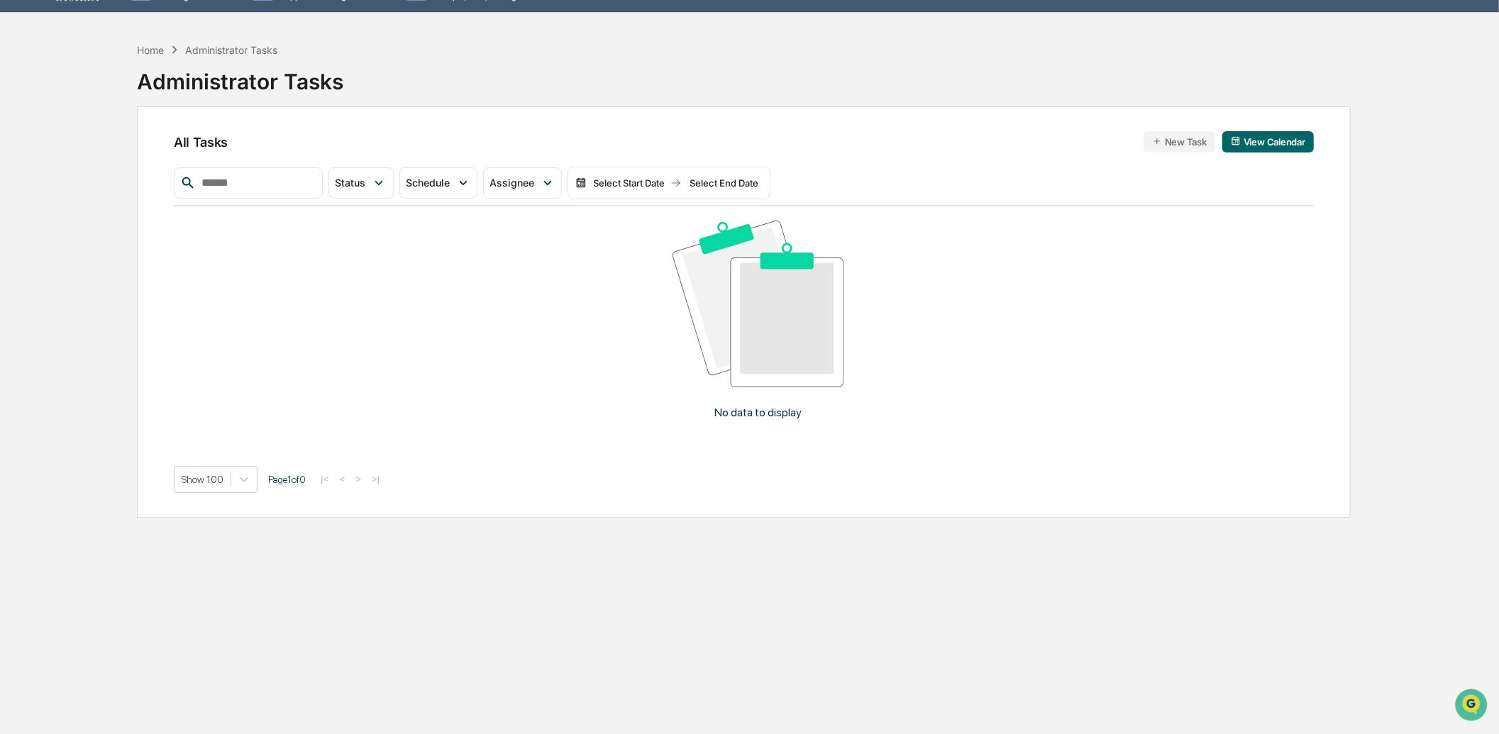
scroll to position [0, 0]
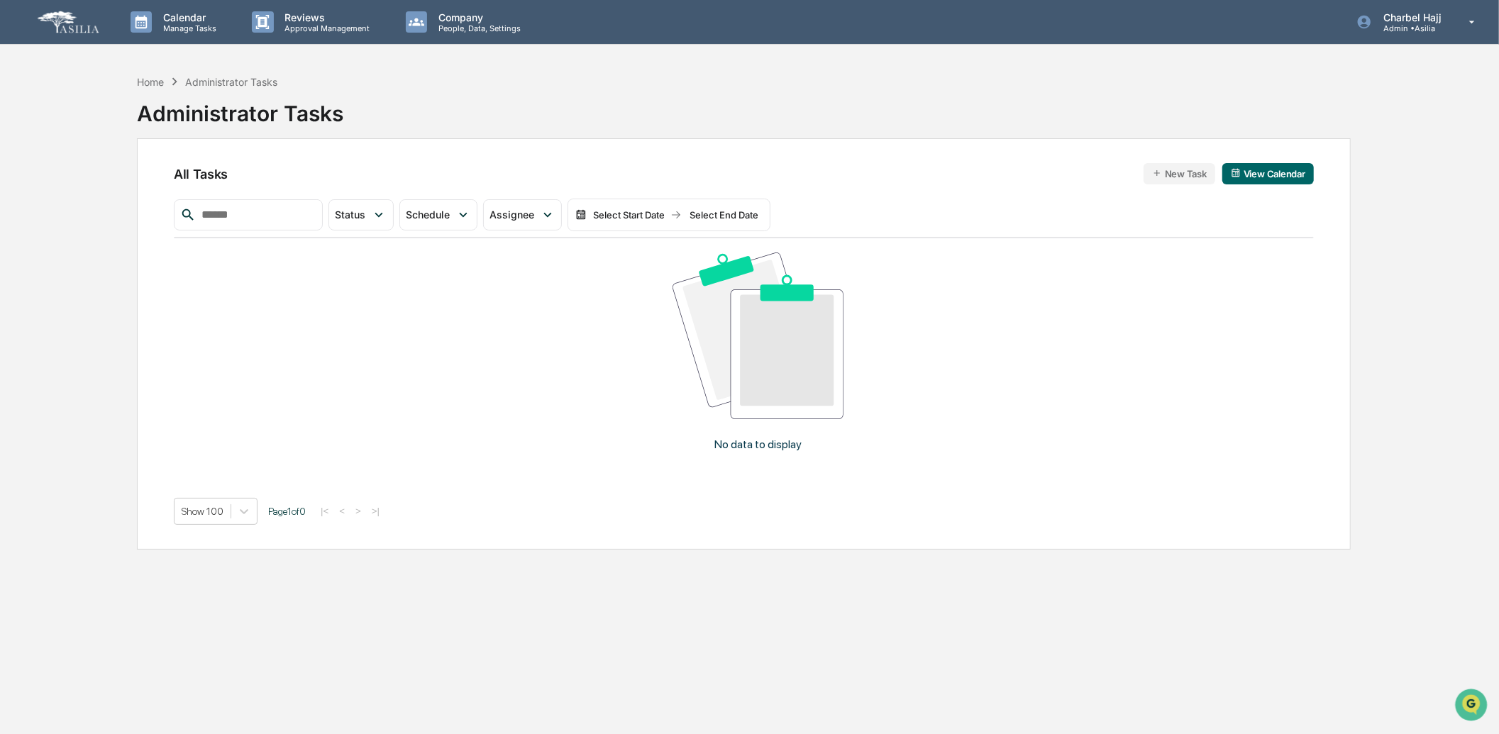
click at [1258, 172] on button "View Calendar" at bounding box center [1268, 173] width 92 height 21
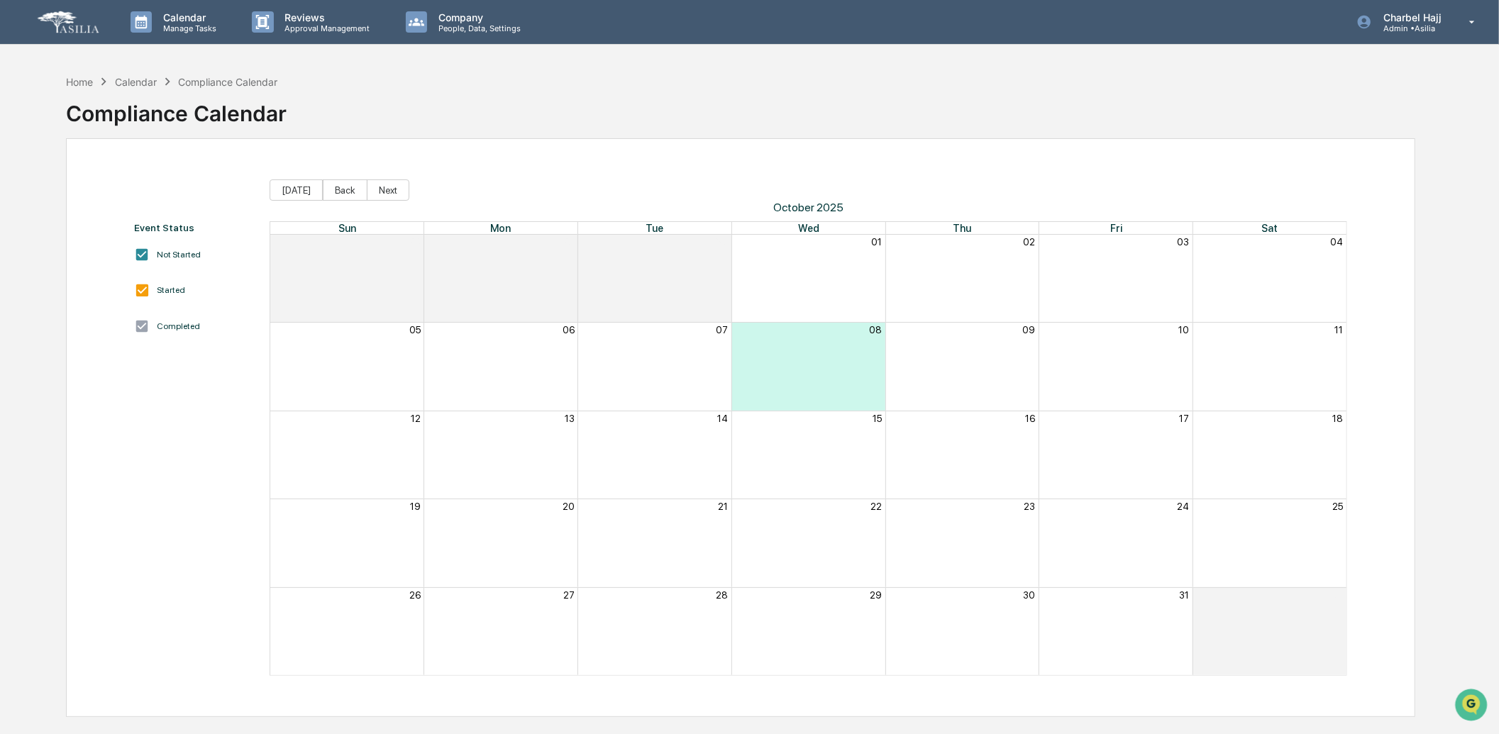
click at [128, 80] on div "Calendar" at bounding box center [136, 82] width 42 height 12
click at [80, 83] on div "Home" at bounding box center [79, 82] width 27 height 12
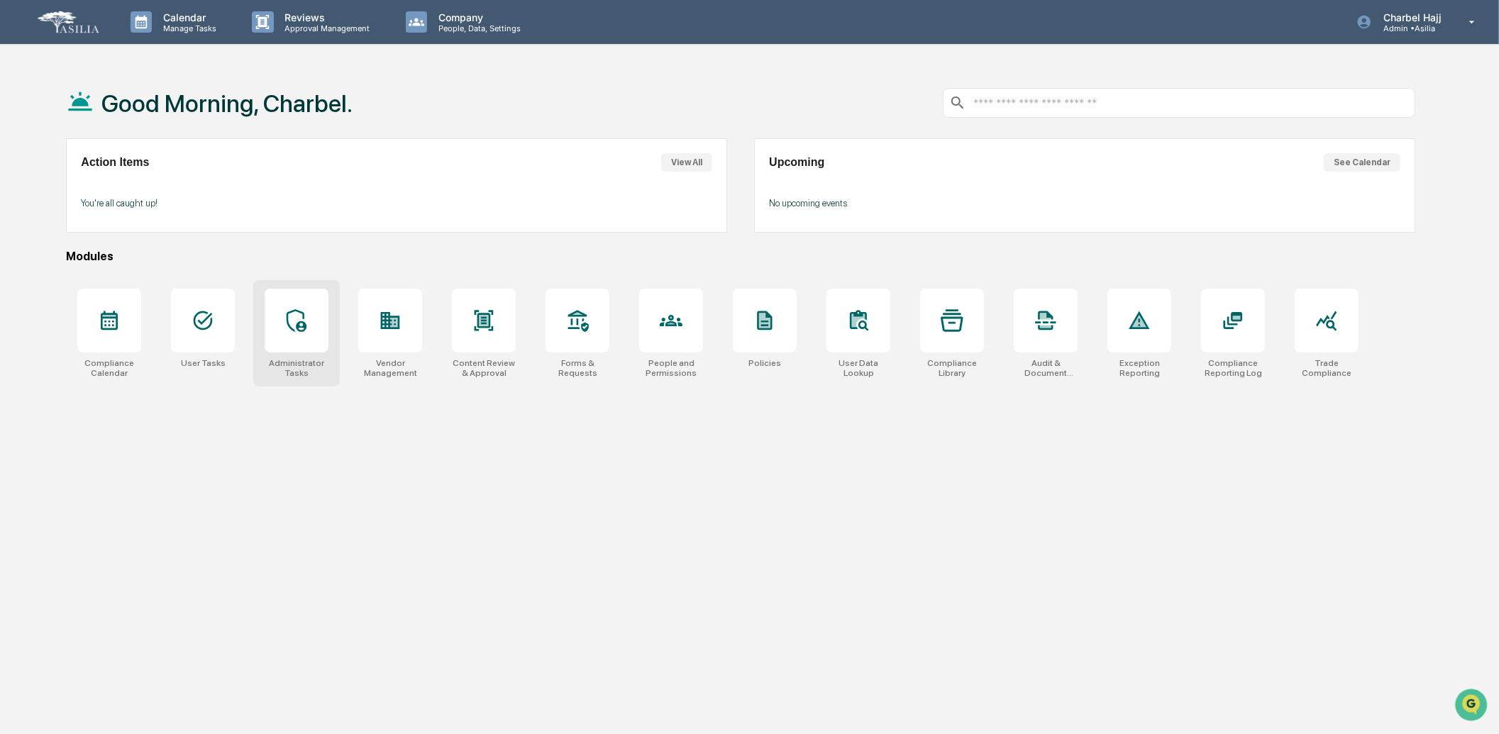
click at [289, 348] on div at bounding box center [297, 321] width 64 height 64
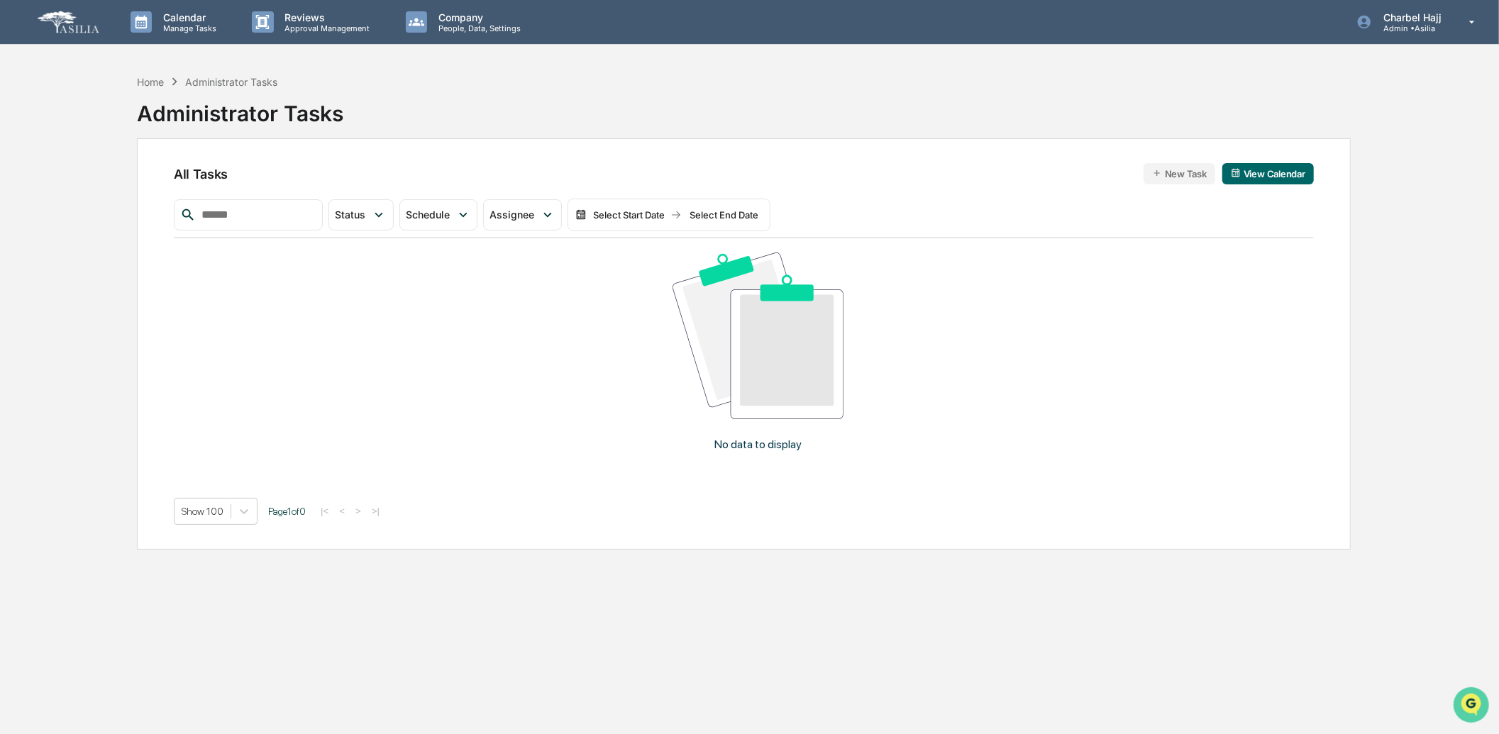
click at [1466, 709] on icon "Open customer support" at bounding box center [1470, 721] width 35 height 35
